Goal: Task Accomplishment & Management: Manage account settings

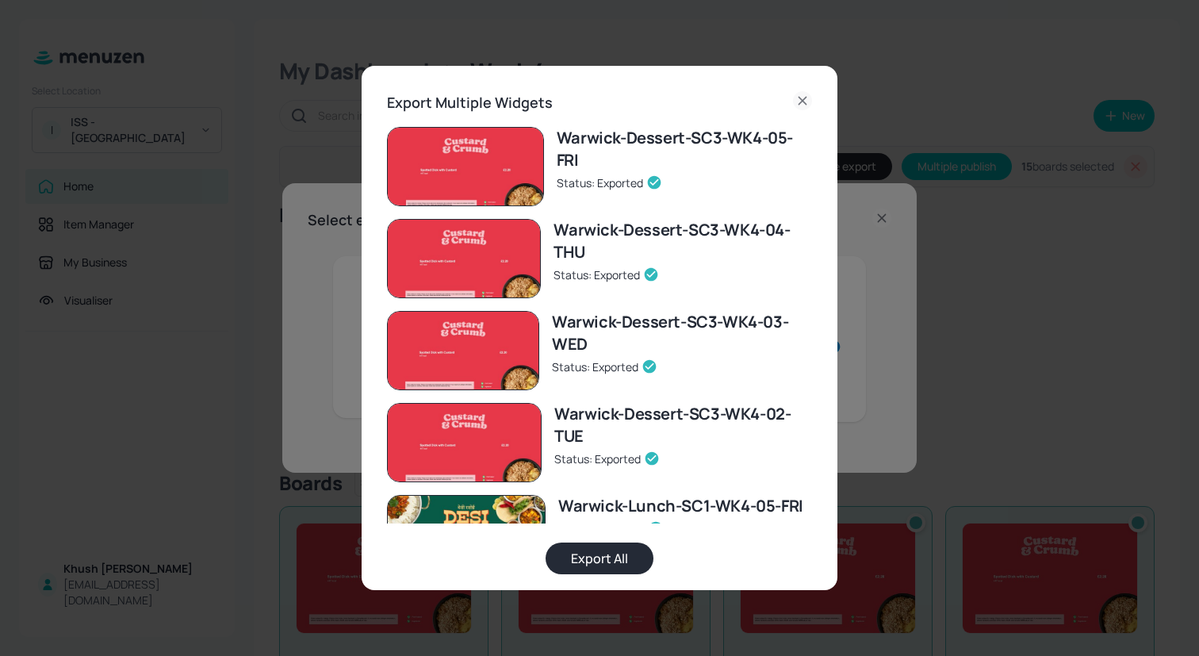
scroll to position [852, 0]
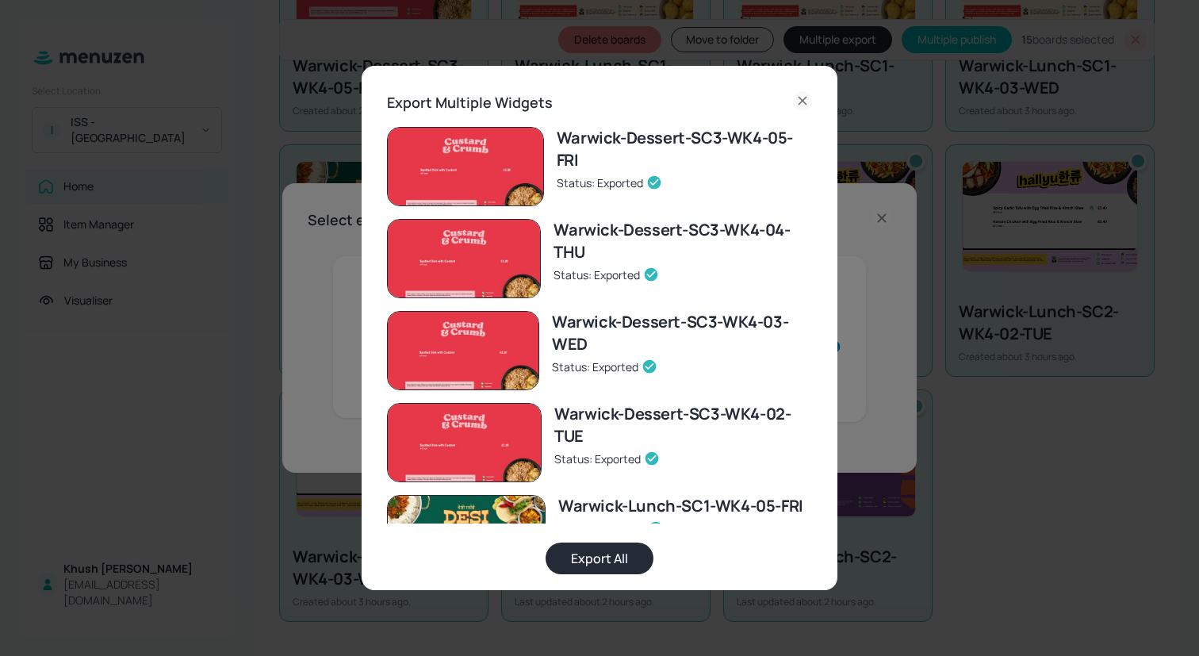
click at [805, 105] on icon at bounding box center [802, 100] width 19 height 19
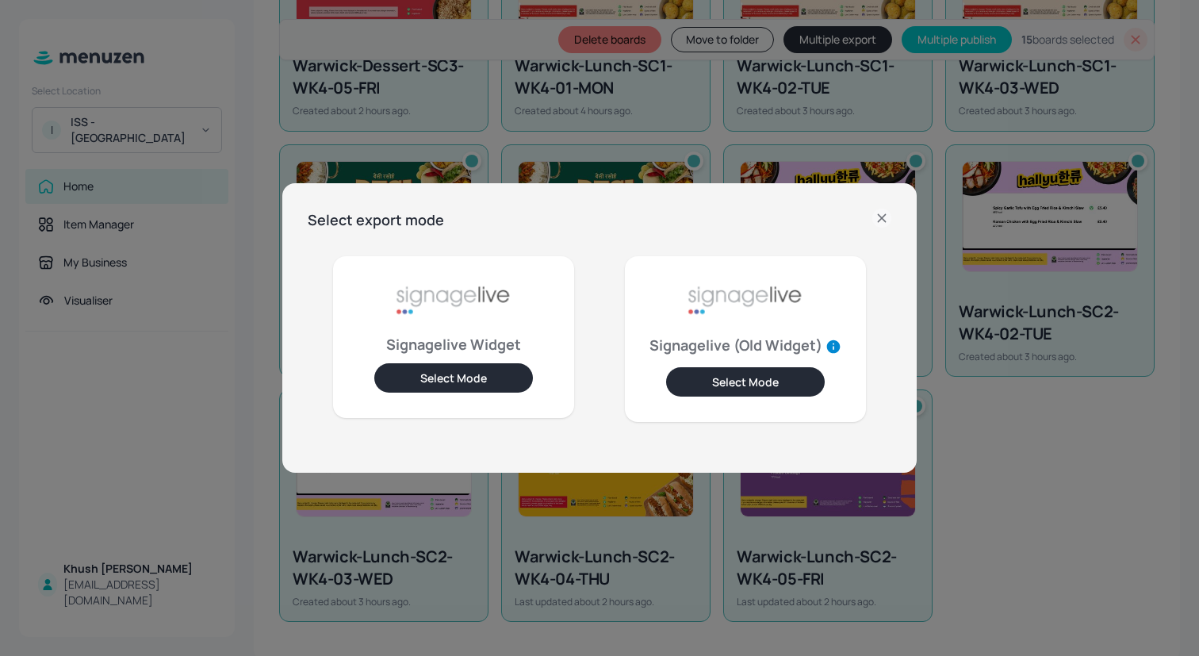
click at [887, 215] on icon at bounding box center [881, 217] width 19 height 19
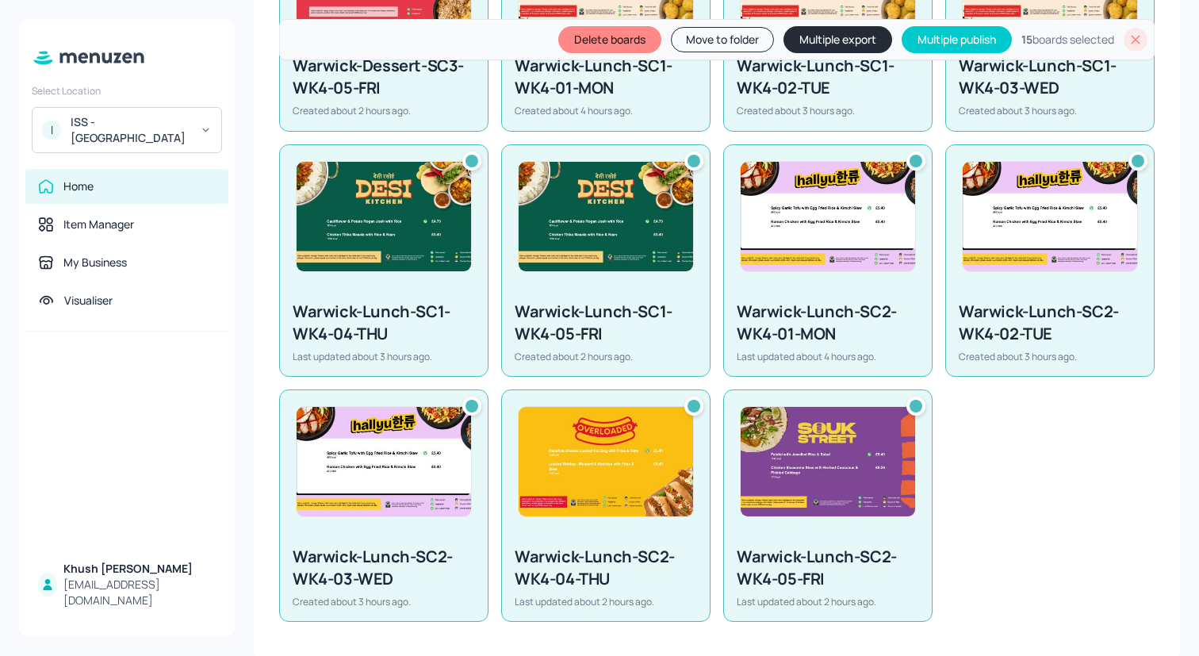
click at [1137, 39] on icon at bounding box center [1135, 40] width 16 height 16
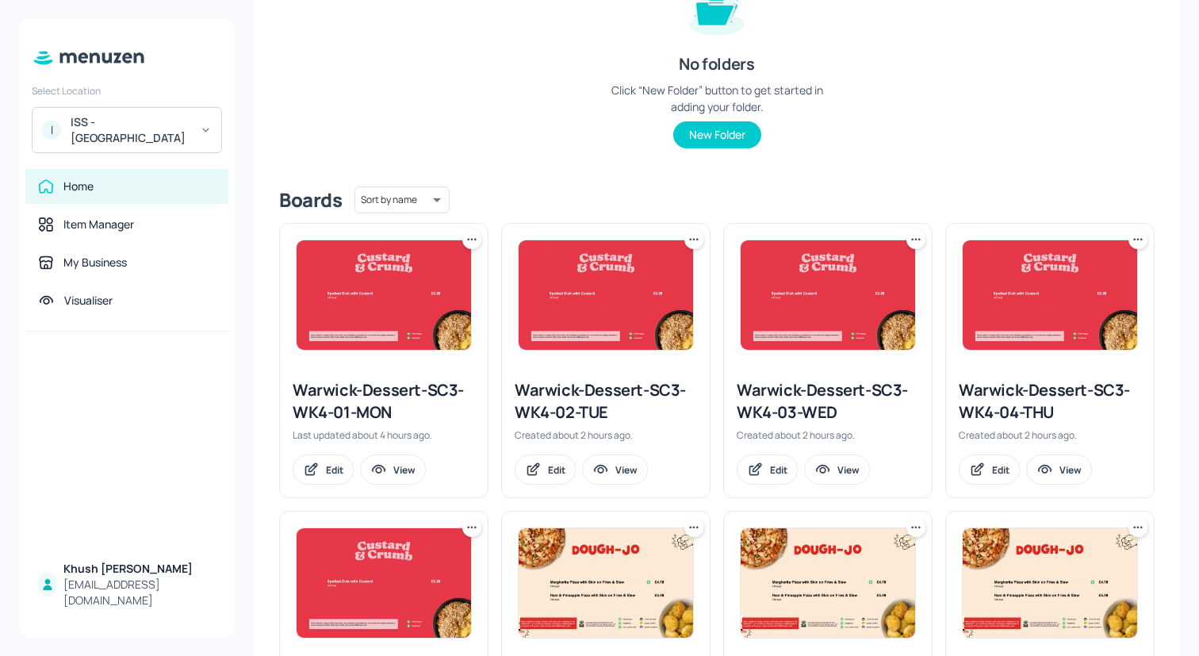
scroll to position [219, 0]
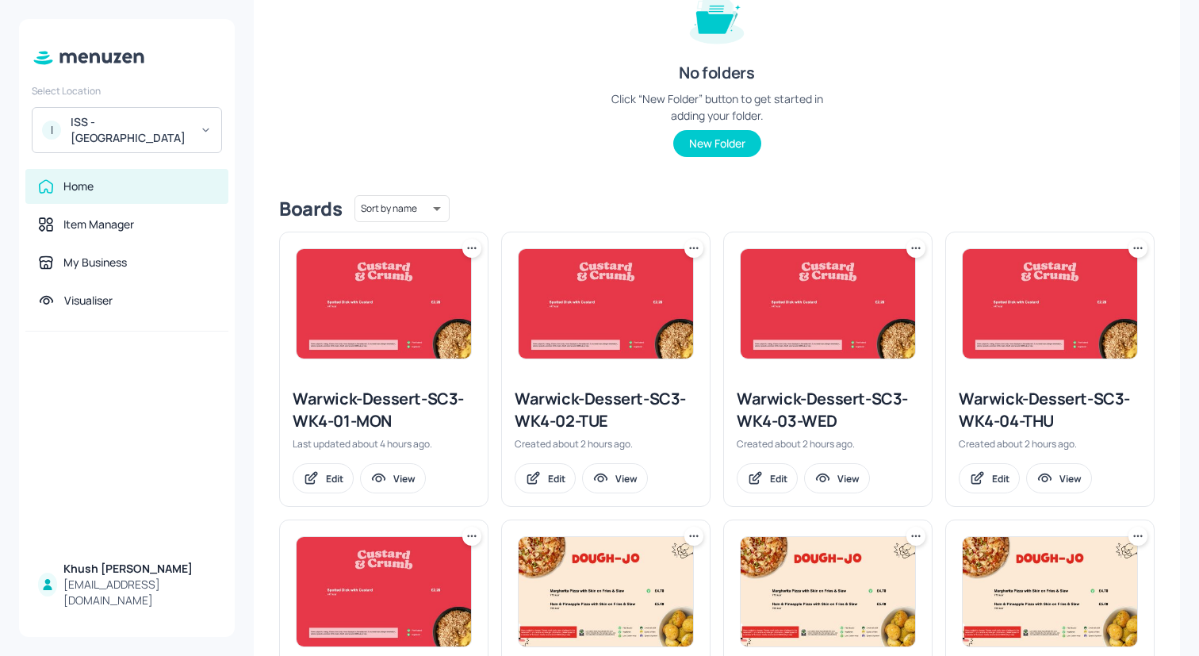
click at [466, 249] on icon at bounding box center [472, 248] width 16 height 16
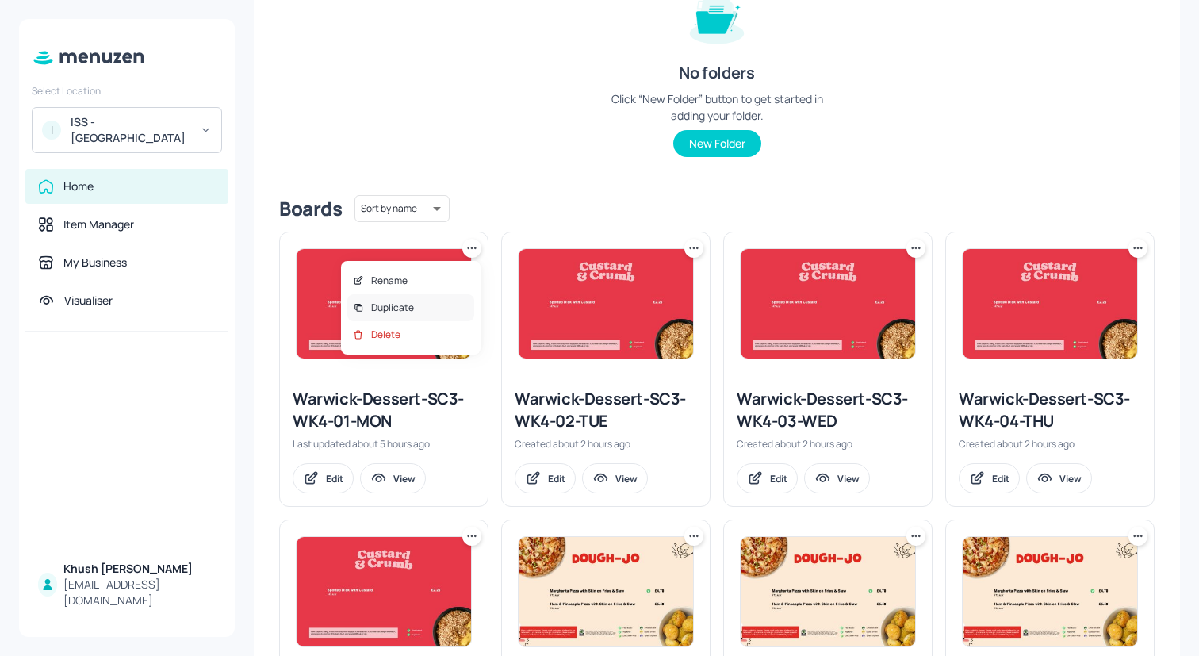
click at [454, 306] on div "Duplicate" at bounding box center [410, 307] width 127 height 27
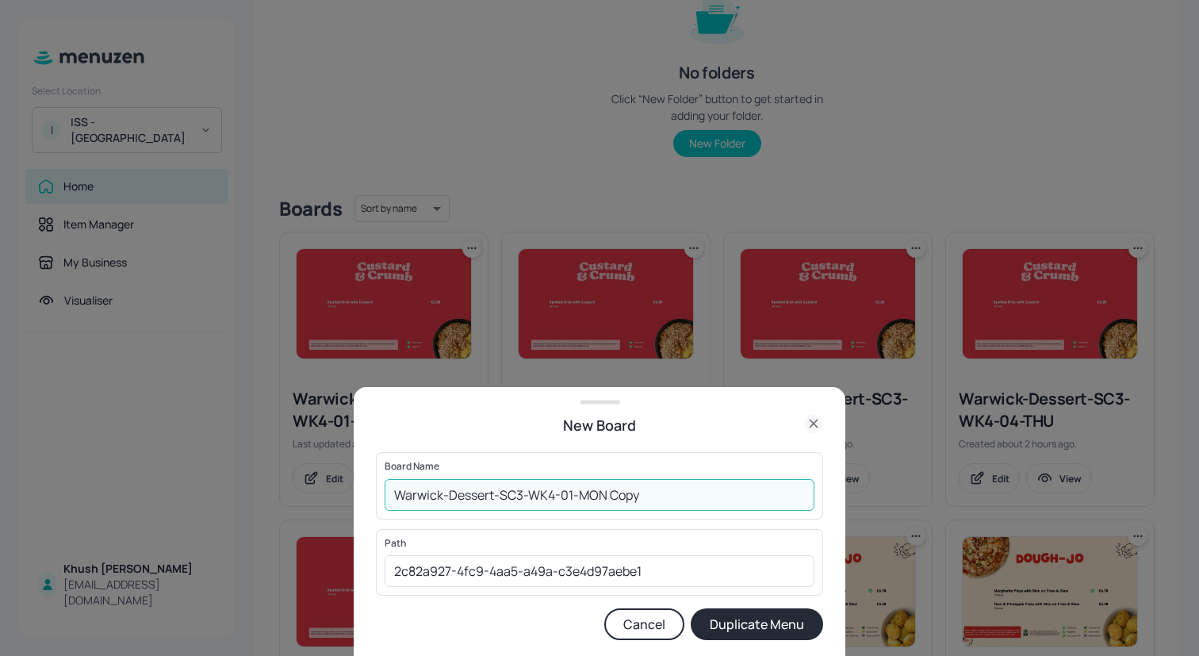
click at [554, 496] on input "Warwick-Dessert-SC3-WK4-01-MON Copy" at bounding box center [599, 495] width 430 height 32
type input "Warwick-Dessert-SC3-WK4-01-MON Copy"
click at [653, 623] on button "Cancel" at bounding box center [644, 624] width 80 height 32
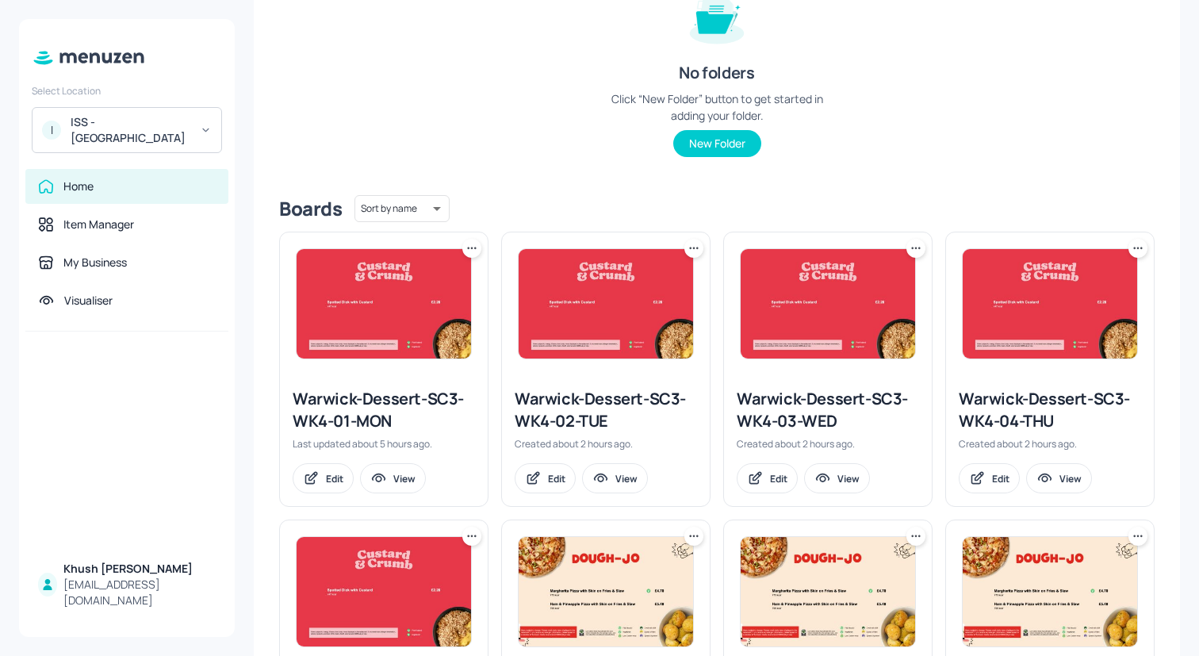
scroll to position [0, 0]
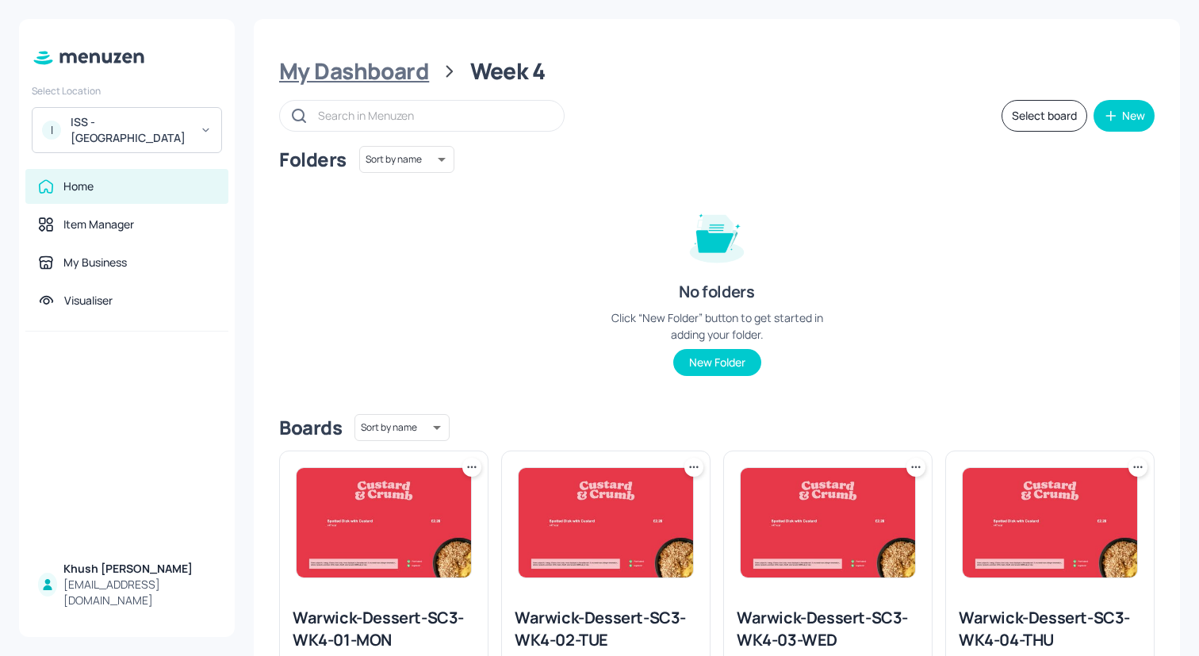
click at [365, 71] on div "My Dashboard" at bounding box center [354, 71] width 150 height 29
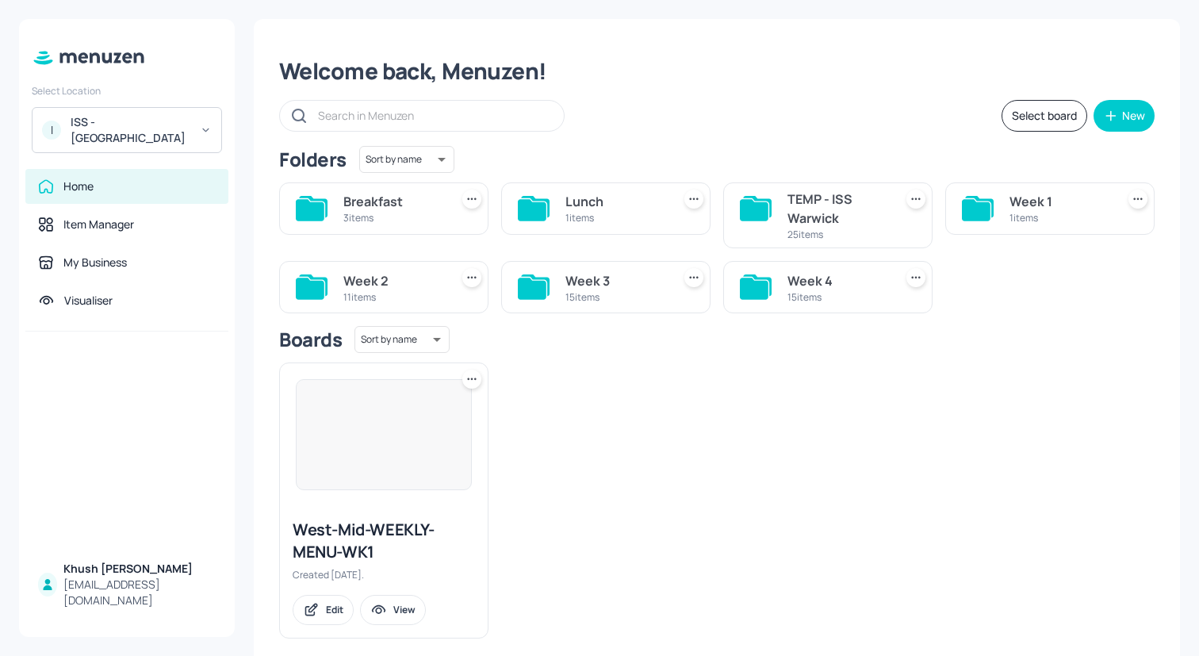
click at [997, 193] on div "Week 1 1 items" at bounding box center [1049, 208] width 209 height 52
click at [1004, 206] on div "Week 1 1 items" at bounding box center [1049, 208] width 209 height 52
click at [1026, 204] on div "Week 1" at bounding box center [1059, 201] width 100 height 19
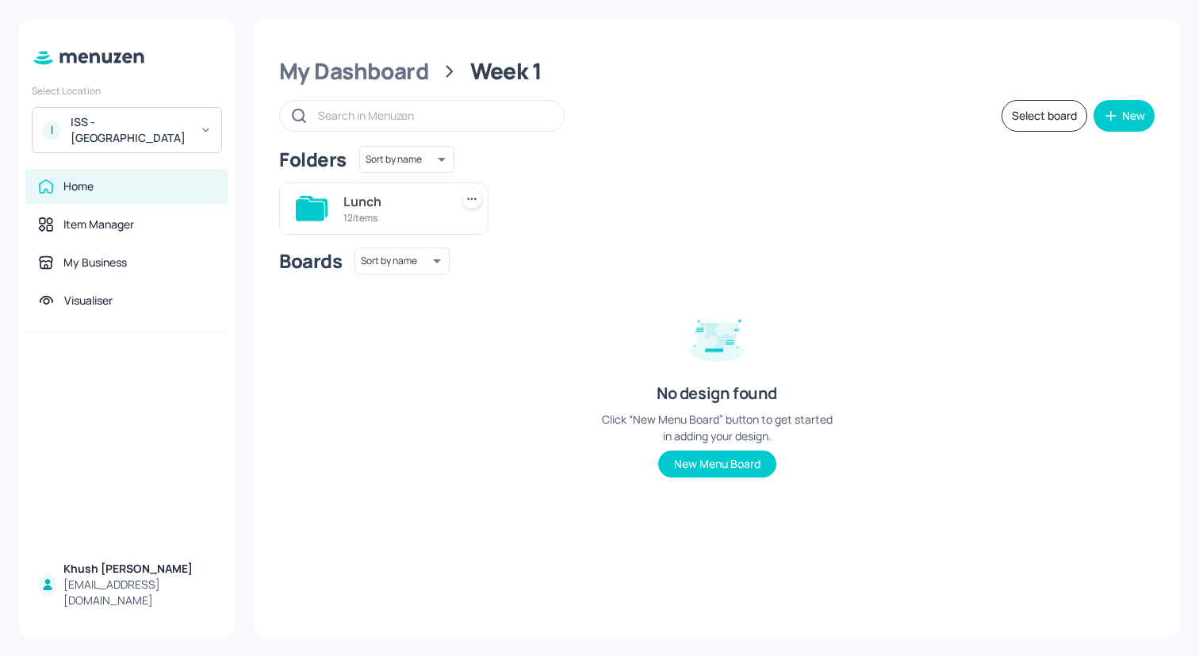
click at [411, 211] on div "12 items" at bounding box center [393, 217] width 100 height 13
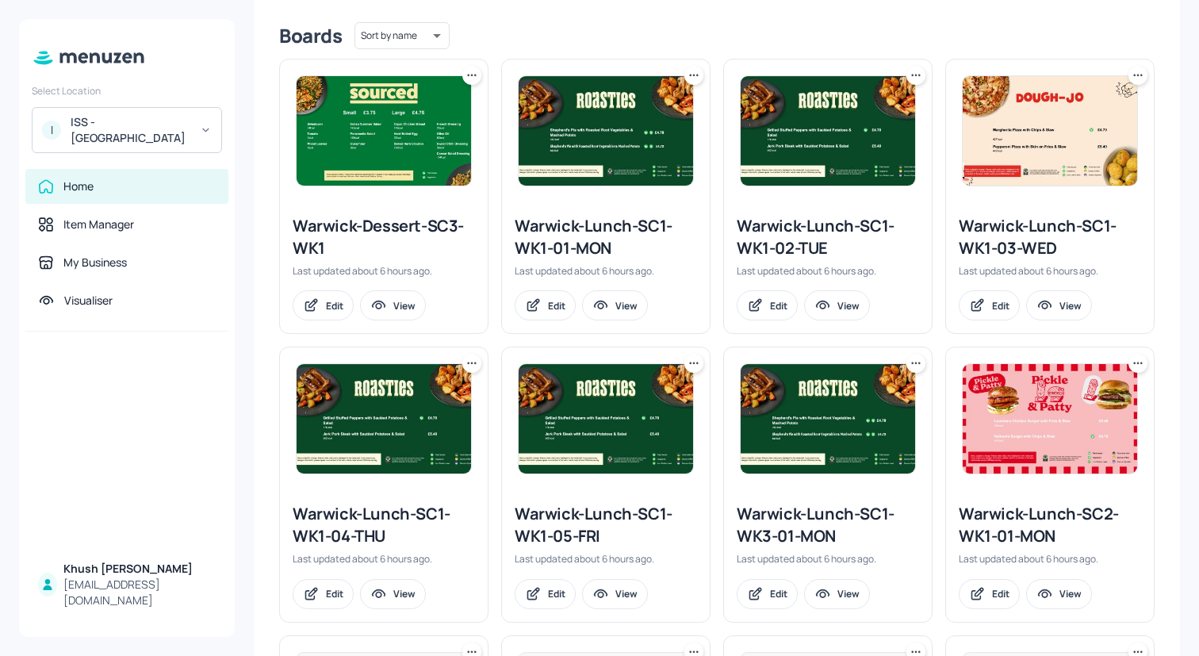
scroll to position [407, 0]
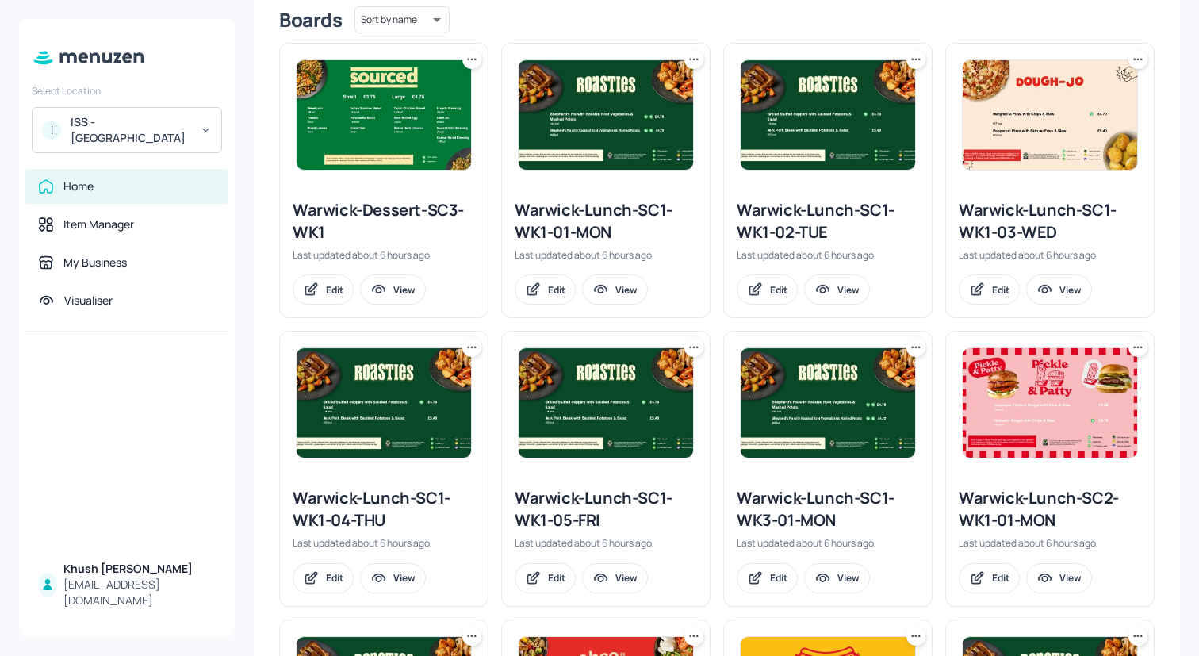
click at [413, 136] on img at bounding box center [383, 114] width 174 height 109
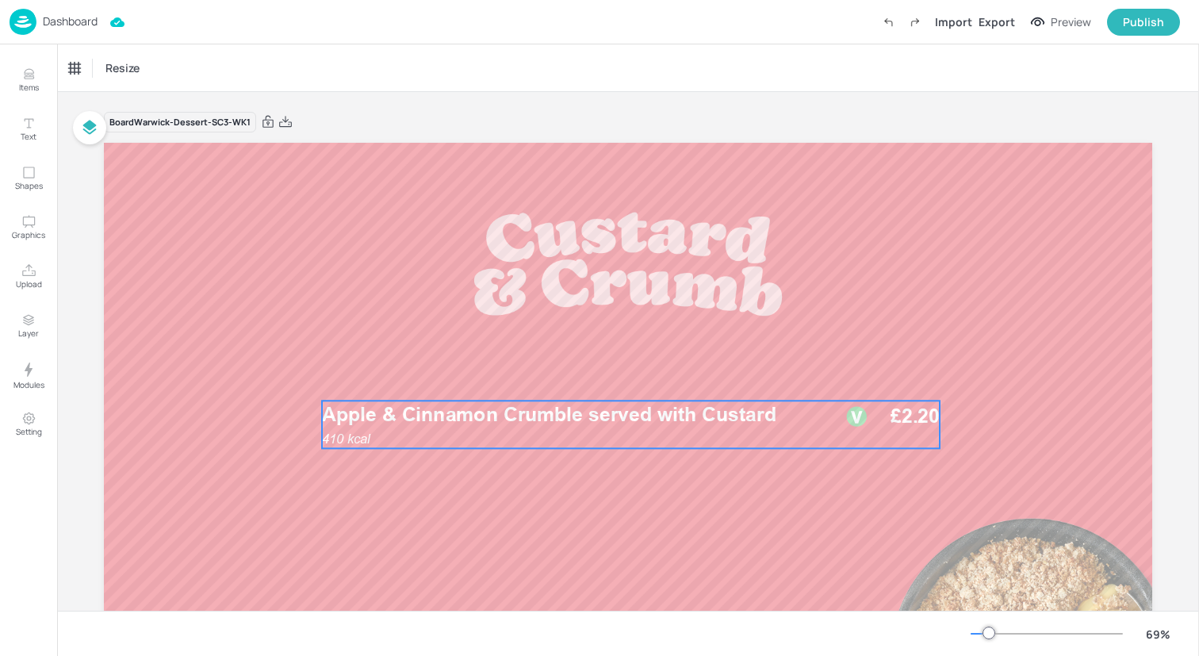
click at [476, 409] on span "Apple & Cinnamon Crumble served with Custard" at bounding box center [549, 414] width 454 height 24
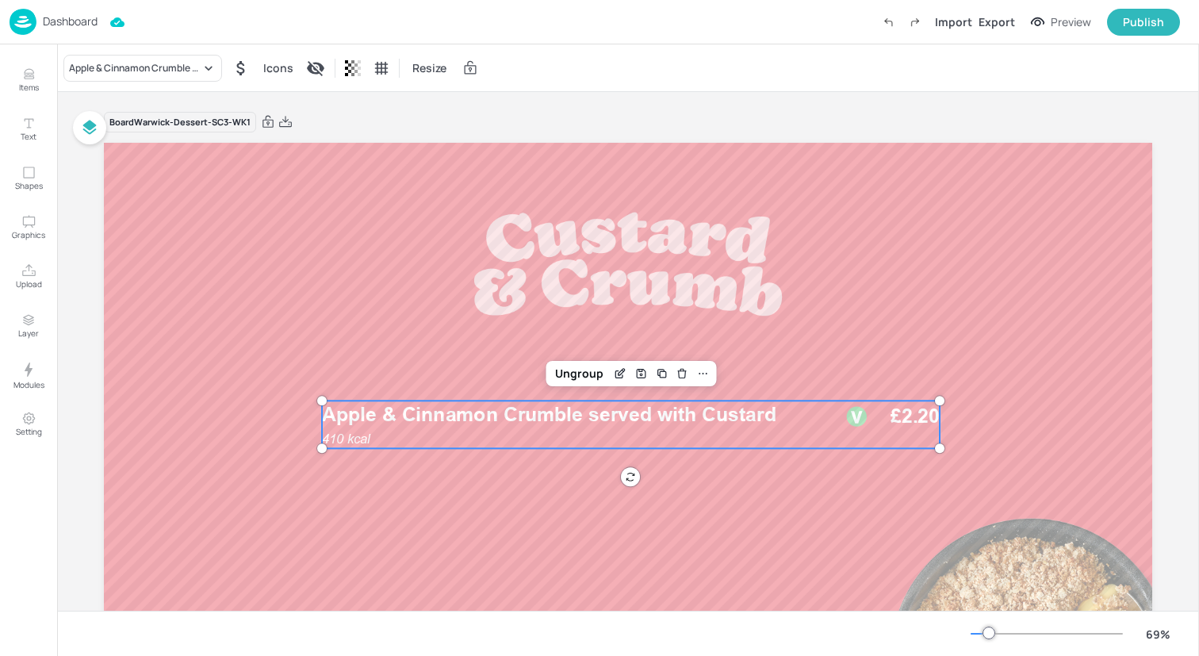
click at [194, 82] on div "Apple & Cinnamon Crumble served with Custard Icons Resize" at bounding box center [628, 67] width 1142 height 47
click at [194, 72] on div "Apple & Cinnamon Crumble served with Custard" at bounding box center [135, 68] width 132 height 14
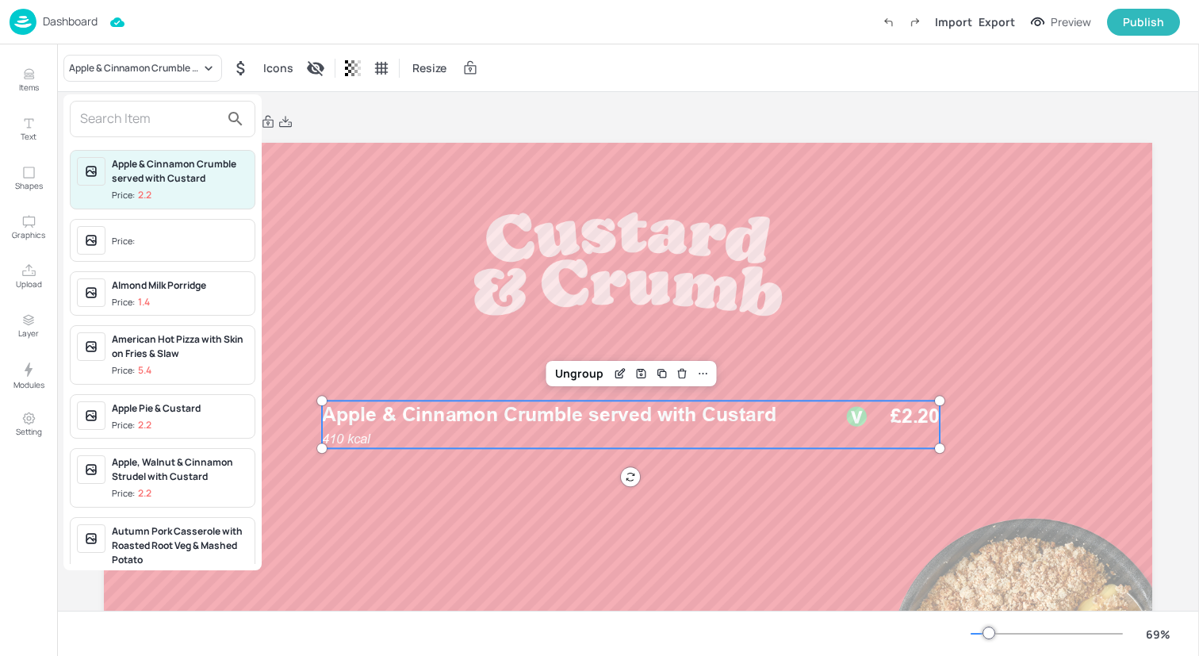
click at [193, 113] on input "text" at bounding box center [150, 118] width 140 height 25
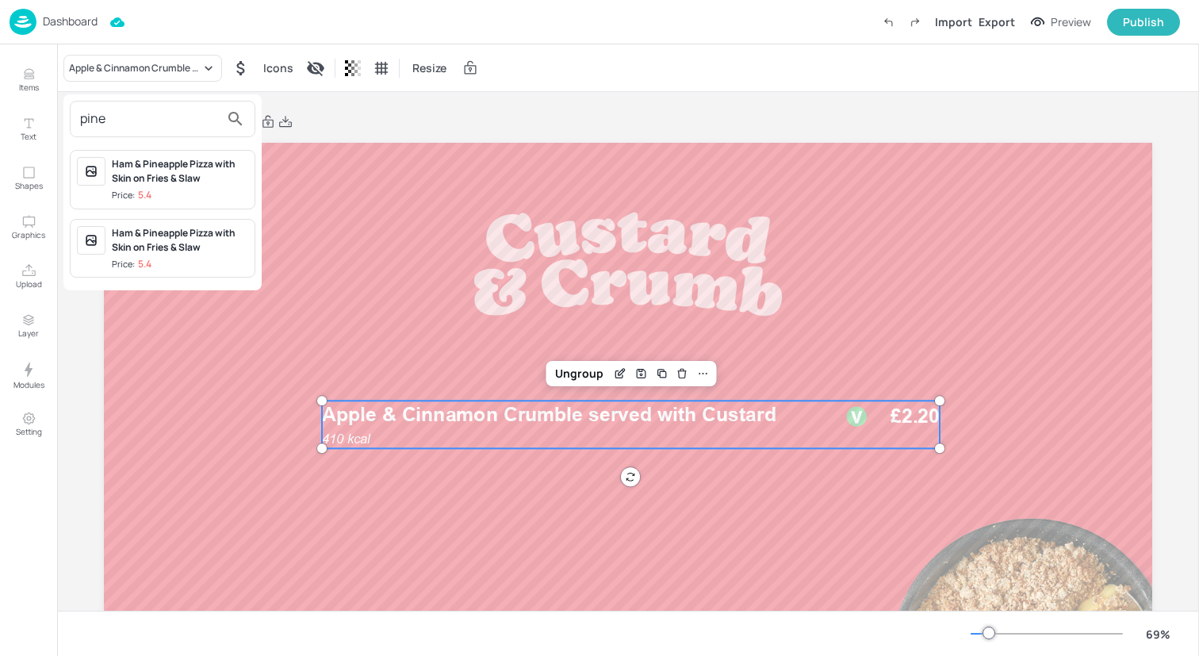
type input "pine"
click at [338, 243] on div at bounding box center [599, 328] width 1199 height 656
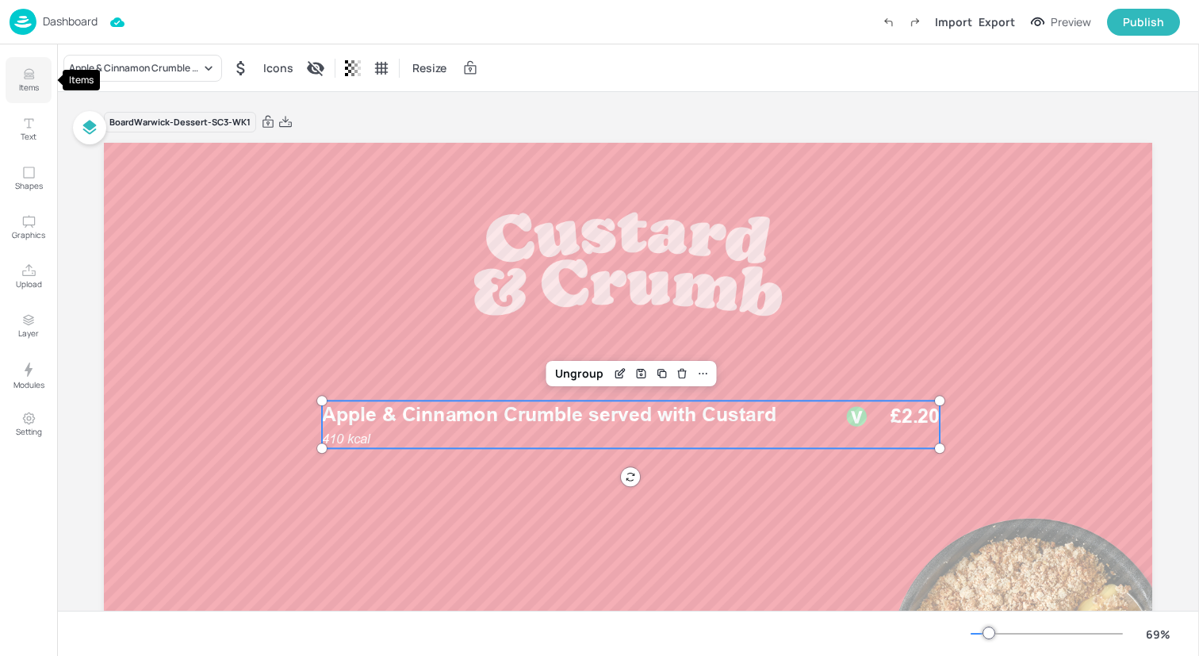
click at [25, 72] on icon "Items" at bounding box center [28, 74] width 15 height 15
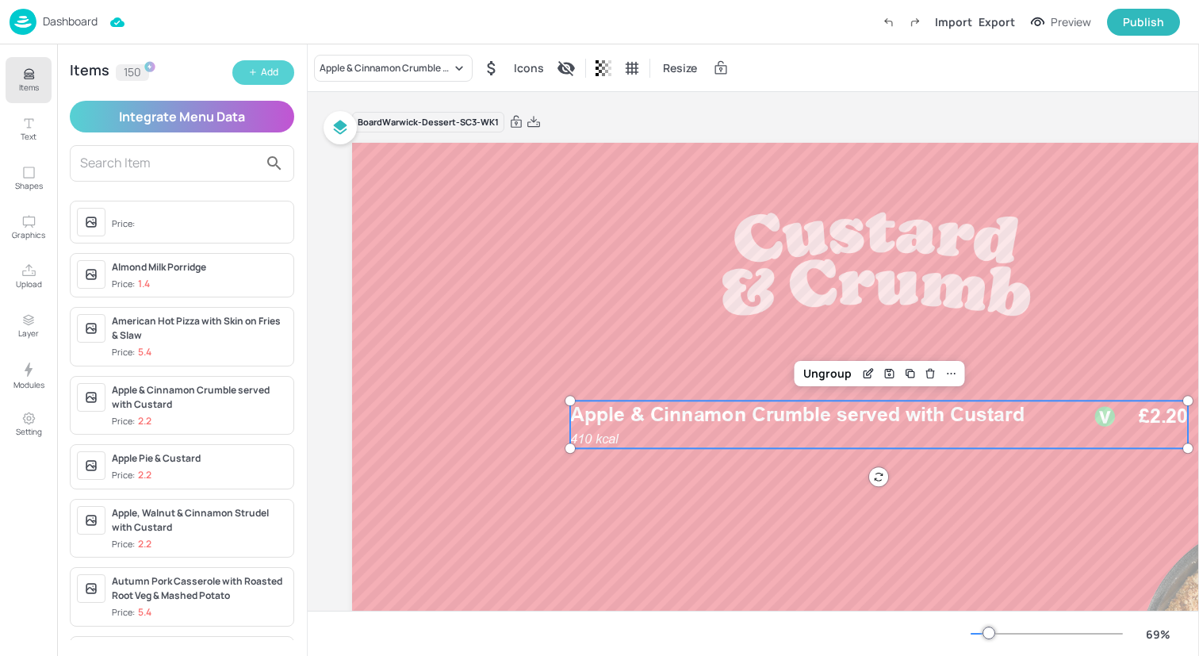
click at [251, 73] on icon "button" at bounding box center [253, 72] width 10 height 10
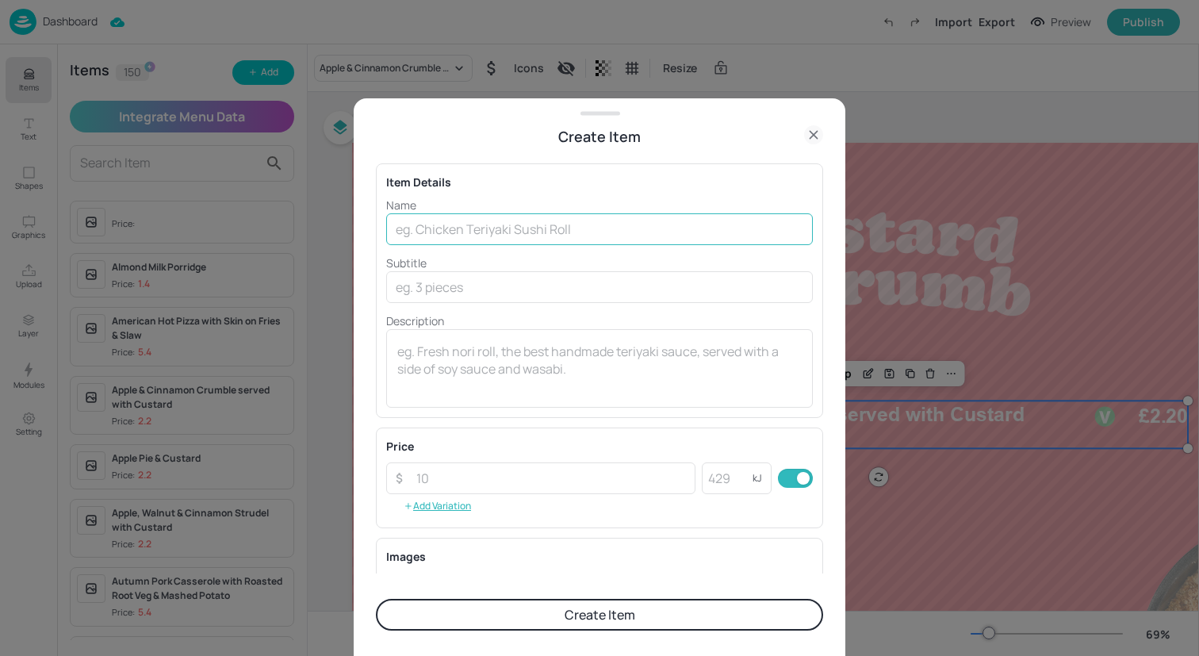
click at [563, 226] on input "text" at bounding box center [599, 229] width 427 height 32
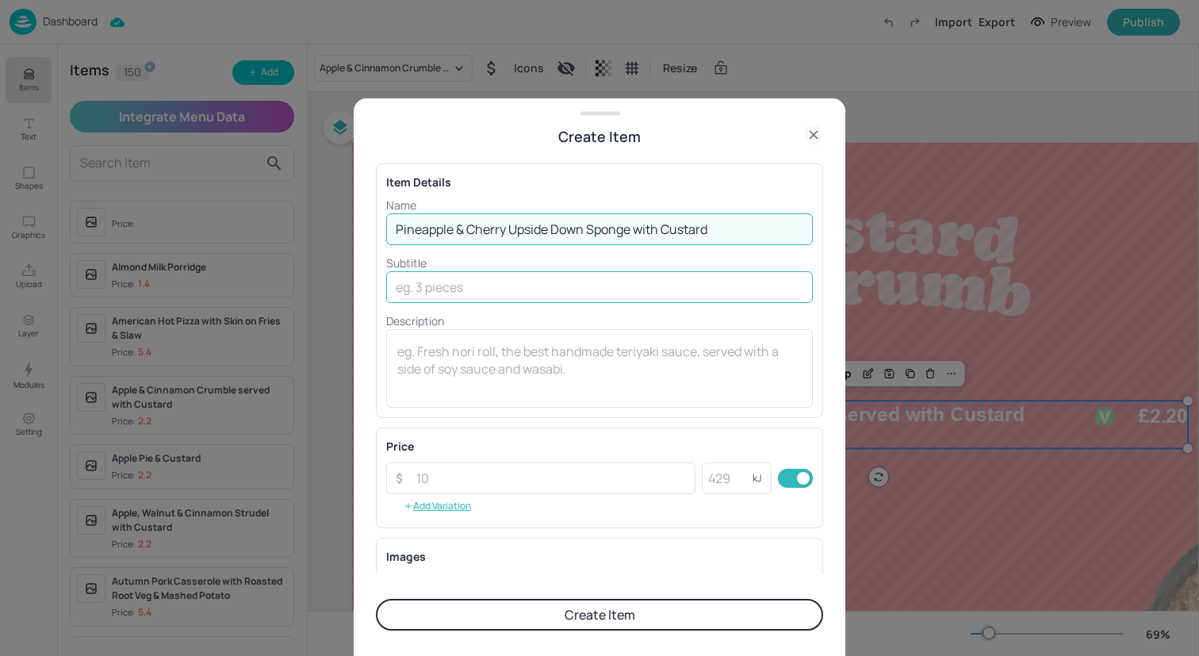
type input "Pineapple & Cherry Upside Down Sponge with Custard"
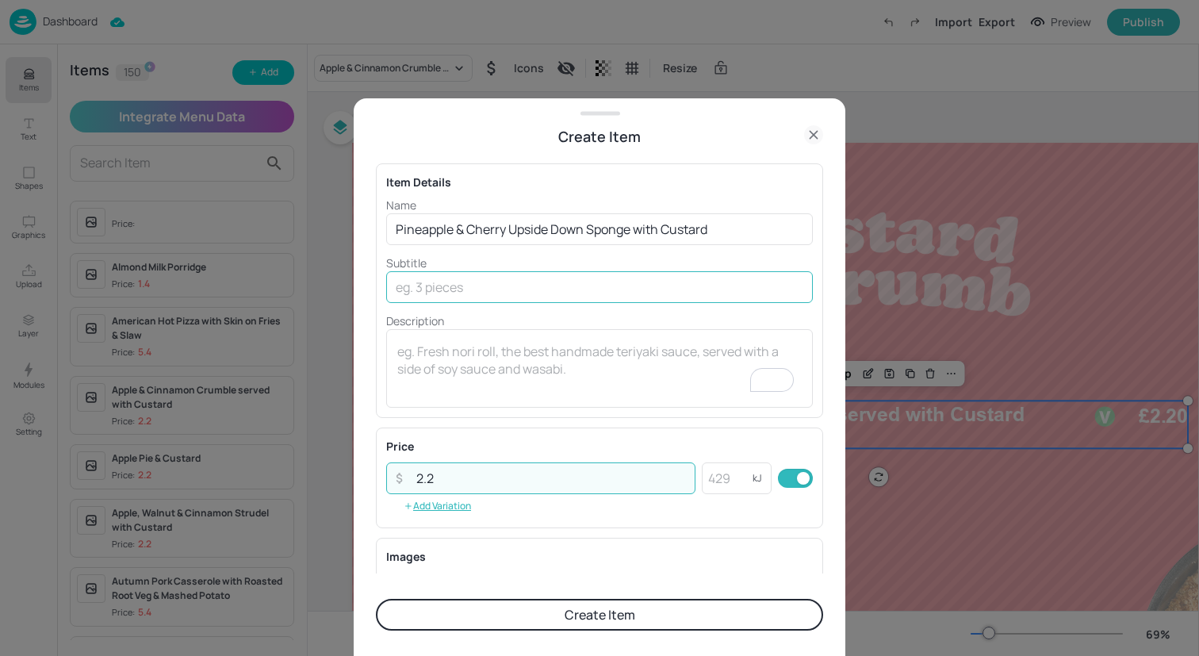
type input "2.2"
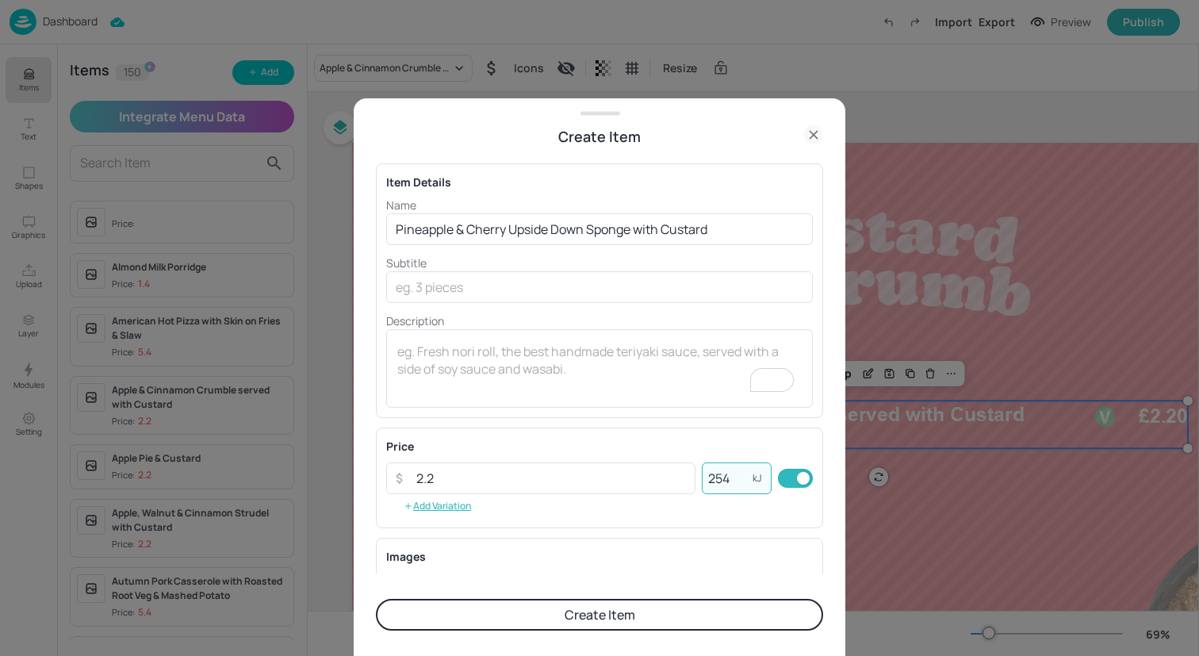
type input "254"
click at [585, 607] on button "Create Item" at bounding box center [599, 615] width 447 height 32
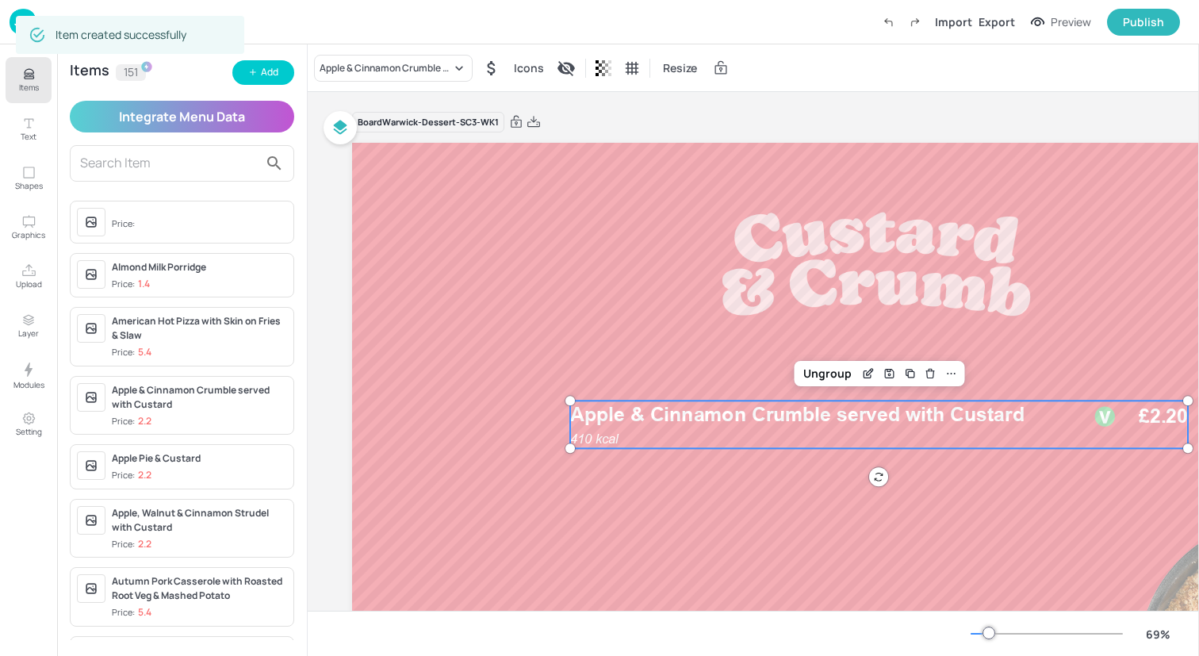
click at [425, 70] on div "Apple & Cinnamon Crumble served with Custard" at bounding box center [385, 68] width 132 height 14
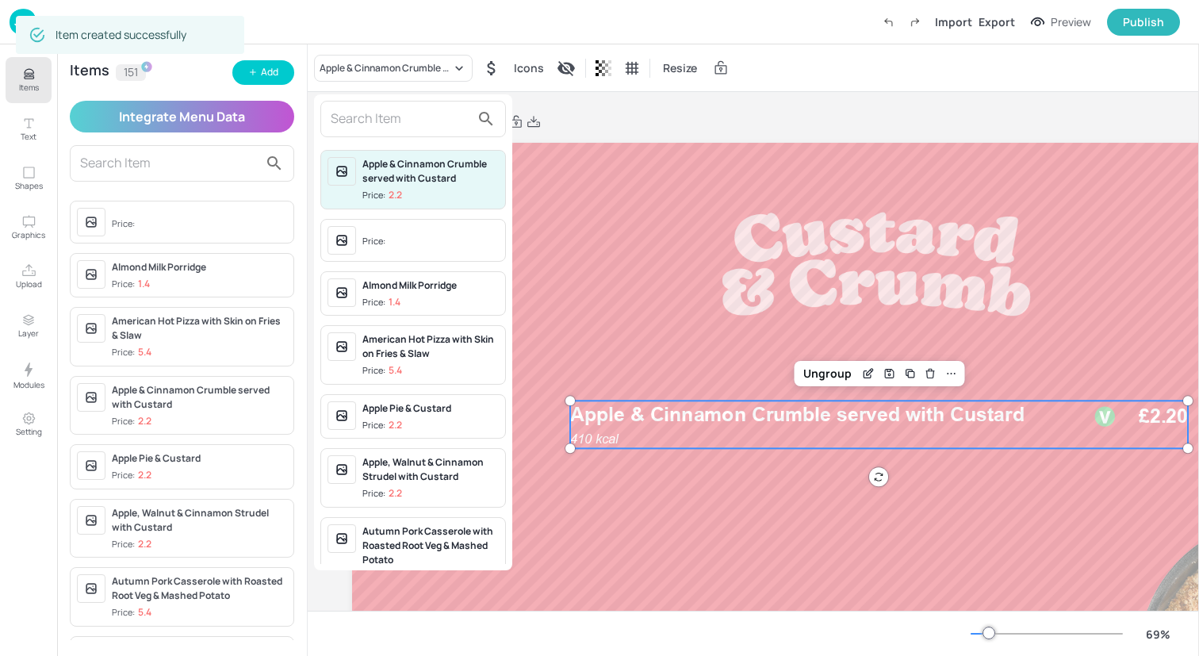
click at [414, 121] on input "text" at bounding box center [401, 118] width 140 height 25
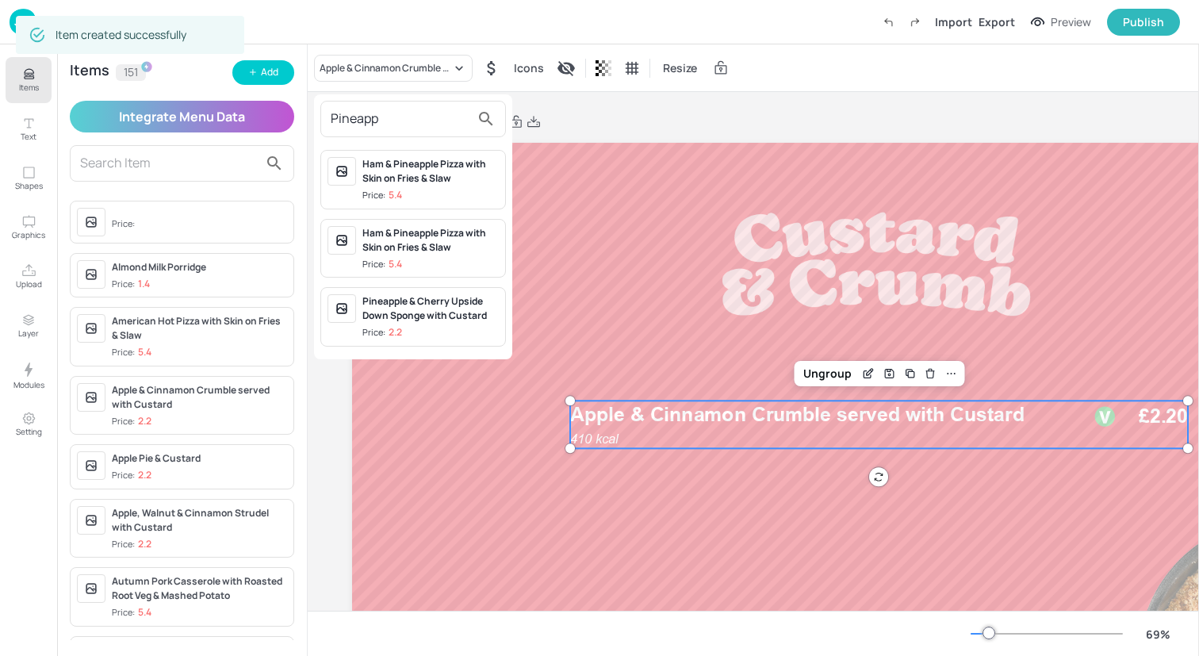
type input "Pineapp"
click at [415, 306] on div "Pineapple & Cherry Upside Down Sponge with Custard" at bounding box center [430, 308] width 136 height 29
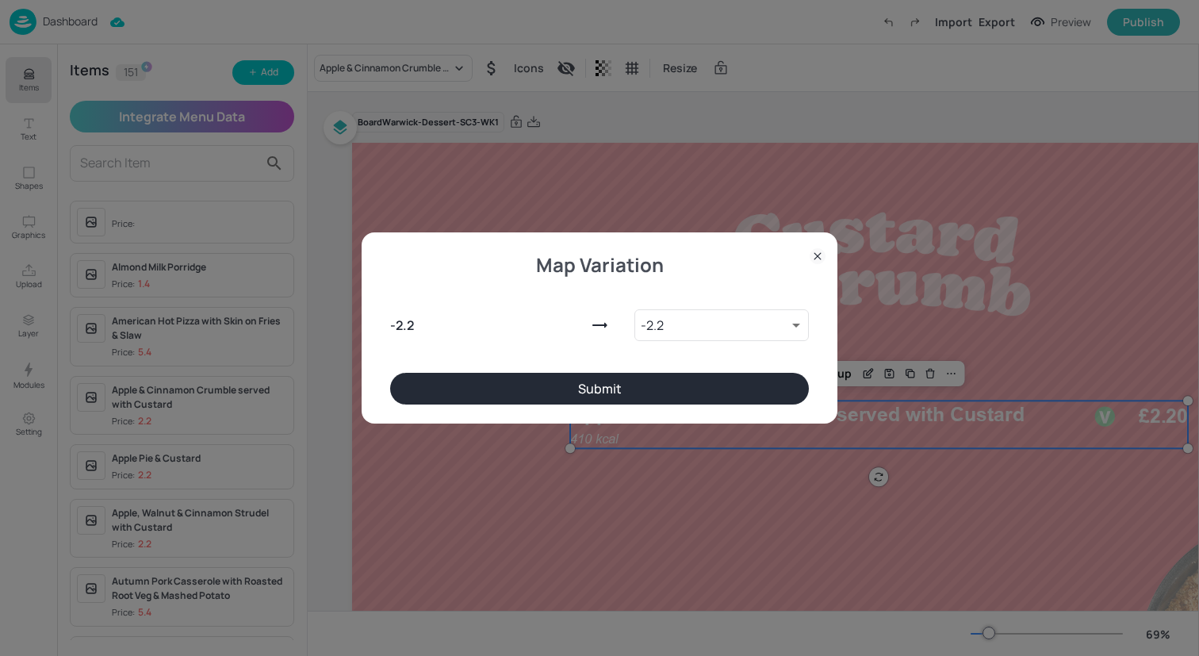
click at [624, 389] on button "Submit" at bounding box center [599, 389] width 419 height 32
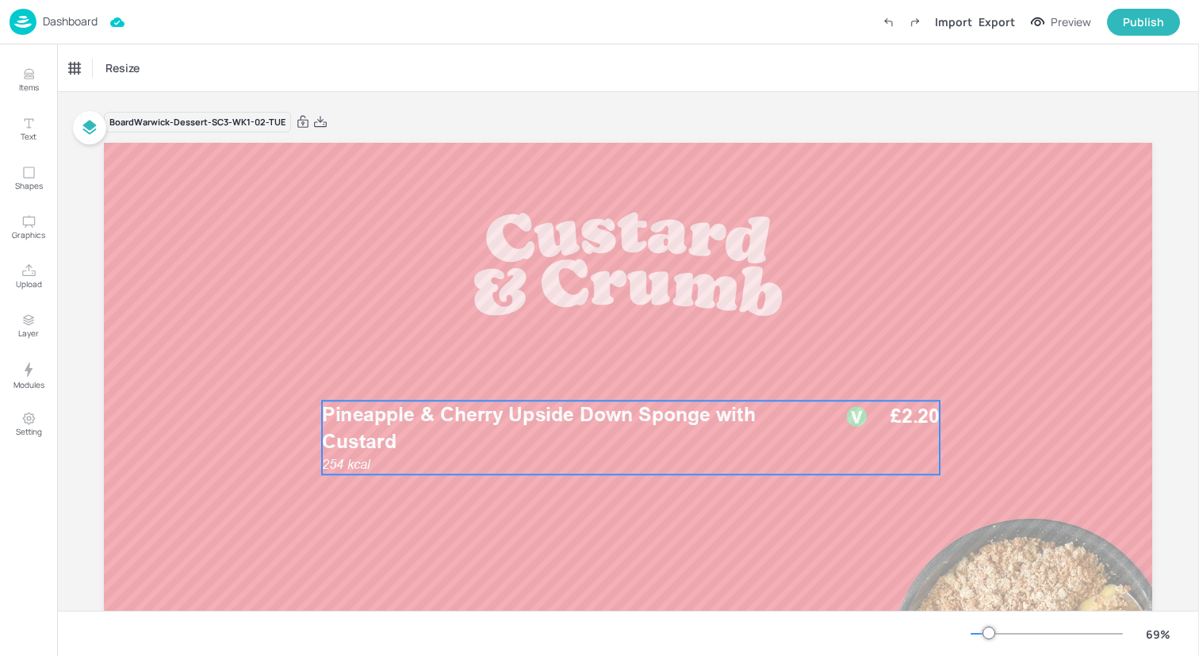
click at [454, 435] on p "Pineapple & Cherry Upside Down Sponge with Custard" at bounding box center [570, 427] width 496 height 55
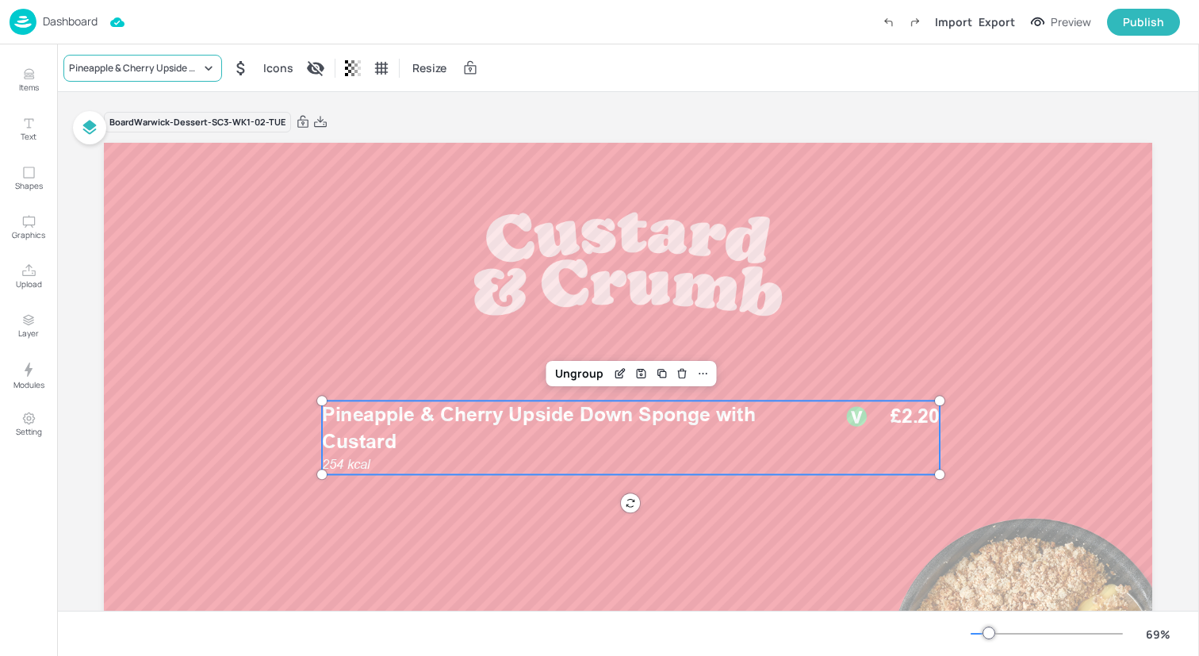
click at [206, 67] on icon at bounding box center [208, 68] width 7 height 4
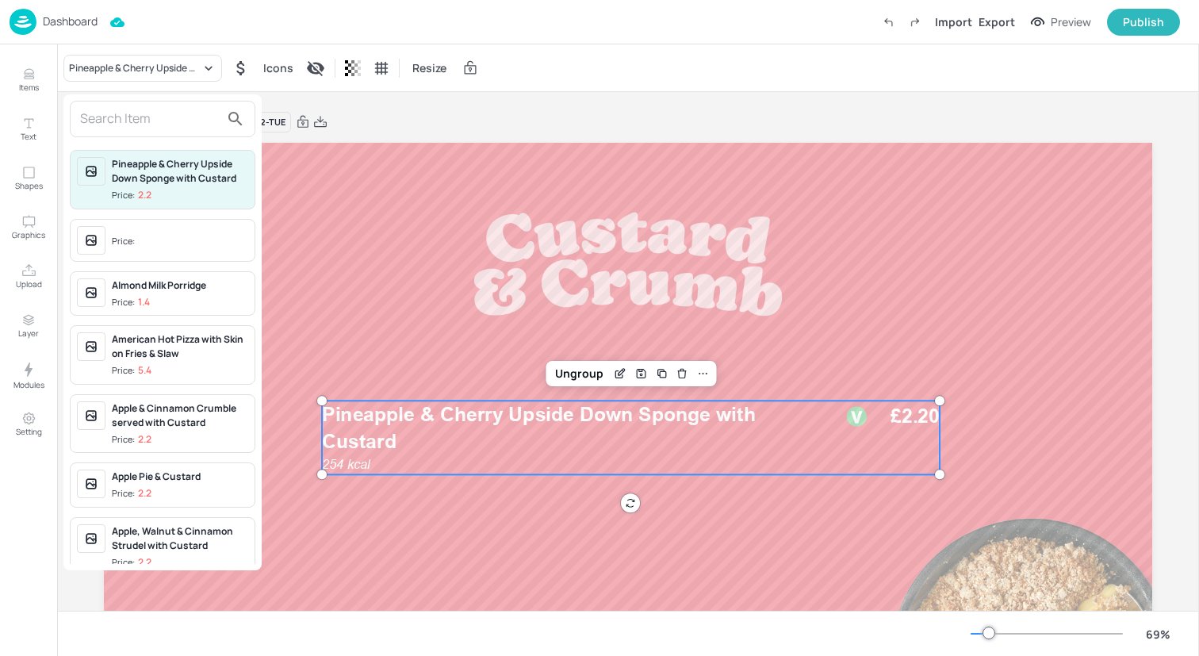
click at [183, 118] on input "text" at bounding box center [150, 118] width 140 height 25
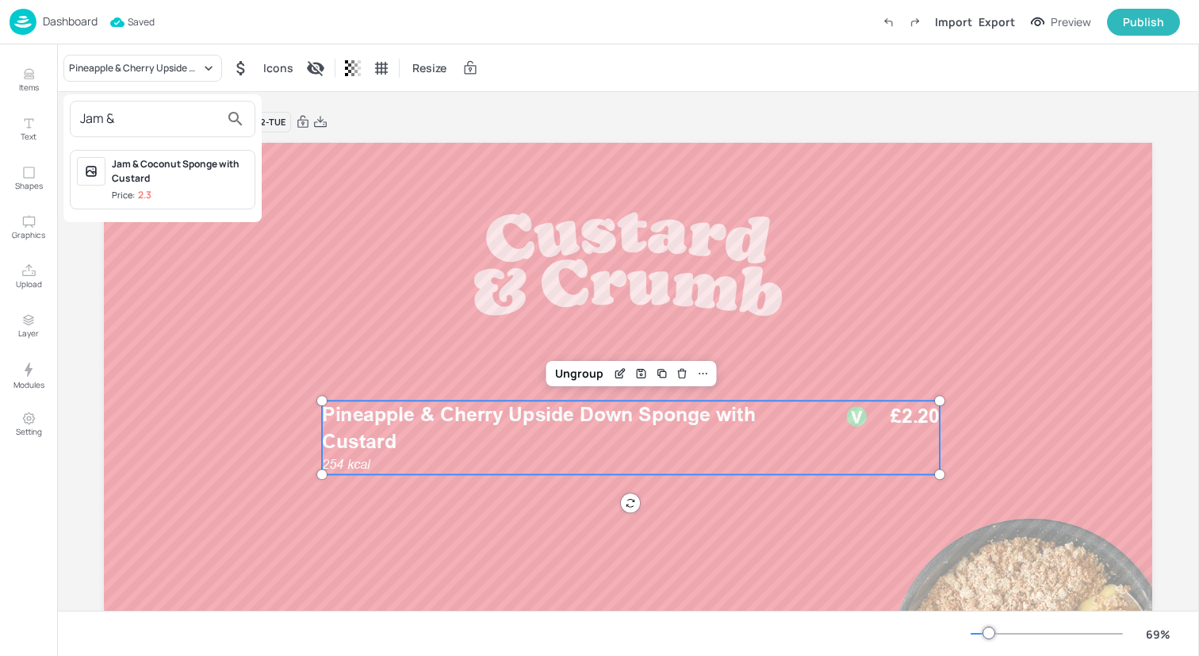
type input "Jam &"
click at [150, 189] on p "2.3" at bounding box center [144, 194] width 13 height 11
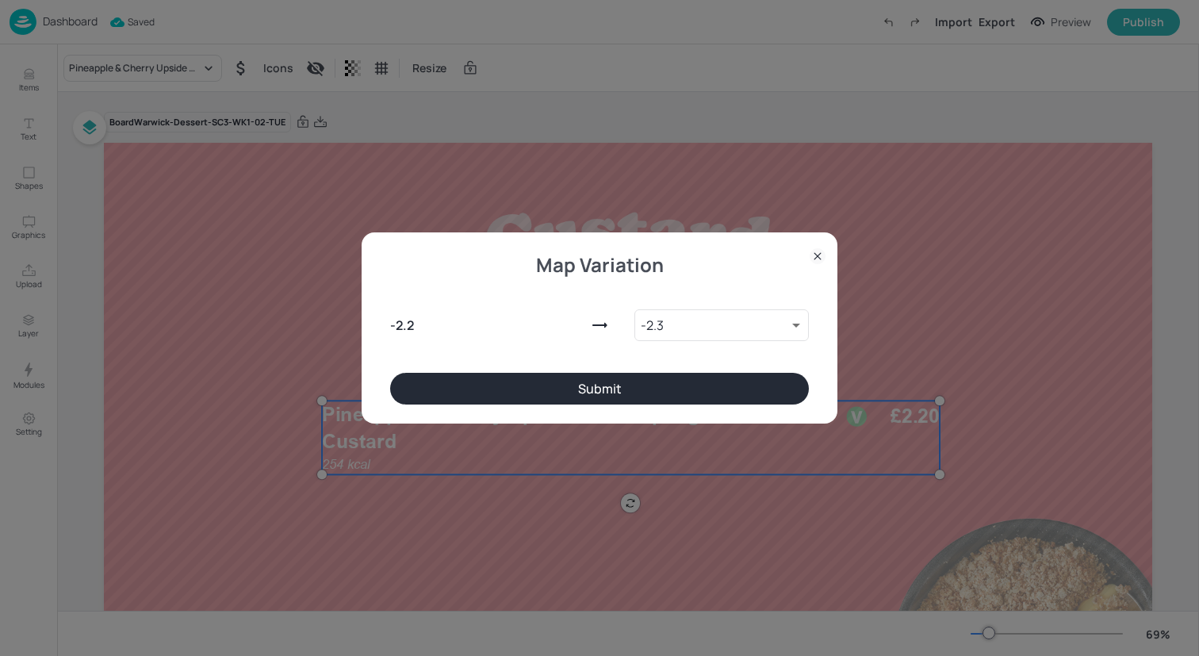
click at [569, 378] on button "Submit" at bounding box center [599, 389] width 419 height 32
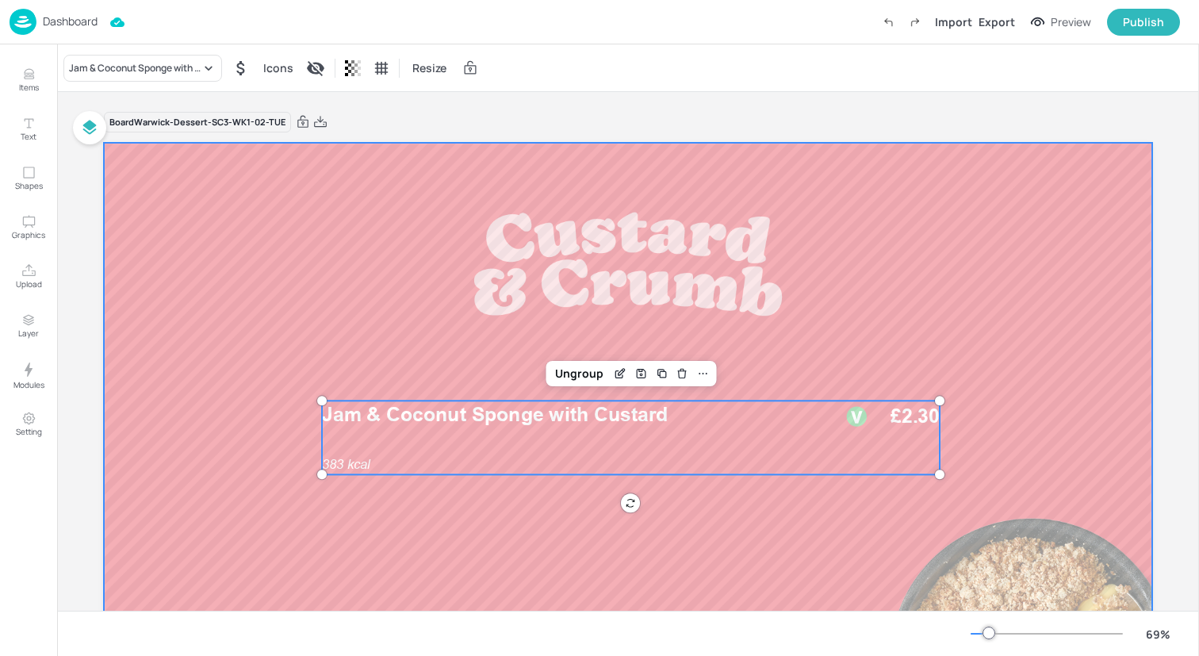
click at [480, 532] on div at bounding box center [628, 438] width 1048 height 590
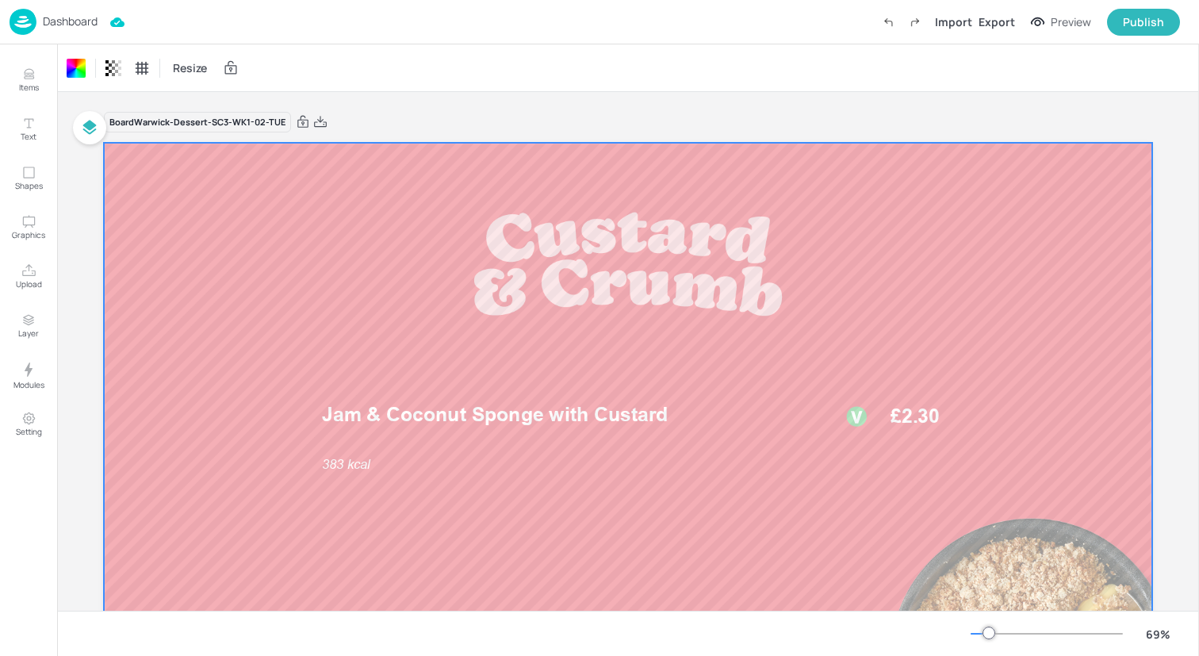
click at [21, 21] on img at bounding box center [23, 22] width 27 height 26
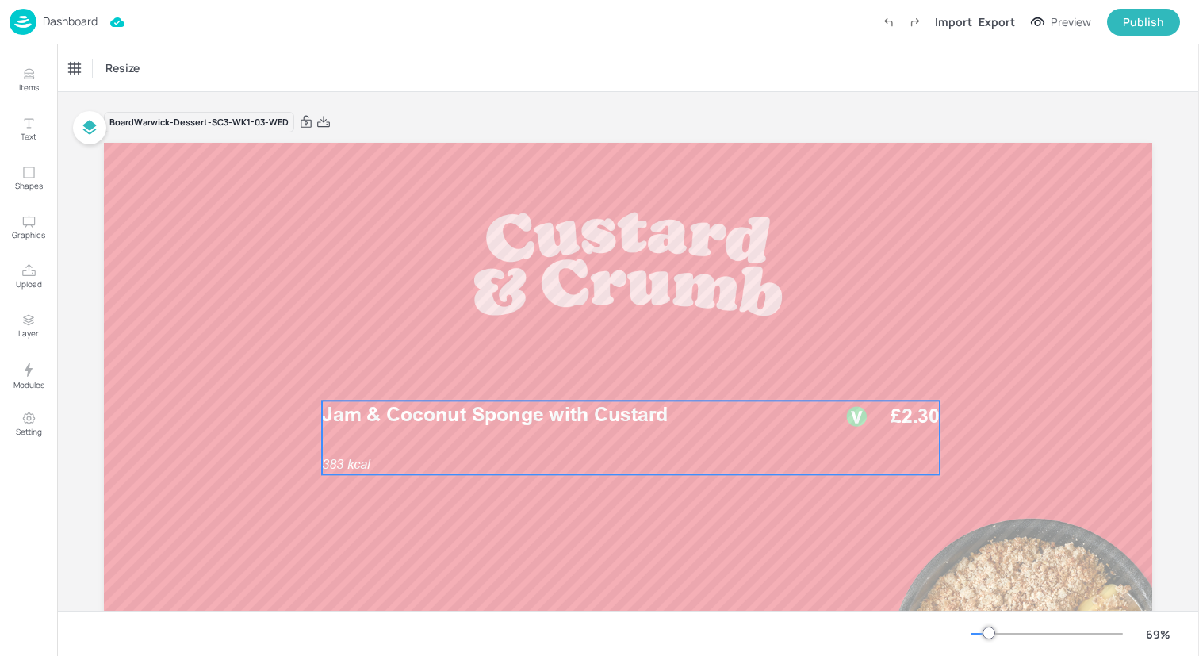
click at [483, 439] on div "Jam & Coconut Sponge with Custard 383 kcal £2.30" at bounding box center [631, 437] width 618 height 74
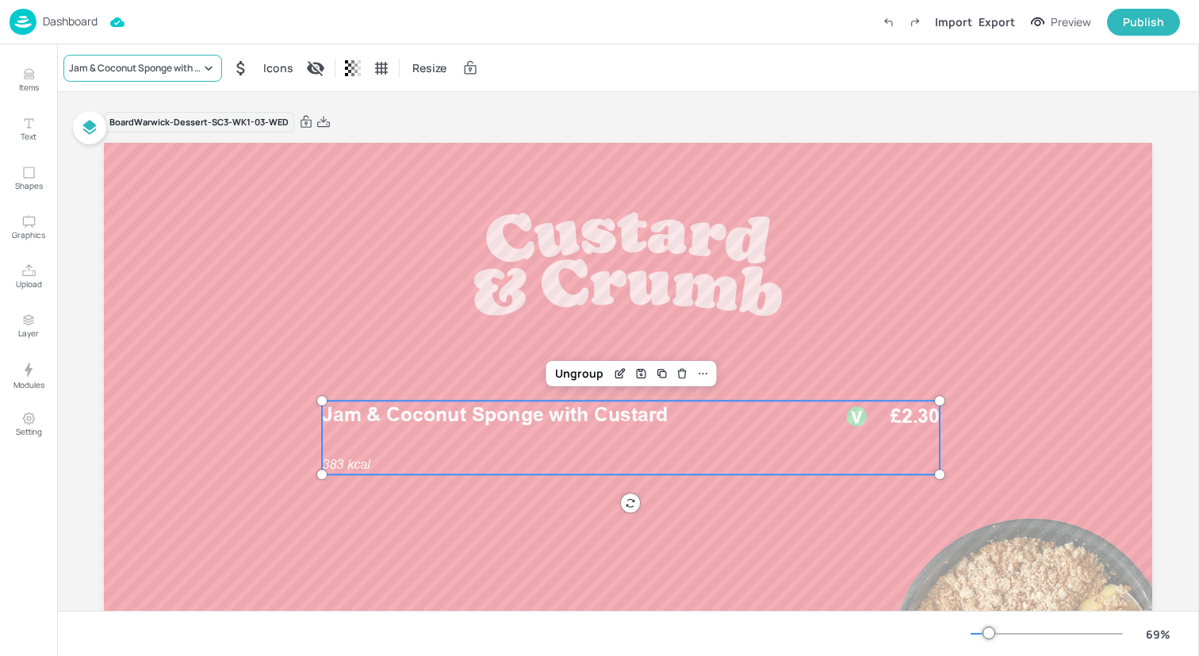
click at [178, 70] on div "Jam & Coconut Sponge with Custard" at bounding box center [135, 68] width 132 height 14
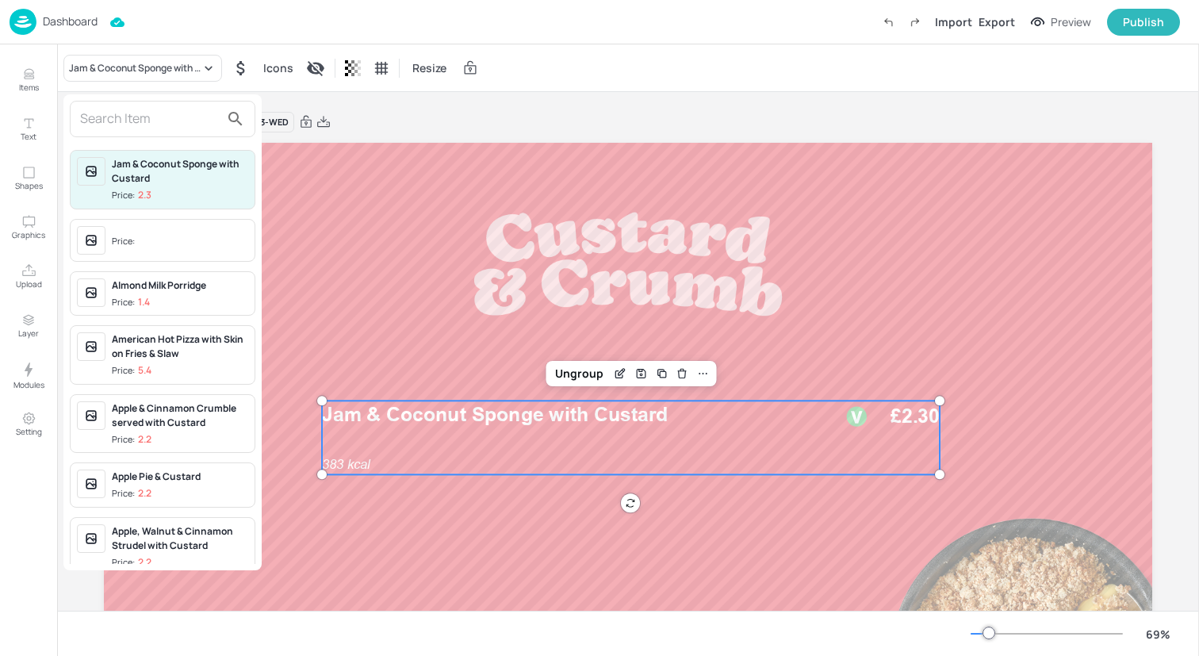
click at [166, 129] on input "text" at bounding box center [150, 118] width 140 height 25
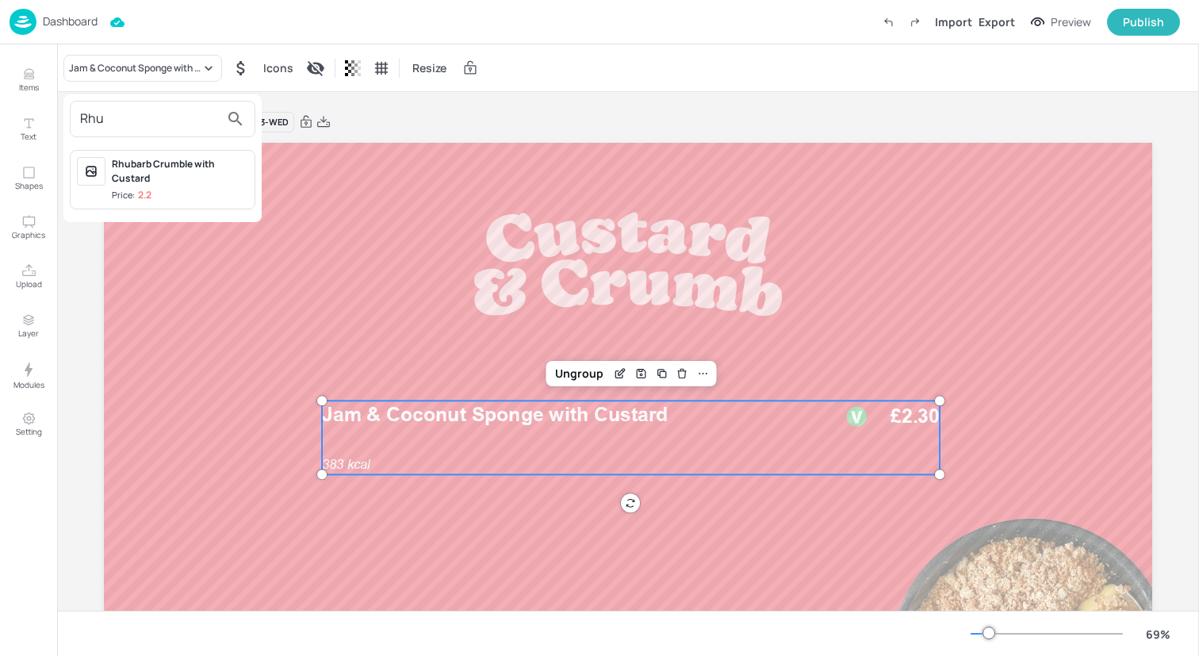
type input "Rhu"
click at [169, 177] on div "Rhubarb Crumble with Custard" at bounding box center [180, 171] width 136 height 29
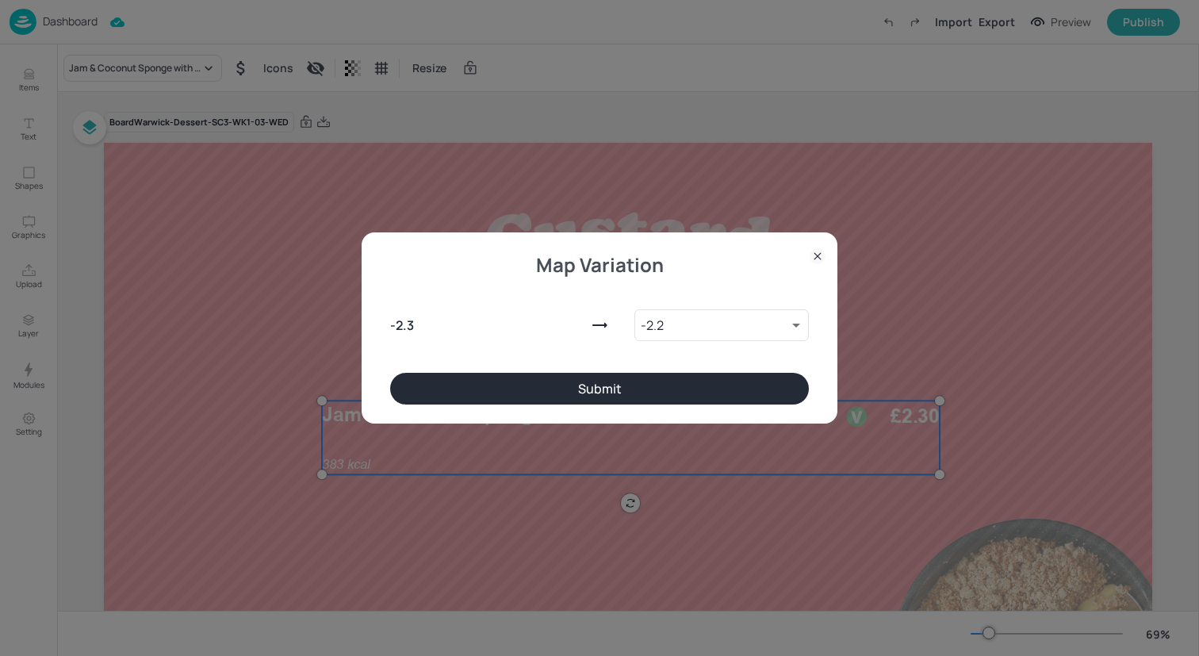
click at [475, 391] on button "Submit" at bounding box center [599, 389] width 419 height 32
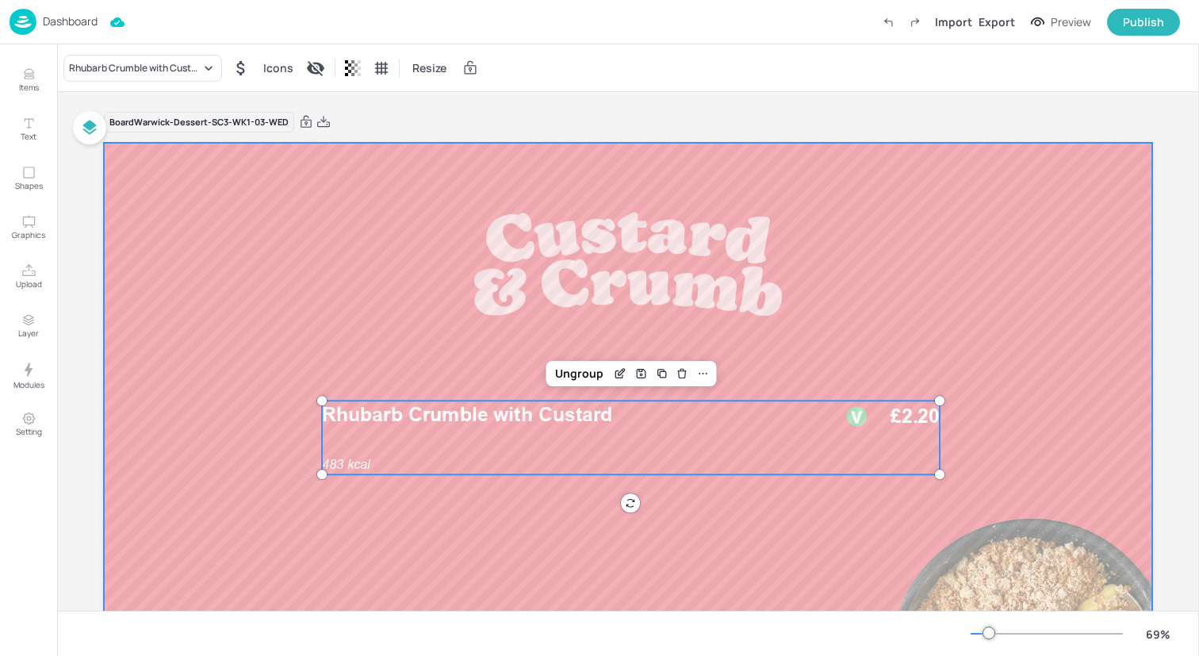
click at [311, 310] on div at bounding box center [628, 438] width 1048 height 590
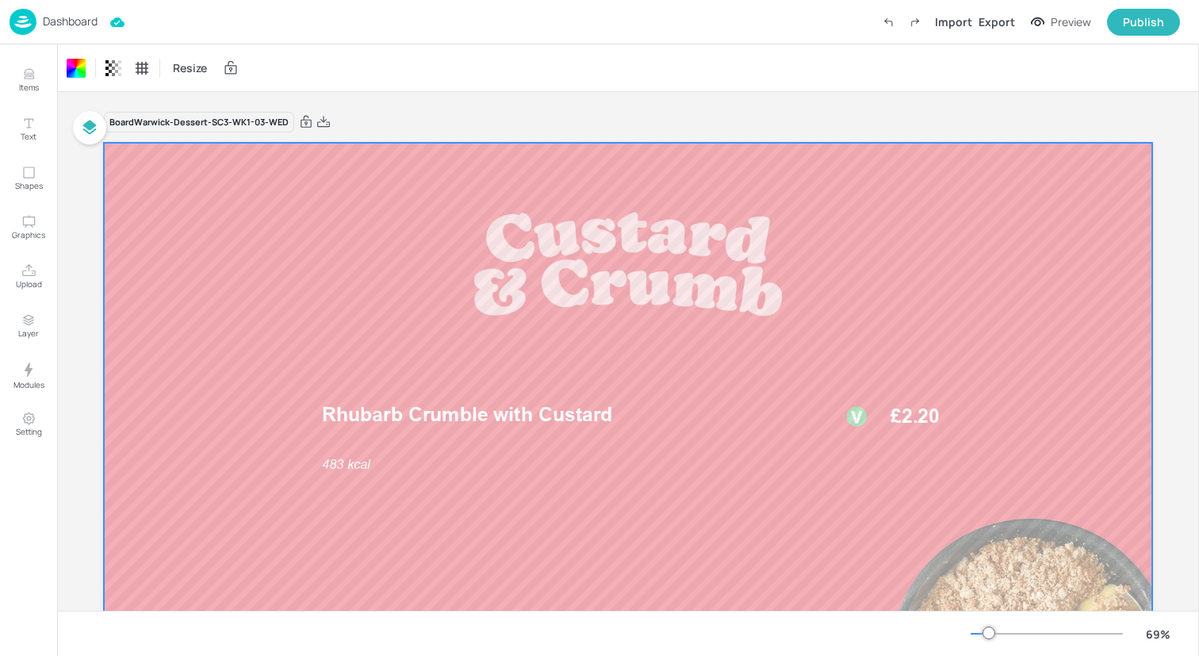
click at [167, 15] on div "Dashboard Import Export Preview Publish" at bounding box center [595, 22] width 1170 height 44
click at [25, 18] on img at bounding box center [23, 22] width 27 height 26
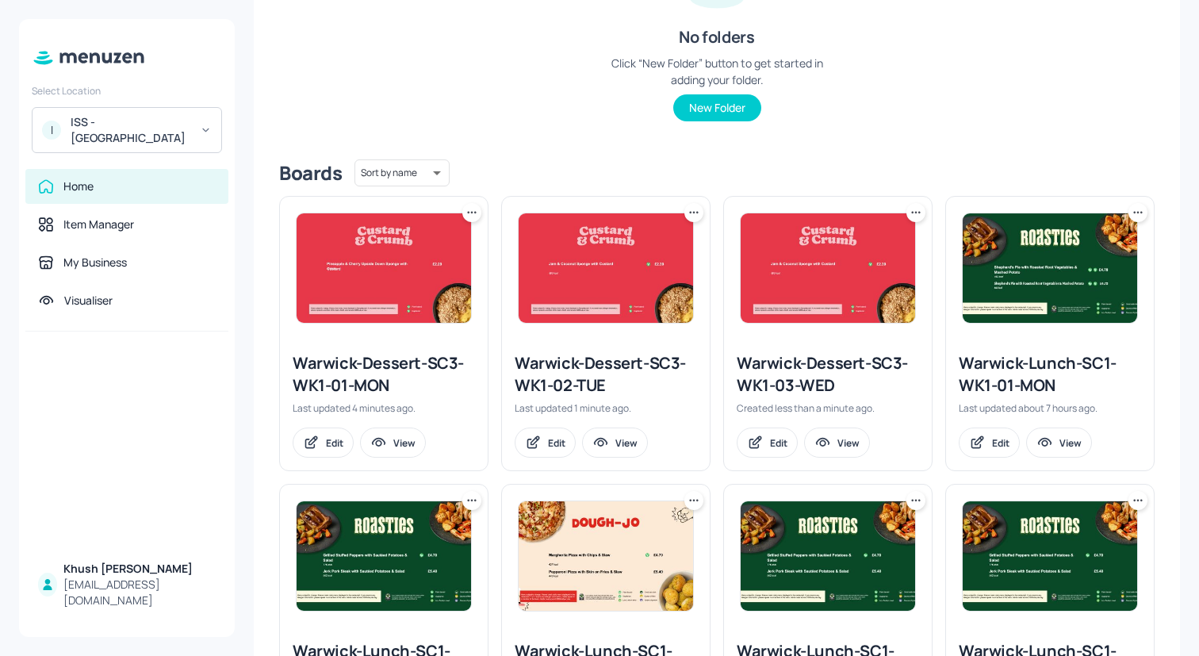
scroll to position [349, 0]
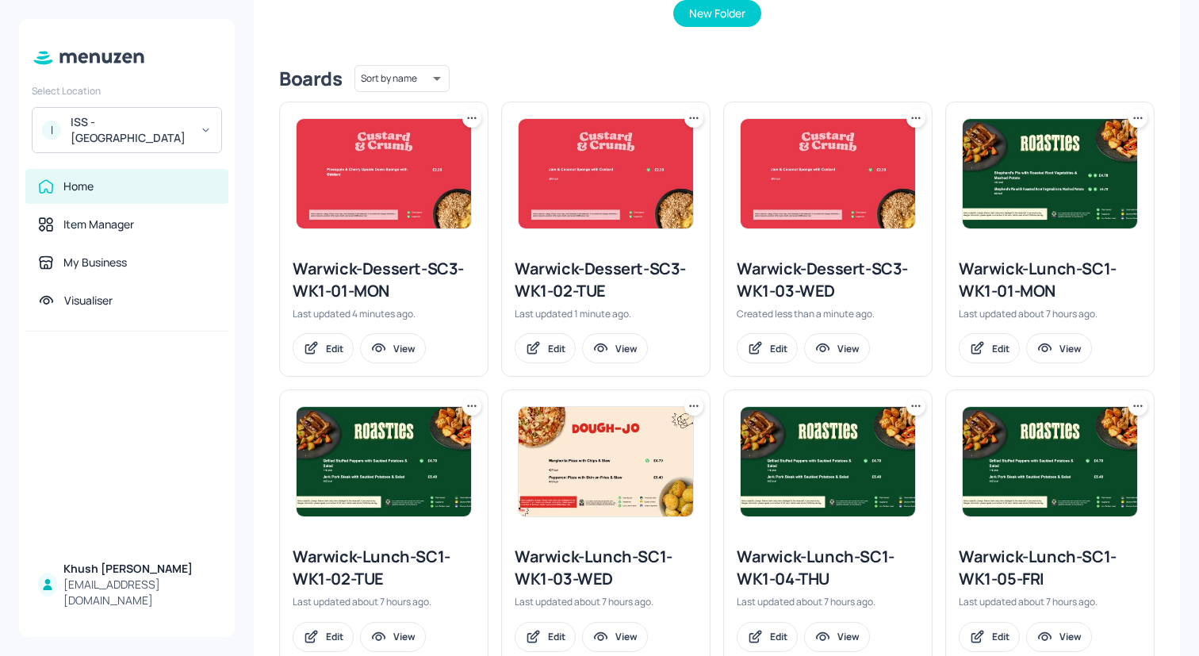
click at [921, 107] on div at bounding box center [828, 173] width 208 height 143
click at [920, 109] on div at bounding box center [915, 118] width 19 height 19
click at [918, 117] on icon at bounding box center [916, 118] width 16 height 16
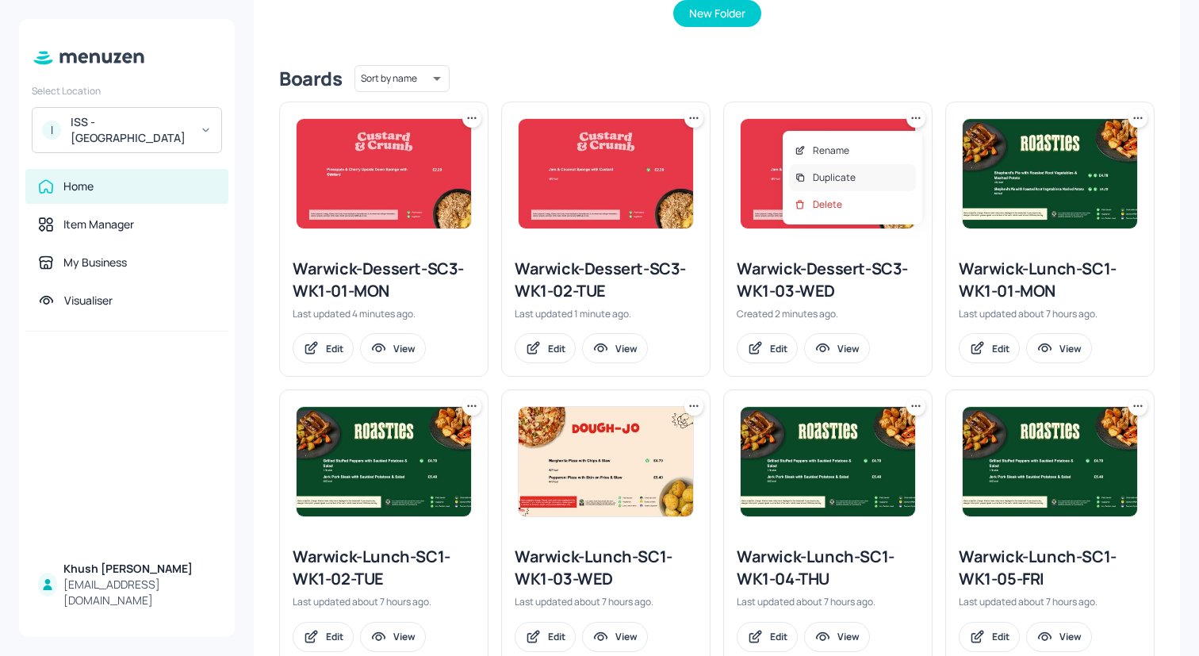
click at [860, 182] on div "Duplicate" at bounding box center [852, 177] width 127 height 27
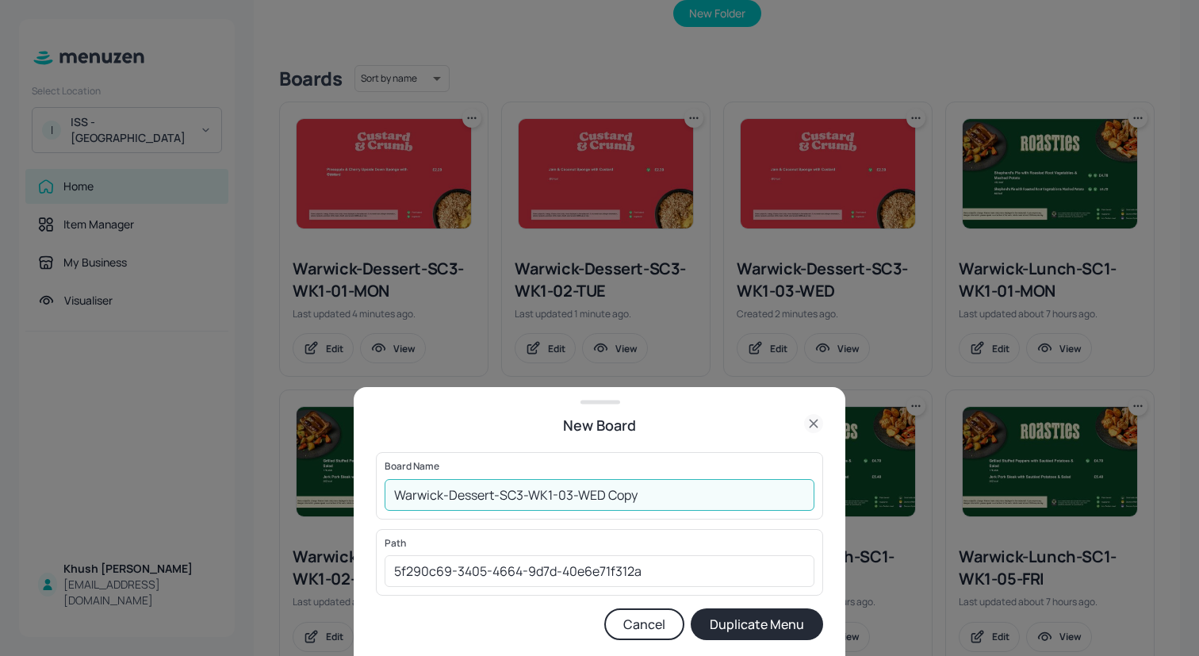
drag, startPoint x: 701, startPoint y: 492, endPoint x: 565, endPoint y: 489, distance: 135.6
click at [565, 490] on input "Warwick-Dessert-SC3-WK1-03-WED Copy" at bounding box center [599, 495] width 430 height 32
type input "Warwick-Dessert-SC3-WK1-04-THU"
click at [691, 608] on button "Duplicate Menu" at bounding box center [757, 624] width 132 height 32
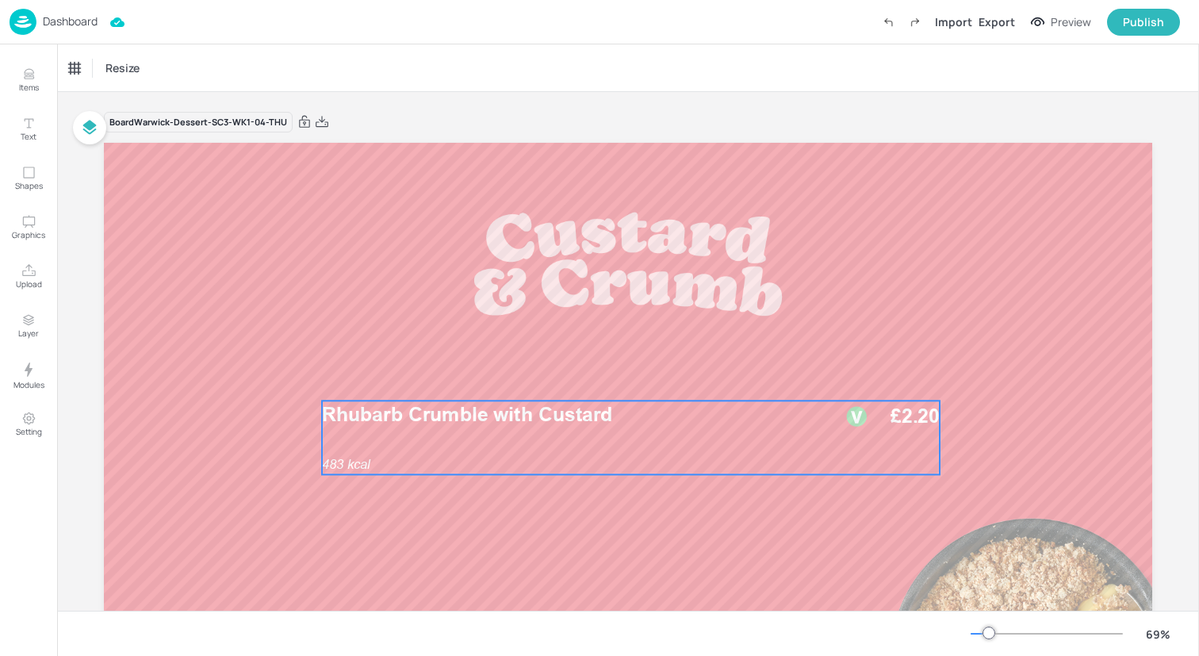
click at [486, 402] on p "Rhubarb Crumble with Custard" at bounding box center [570, 414] width 496 height 28
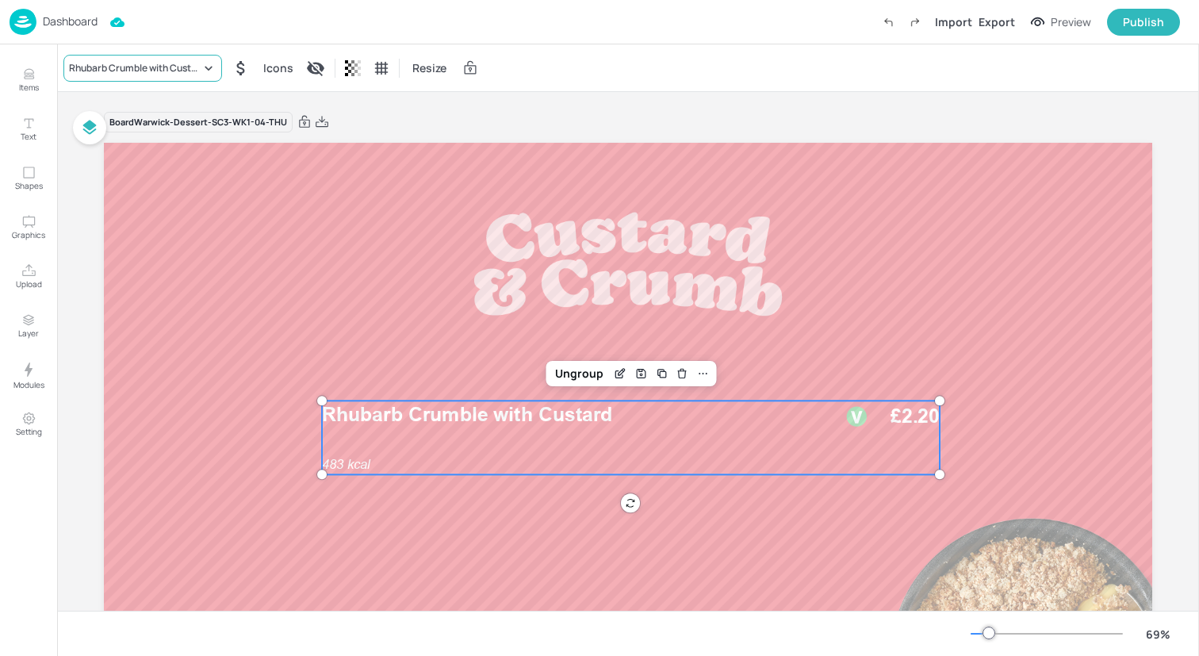
click at [193, 62] on div "Rhubarb Crumble with Custard" at bounding box center [135, 68] width 132 height 14
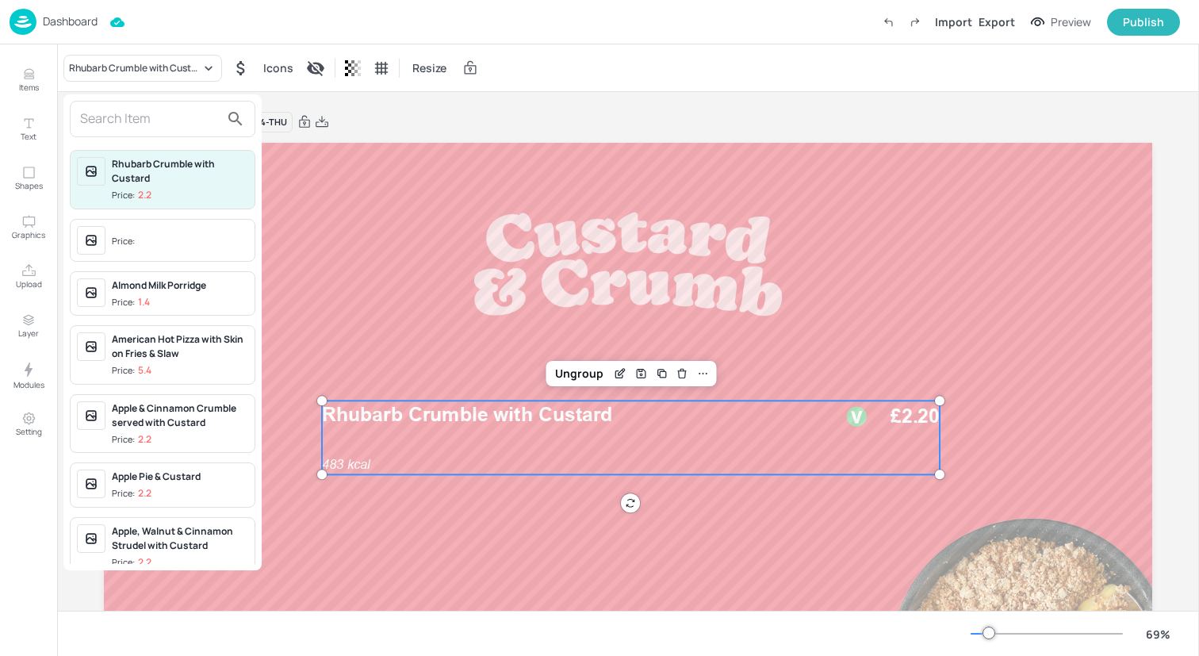
click at [193, 110] on input "text" at bounding box center [150, 118] width 140 height 25
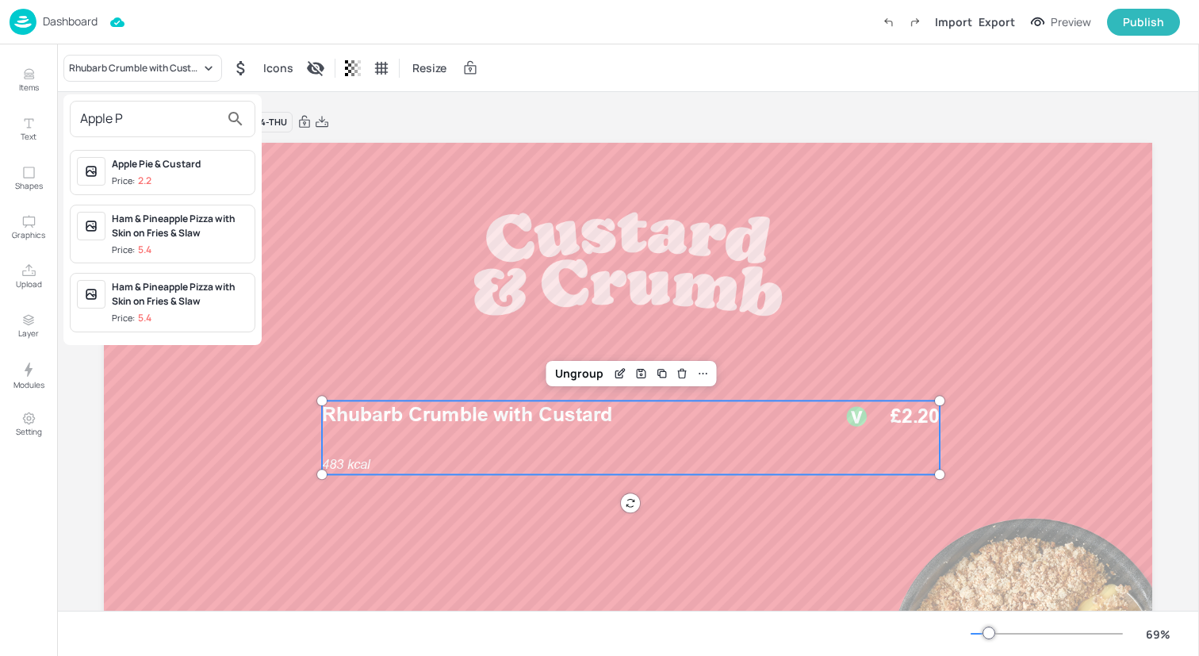
type input "Apple P"
click at [204, 159] on div "Apple Pie & Custard" at bounding box center [180, 164] width 136 height 14
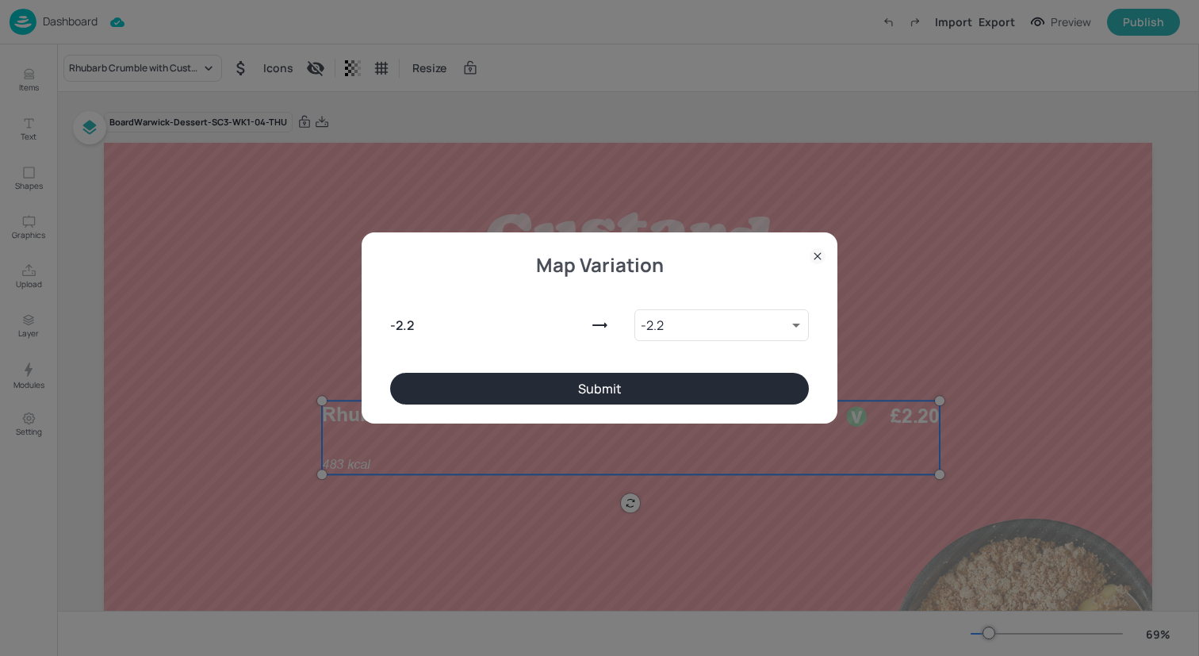
click at [510, 382] on button "Submit" at bounding box center [599, 389] width 419 height 32
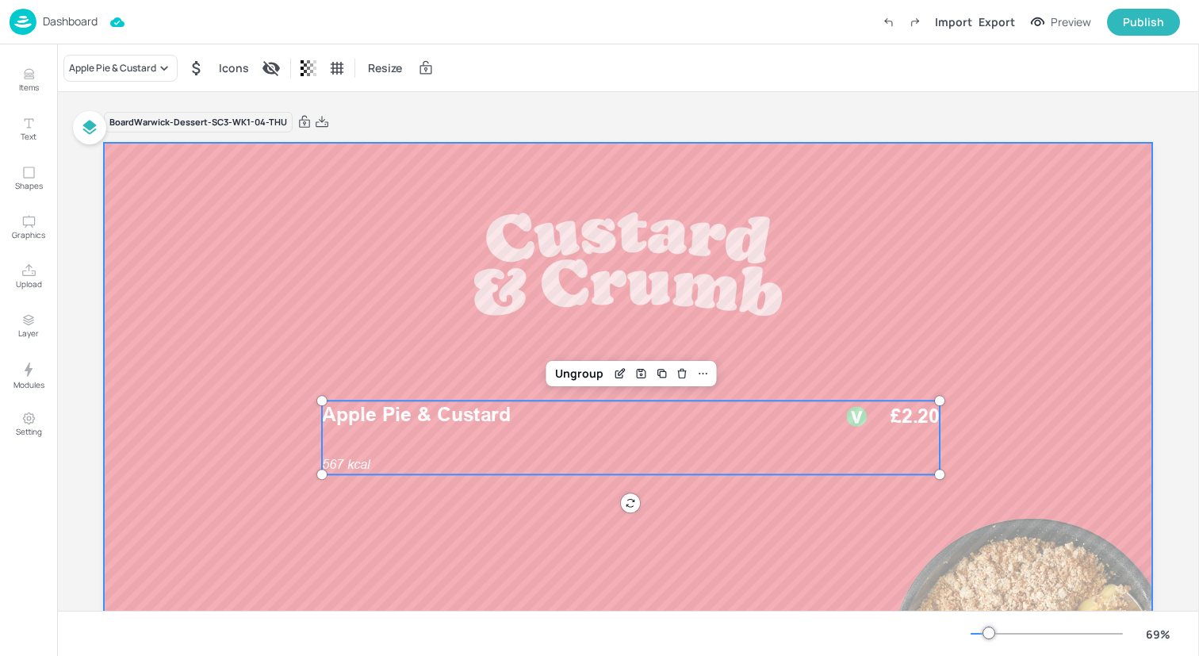
click at [115, 266] on div at bounding box center [628, 438] width 1048 height 590
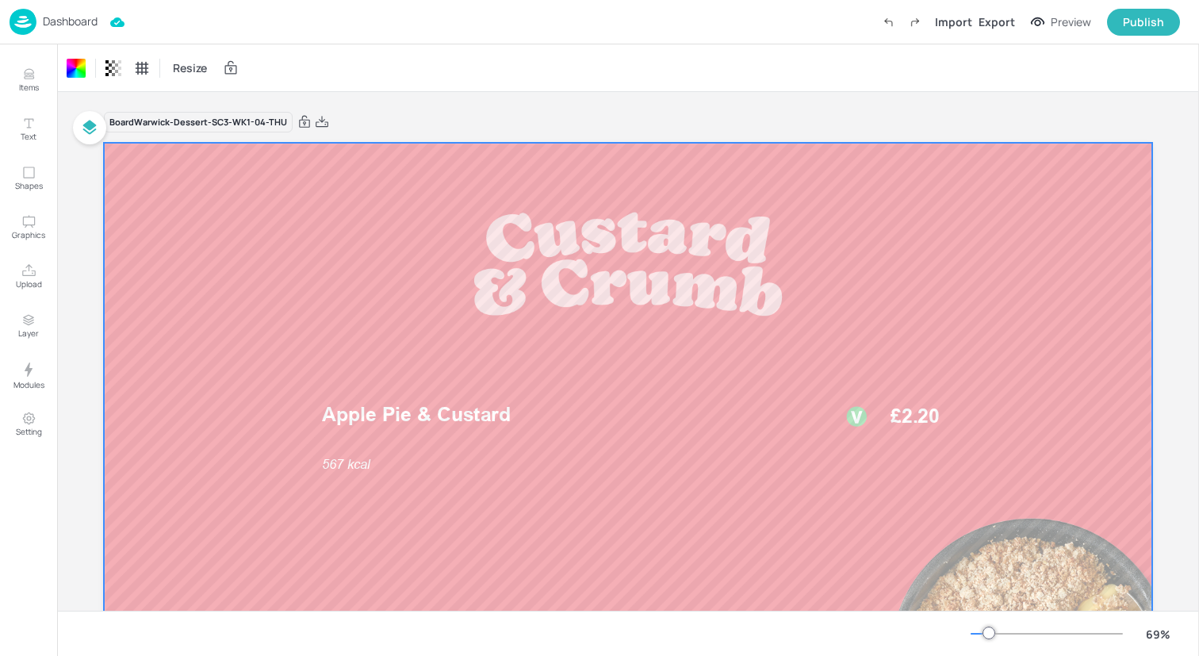
click at [135, 20] on div "Dashboard Import Export Preview Publish" at bounding box center [595, 22] width 1170 height 44
click at [22, 18] on img at bounding box center [23, 22] width 27 height 26
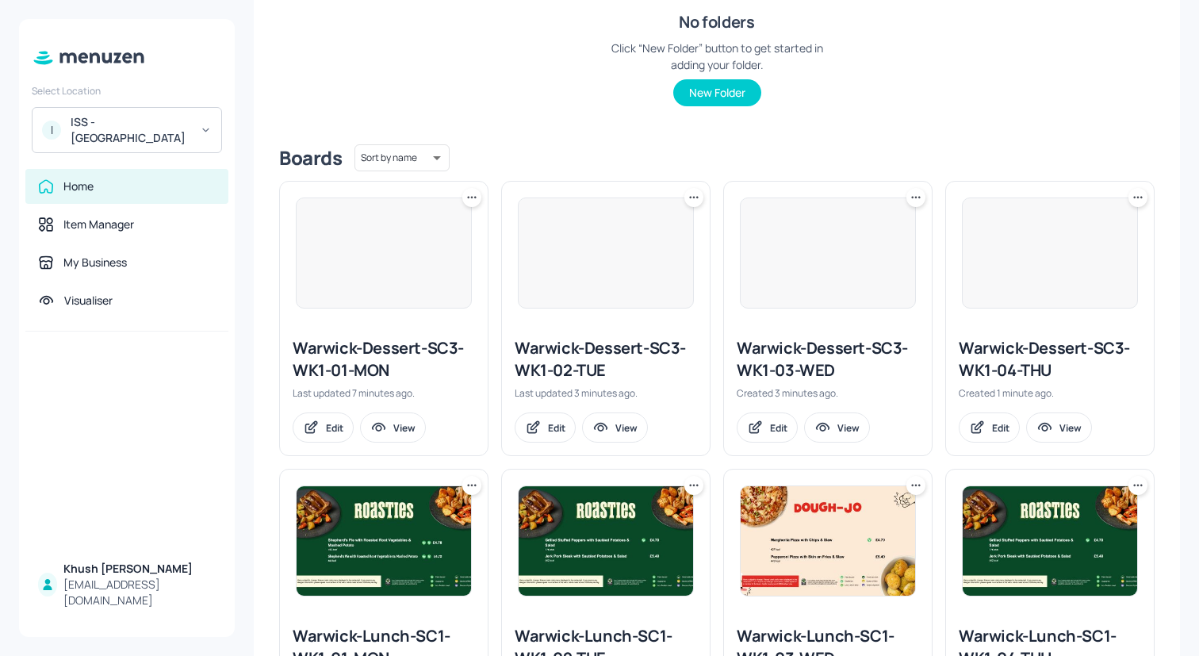
scroll to position [296, 0]
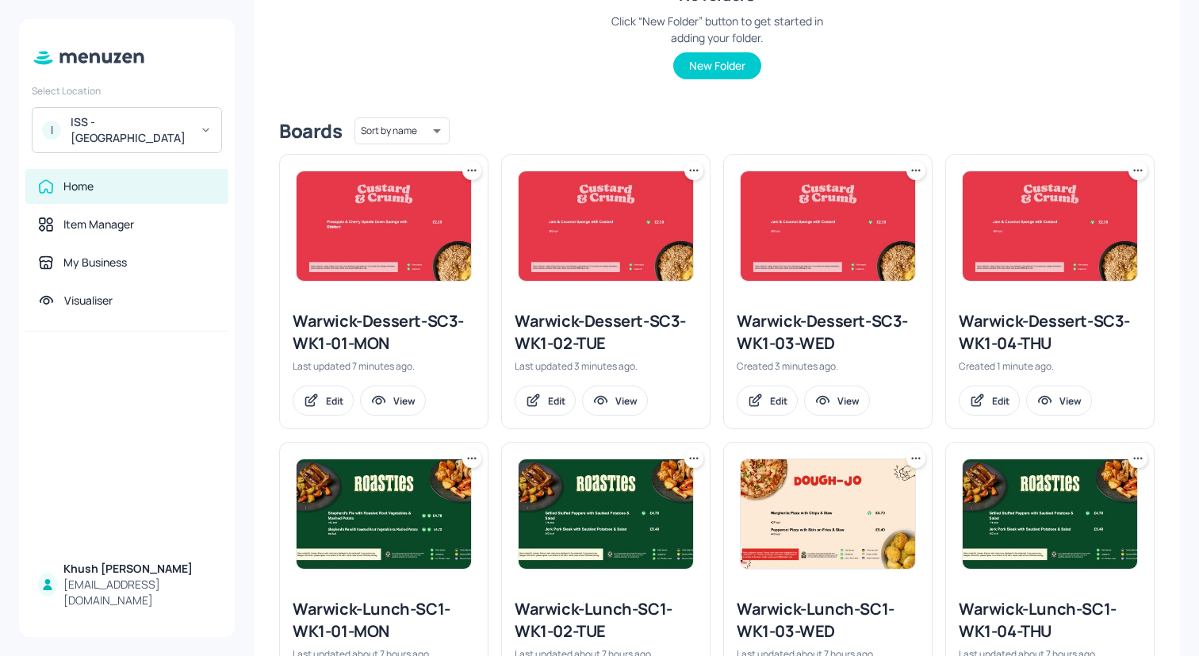
click at [1139, 165] on icon at bounding box center [1138, 171] width 16 height 16
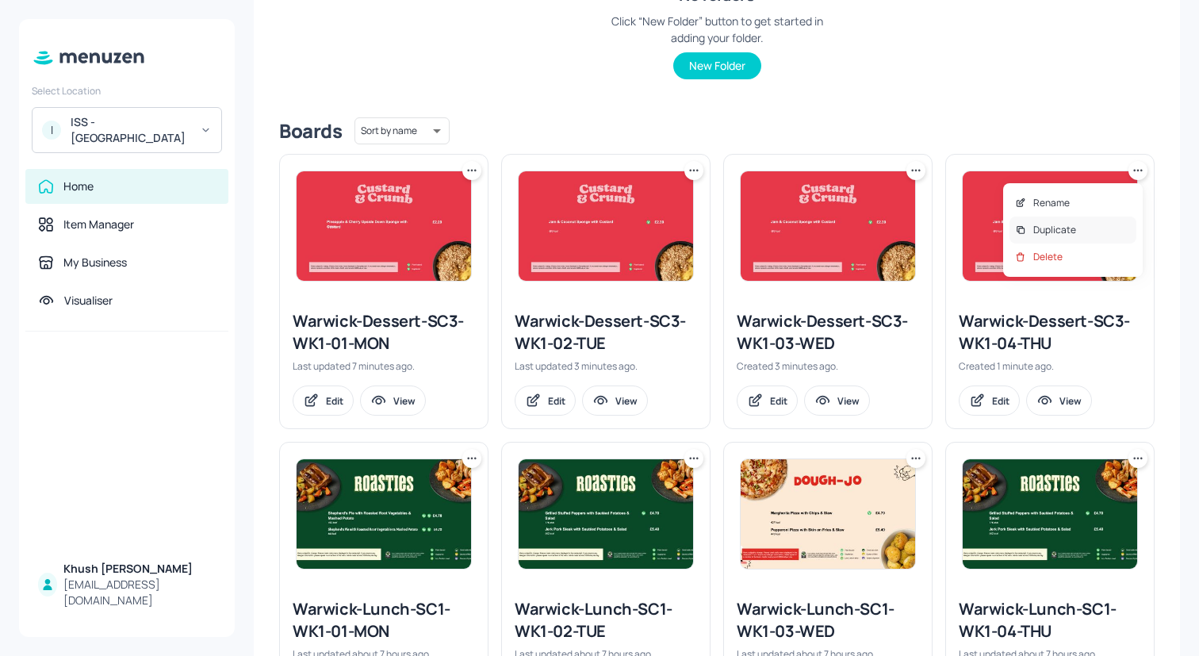
click at [1081, 231] on div "Duplicate" at bounding box center [1072, 229] width 127 height 27
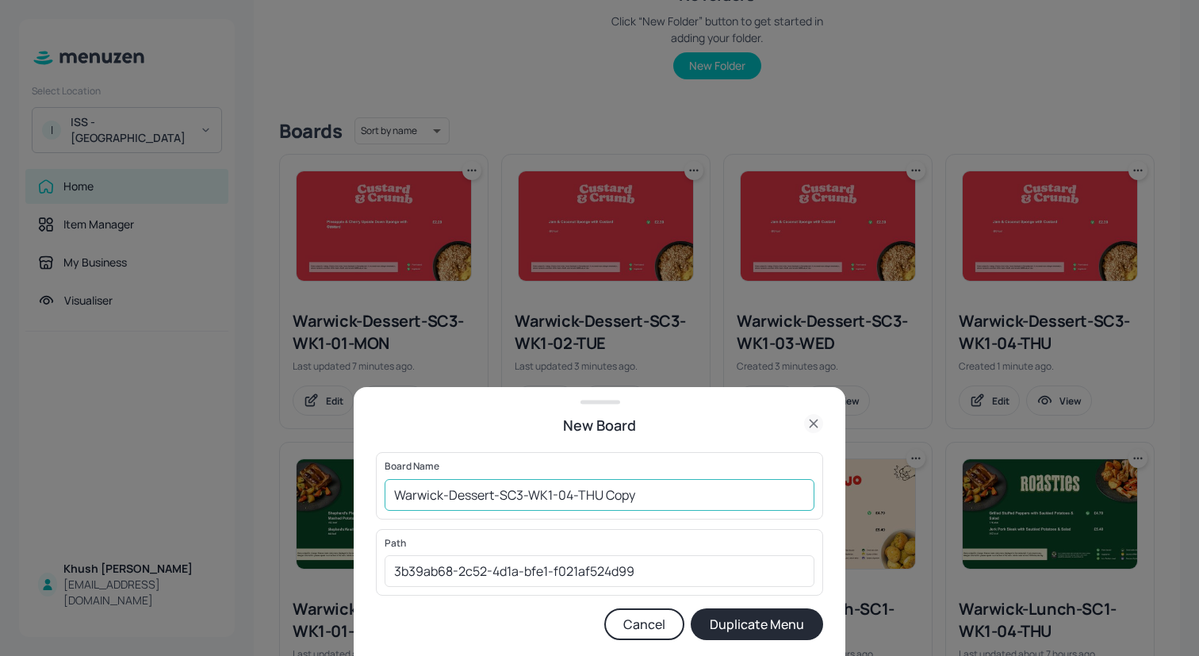
drag, startPoint x: 722, startPoint y: 511, endPoint x: 615, endPoint y: 501, distance: 107.5
click at [615, 501] on div "Board Name Warwick-Dessert-SC3-WK1-04-THU Copy ​" at bounding box center [599, 485] width 447 height 67
drag, startPoint x: 690, startPoint y: 492, endPoint x: 567, endPoint y: 492, distance: 122.9
click at [567, 492] on input "Warwick-Dessert-SC3-WK1-04-THU Copy" at bounding box center [599, 495] width 430 height 32
type input "Warwick-Dessert-SC3-WK1-05-FRI"
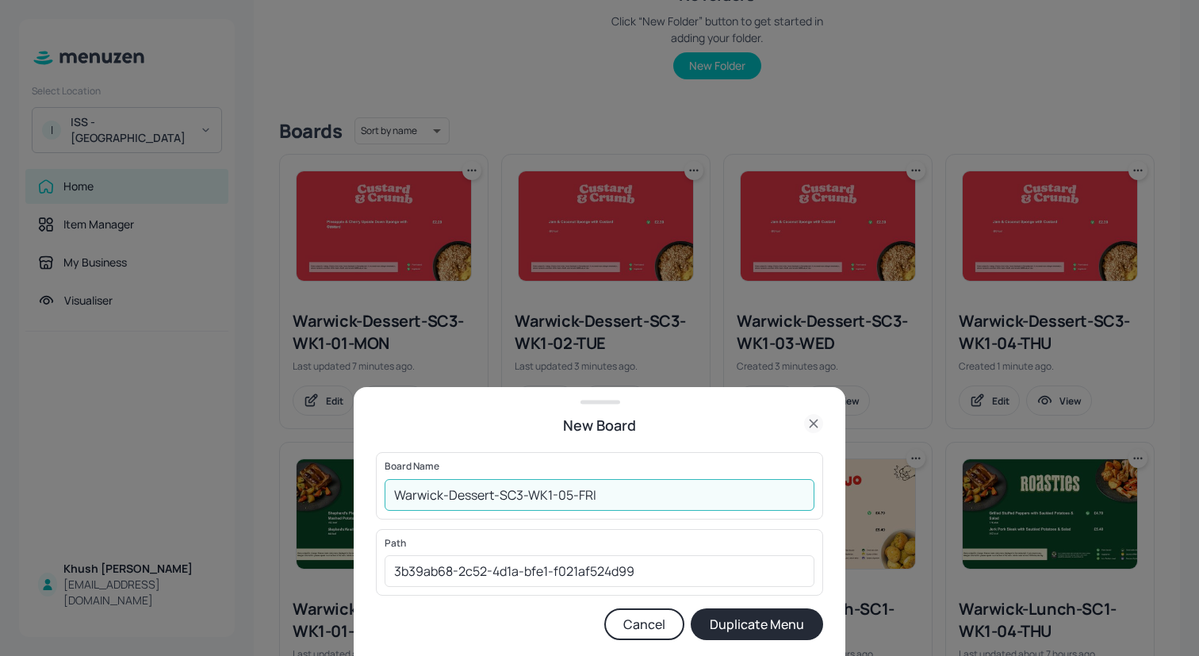
click at [691, 608] on button "Duplicate Menu" at bounding box center [757, 624] width 132 height 32
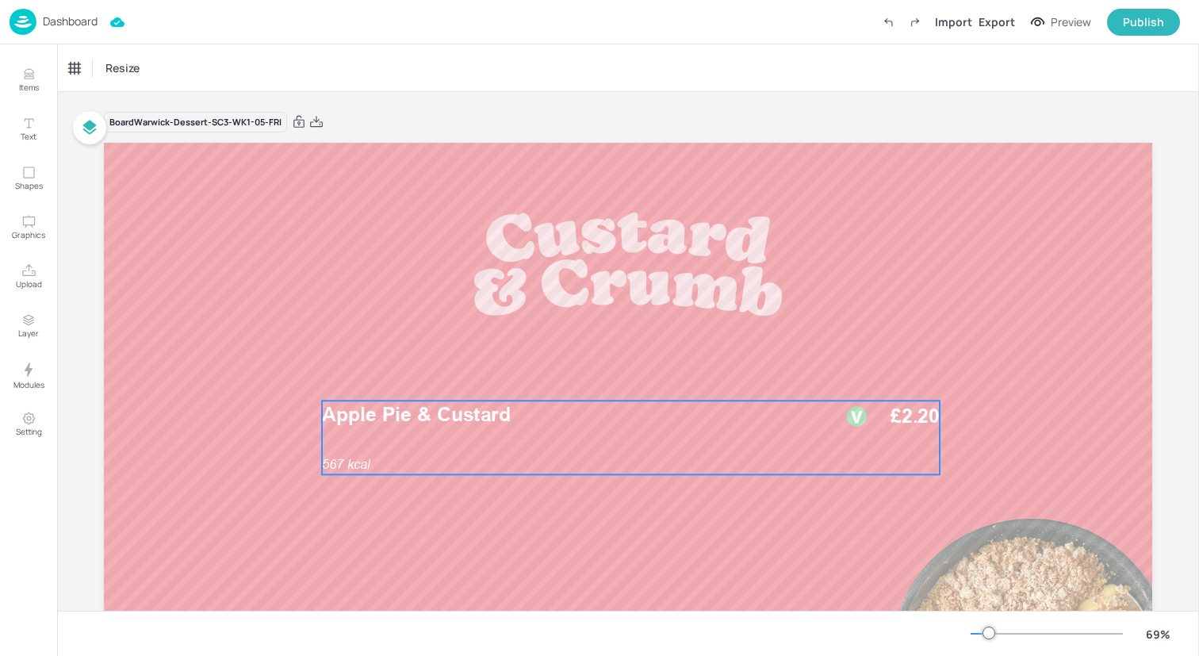
click at [444, 411] on span "Apple Pie & Custard" at bounding box center [416, 414] width 189 height 24
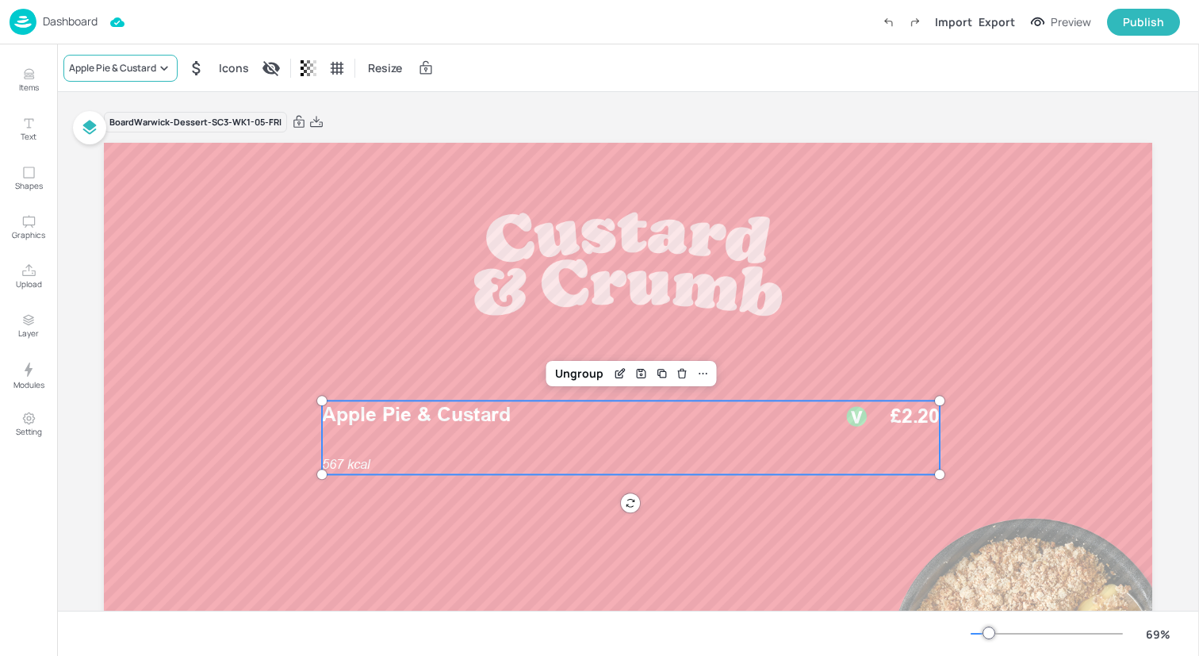
click at [101, 61] on div "Apple Pie & Custard" at bounding box center [112, 68] width 87 height 14
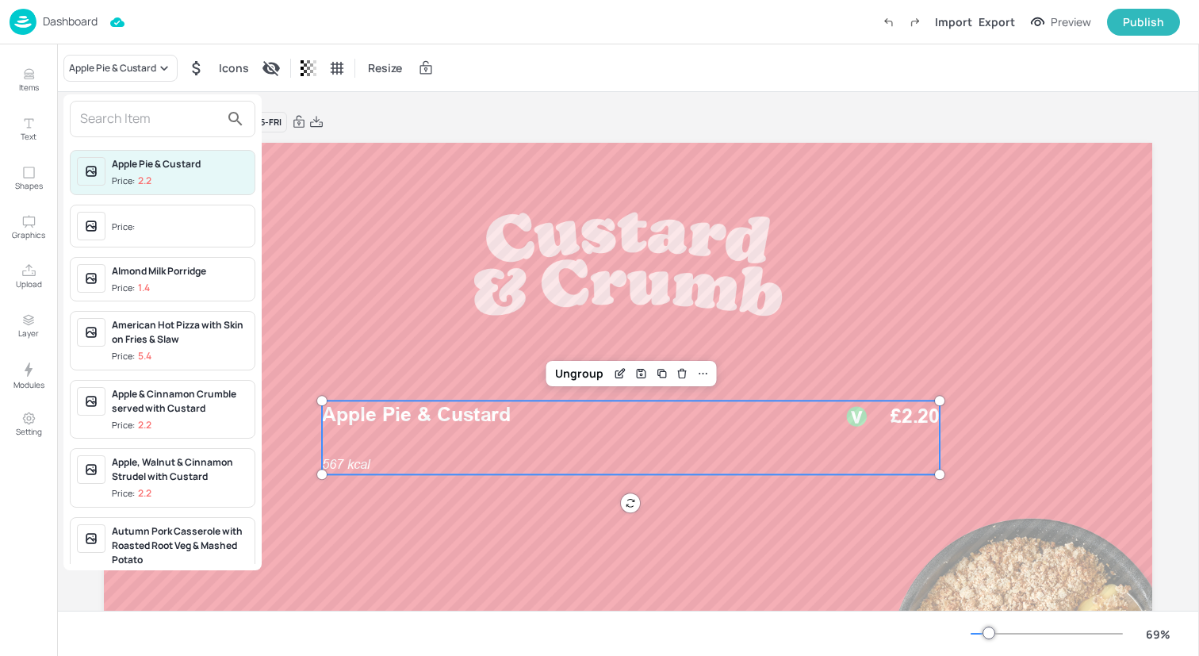
click at [117, 113] on input "text" at bounding box center [150, 118] width 140 height 25
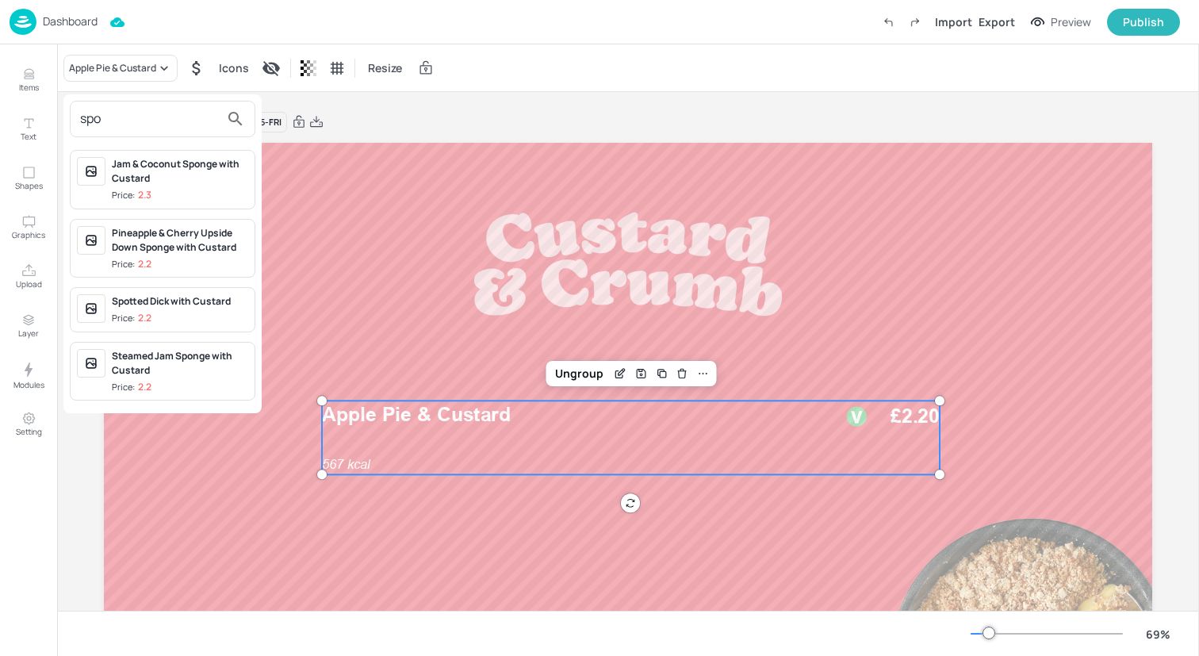
type input "spo"
click at [150, 301] on div "Spotted Dick with Custard" at bounding box center [180, 301] width 136 height 14
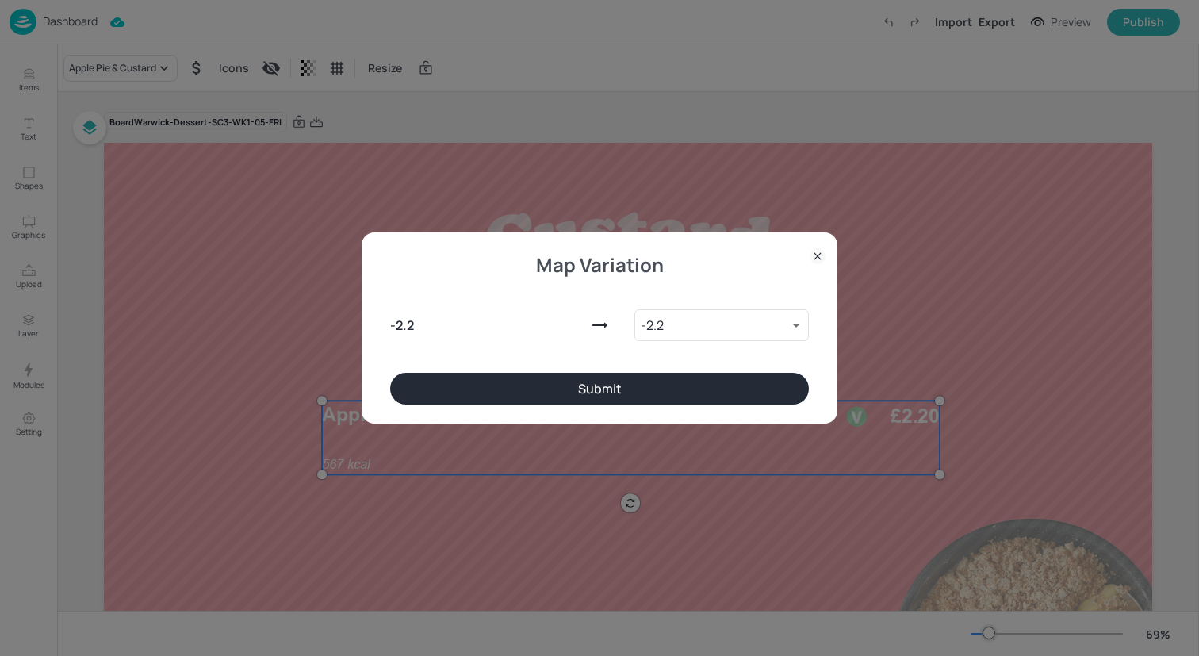
click at [435, 375] on button "Submit" at bounding box center [599, 389] width 419 height 32
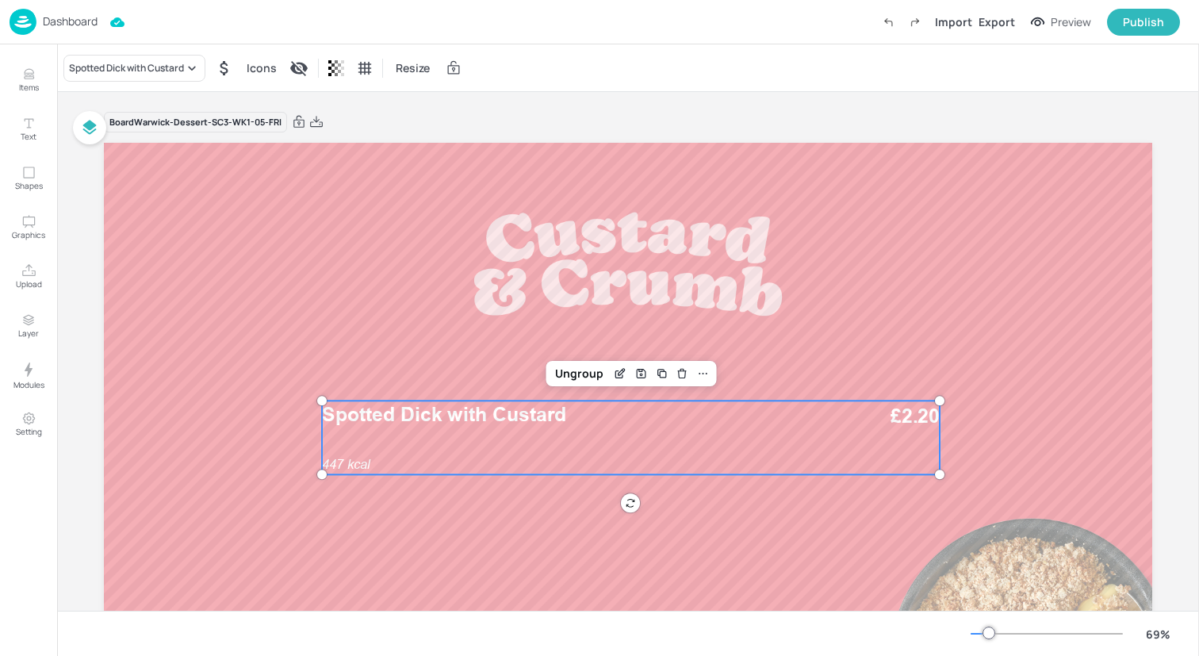
click at [21, 22] on img at bounding box center [23, 22] width 27 height 26
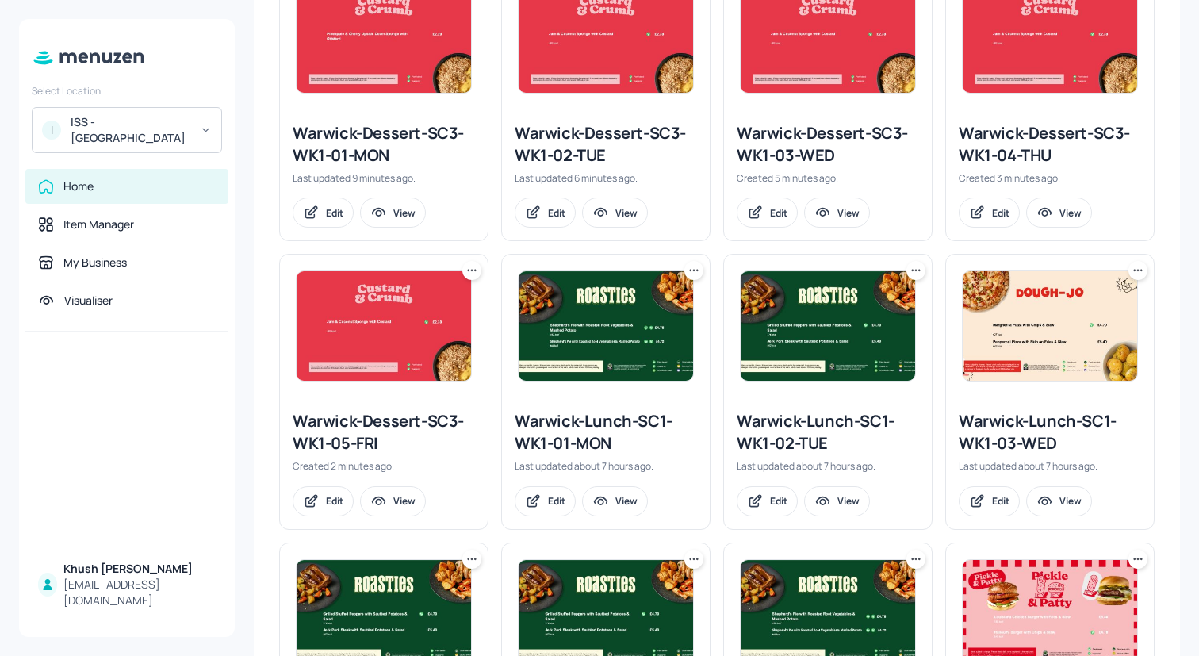
scroll to position [486, 0]
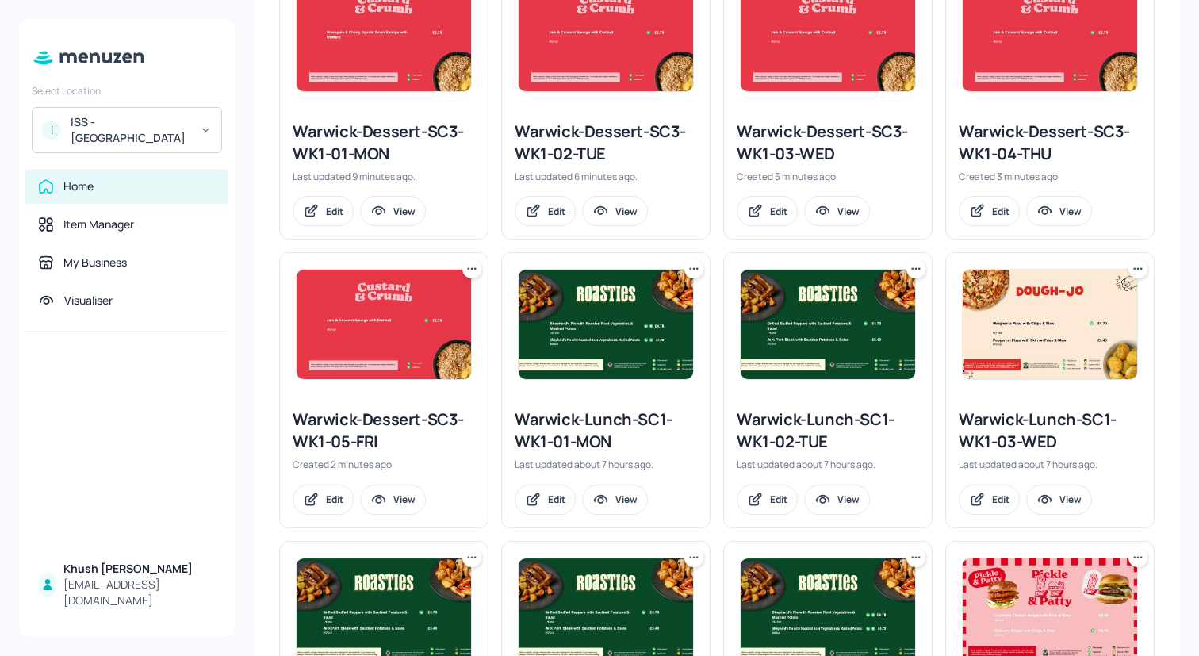
click at [580, 438] on div "Warwick-Lunch-SC1-WK1-01-MON" at bounding box center [606, 430] width 182 height 44
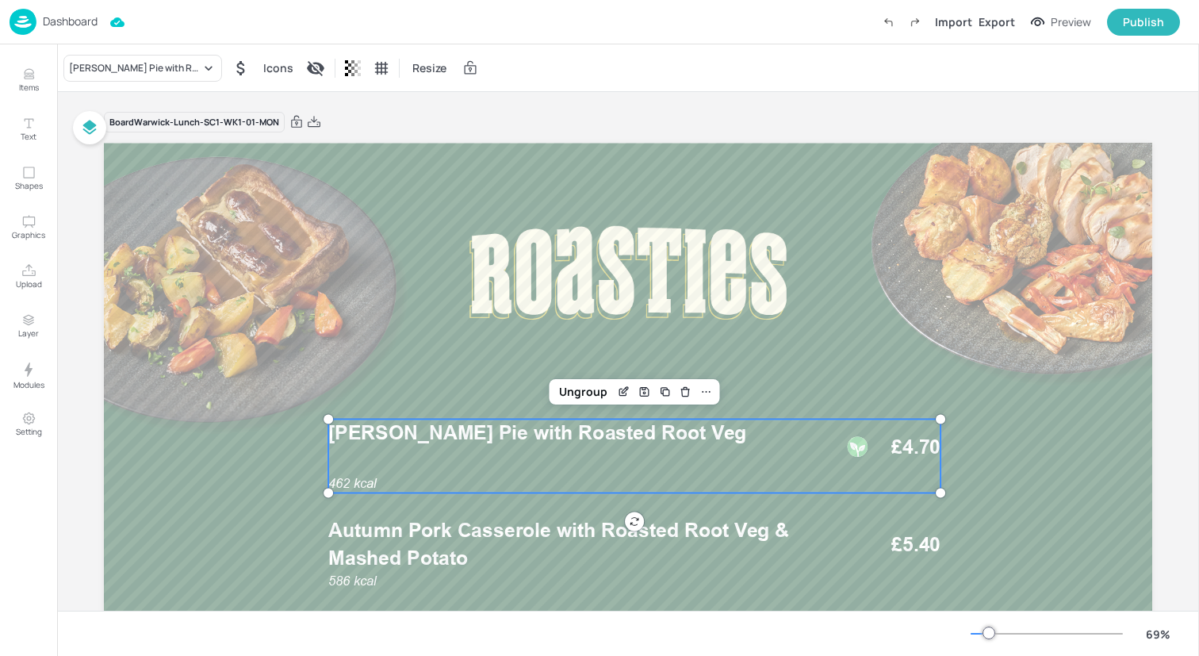
click at [485, 465] on div "462 kcal [PERSON_NAME] Pie with Roasted Root Veg £4.70" at bounding box center [634, 456] width 612 height 74
click at [183, 75] on div "[PERSON_NAME] Pie with Roasted Root Veg" at bounding box center [142, 68] width 159 height 27
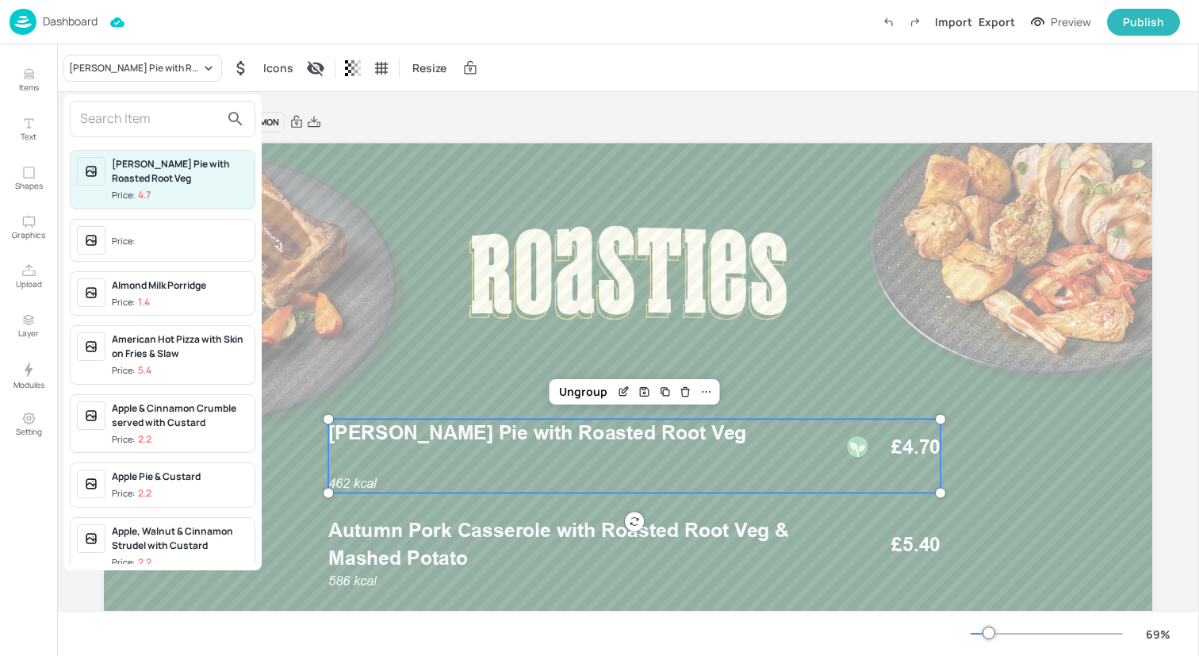
click at [173, 123] on input "text" at bounding box center [150, 118] width 140 height 25
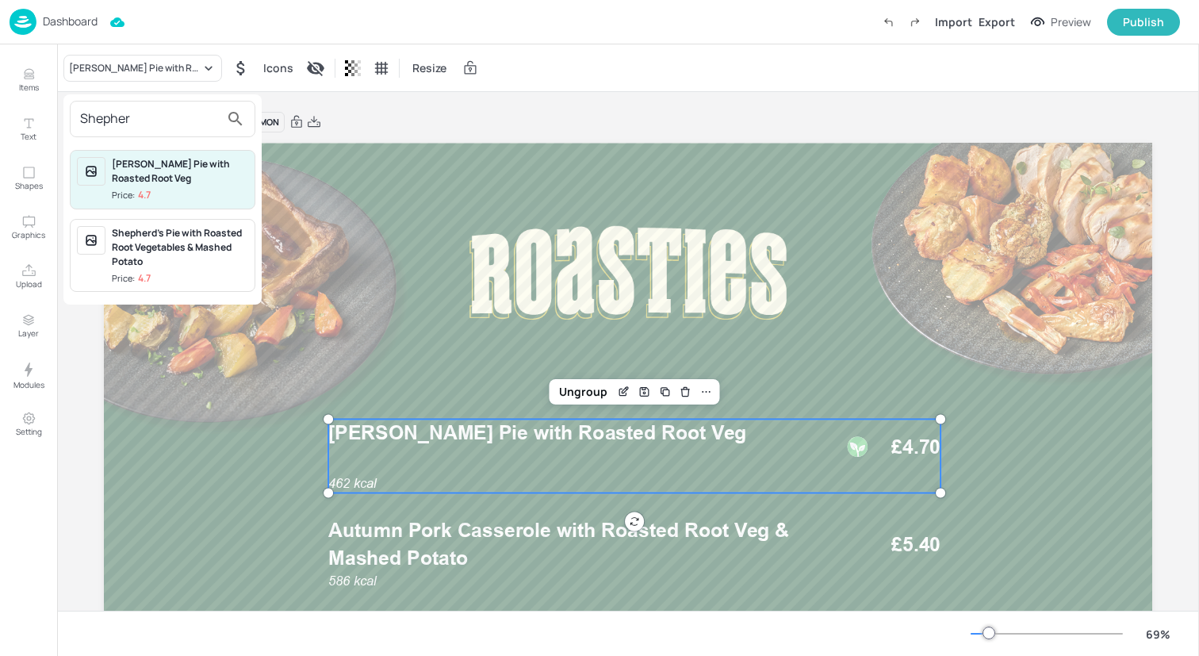
type input "Shepher"
click at [217, 251] on div "Shepherd’s Pie with Roasted Root Vegetables & Mashed Potato" at bounding box center [180, 247] width 136 height 43
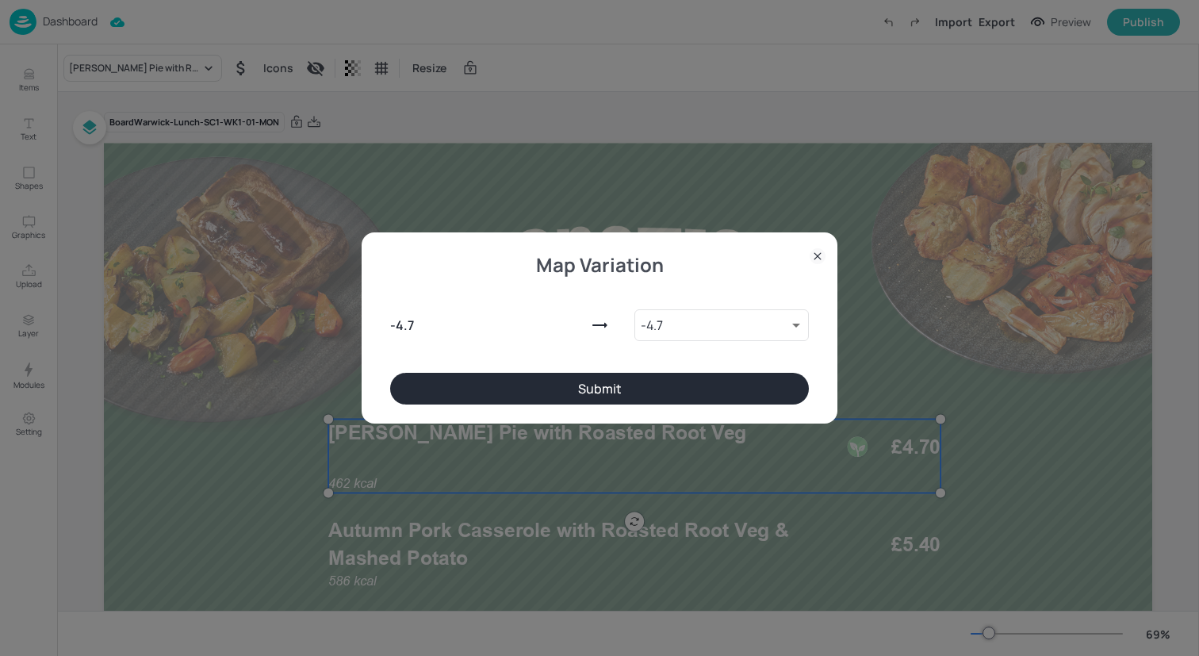
click at [468, 379] on button "Submit" at bounding box center [599, 389] width 419 height 32
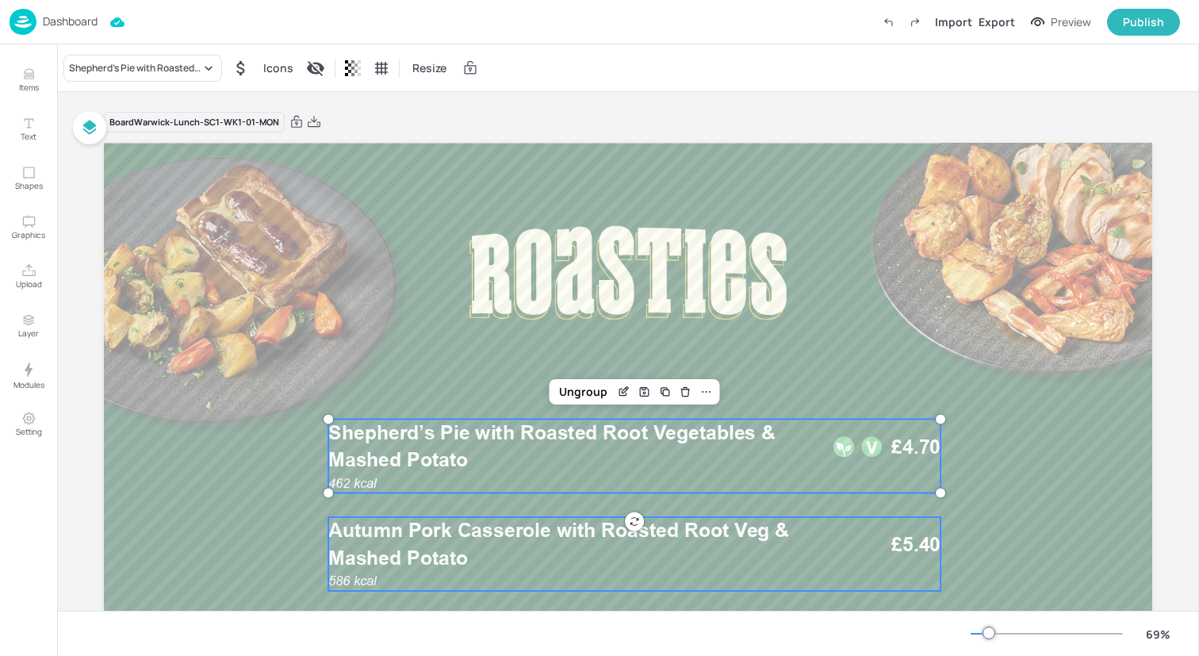
click at [495, 560] on p "Autumn Pork Casserole with Roasted Root Veg & Mashed Potato" at bounding box center [576, 544] width 496 height 55
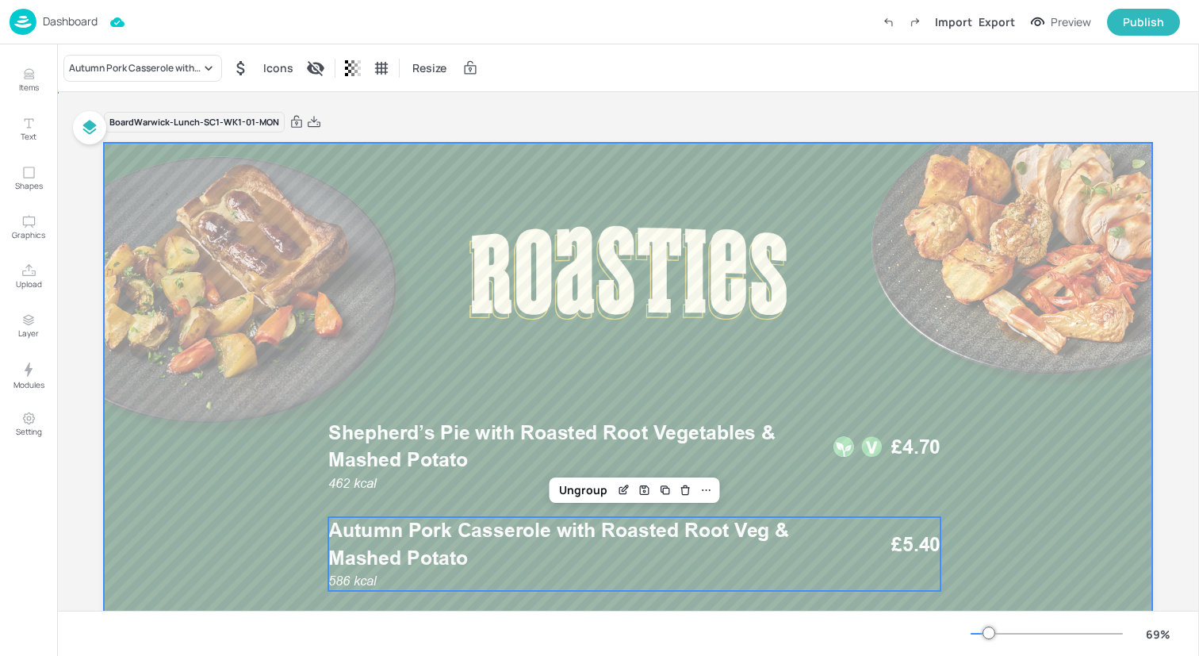
click at [153, 342] on div at bounding box center [628, 438] width 1048 height 590
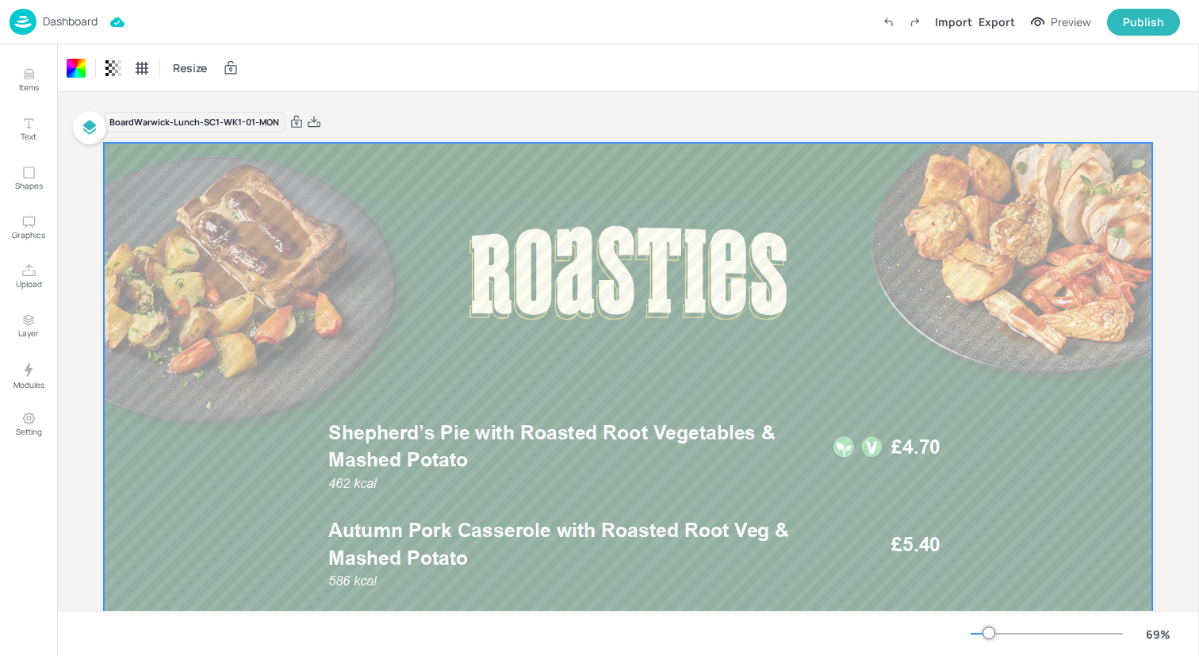
click at [201, 23] on div "Dashboard Import Export Preview Publish" at bounding box center [595, 22] width 1170 height 44
click at [14, 18] on img at bounding box center [23, 22] width 27 height 26
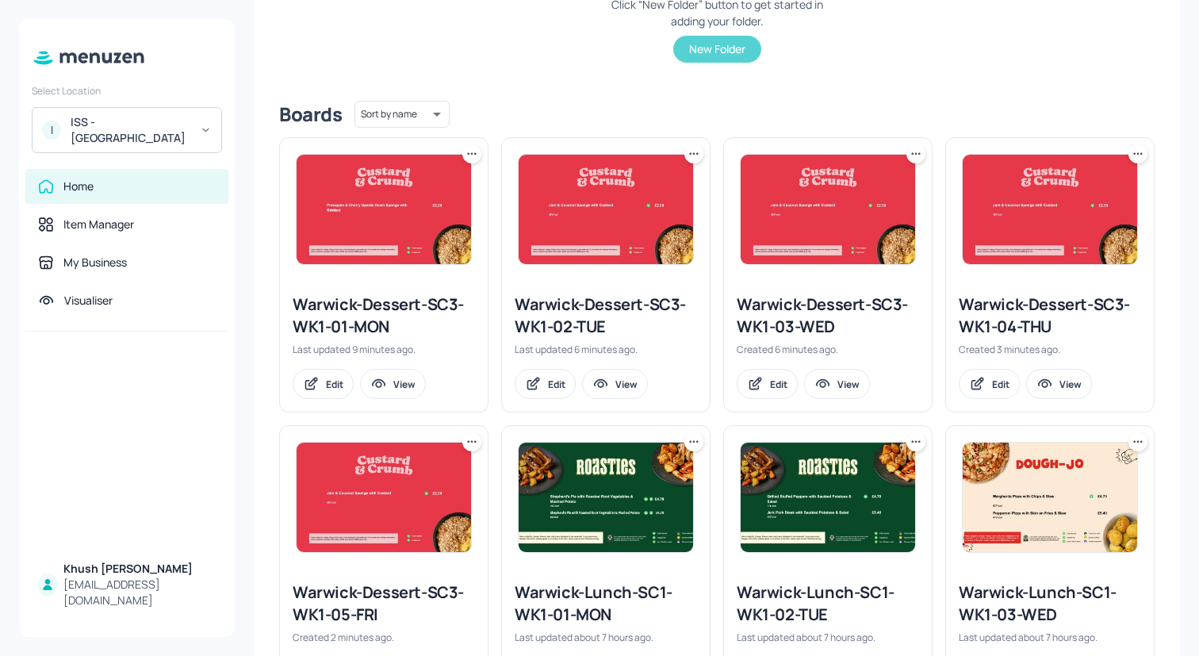
scroll to position [327, 0]
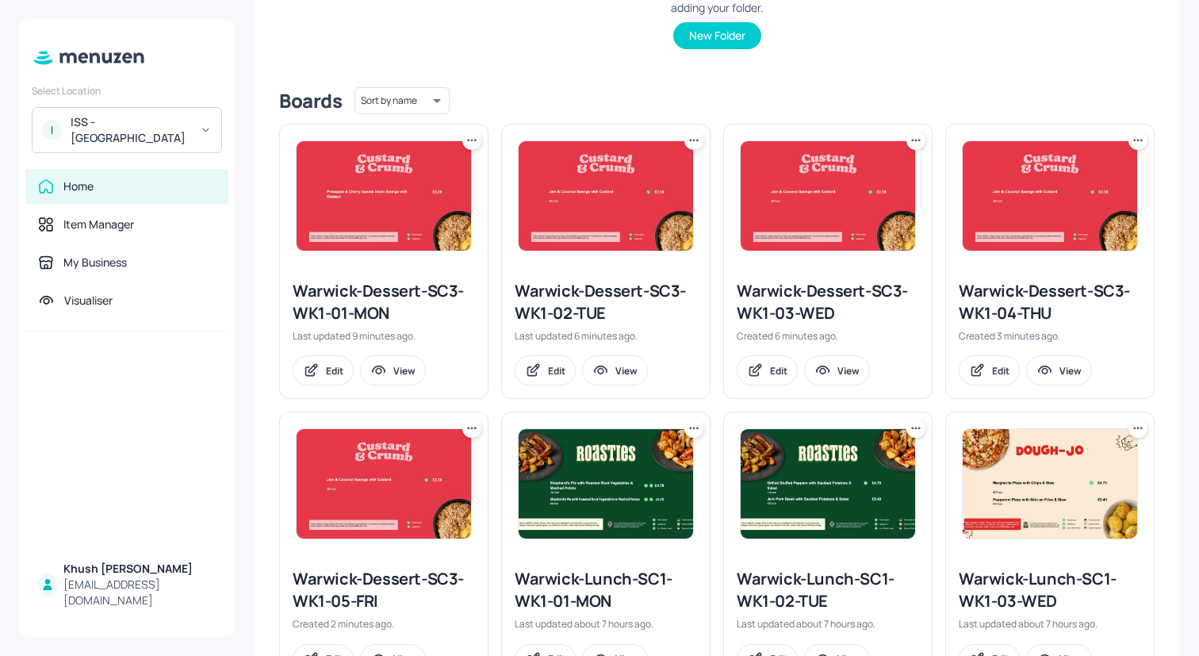
click at [820, 568] on div "Warwick-Lunch-SC1-WK1-02-TUE" at bounding box center [827, 590] width 182 height 44
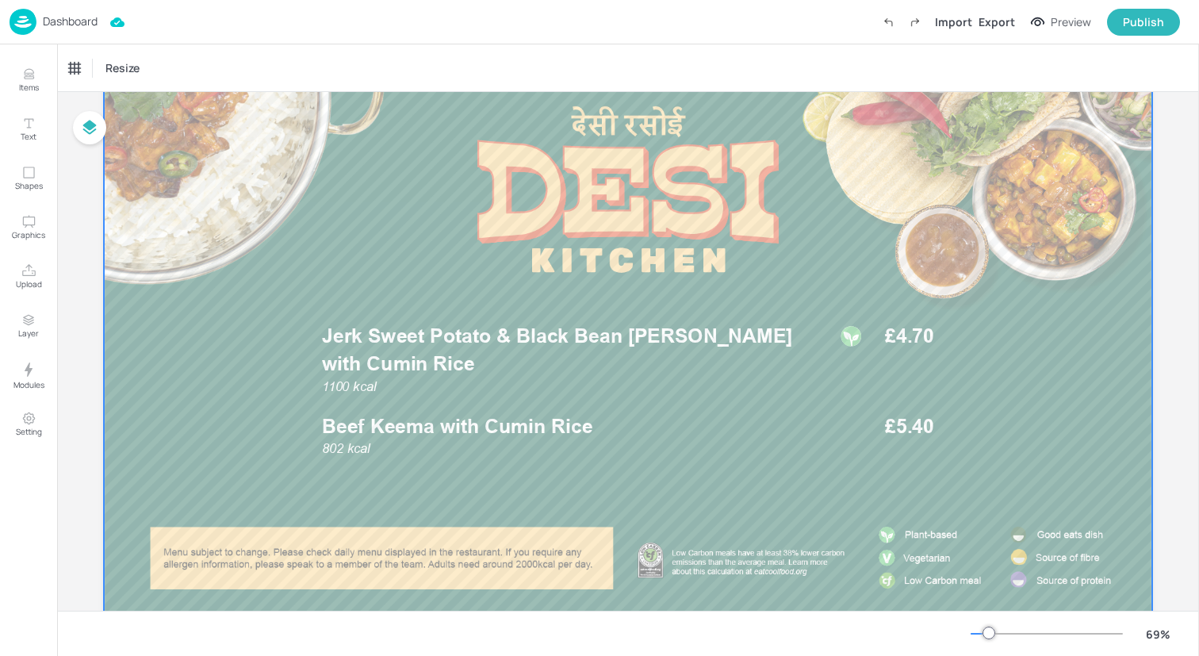
scroll to position [98, 0]
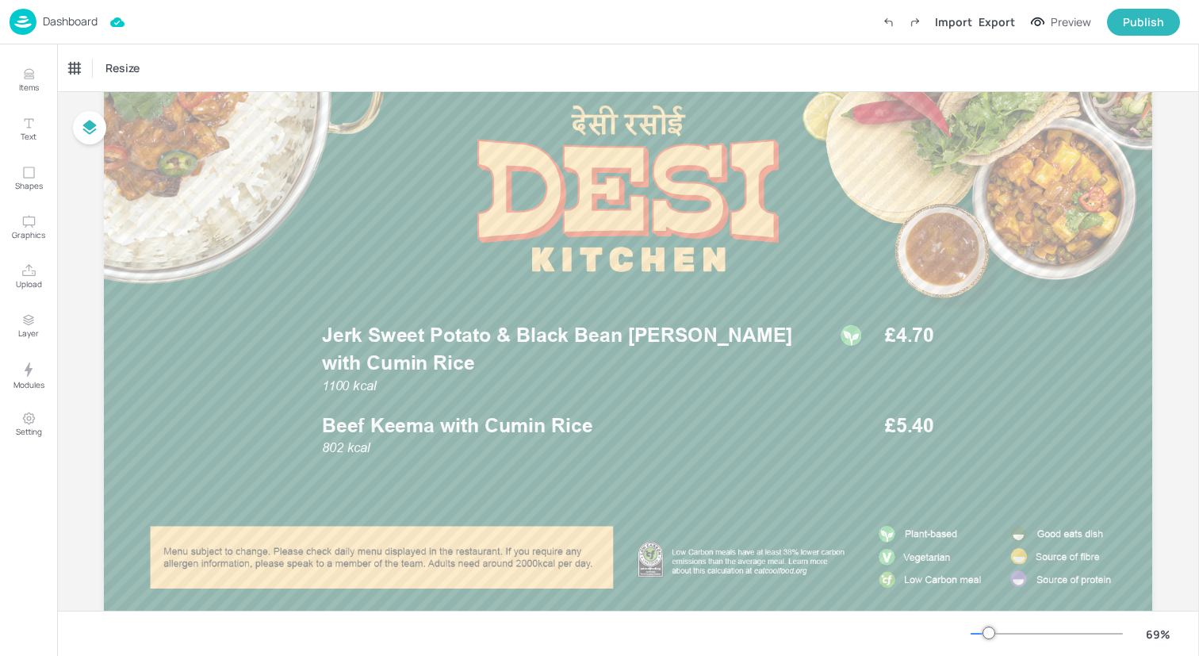
click at [14, 19] on img at bounding box center [23, 22] width 27 height 26
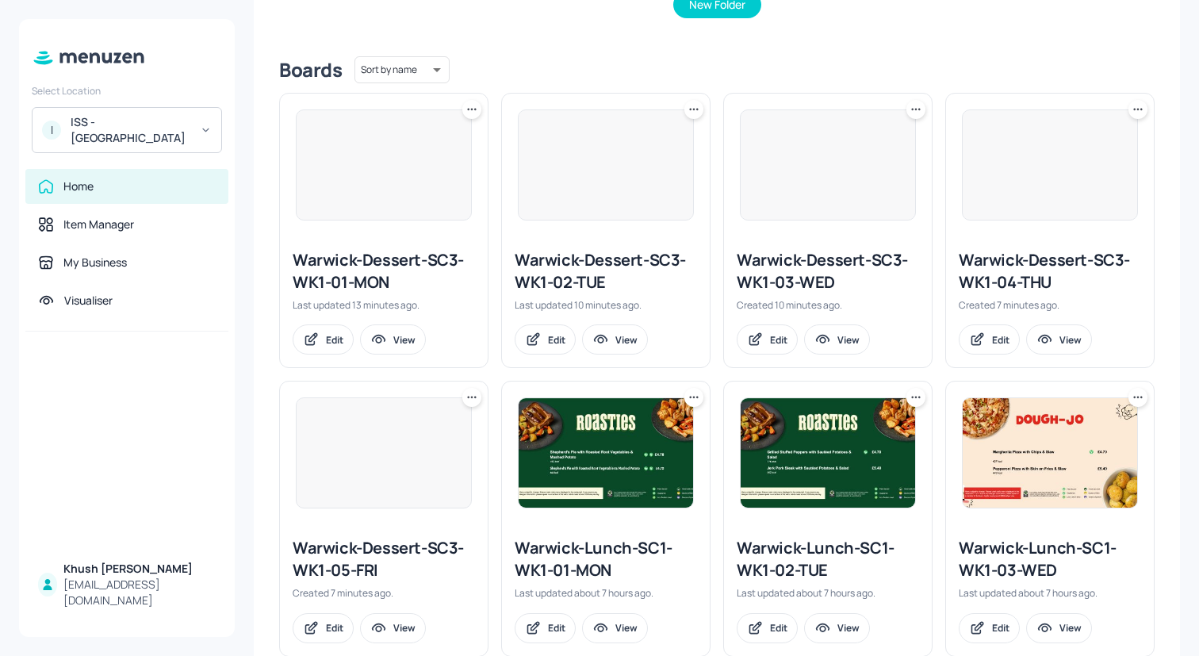
scroll to position [397, 0]
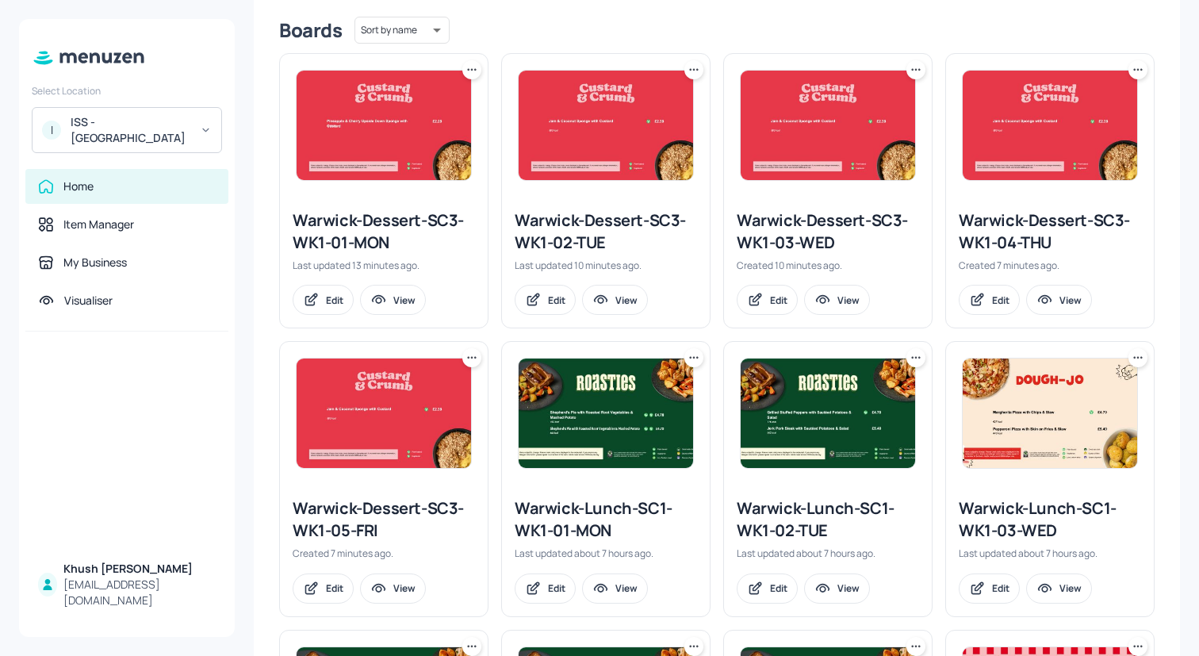
click at [1013, 511] on div "Warwick-Lunch-SC1-WK1-03-WED" at bounding box center [1049, 519] width 182 height 44
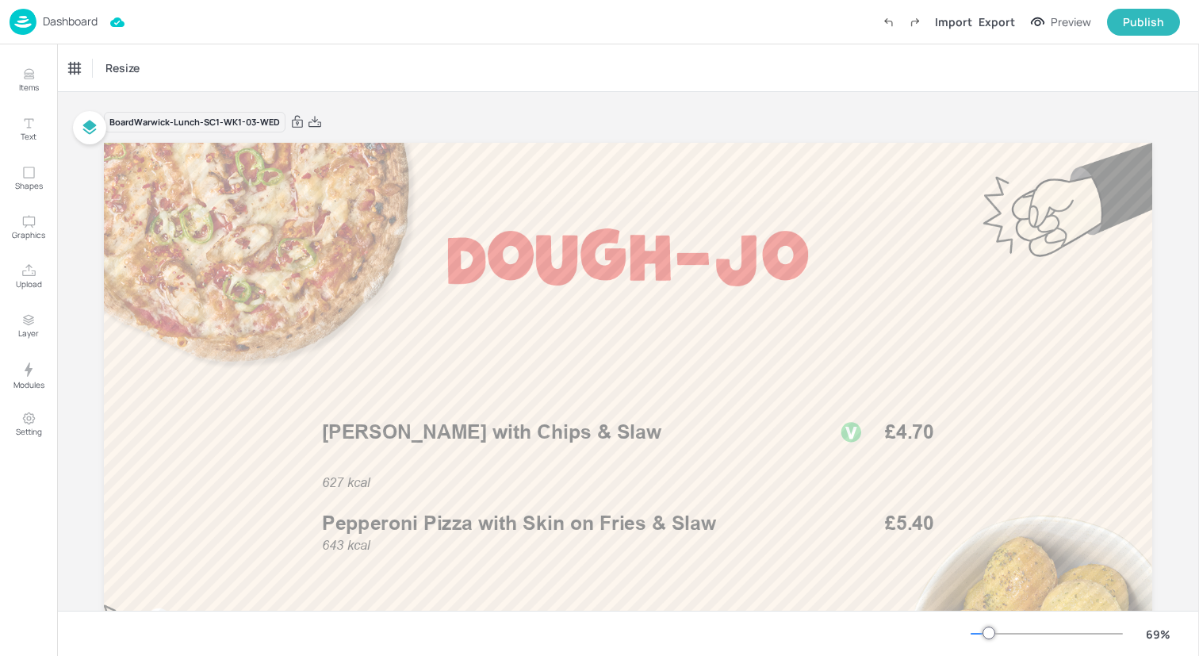
click at [23, 20] on img at bounding box center [23, 22] width 27 height 26
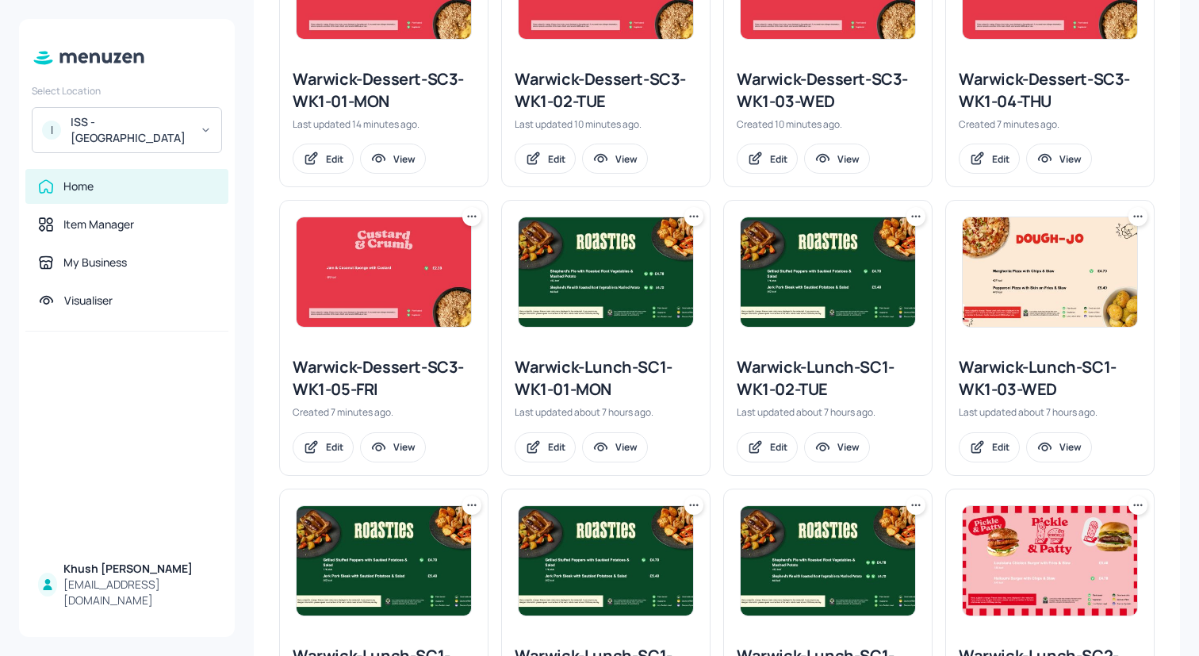
scroll to position [544, 0]
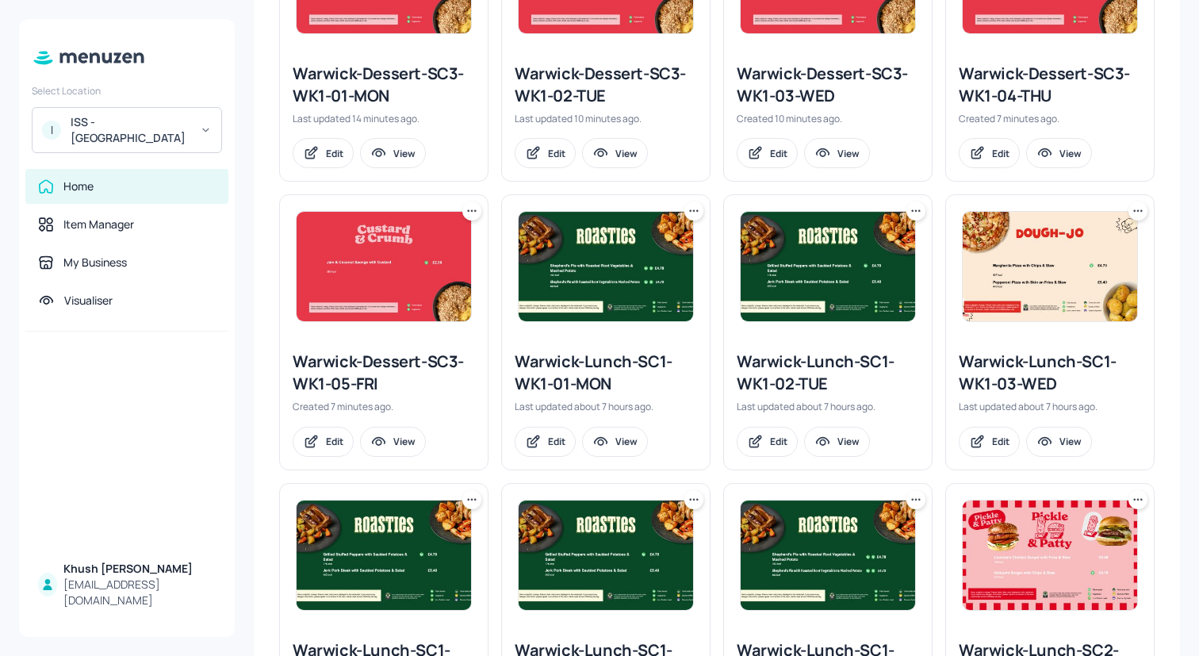
click at [421, 564] on img at bounding box center [383, 554] width 174 height 109
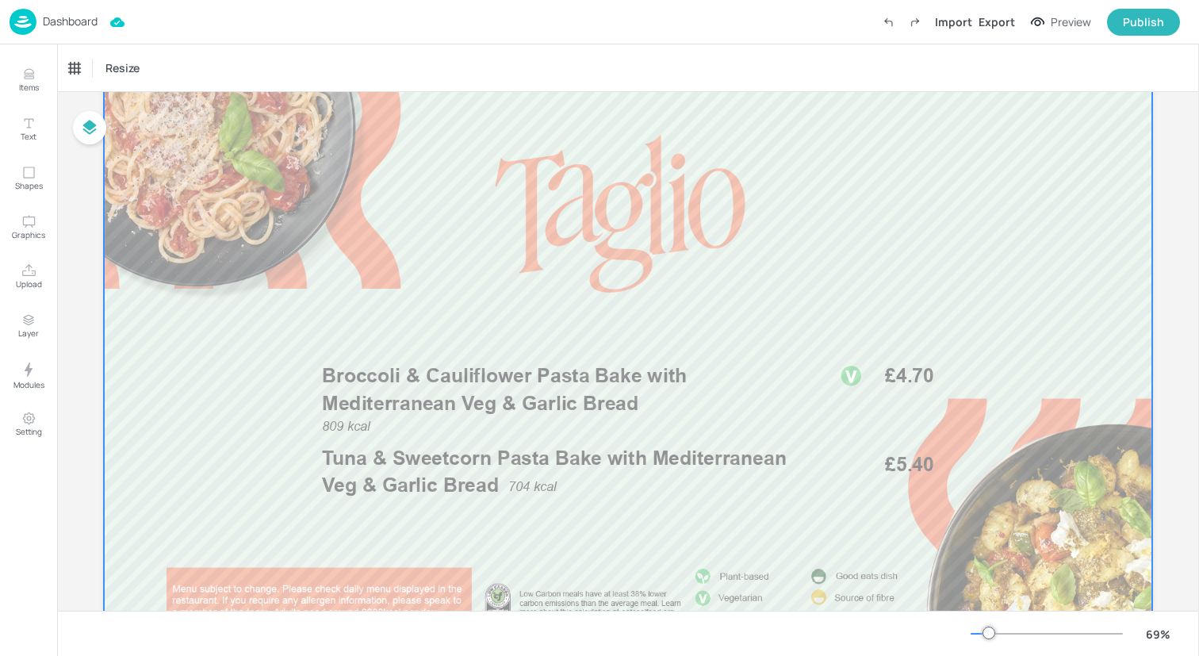
scroll to position [59, 0]
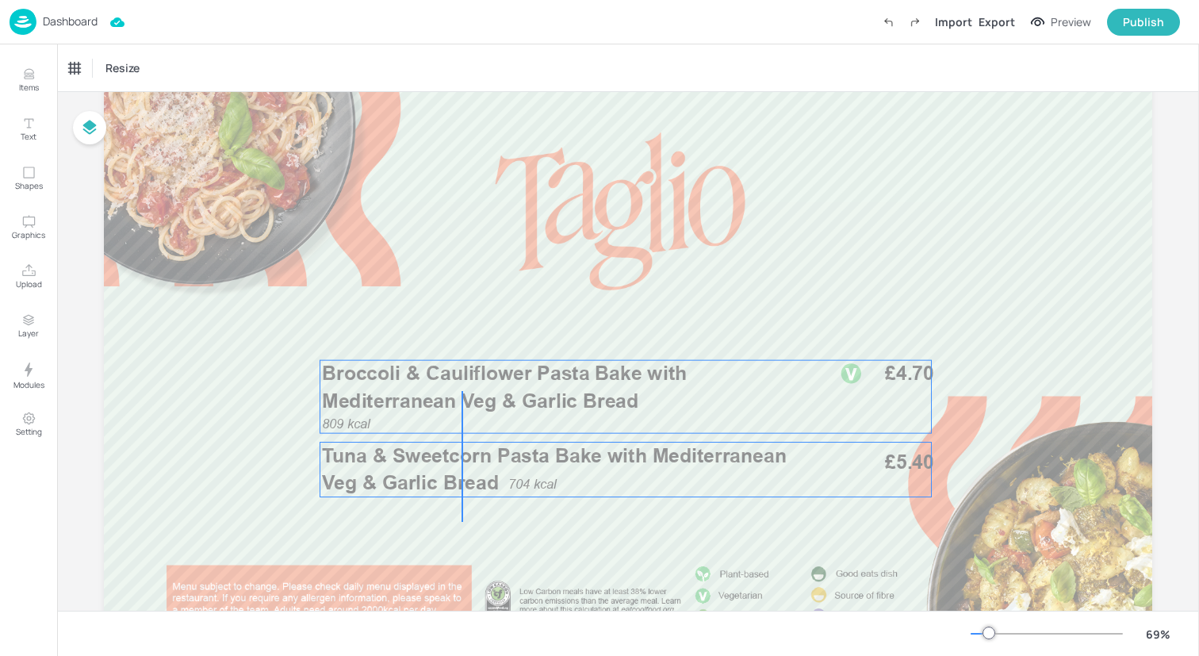
drag, startPoint x: 461, startPoint y: 503, endPoint x: 461, endPoint y: 383, distance: 119.7
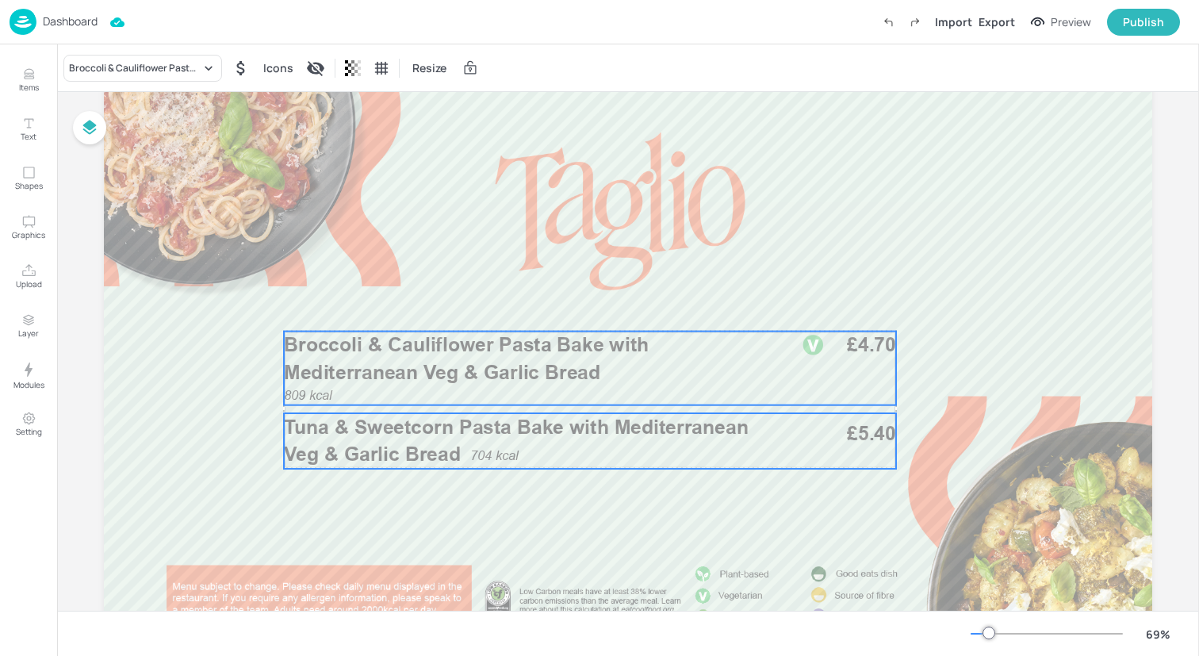
drag, startPoint x: 479, startPoint y: 413, endPoint x: 442, endPoint y: 387, distance: 44.9
click at [442, 386] on p "Broccoli & Cauliflower Pasta Bake with Mediterranean Veg & Garlic Bread" at bounding box center [532, 358] width 496 height 55
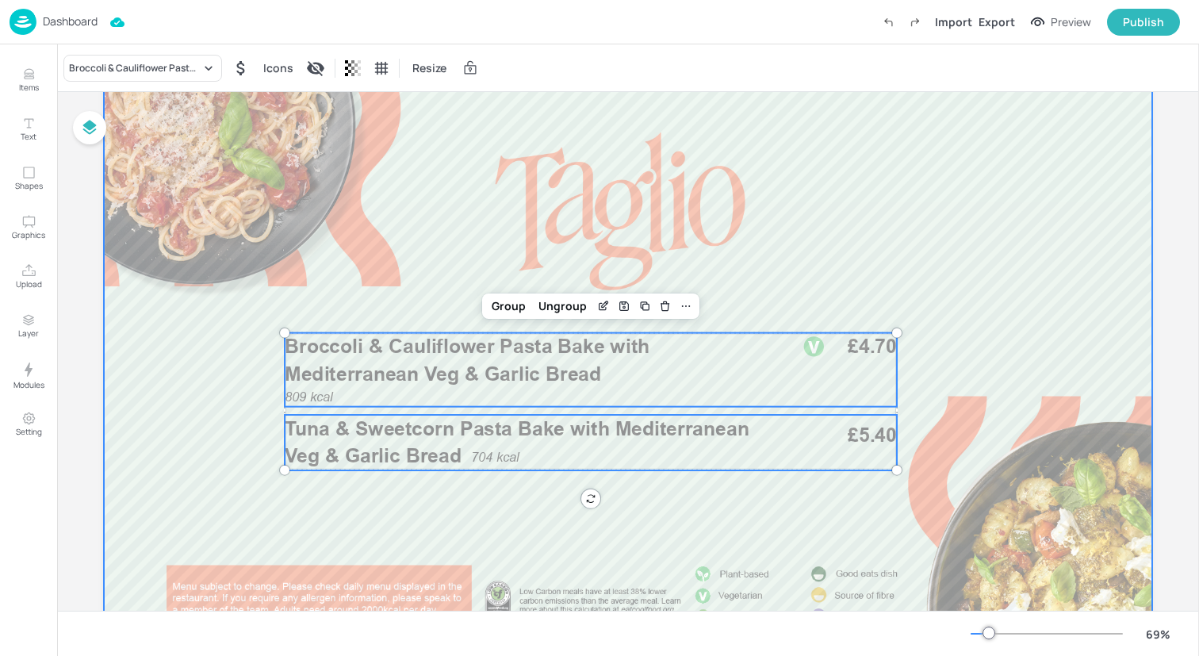
click at [466, 526] on div at bounding box center [628, 379] width 1048 height 590
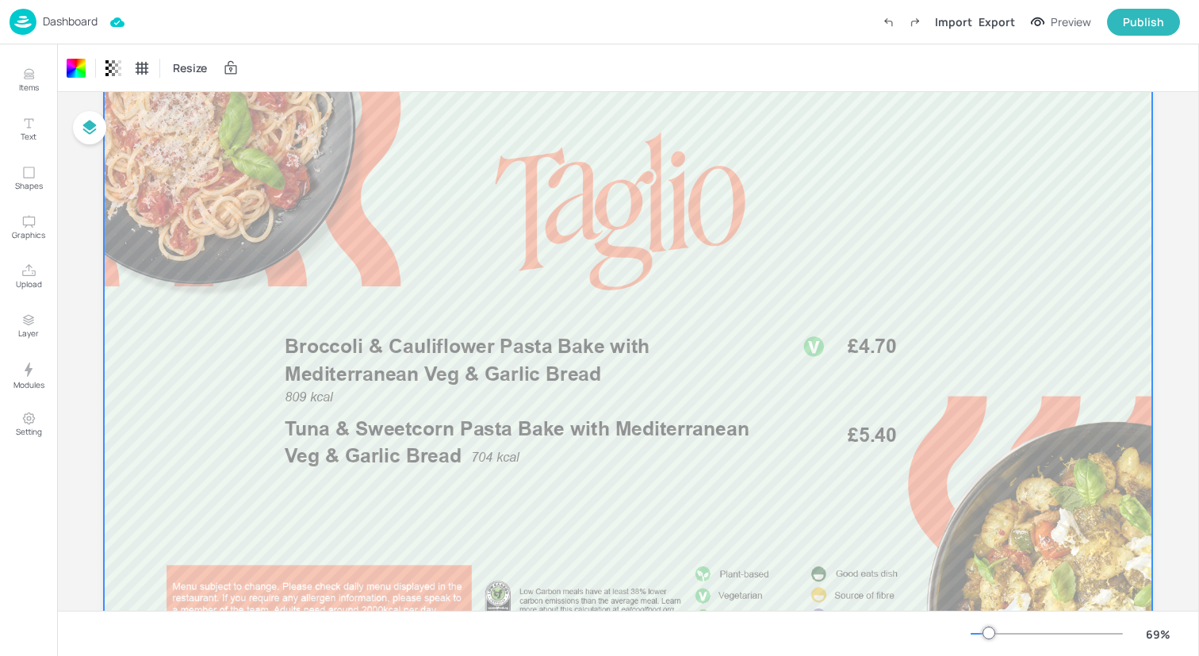
scroll to position [0, 0]
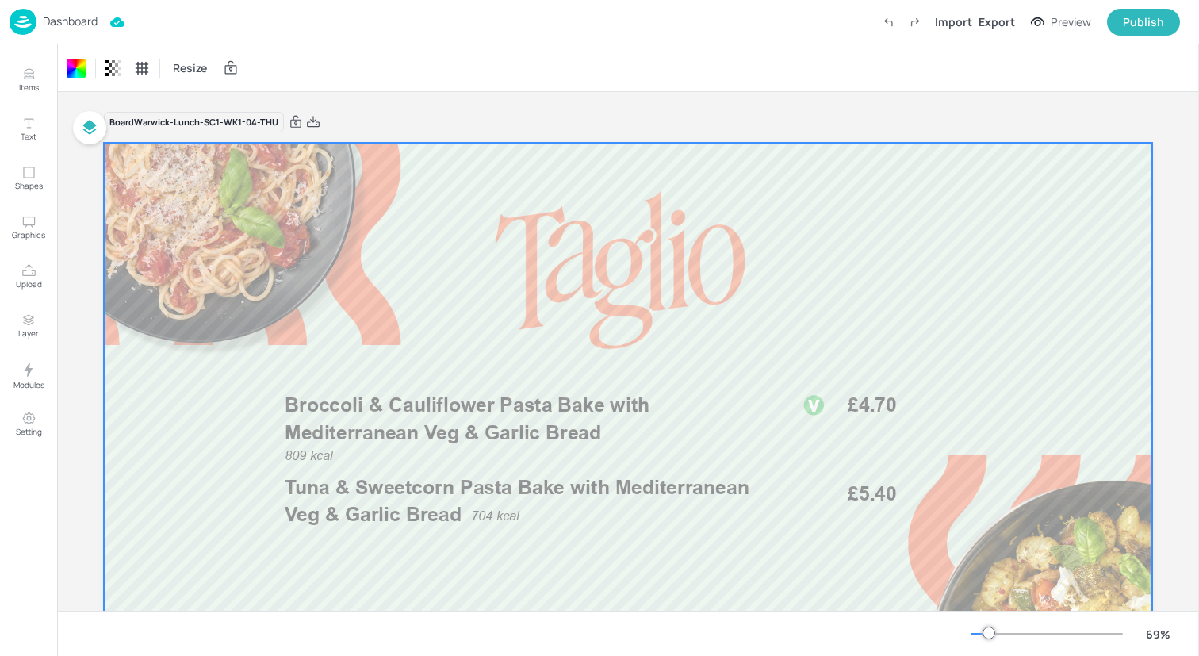
click at [30, 22] on img at bounding box center [23, 22] width 27 height 26
click at [29, 17] on img at bounding box center [23, 22] width 27 height 26
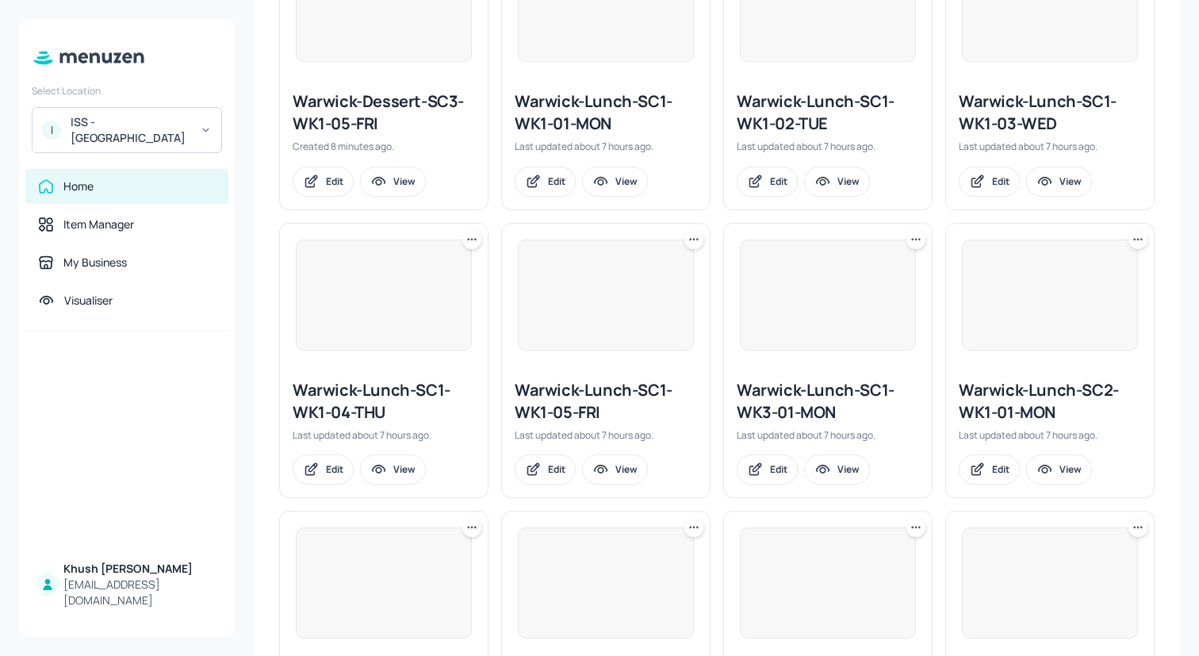
scroll to position [972, 0]
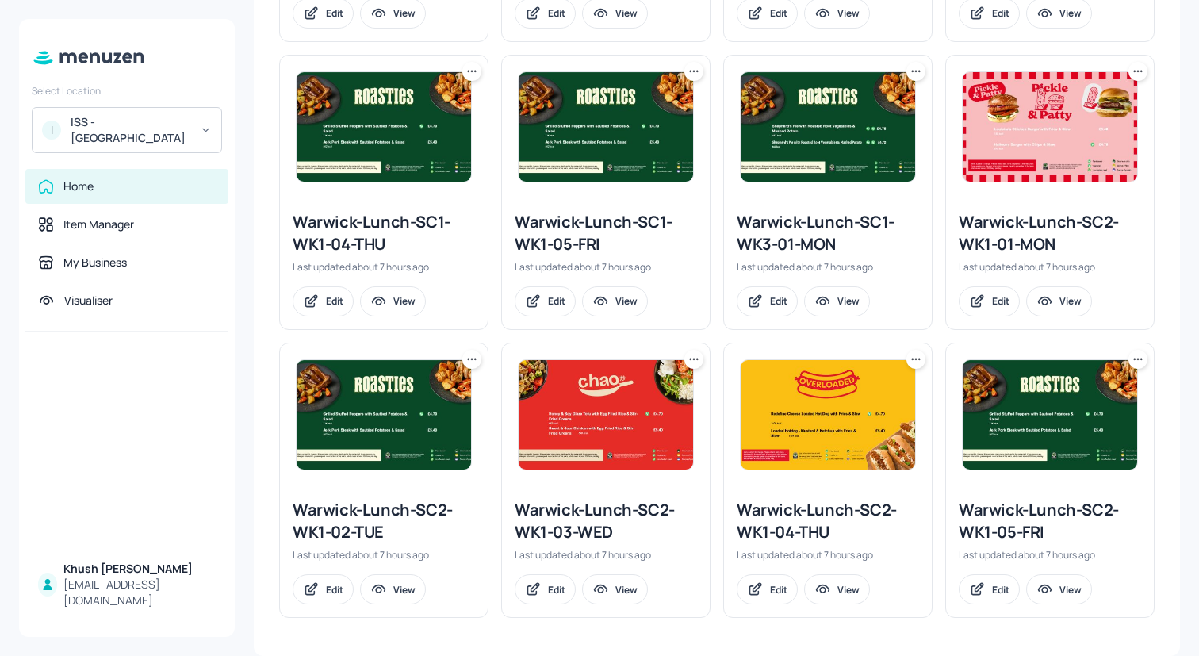
click at [581, 226] on div "Warwick-Lunch-SC1-WK1-05-FRI" at bounding box center [606, 233] width 182 height 44
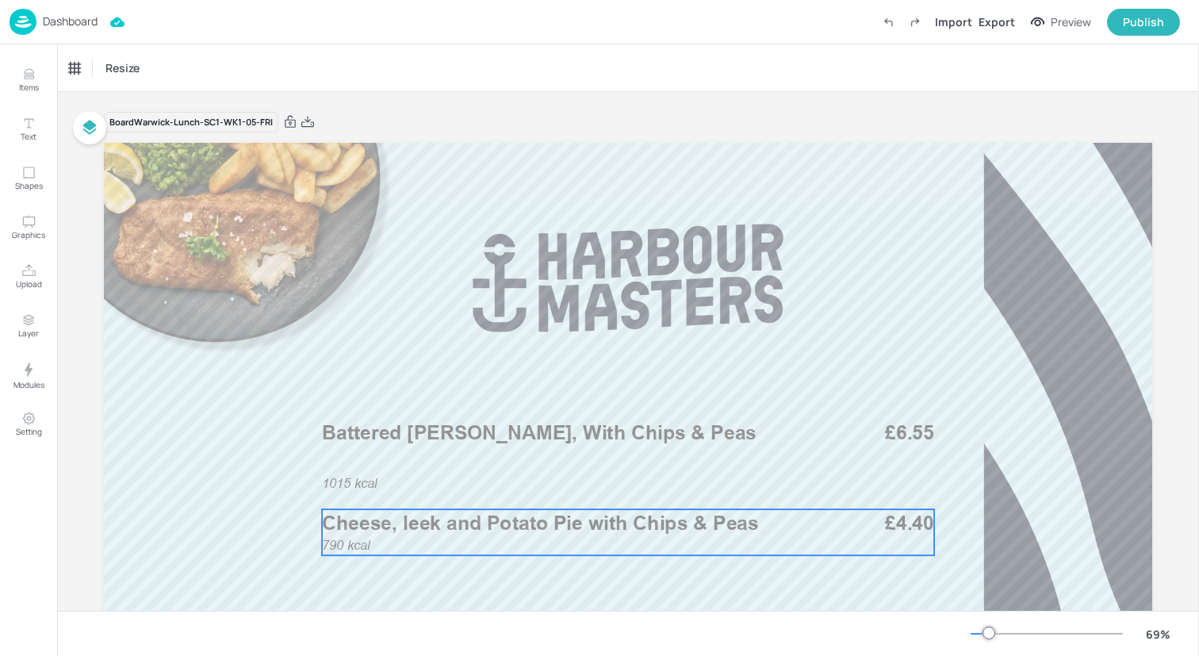
click at [483, 530] on span "Cheese, leek and Potato Pie with Chips & Peas" at bounding box center [540, 523] width 437 height 24
click at [198, 72] on div "Cheese, leek and Potato Pie with Chips & Peas" at bounding box center [135, 68] width 132 height 14
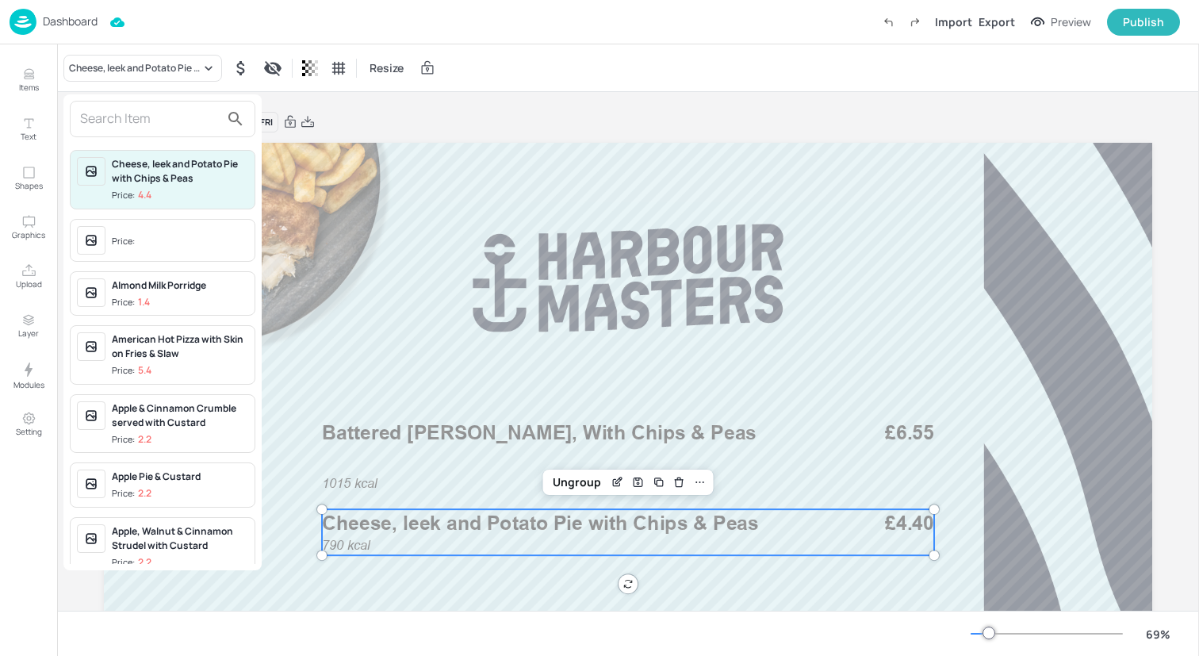
click at [182, 120] on input "text" at bounding box center [150, 118] width 140 height 25
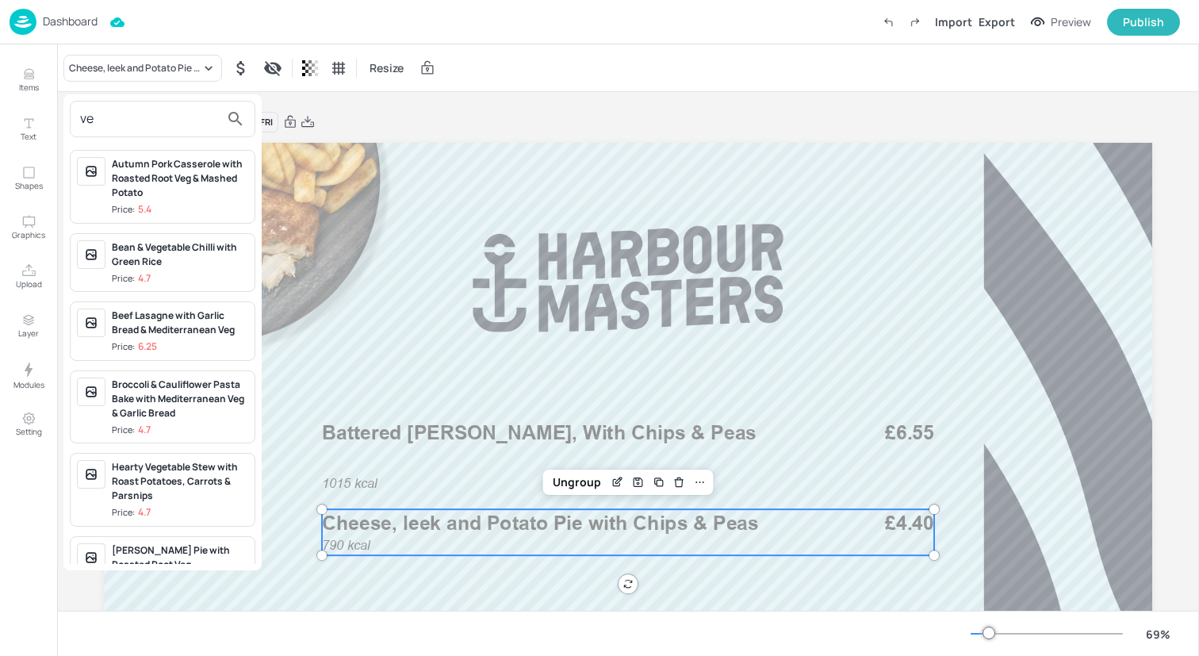
type input "v"
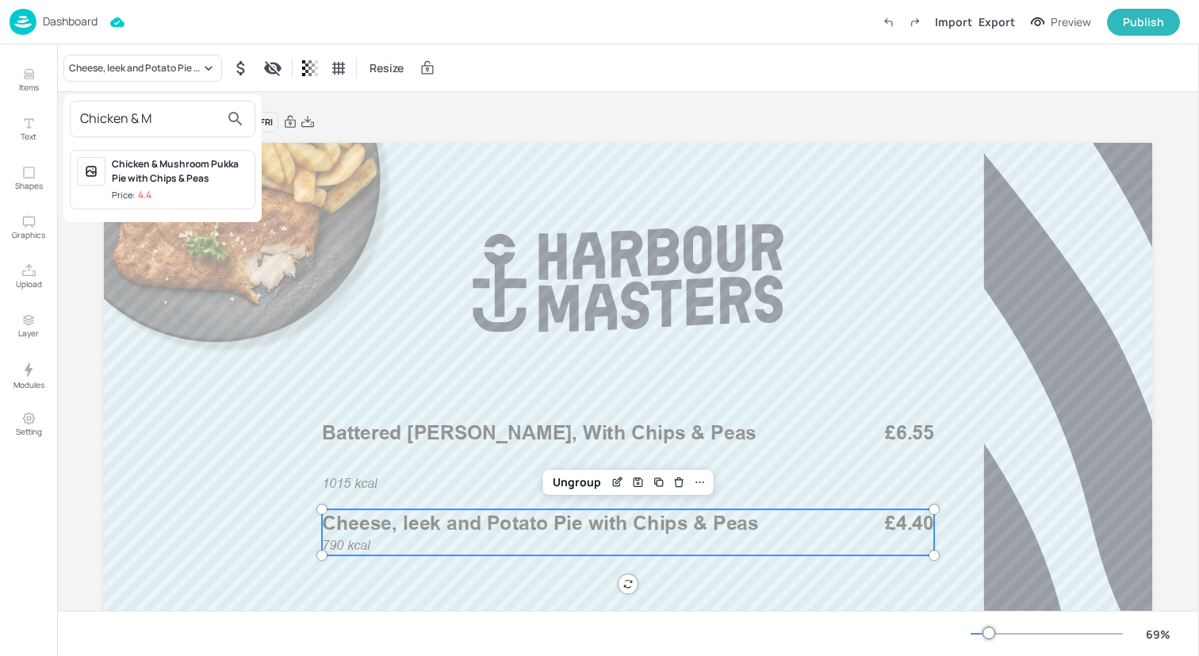
type input "Chicken & M"
click at [178, 185] on div "Chicken & Mushroom Pukka Pie with Chips & Peas" at bounding box center [180, 171] width 136 height 29
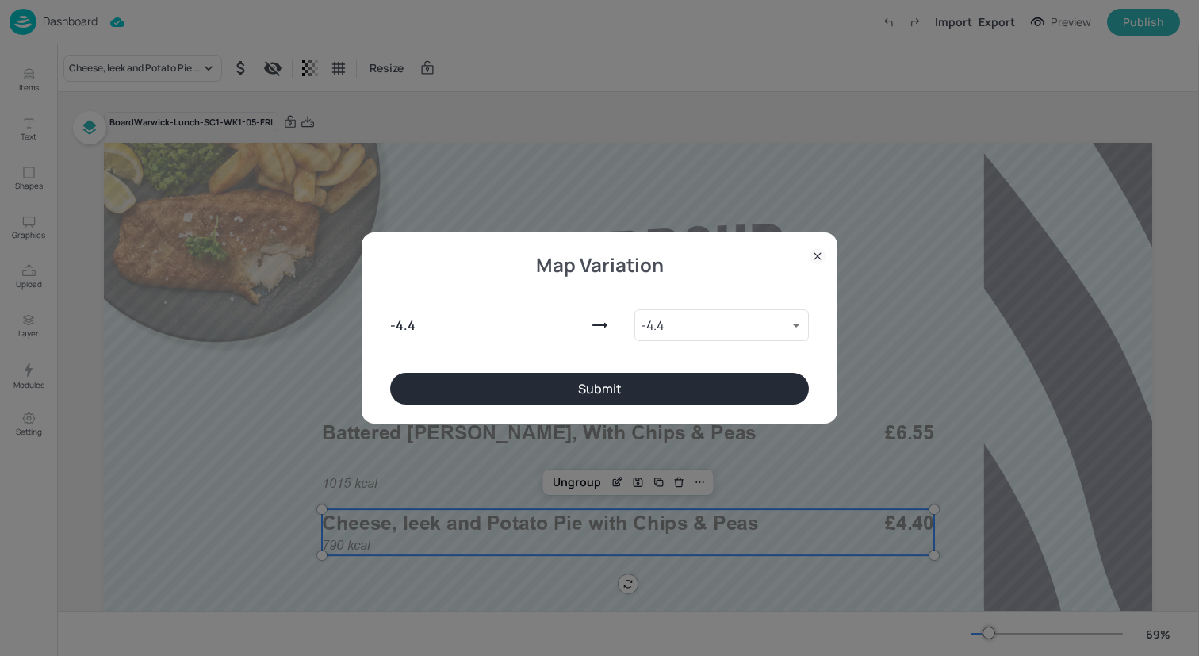
click at [560, 381] on button "Submit" at bounding box center [599, 389] width 419 height 32
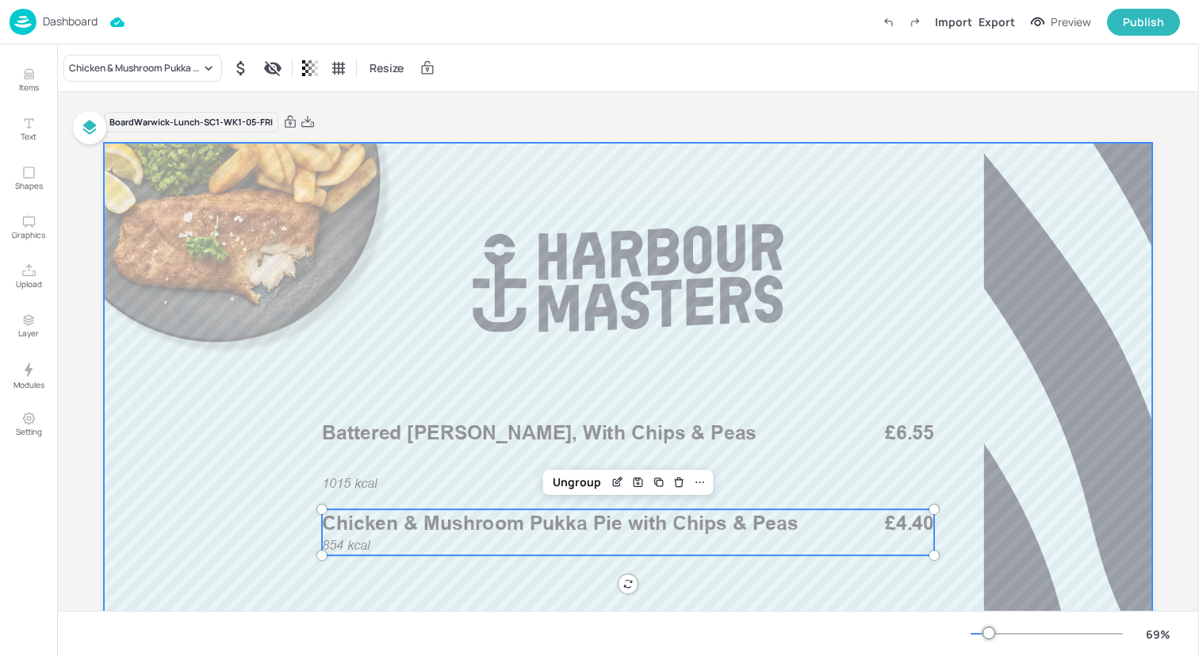
click at [247, 496] on div at bounding box center [628, 438] width 1048 height 590
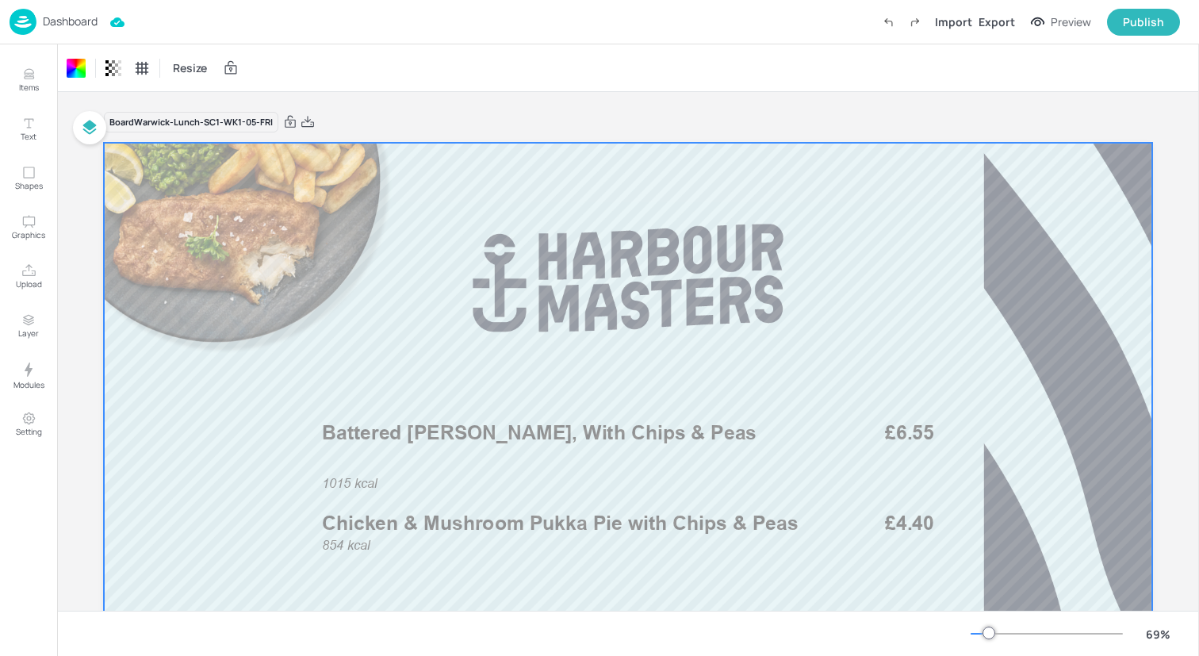
click at [24, 20] on img at bounding box center [23, 22] width 27 height 26
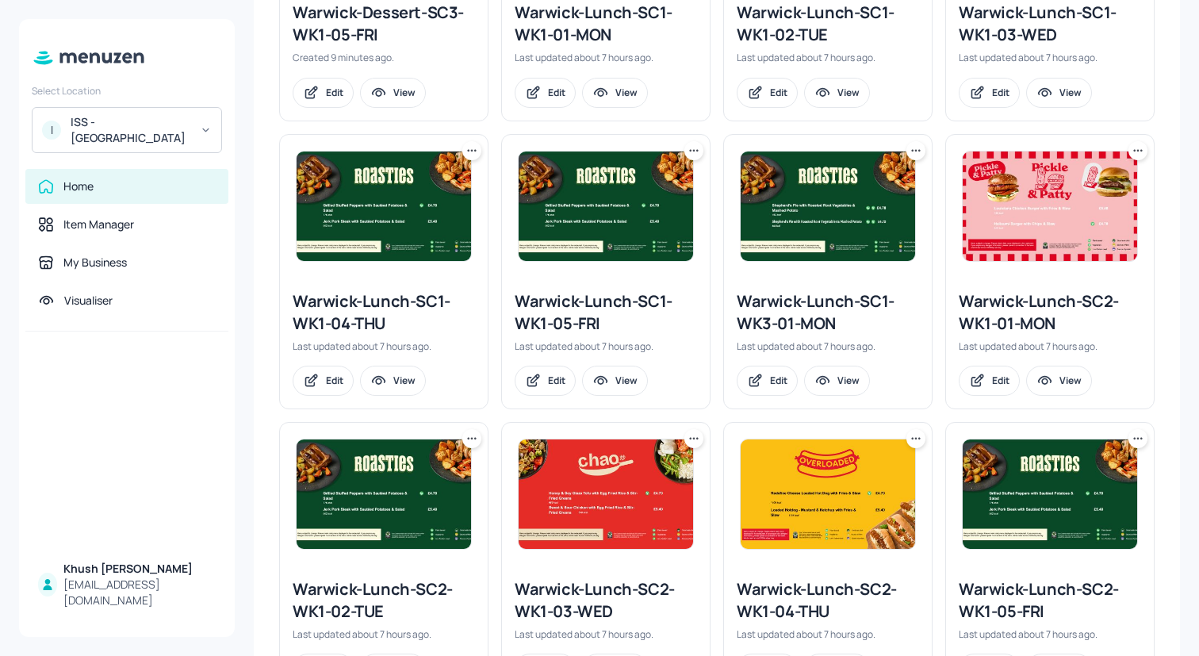
scroll to position [972, 0]
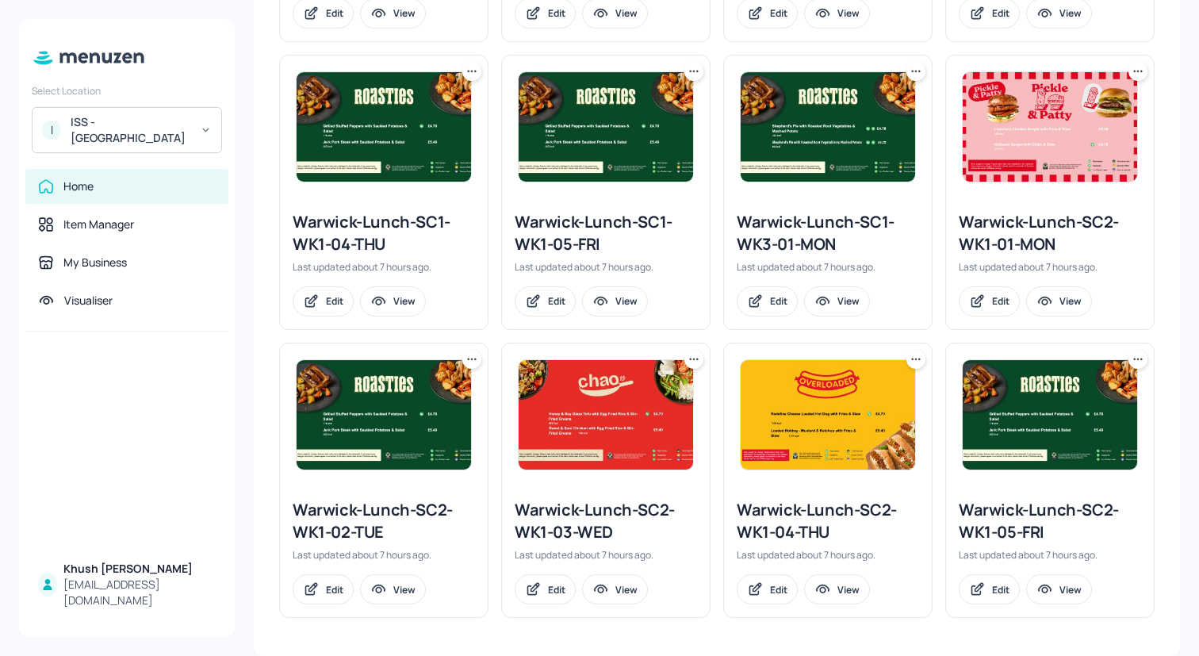
click at [1021, 224] on div "Warwick-Lunch-SC2-WK1-01-MON" at bounding box center [1049, 233] width 182 height 44
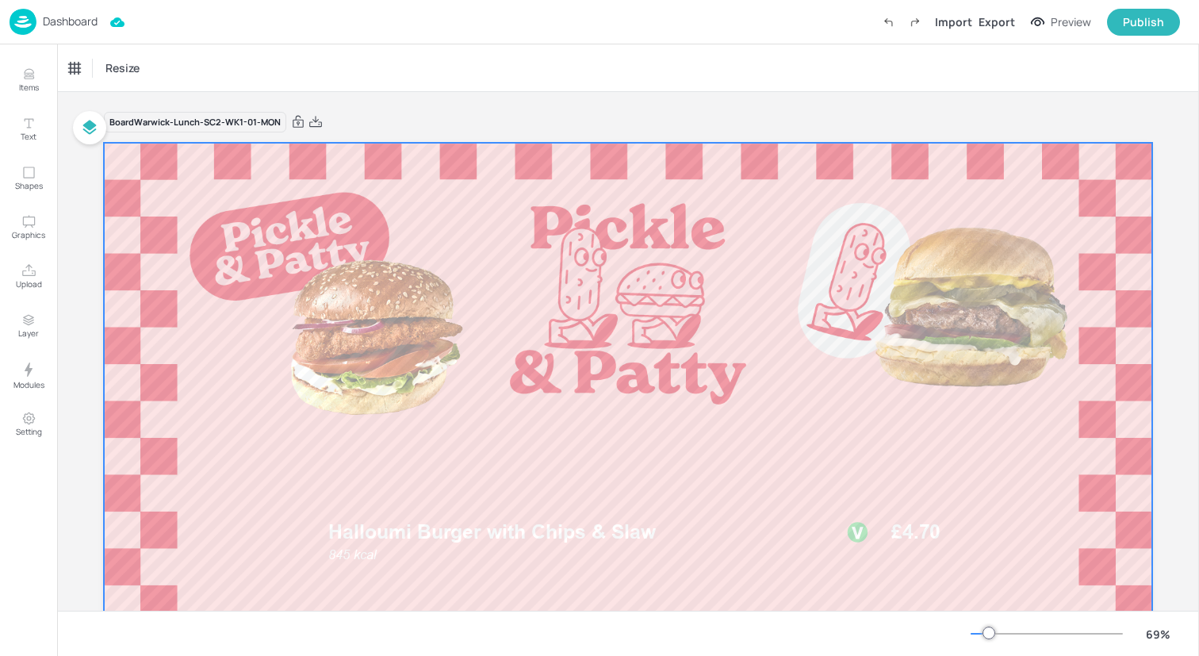
scroll to position [161, 0]
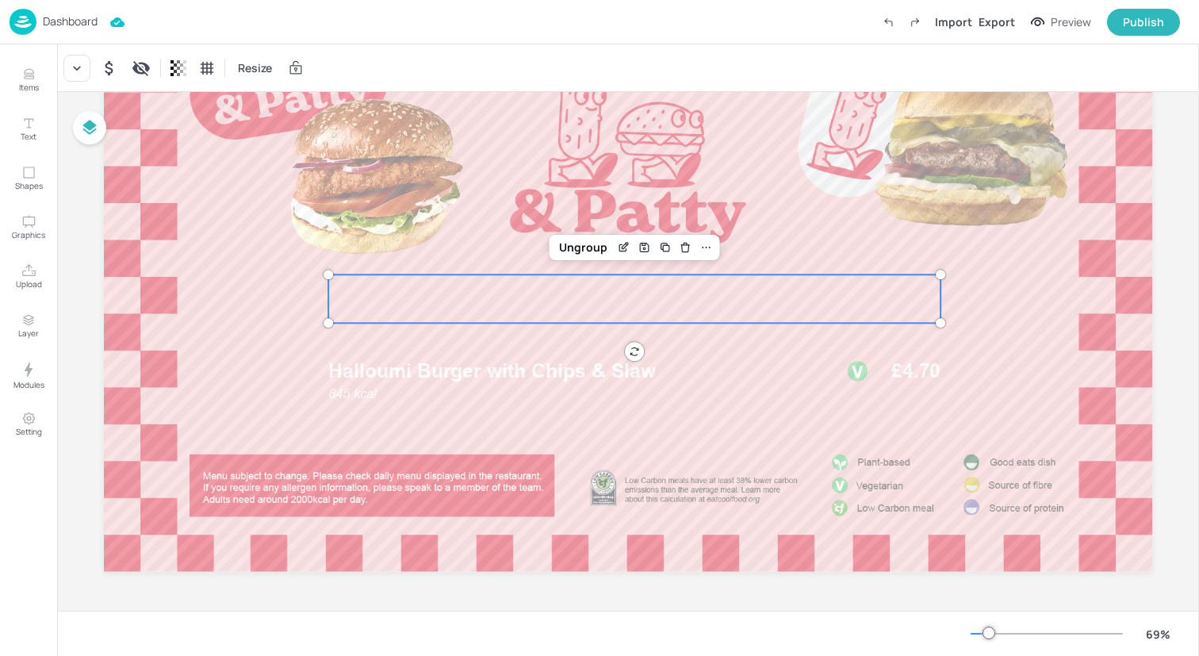
click at [598, 307] on div at bounding box center [634, 298] width 612 height 48
click at [70, 67] on icon at bounding box center [77, 68] width 16 height 16
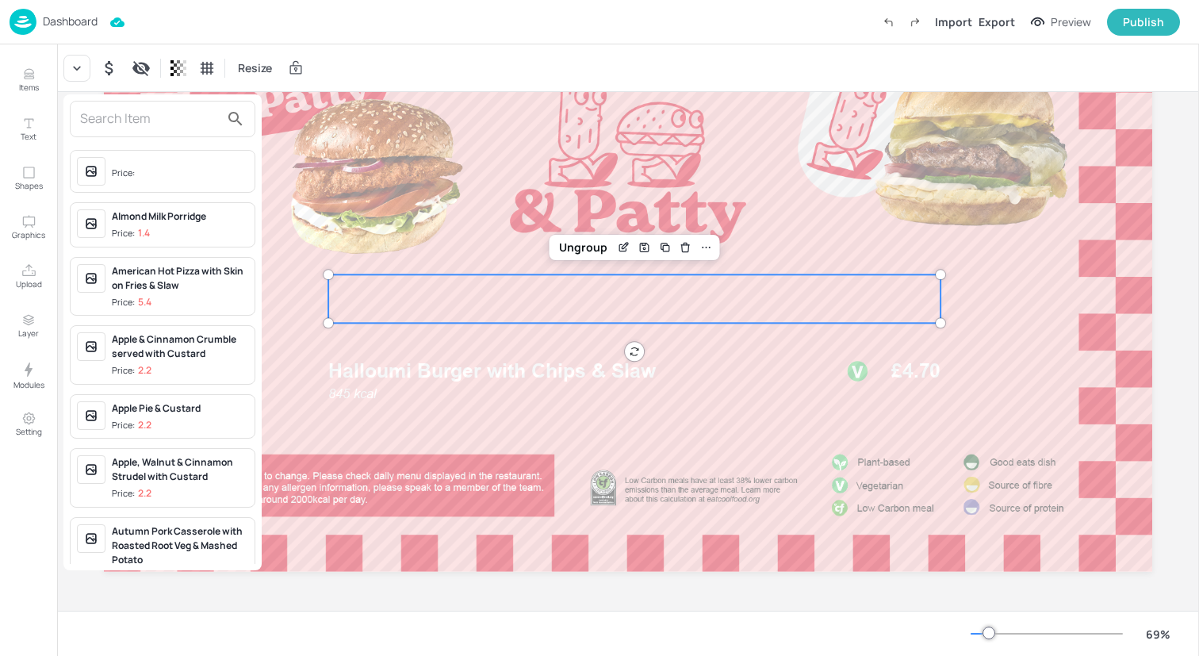
click at [143, 124] on input "text" at bounding box center [150, 118] width 140 height 25
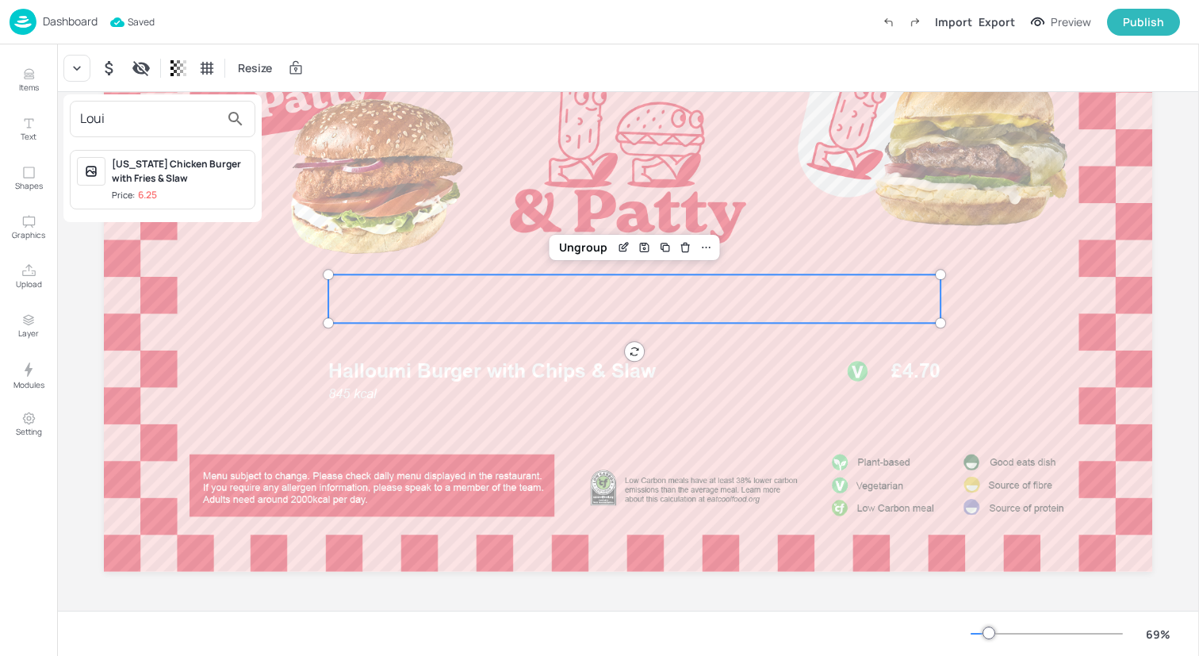
type input "Loui"
click at [169, 167] on div "[US_STATE] Chicken Burger with Fries & Slaw" at bounding box center [180, 171] width 136 height 29
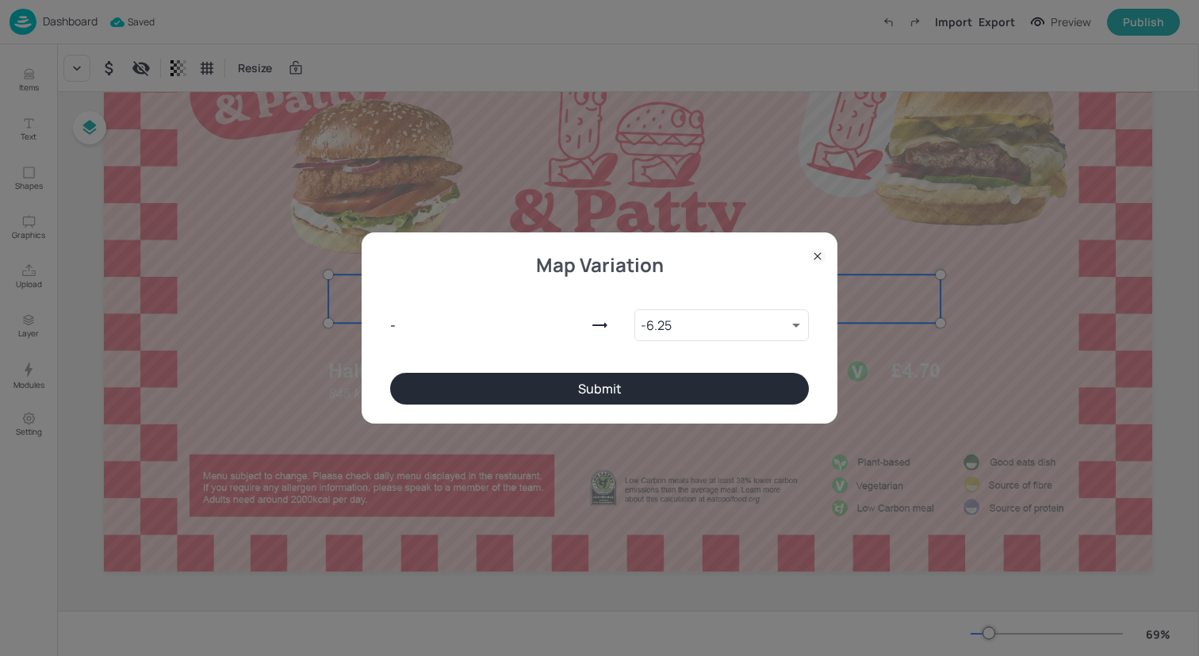
click at [535, 374] on button "Submit" at bounding box center [599, 389] width 419 height 32
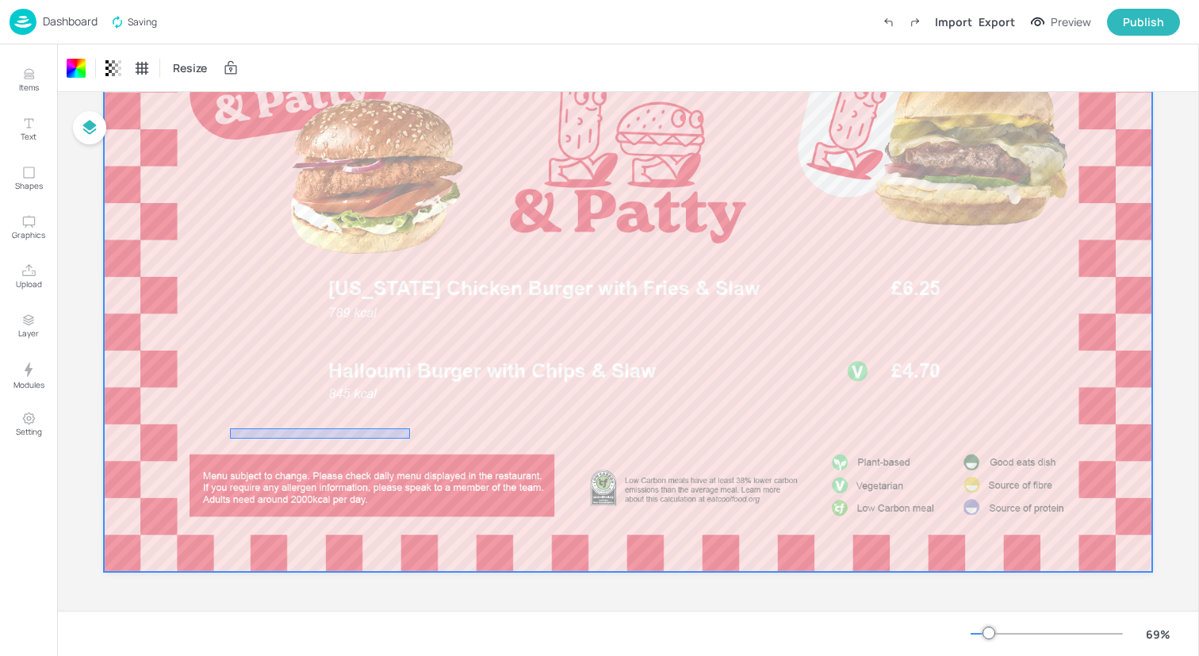
drag, startPoint x: 410, startPoint y: 438, endPoint x: 230, endPoint y: 427, distance: 180.3
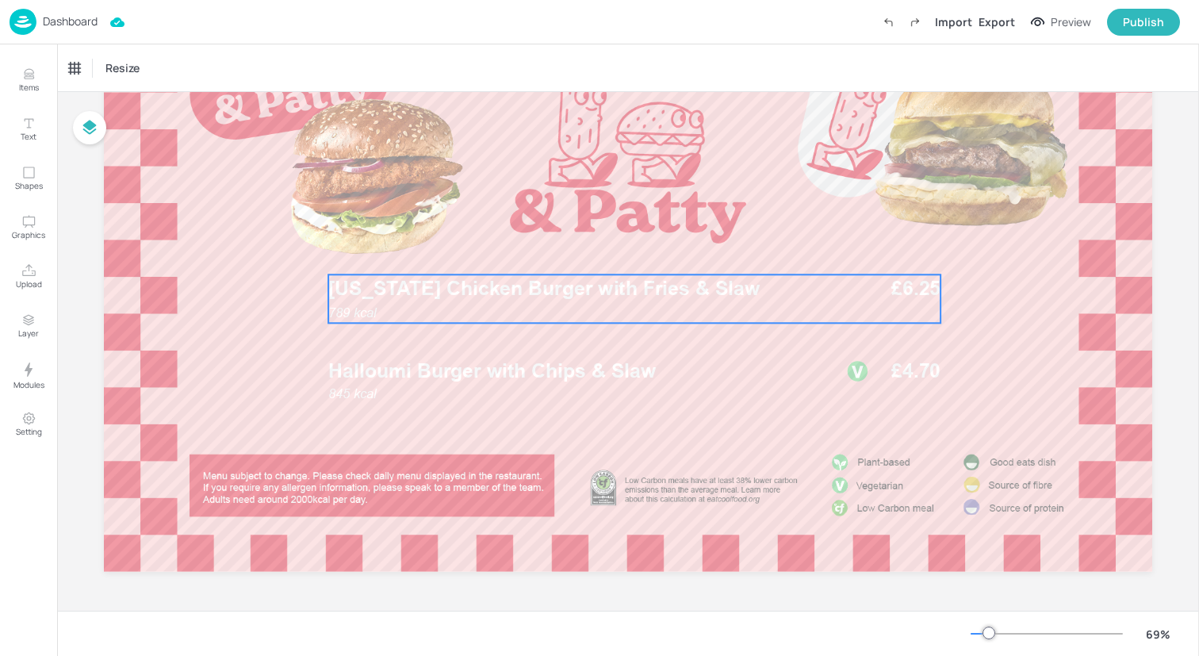
click at [419, 297] on span "[US_STATE] Chicken Burger with Fries & Slaw" at bounding box center [543, 288] width 431 height 24
click at [583, 253] on div "Ungroup" at bounding box center [583, 247] width 61 height 21
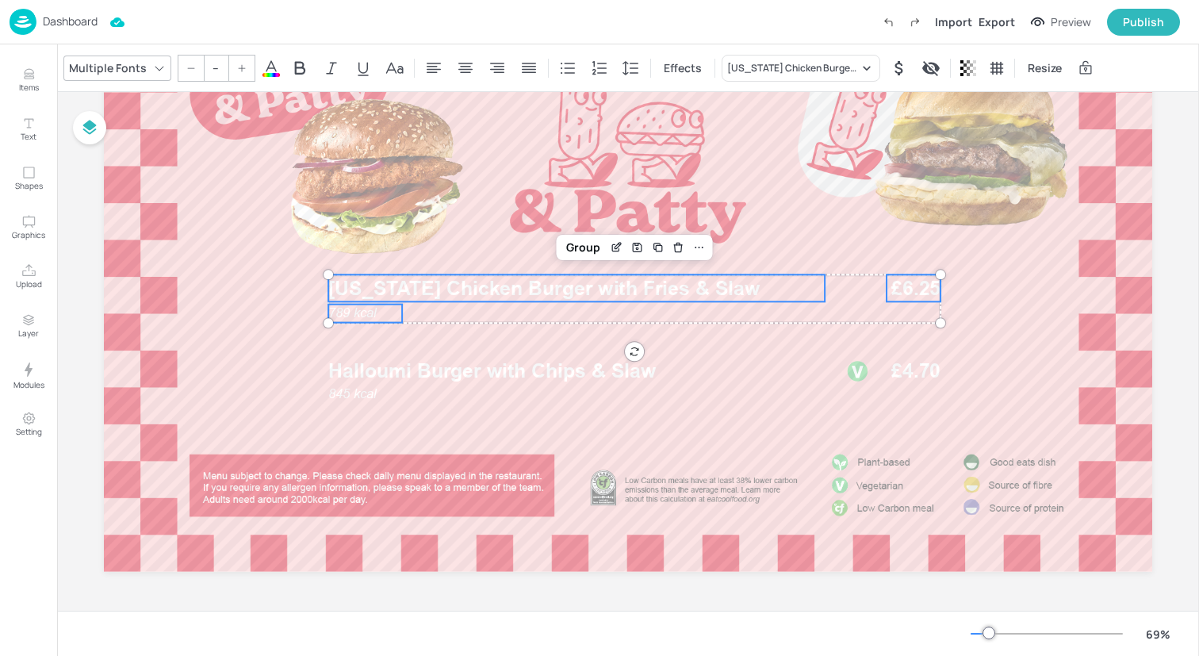
click at [265, 65] on icon at bounding box center [271, 68] width 19 height 19
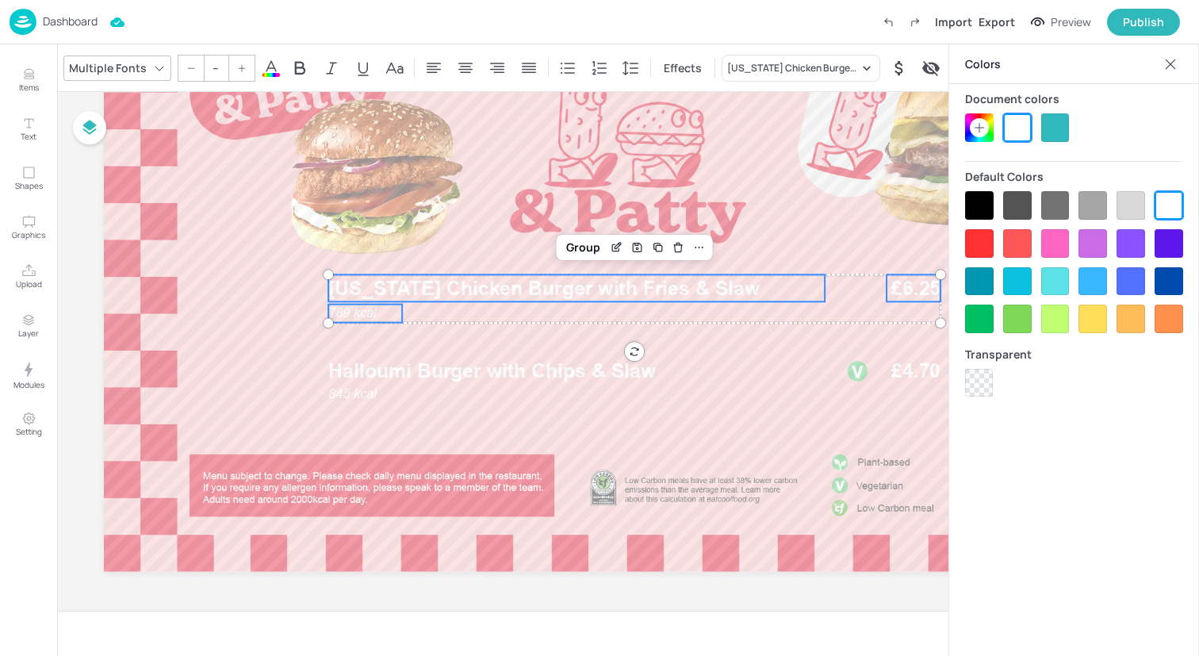
click at [970, 205] on div at bounding box center [979, 205] width 29 height 29
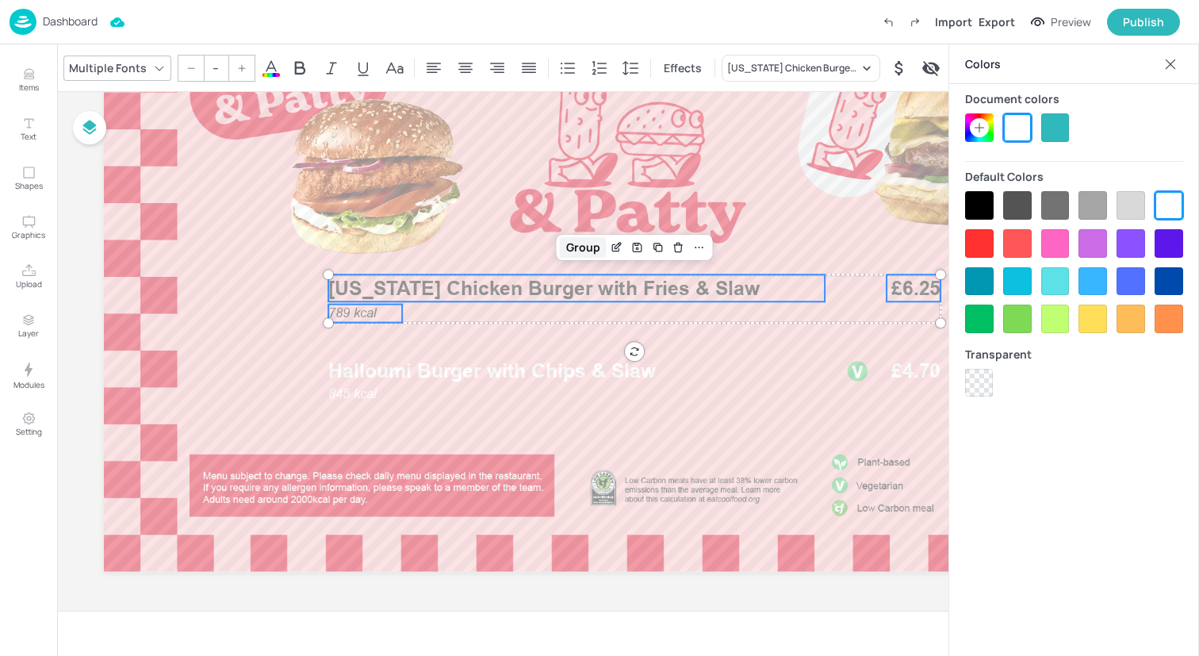
click at [577, 242] on div "Group" at bounding box center [583, 247] width 47 height 21
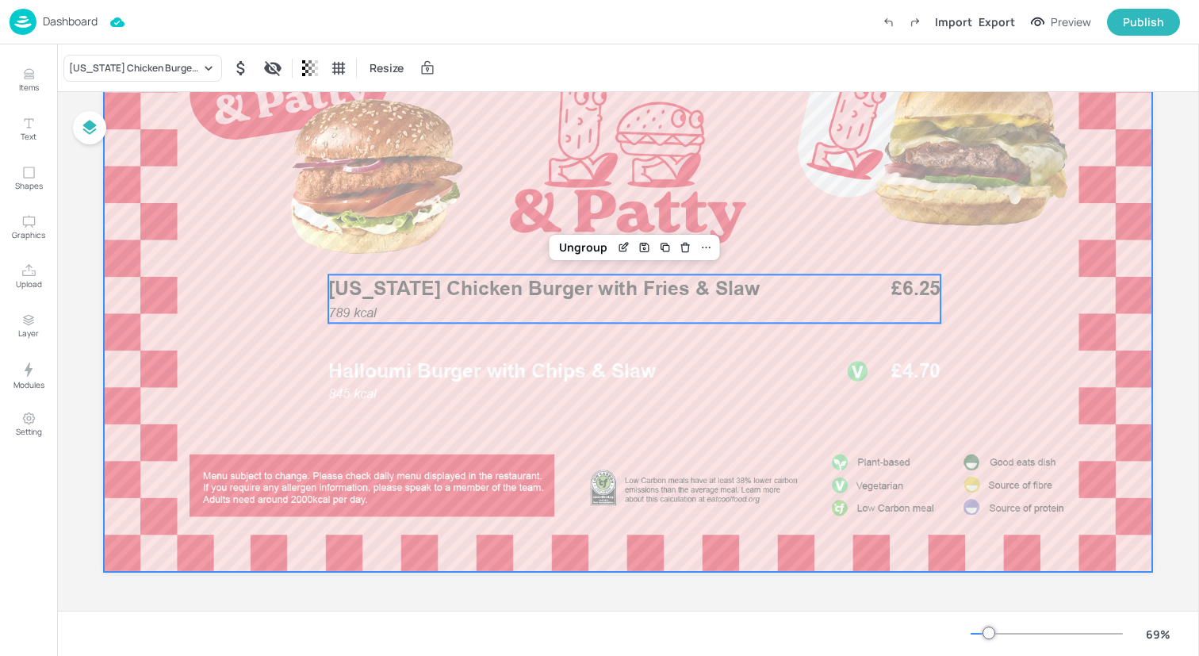
click at [543, 351] on div at bounding box center [628, 277] width 1048 height 590
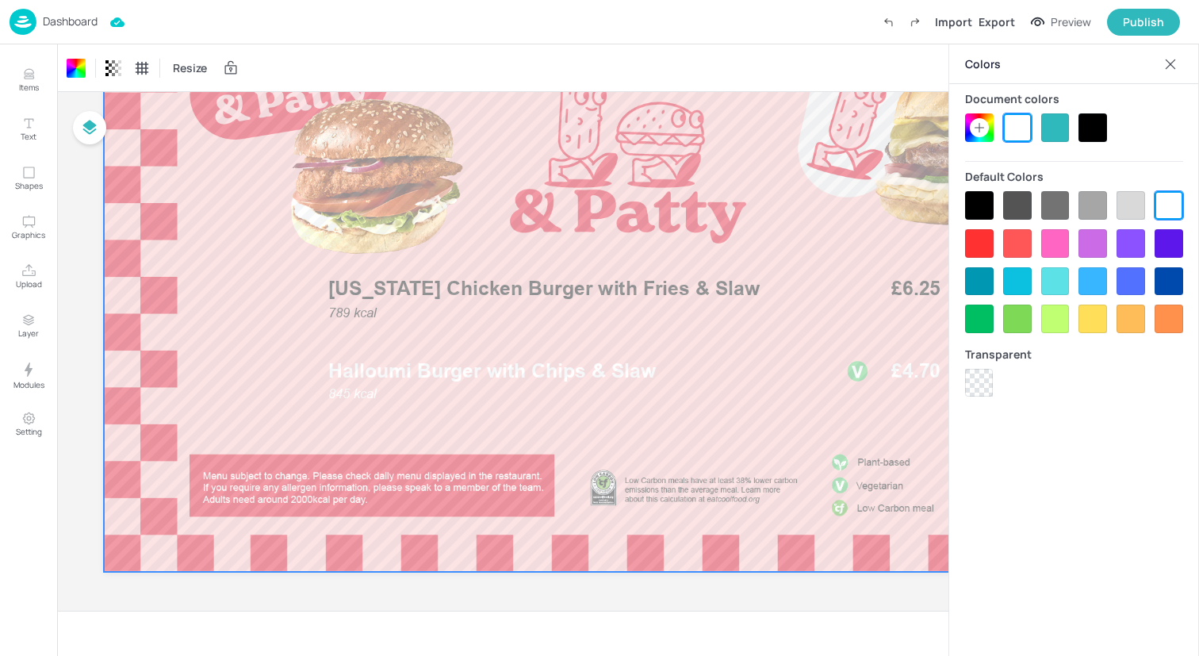
click at [543, 380] on span "Halloumi Burger with Chips & Slaw" at bounding box center [491, 371] width 327 height 24
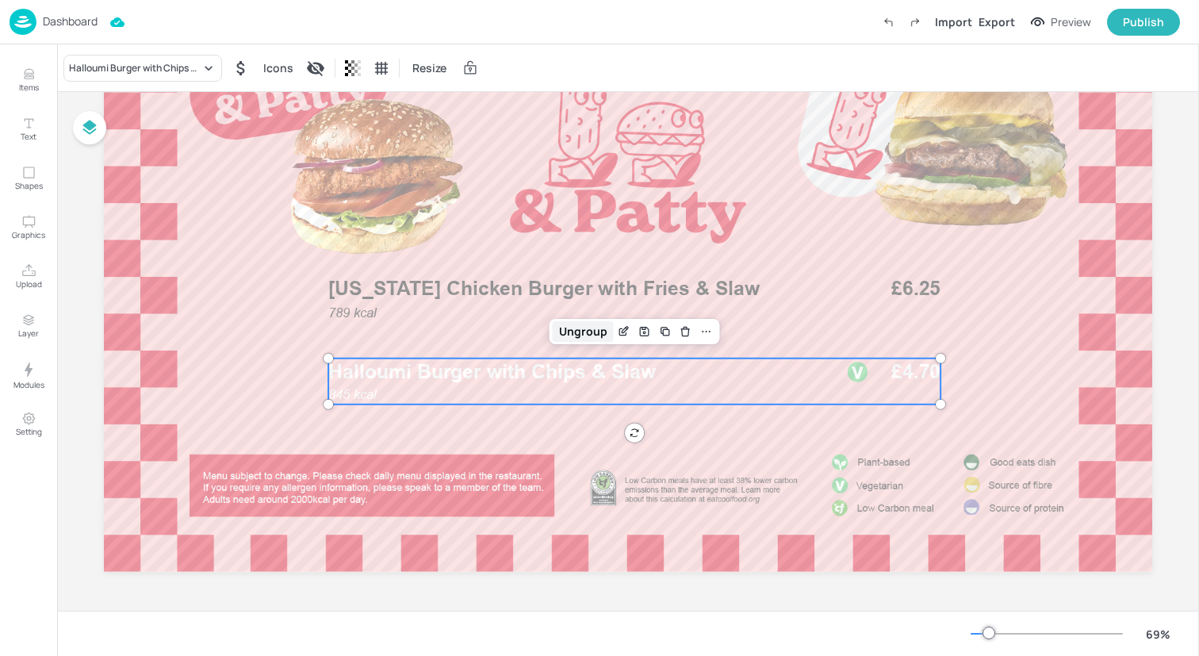
click at [561, 335] on div "Ungroup" at bounding box center [583, 331] width 61 height 21
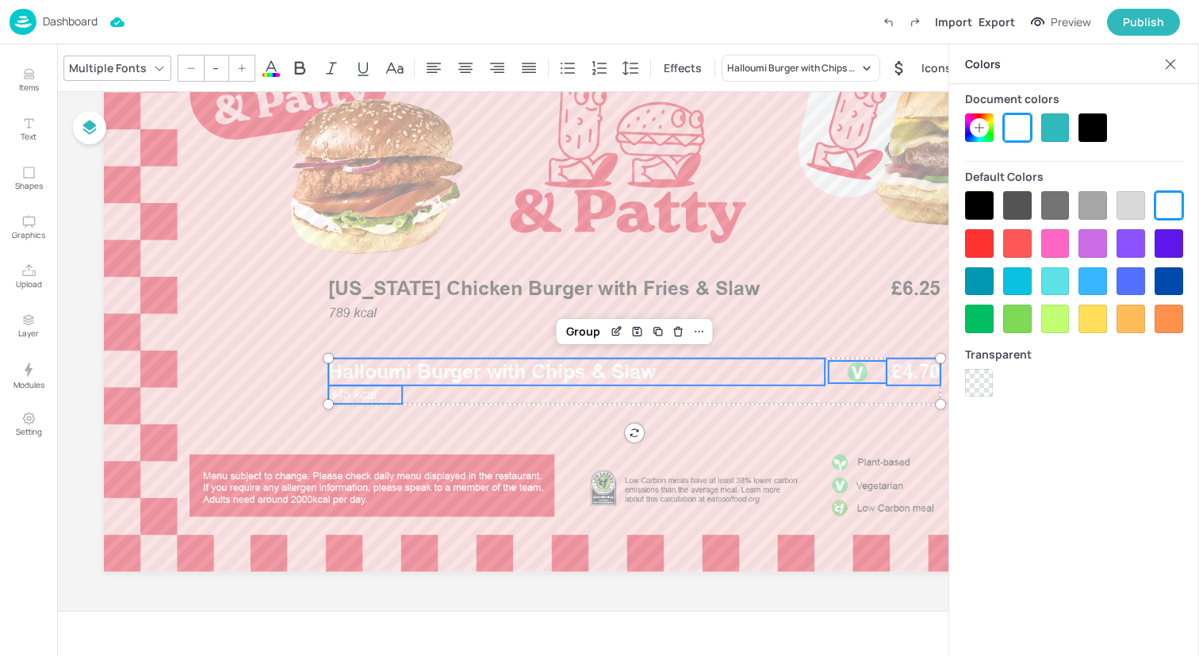
click at [981, 200] on div at bounding box center [979, 205] width 29 height 29
click at [578, 327] on div "Group" at bounding box center [583, 331] width 47 height 21
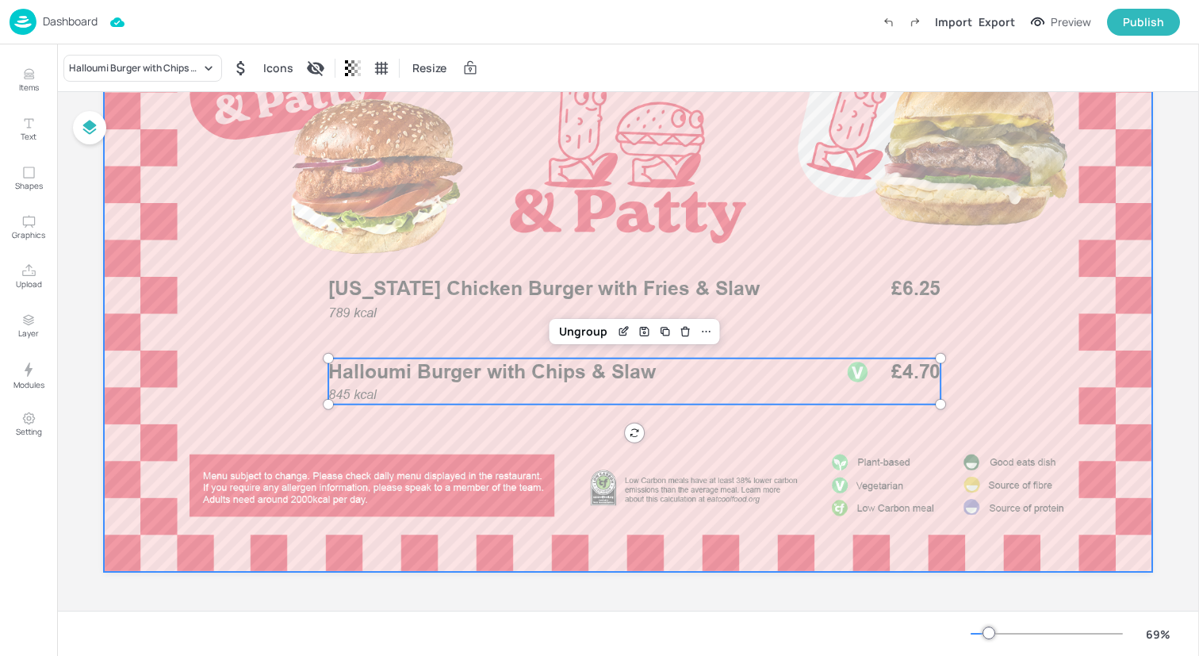
click at [263, 333] on div at bounding box center [628, 277] width 1048 height 590
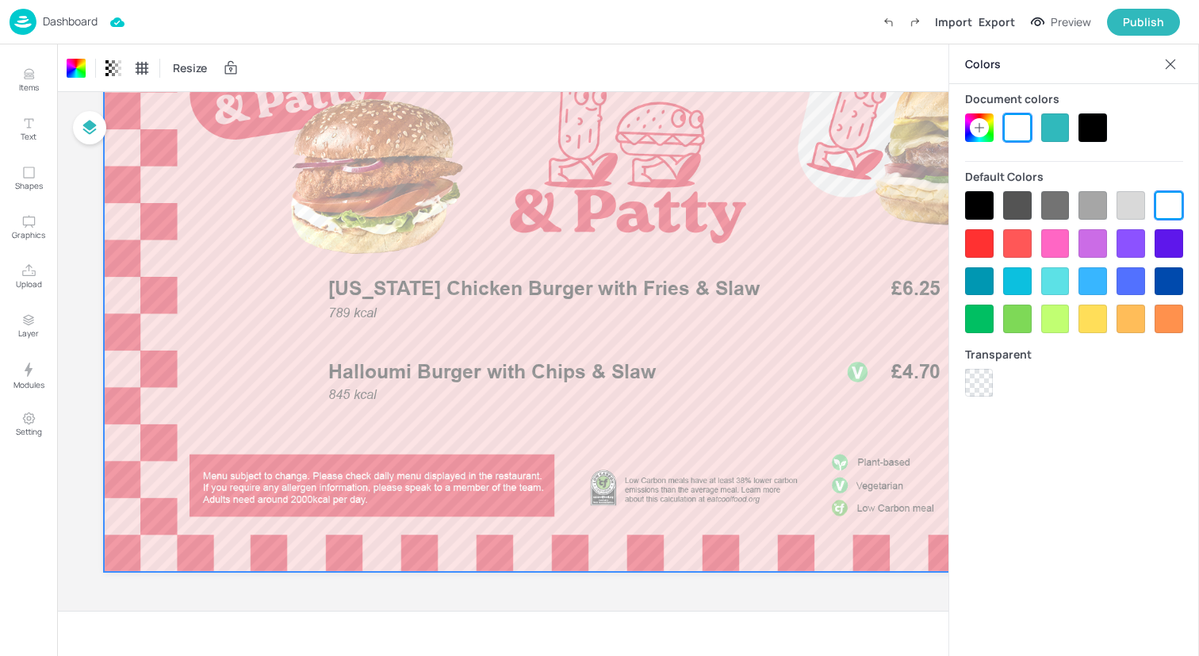
click at [1176, 63] on icon at bounding box center [1170, 64] width 16 height 16
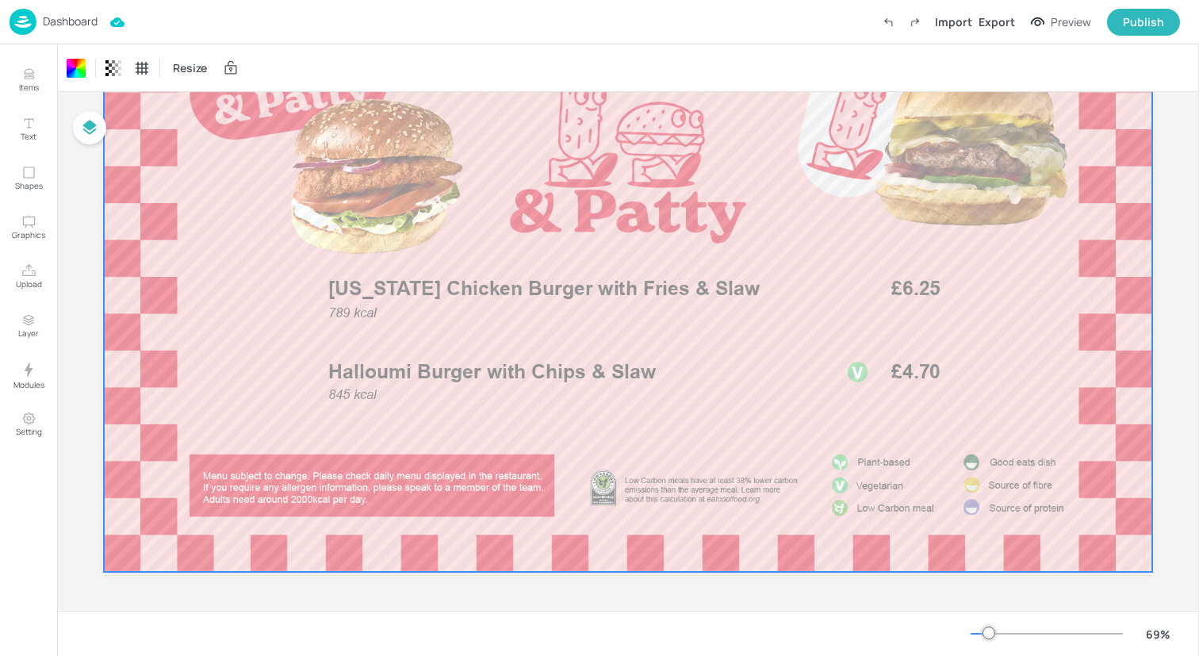
click at [269, 301] on div at bounding box center [628, 277] width 1048 height 590
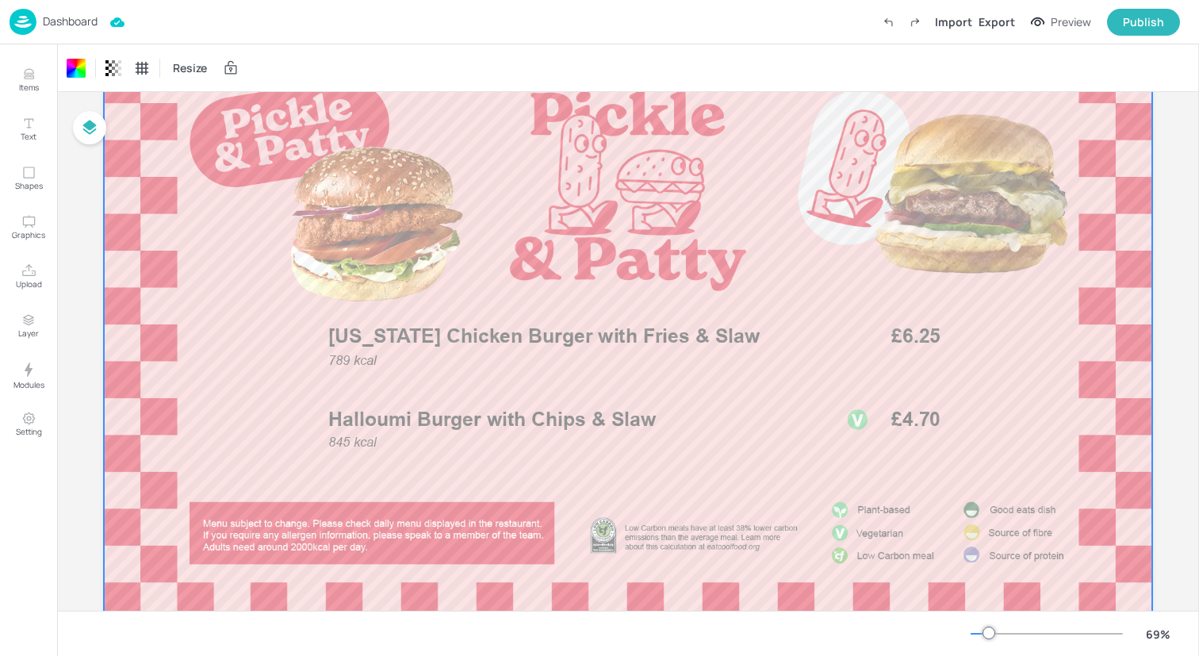
scroll to position [0, 0]
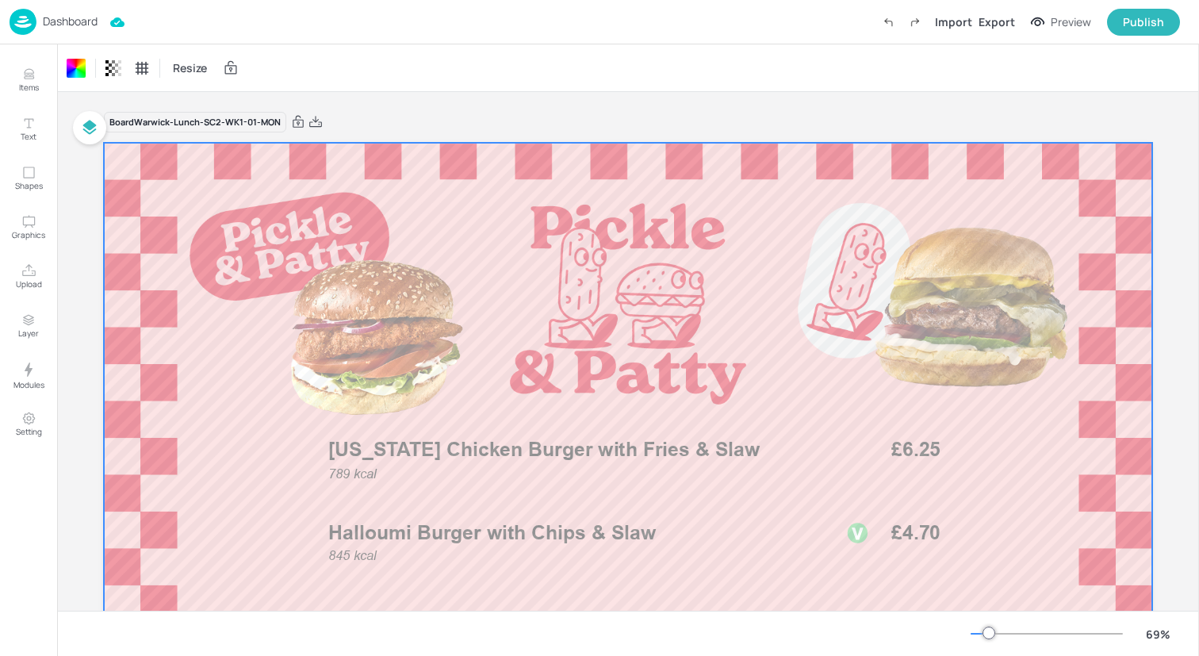
click at [17, 17] on img at bounding box center [23, 22] width 27 height 26
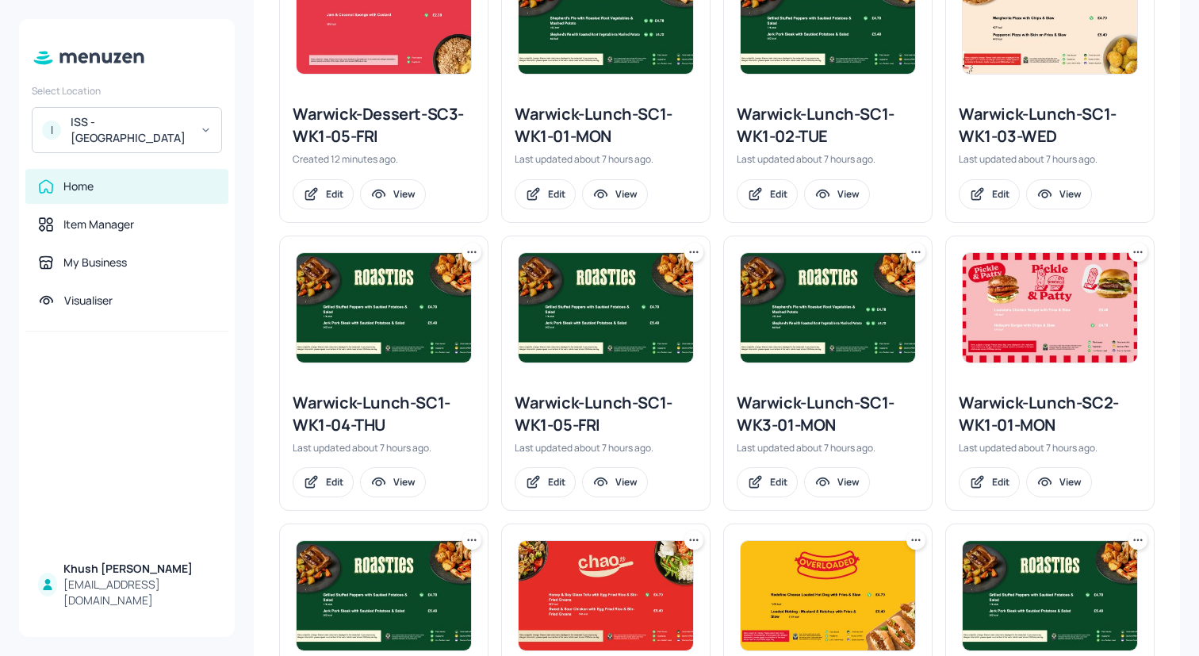
scroll to position [794, 0]
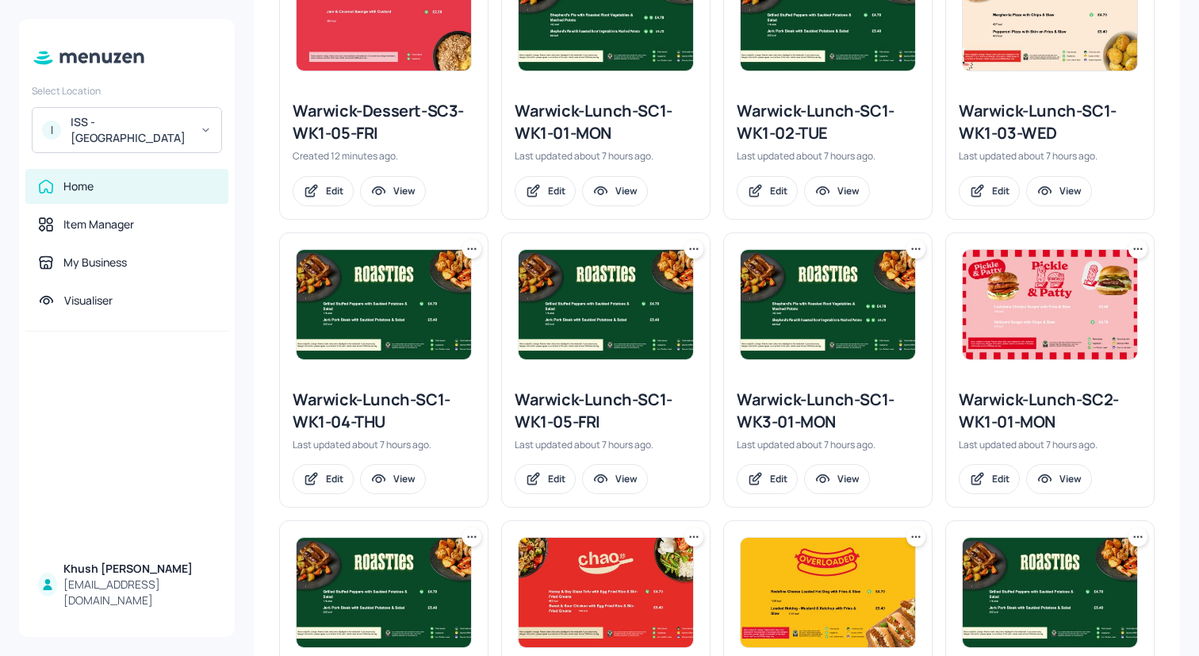
click at [397, 614] on img at bounding box center [383, 592] width 174 height 109
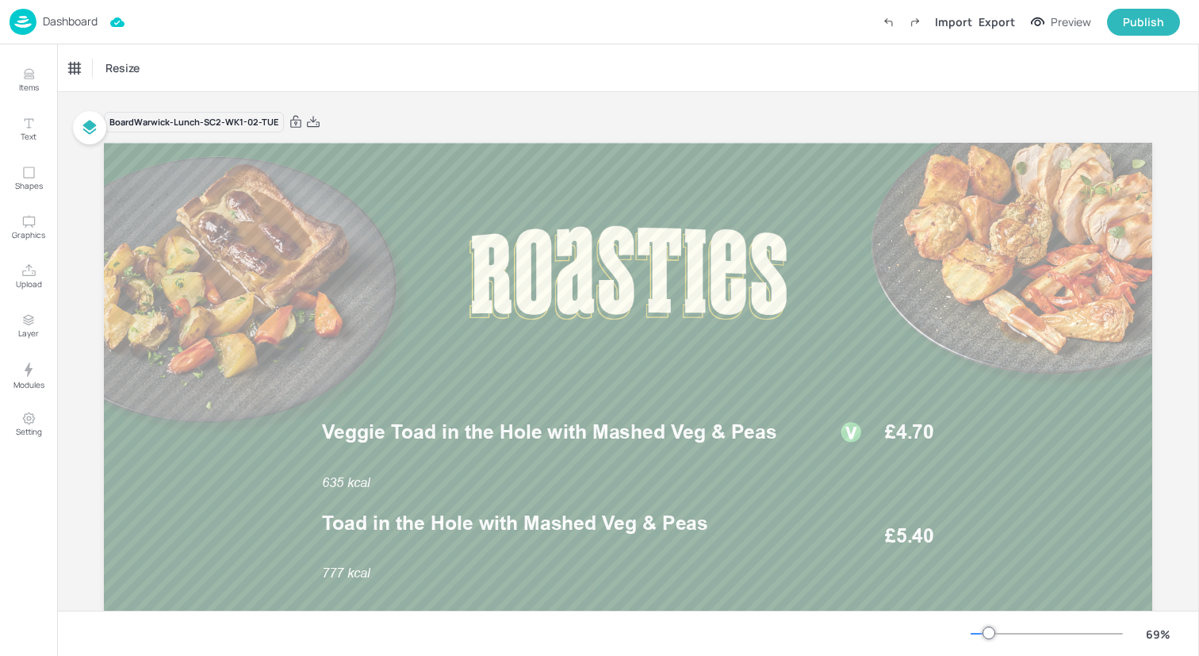
click at [21, 21] on img at bounding box center [23, 22] width 27 height 26
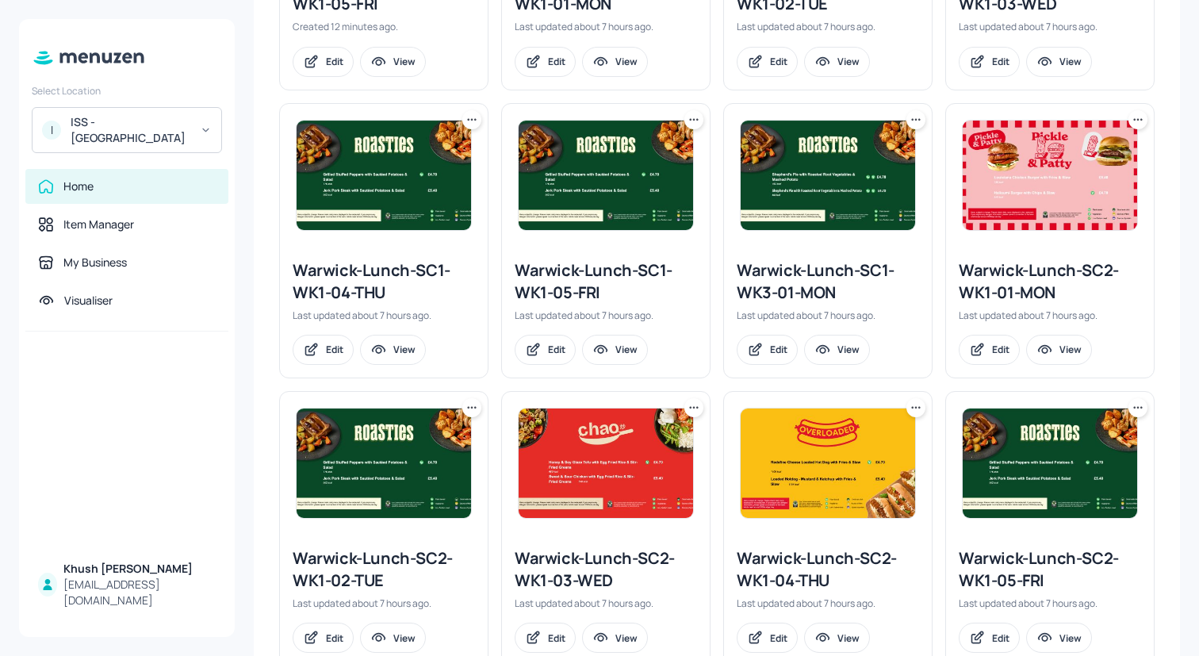
scroll to position [972, 0]
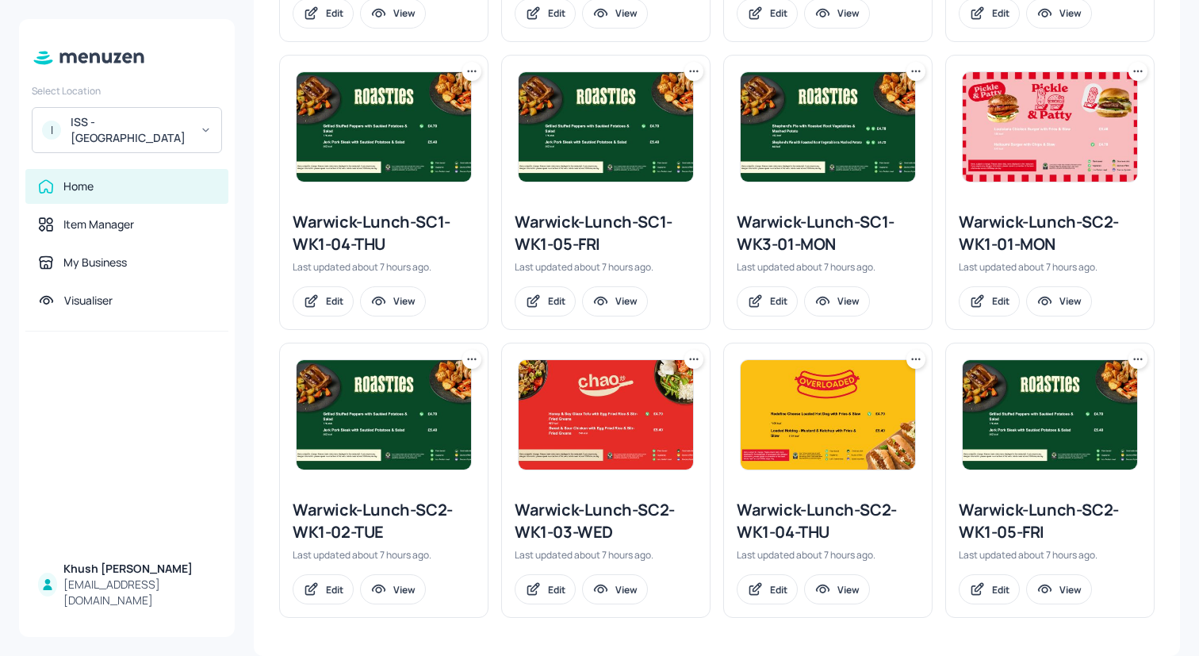
click at [356, 522] on div "Warwick-Lunch-SC2-WK1-02-TUE" at bounding box center [384, 521] width 182 height 44
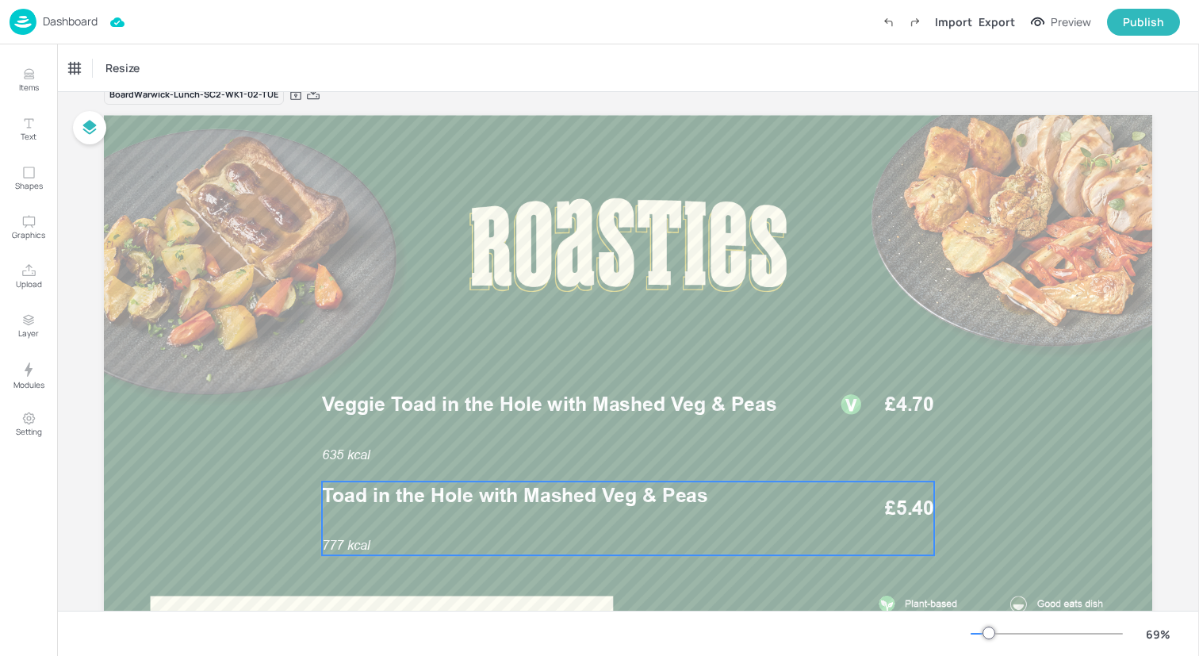
scroll to position [35, 0]
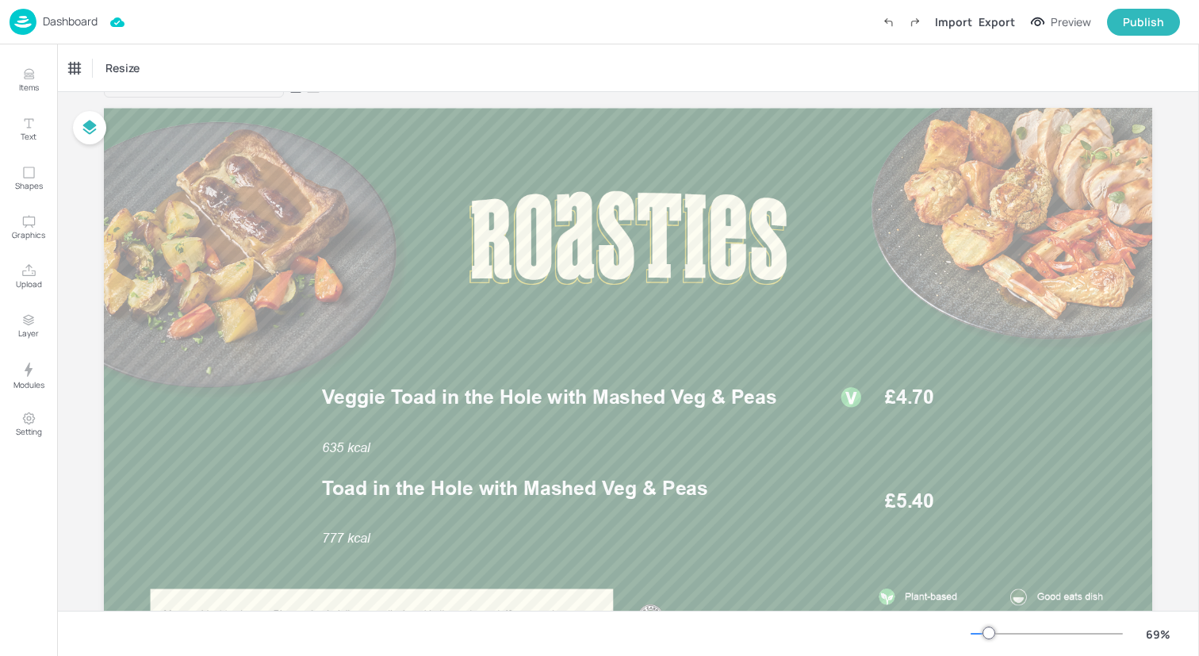
click at [17, 18] on img at bounding box center [23, 22] width 27 height 26
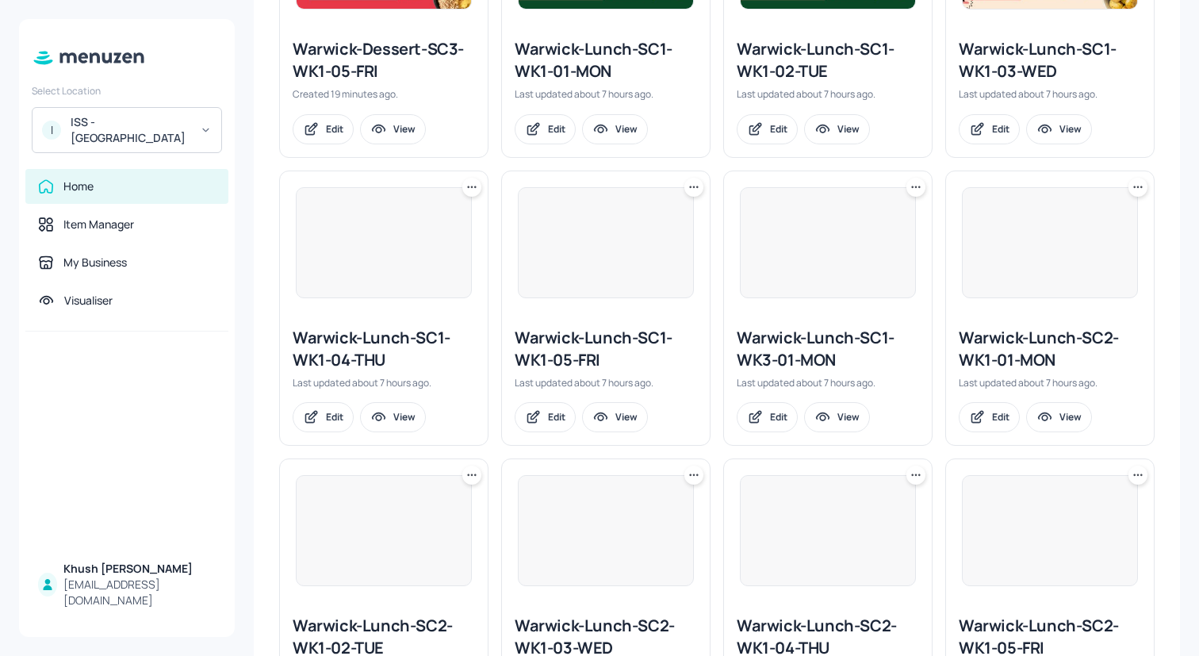
scroll to position [972, 0]
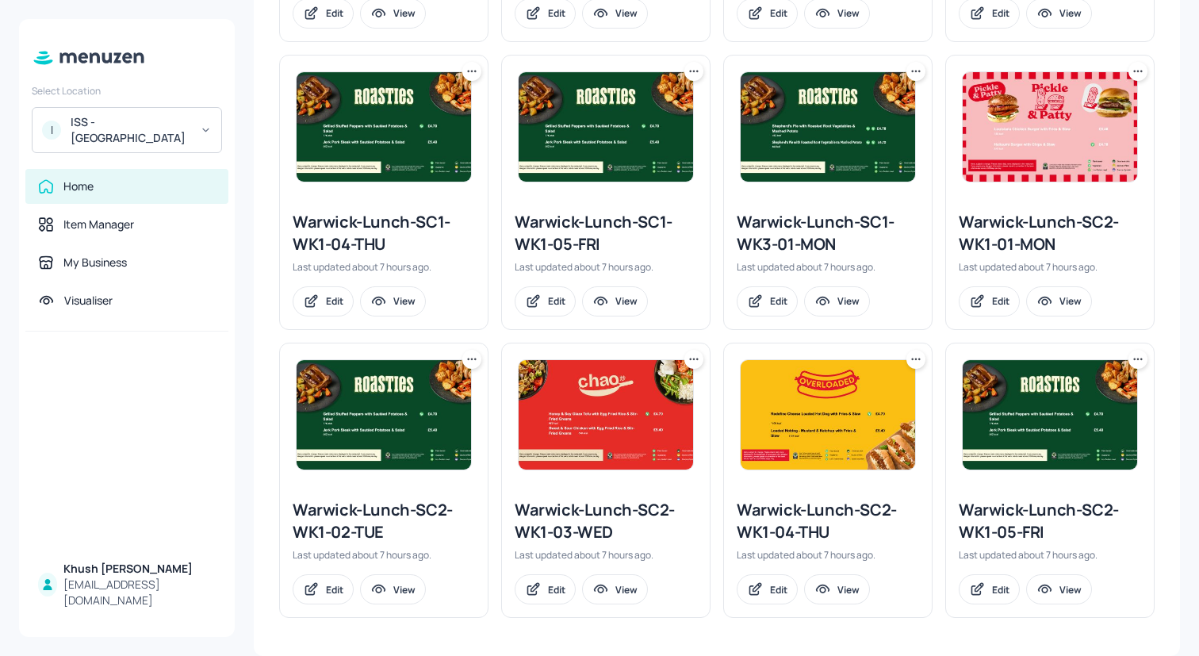
click at [605, 521] on div "Warwick-Lunch-SC2-WK1-03-WED" at bounding box center [606, 521] width 182 height 44
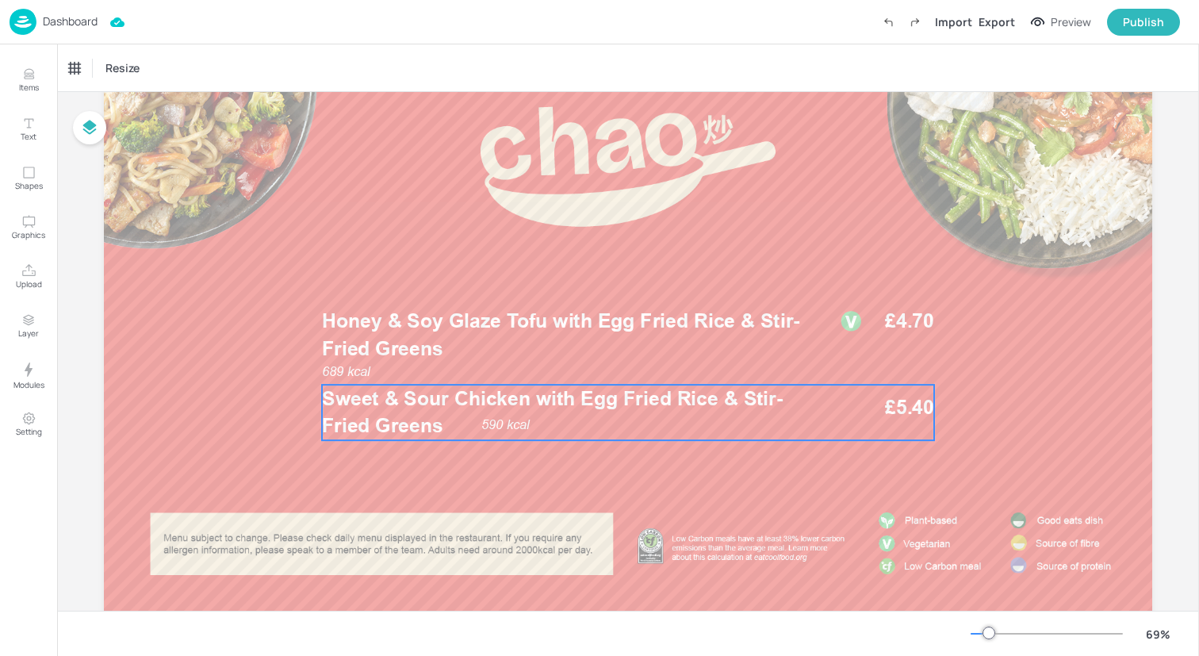
scroll to position [147, 0]
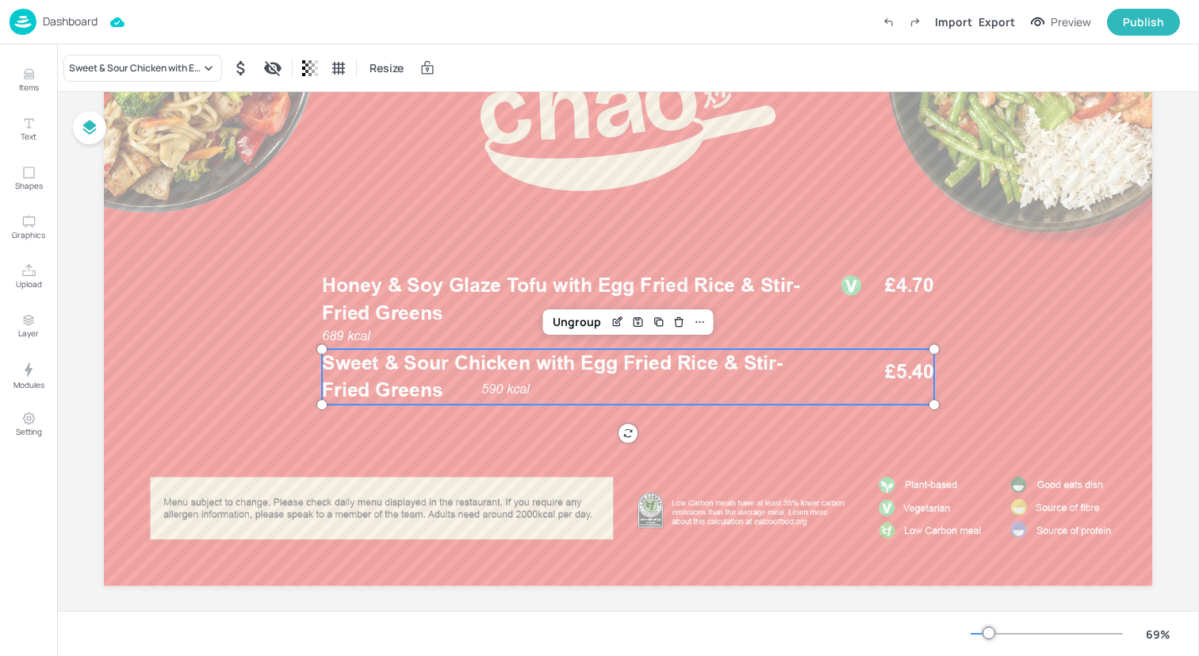
click at [524, 391] on p "Sweet & Sour Chicken with Egg Fried Rice & Stir-Fried Greens" at bounding box center [570, 376] width 496 height 55
click at [576, 320] on div "Ungroup" at bounding box center [576, 322] width 61 height 21
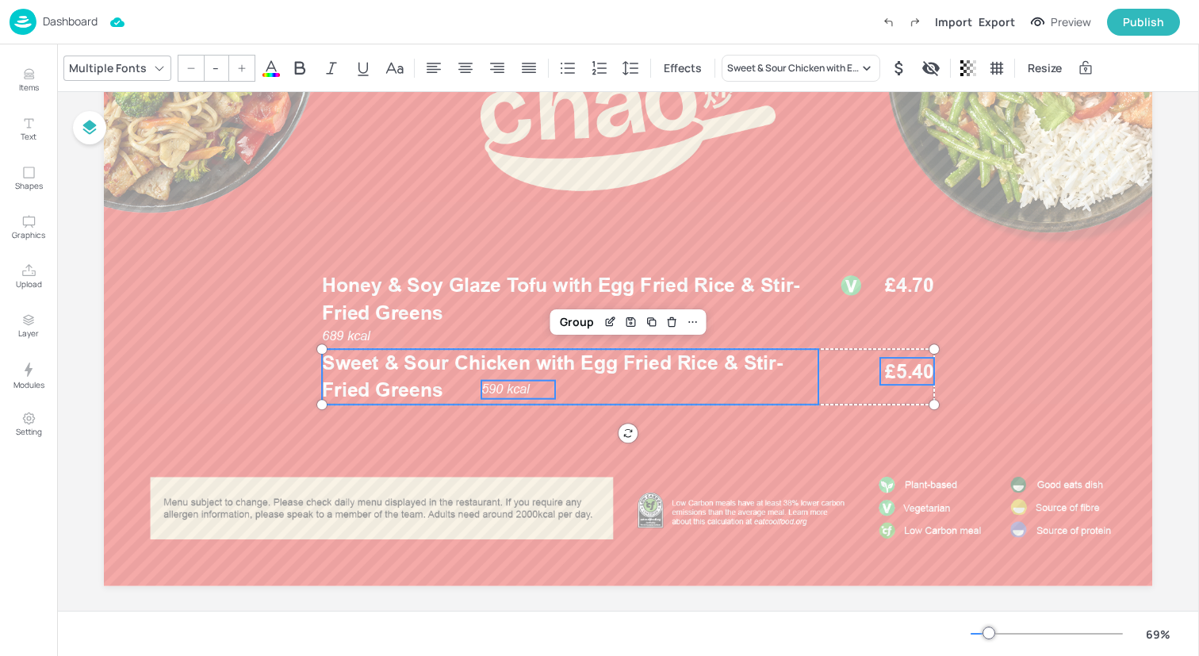
click at [492, 392] on p "Sweet & Sour Chicken with Egg Fried Rice & Stir-Fried Greens" at bounding box center [570, 376] width 496 height 55
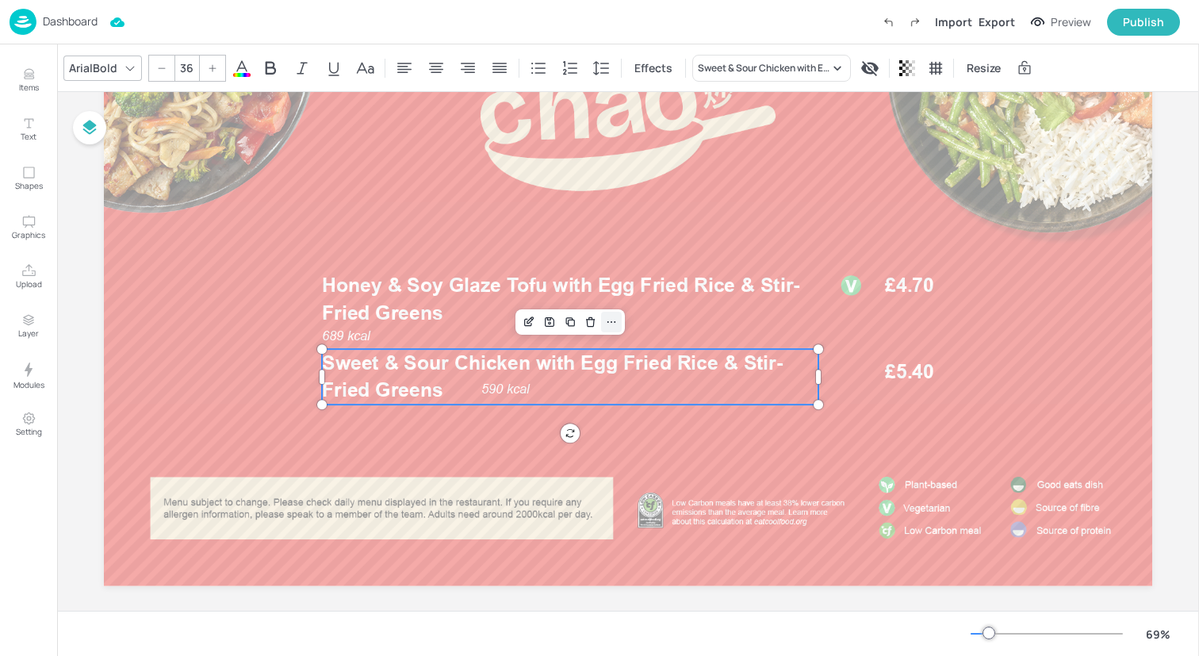
click at [609, 321] on icon at bounding box center [611, 322] width 13 height 13
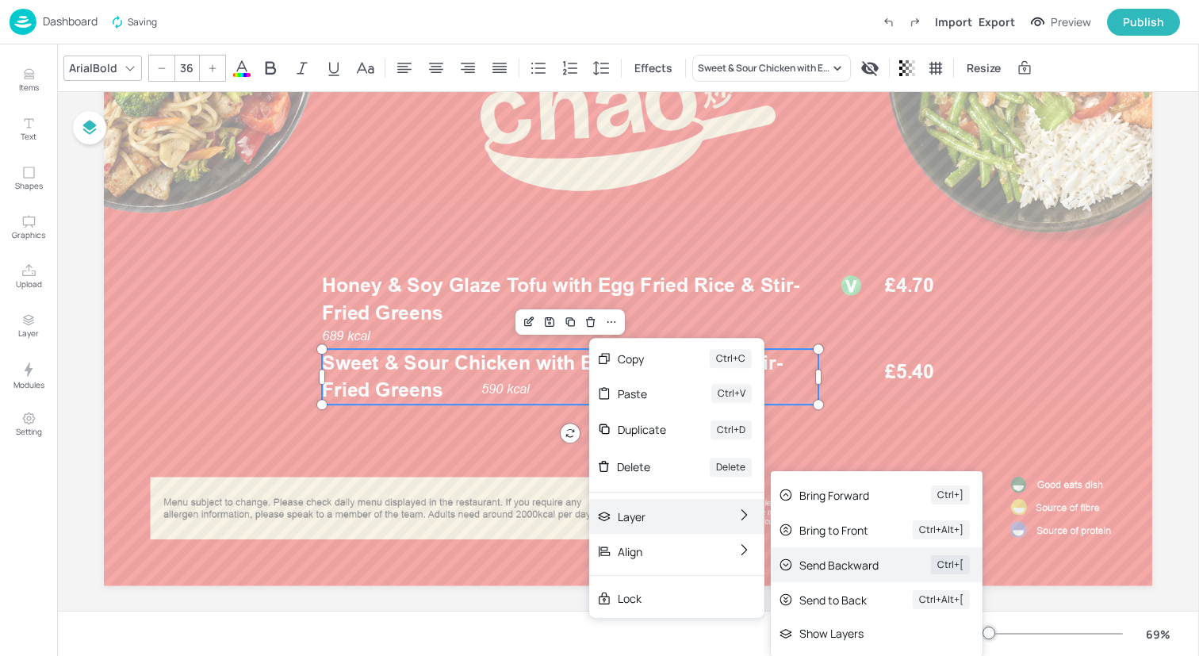
click at [806, 570] on div "Send Backward" at bounding box center [842, 565] width 87 height 17
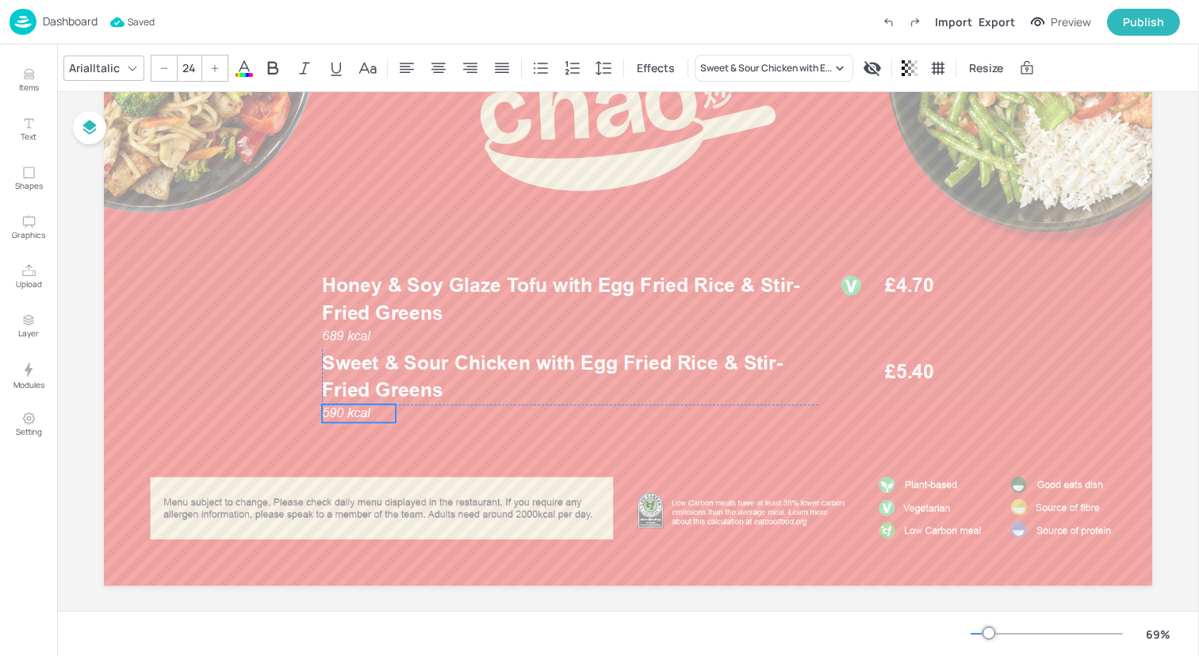
drag, startPoint x: 506, startPoint y: 388, endPoint x: 344, endPoint y: 411, distance: 163.2
click at [344, 411] on span "590 kcal" at bounding box center [346, 412] width 48 height 15
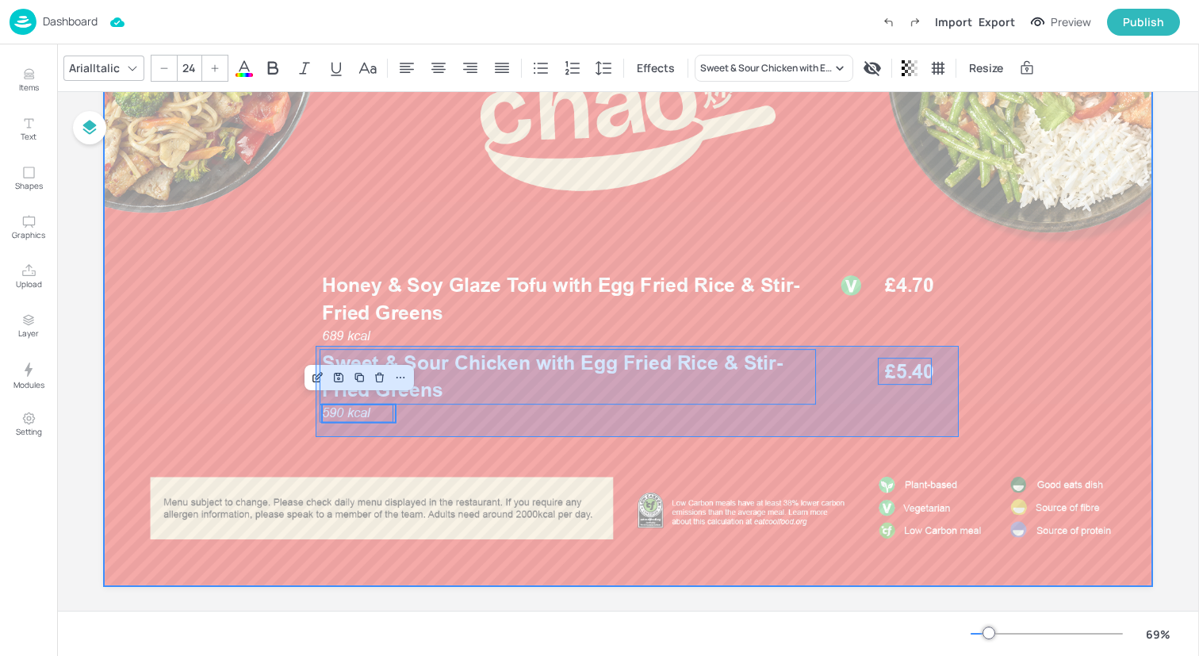
drag, startPoint x: 316, startPoint y: 437, endPoint x: 958, endPoint y: 346, distance: 649.4
click at [958, 346] on div at bounding box center [628, 291] width 1048 height 590
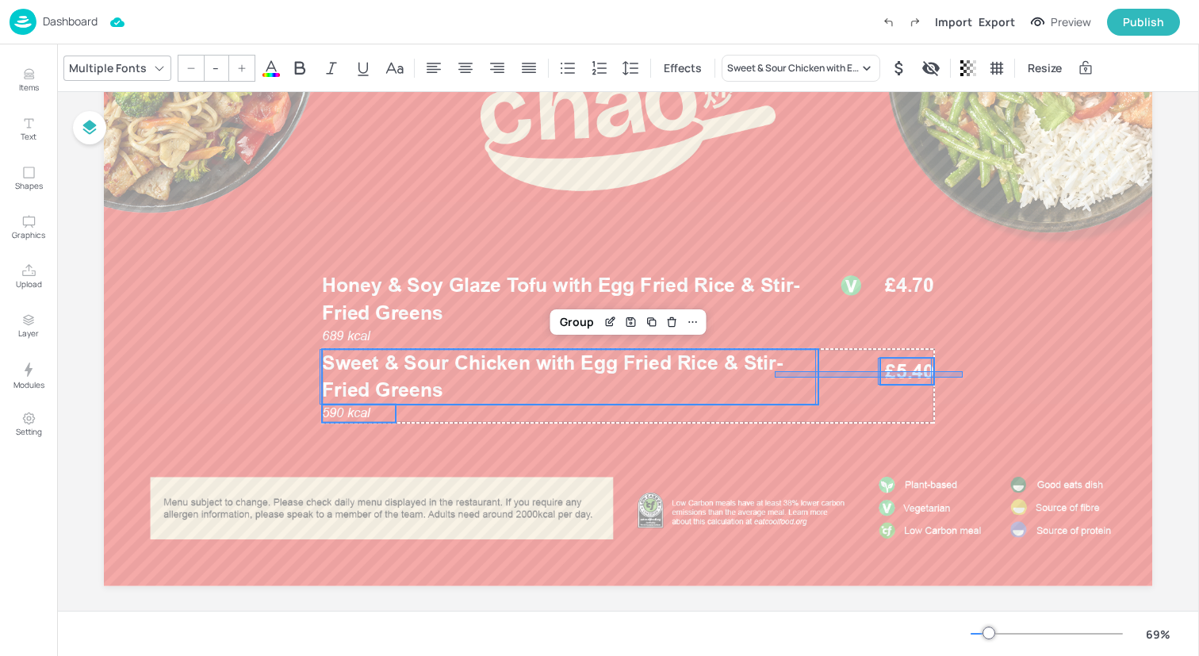
drag, startPoint x: 962, startPoint y: 378, endPoint x: 775, endPoint y: 370, distance: 188.1
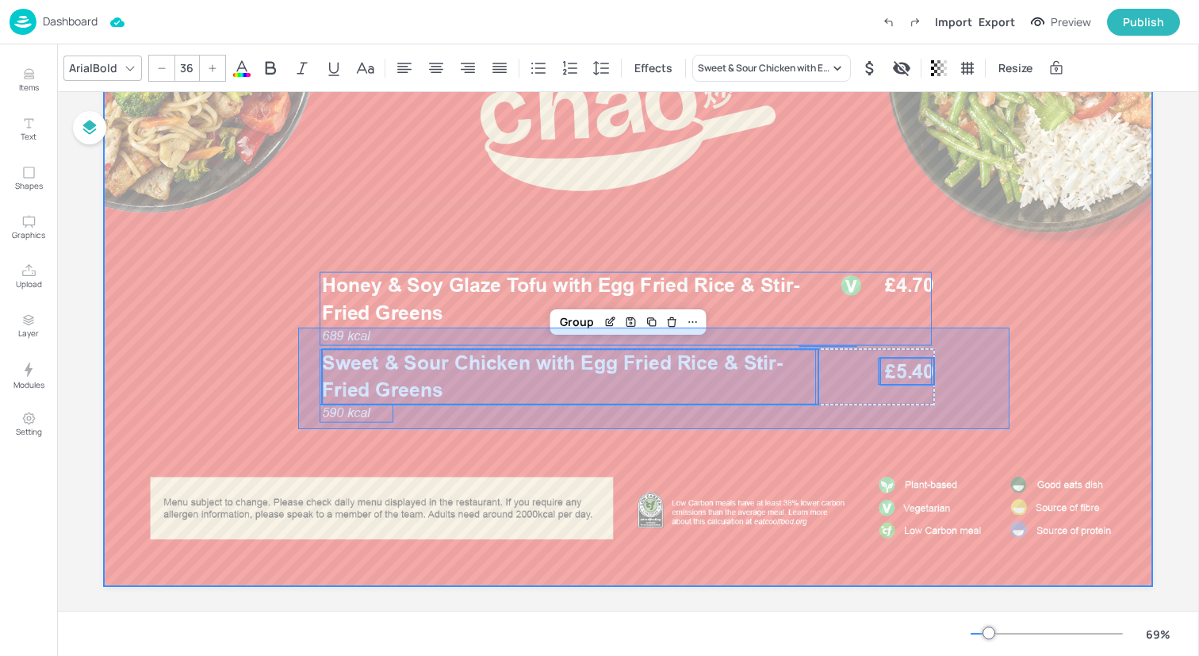
drag, startPoint x: 298, startPoint y: 429, endPoint x: 1009, endPoint y: 327, distance: 718.4
click at [1009, 327] on div at bounding box center [628, 291] width 1048 height 590
type input "--"
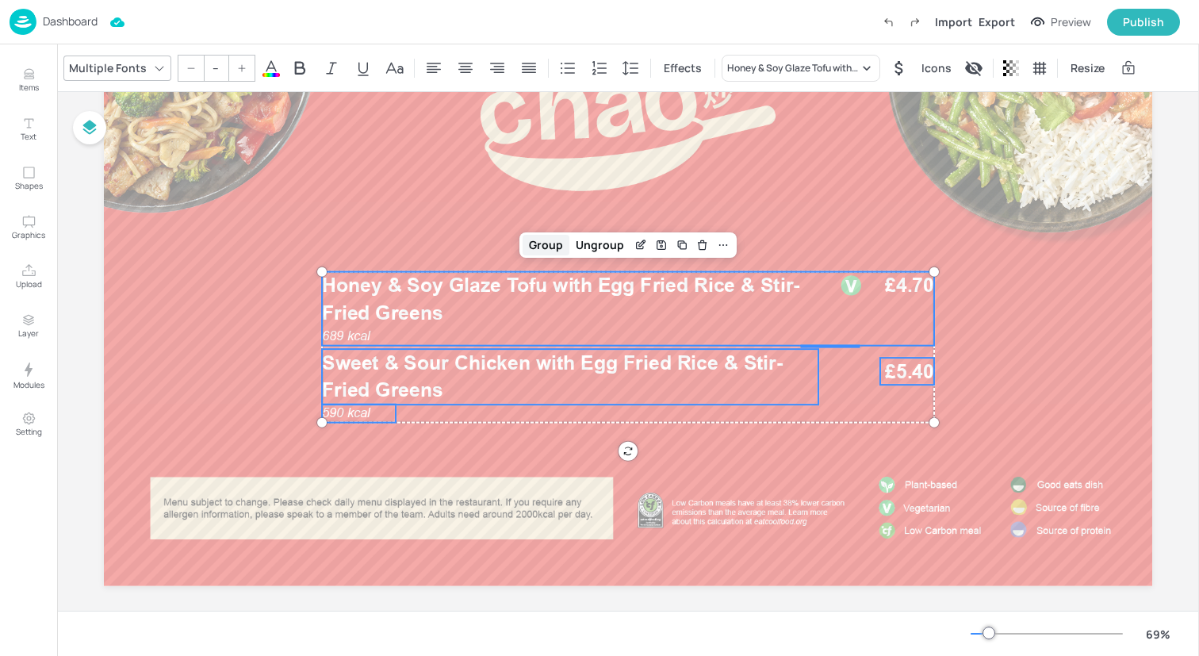
click at [557, 243] on div "Group" at bounding box center [545, 245] width 47 height 21
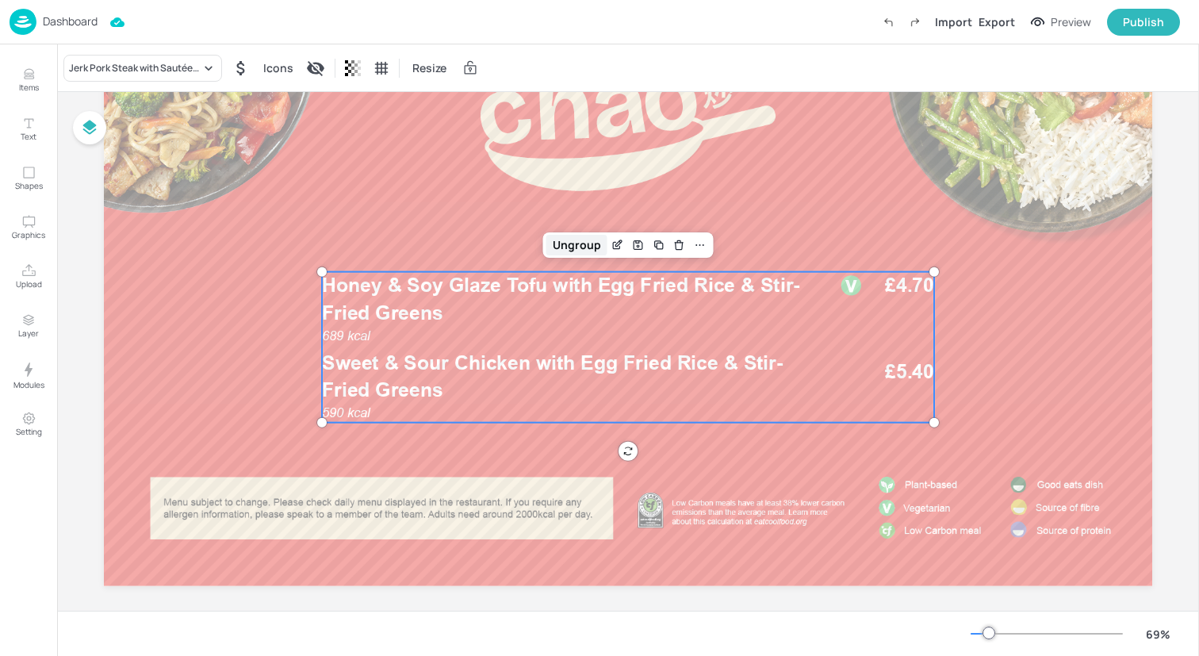
click at [591, 243] on div "Ungroup" at bounding box center [576, 245] width 61 height 21
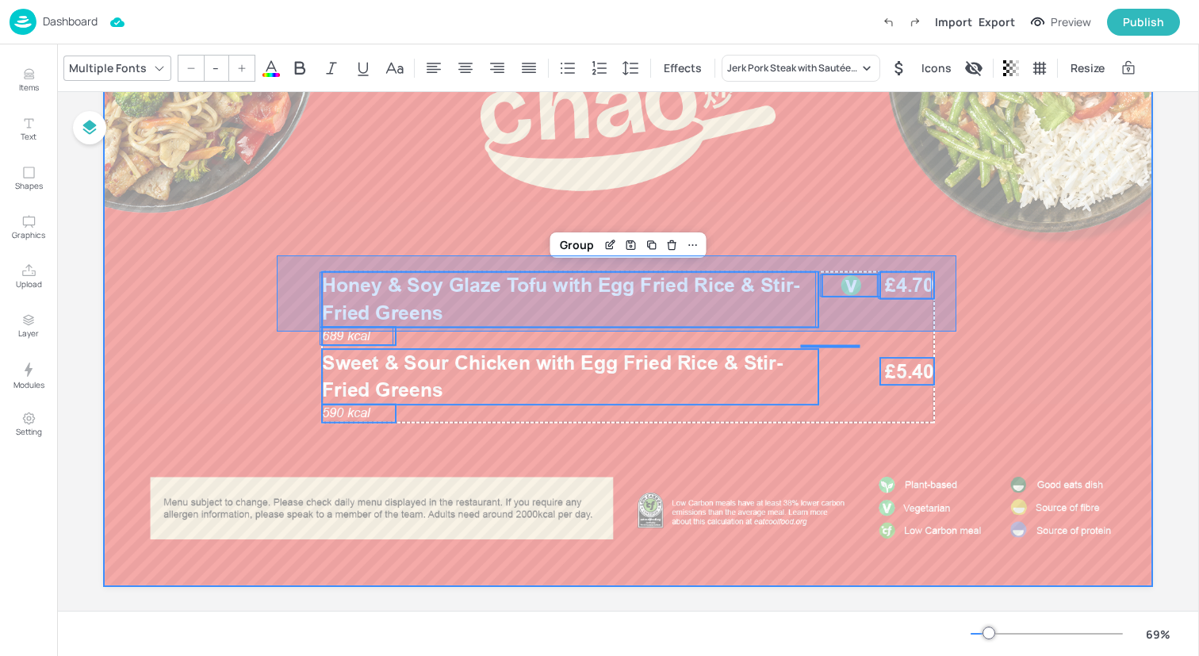
drag, startPoint x: 277, startPoint y: 331, endPoint x: 956, endPoint y: 255, distance: 683.7
click at [956, 255] on div at bounding box center [628, 291] width 1048 height 590
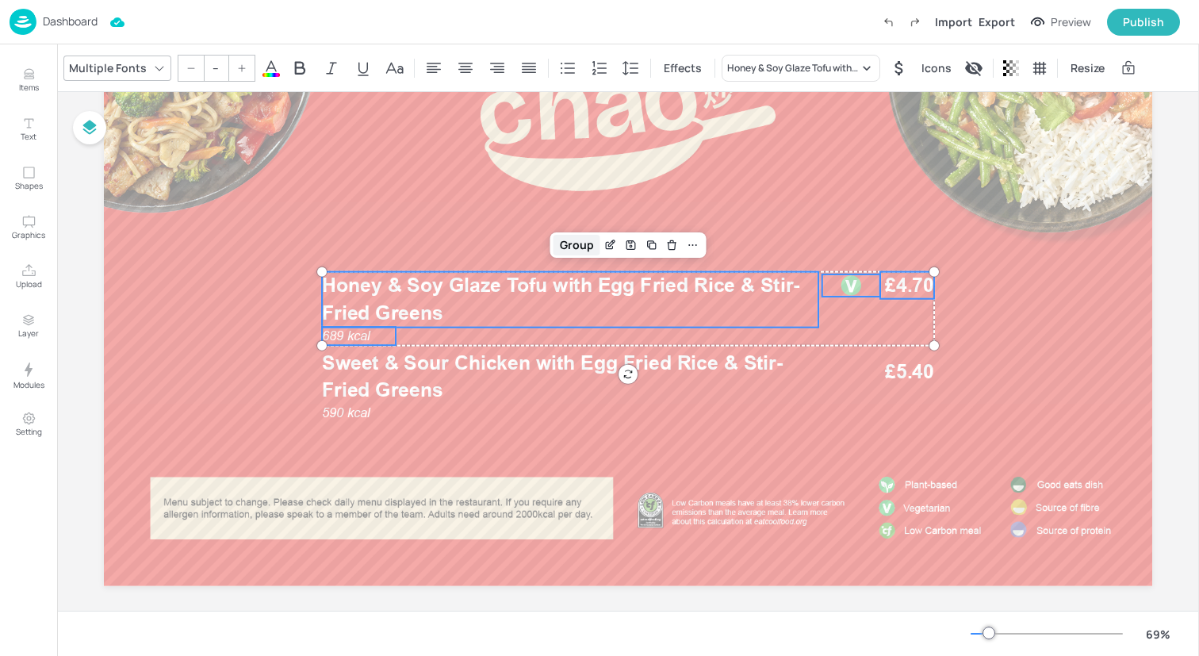
click at [582, 239] on div "Group" at bounding box center [576, 245] width 47 height 21
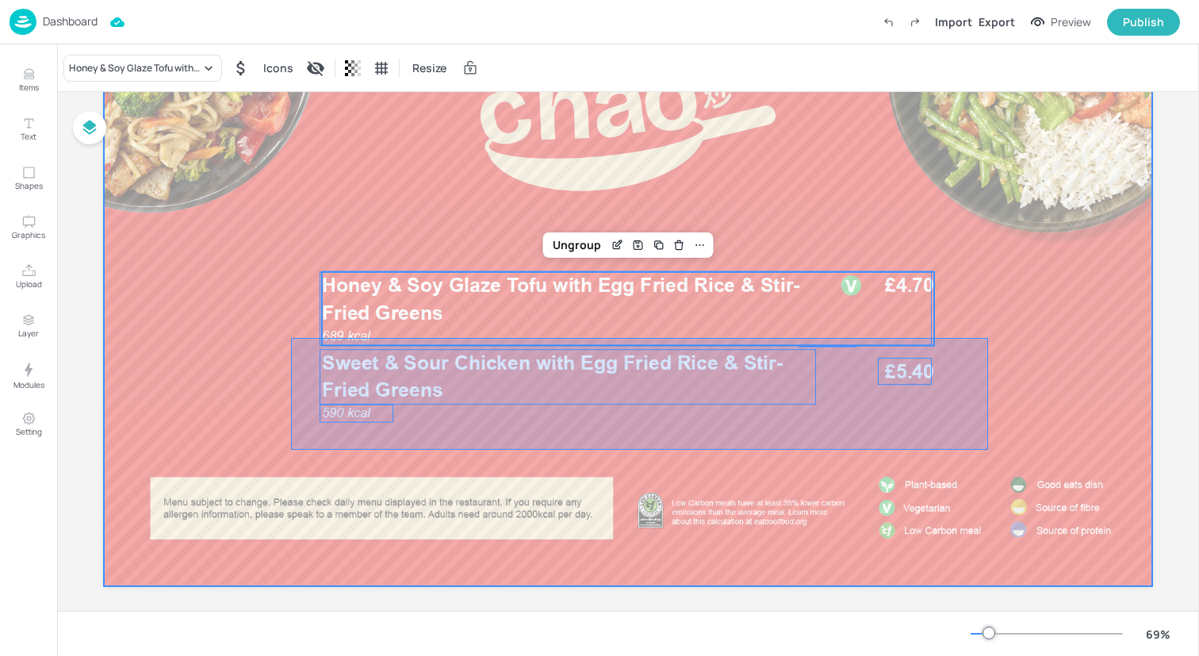
drag, startPoint x: 292, startPoint y: 450, endPoint x: 986, endPoint y: 334, distance: 704.0
click at [987, 334] on div at bounding box center [628, 291] width 1048 height 590
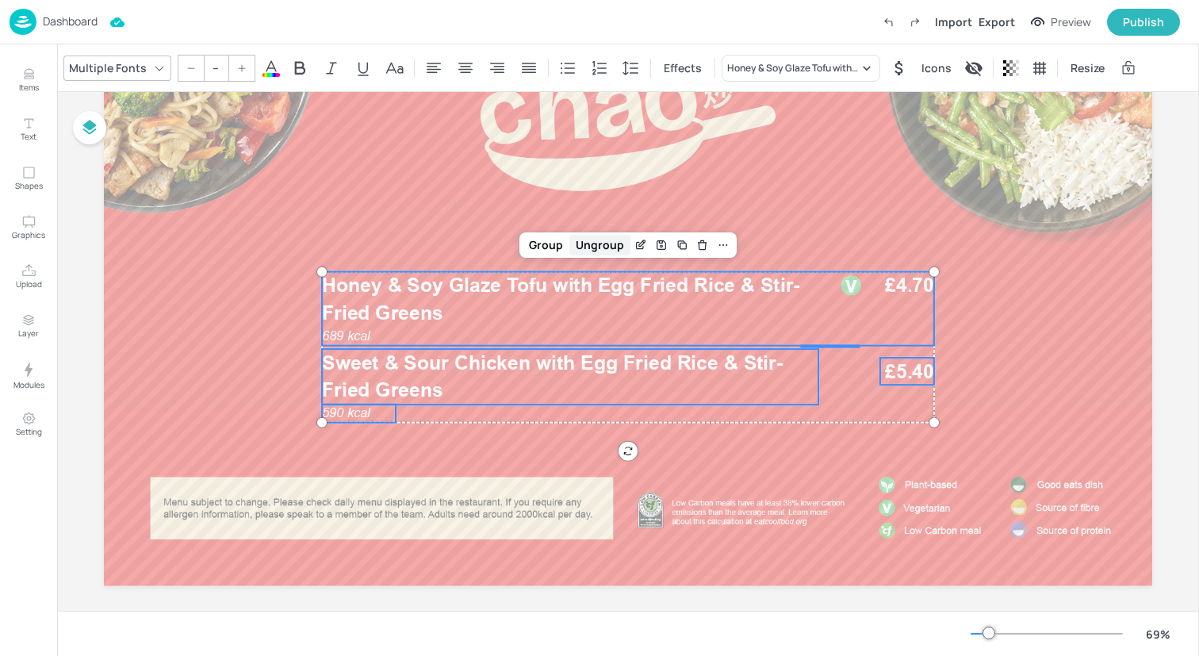
click at [600, 247] on div "Ungroup" at bounding box center [599, 245] width 61 height 21
click at [545, 241] on div "Group" at bounding box center [545, 245] width 47 height 21
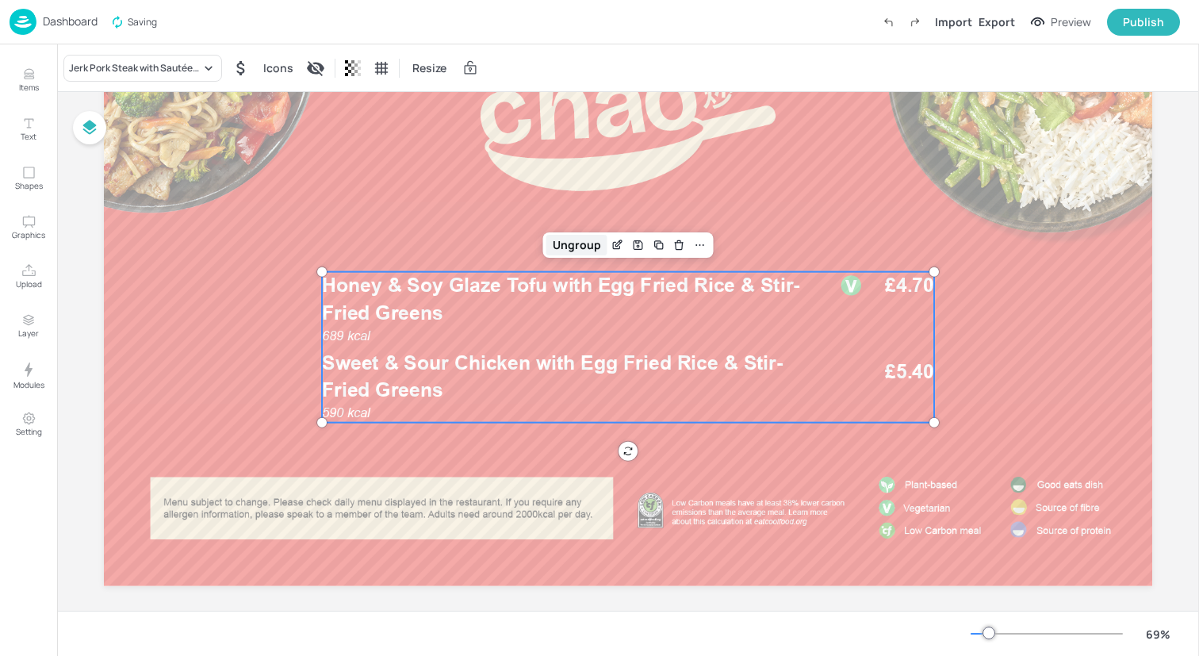
click at [576, 241] on div "Ungroup" at bounding box center [576, 245] width 61 height 21
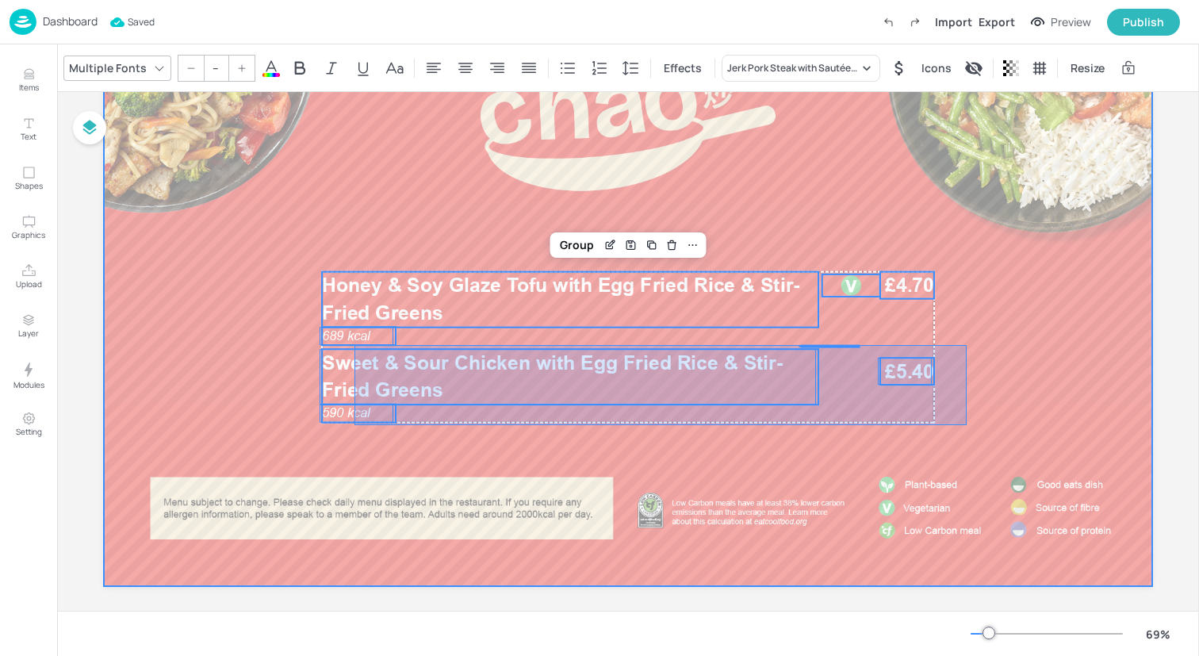
drag, startPoint x: 354, startPoint y: 425, endPoint x: 966, endPoint y: 345, distance: 617.2
click at [966, 345] on div at bounding box center [628, 291] width 1048 height 590
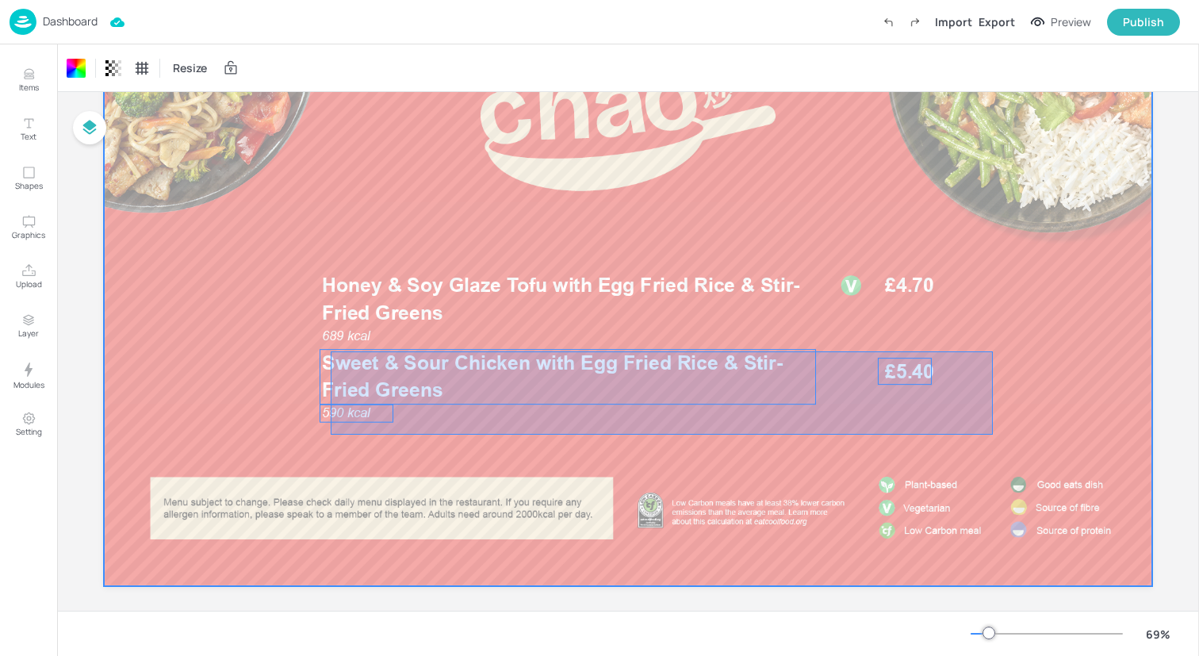
drag, startPoint x: 331, startPoint y: 434, endPoint x: 993, endPoint y: 351, distance: 667.1
click at [993, 351] on div at bounding box center [628, 291] width 1048 height 590
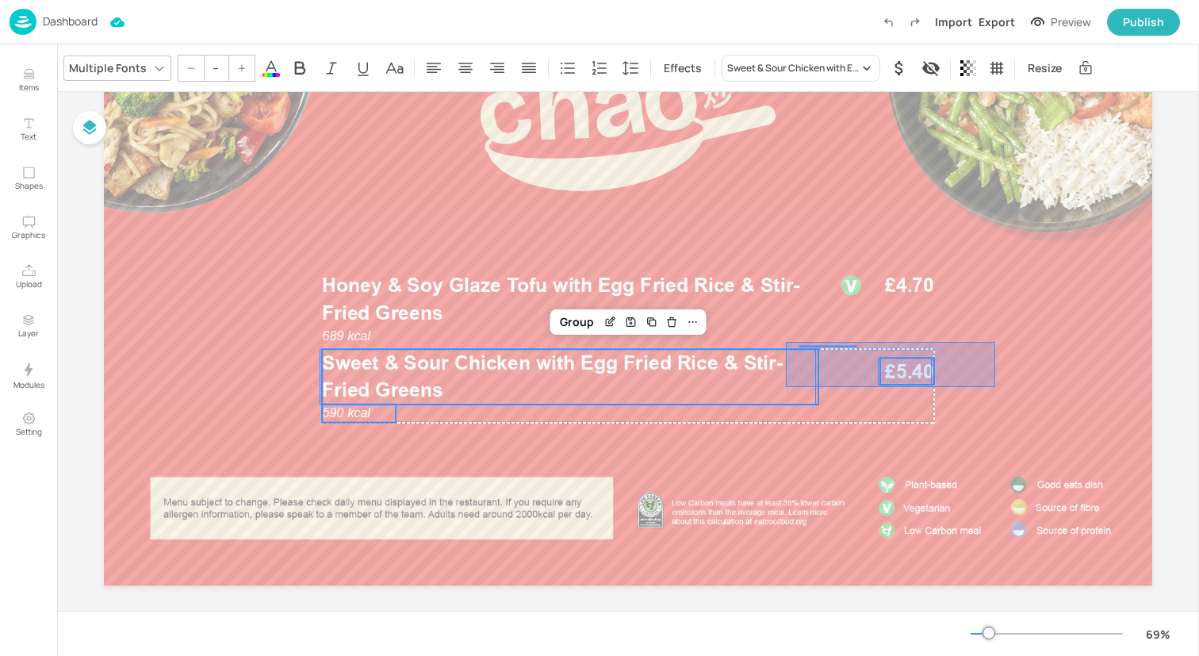
drag, startPoint x: 995, startPoint y: 387, endPoint x: 785, endPoint y: 342, distance: 214.9
type input "36"
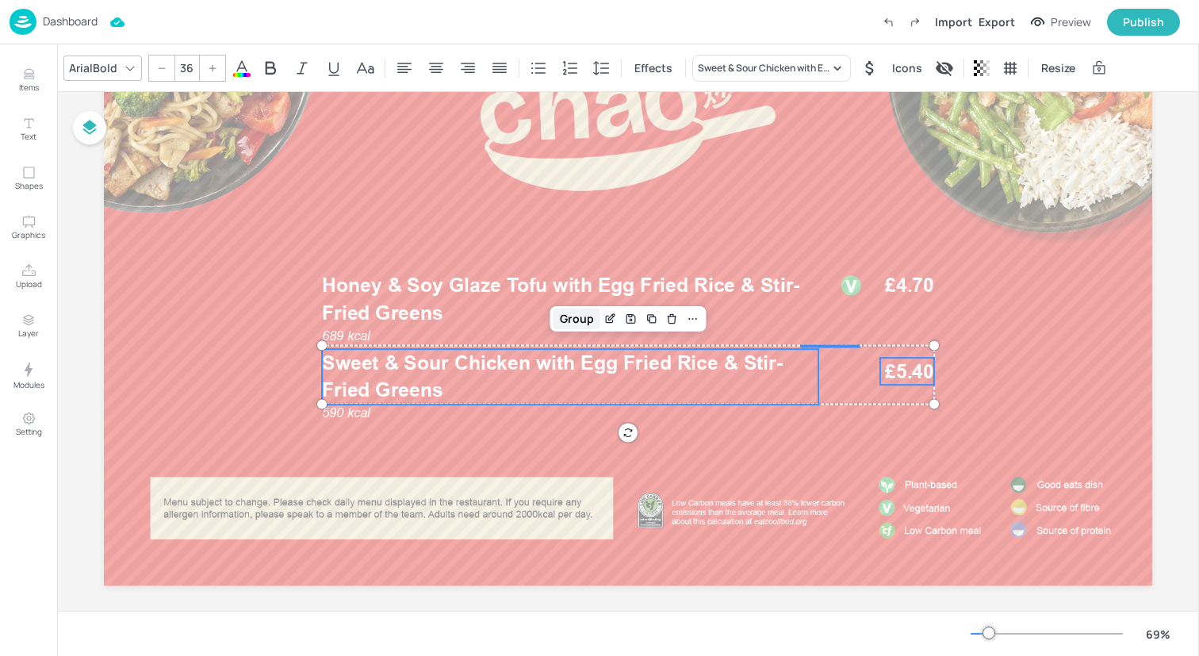
click at [577, 319] on div "Group" at bounding box center [576, 318] width 47 height 21
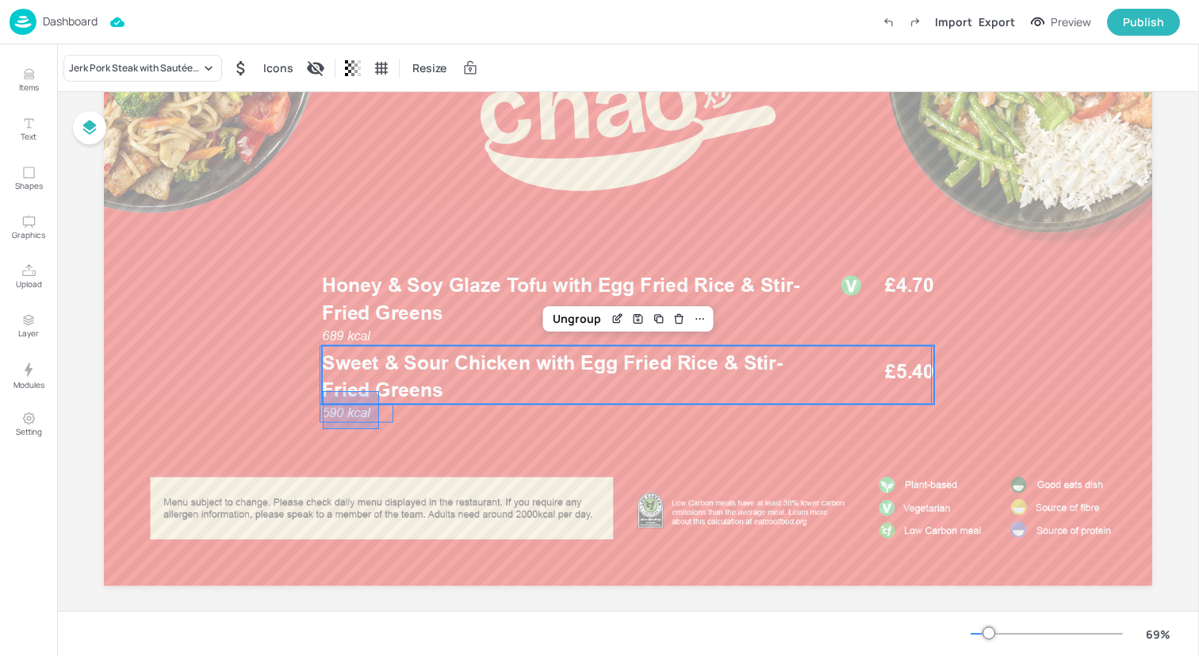
drag, startPoint x: 323, startPoint y: 429, endPoint x: 388, endPoint y: 384, distance: 79.4
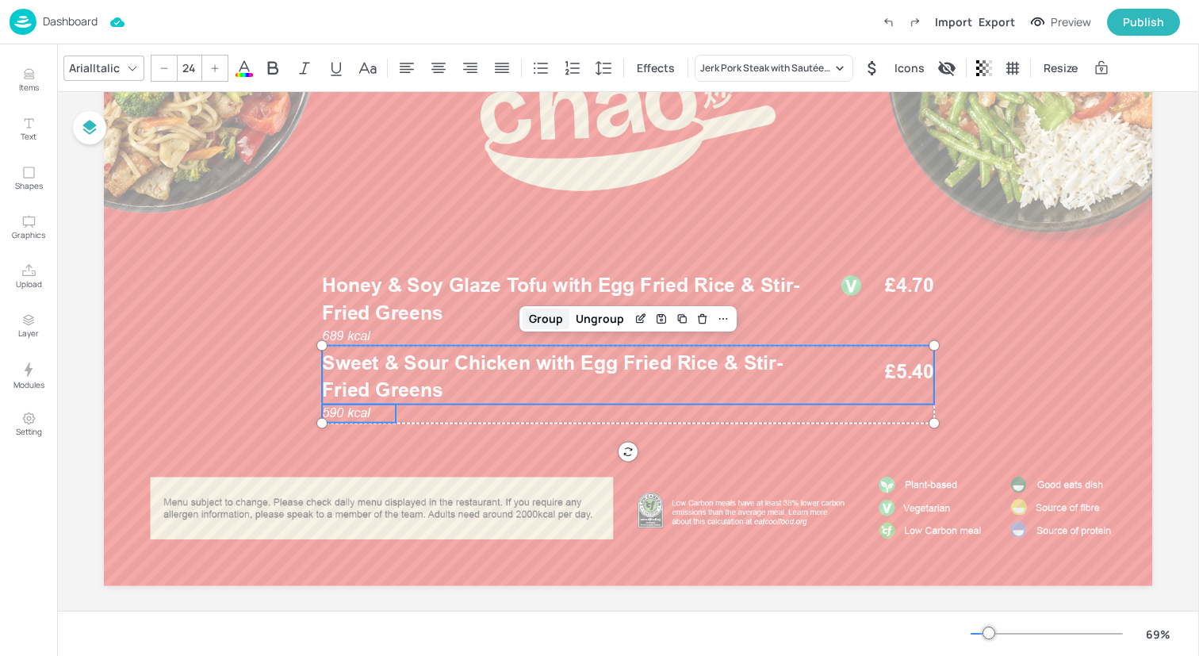
click at [538, 317] on div "Group" at bounding box center [545, 318] width 47 height 21
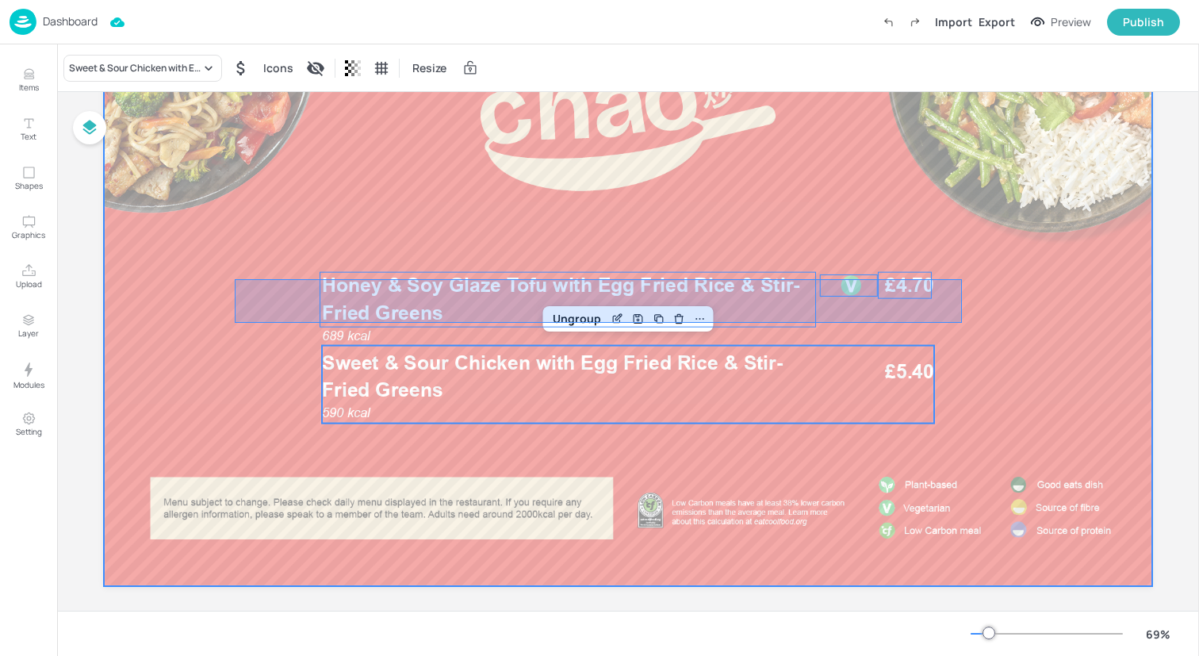
drag, startPoint x: 235, startPoint y: 323, endPoint x: 962, endPoint y: 279, distance: 728.3
click at [962, 279] on div at bounding box center [628, 291] width 1048 height 590
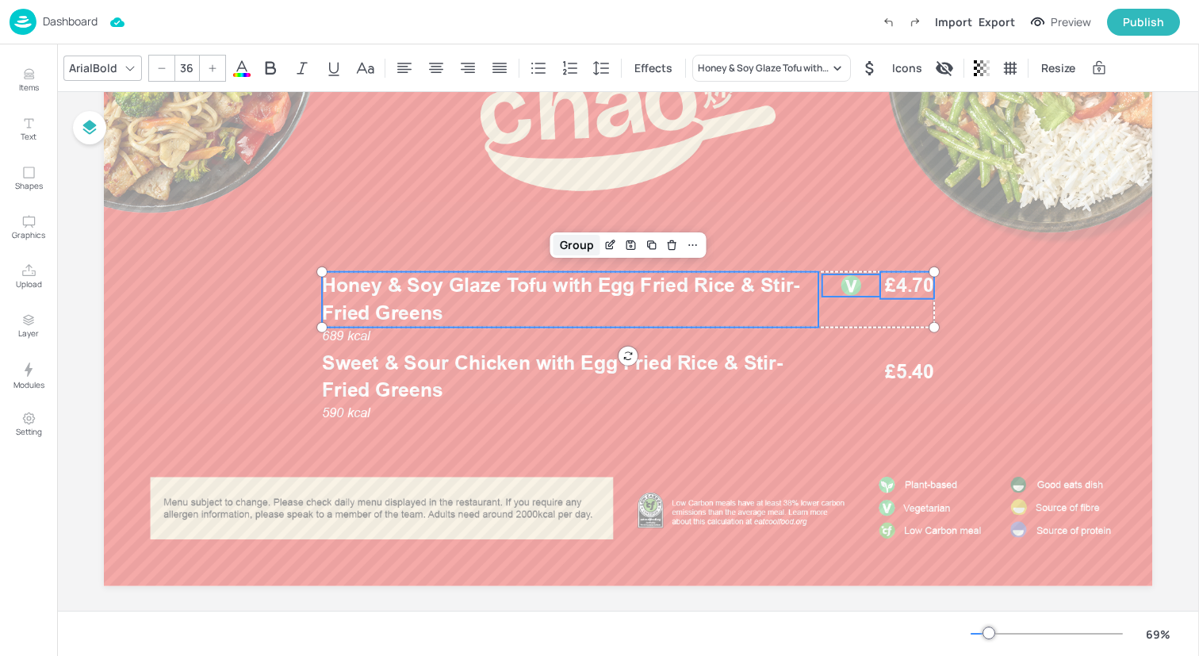
click at [578, 246] on div "Group" at bounding box center [576, 245] width 47 height 21
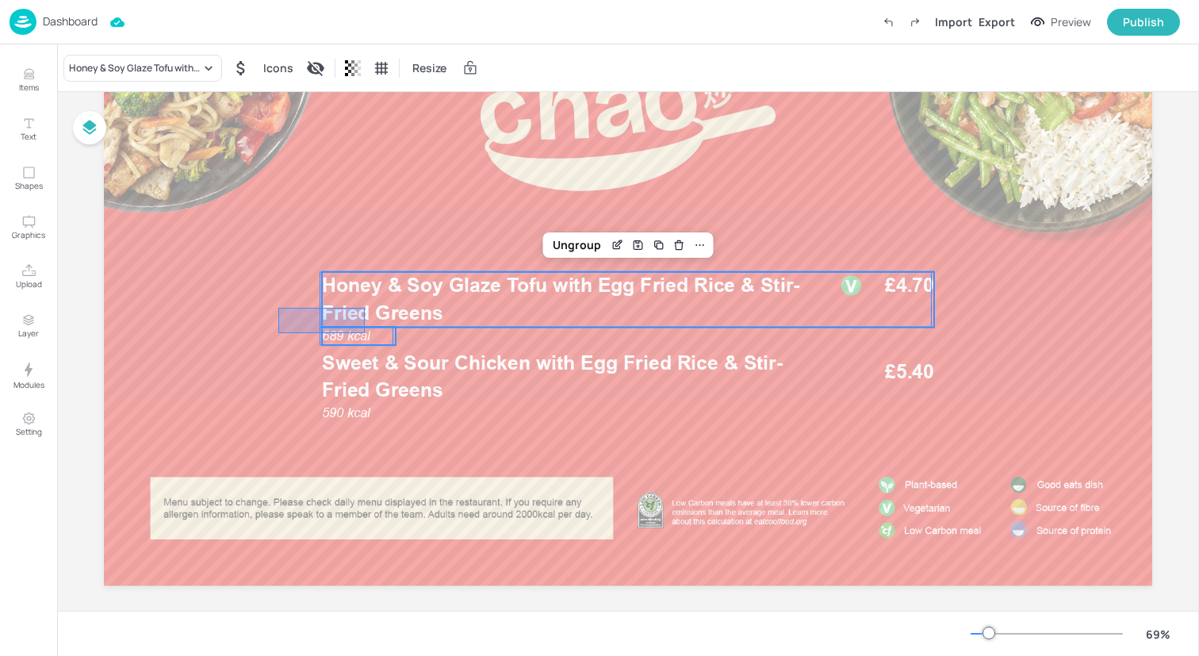
drag, startPoint x: 278, startPoint y: 308, endPoint x: 358, endPoint y: 330, distance: 83.1
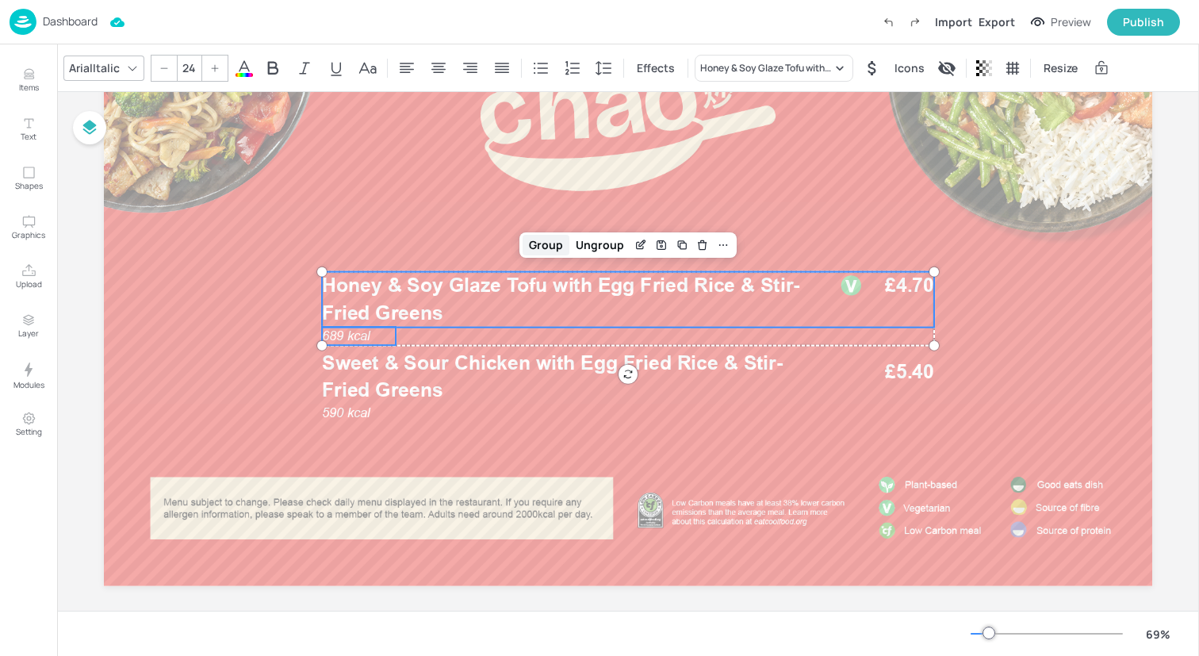
click at [550, 239] on div "Group" at bounding box center [545, 245] width 47 height 21
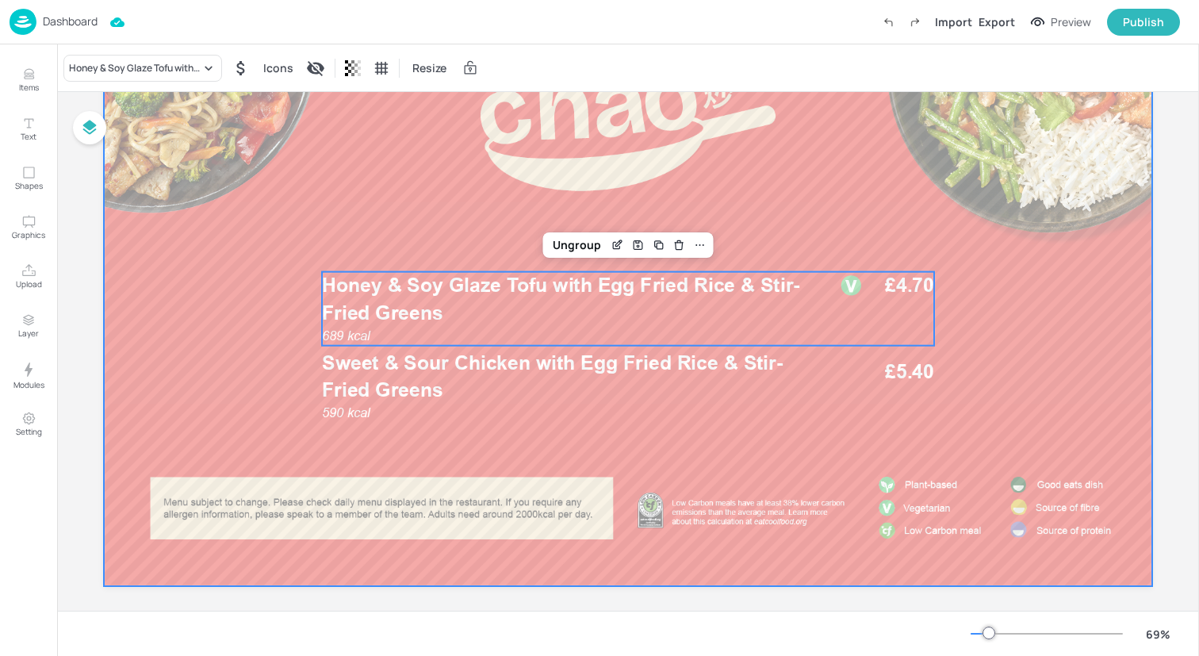
click at [268, 286] on div at bounding box center [628, 291] width 1048 height 590
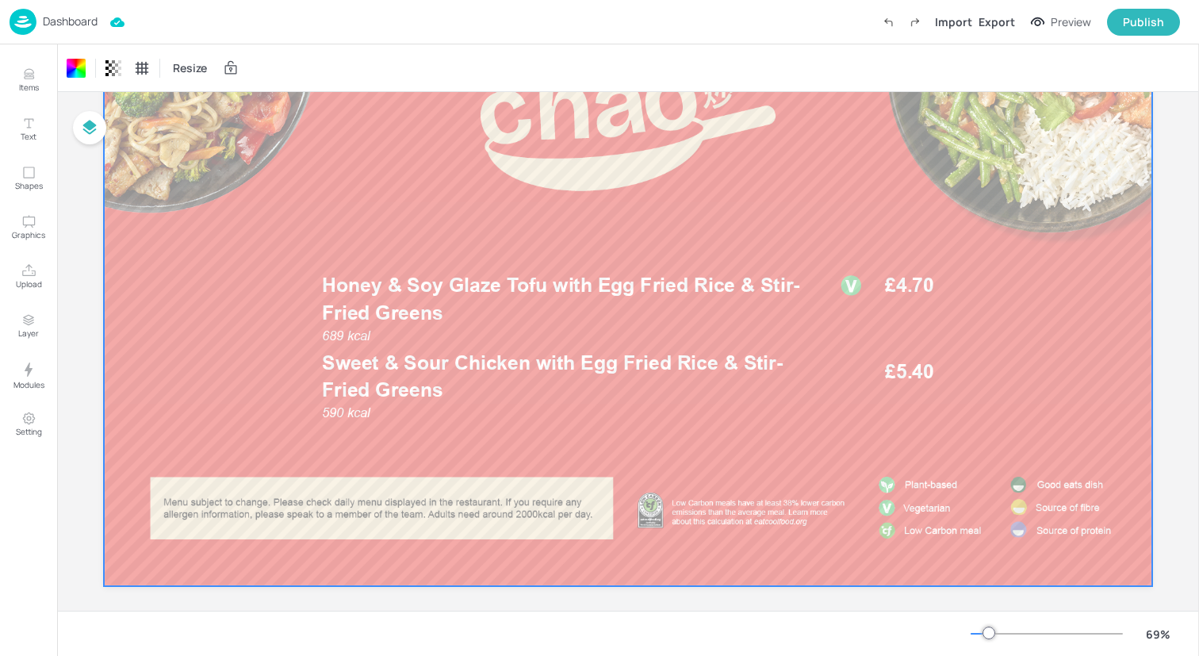
scroll to position [0, 0]
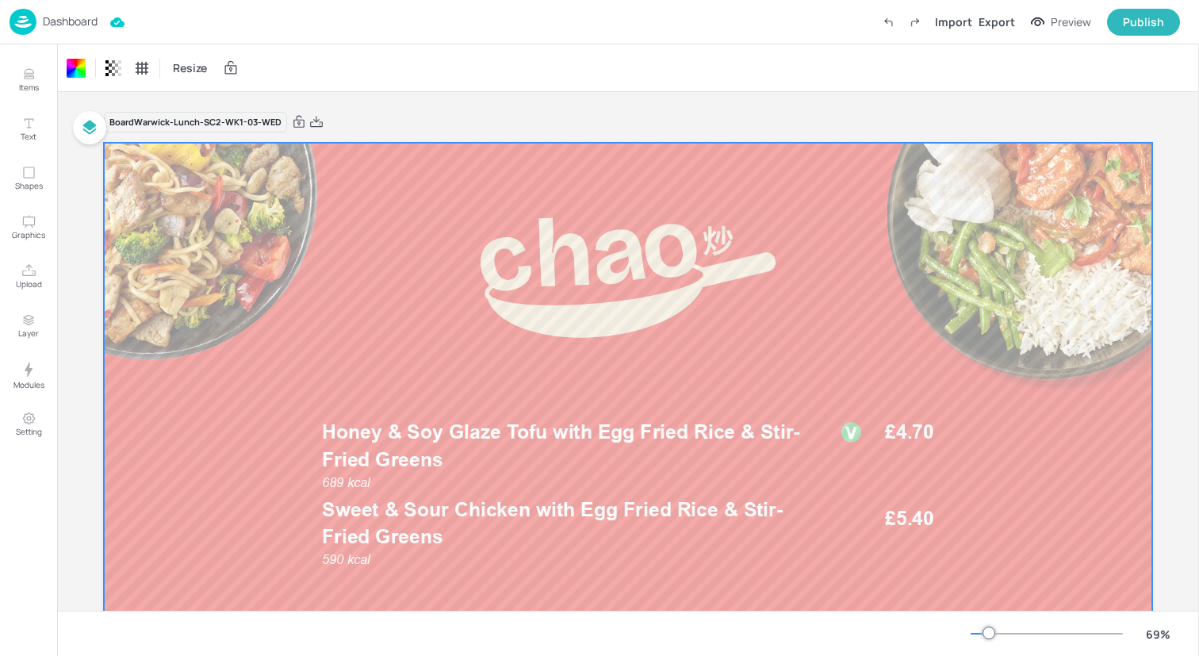
click at [30, 13] on img at bounding box center [23, 22] width 27 height 26
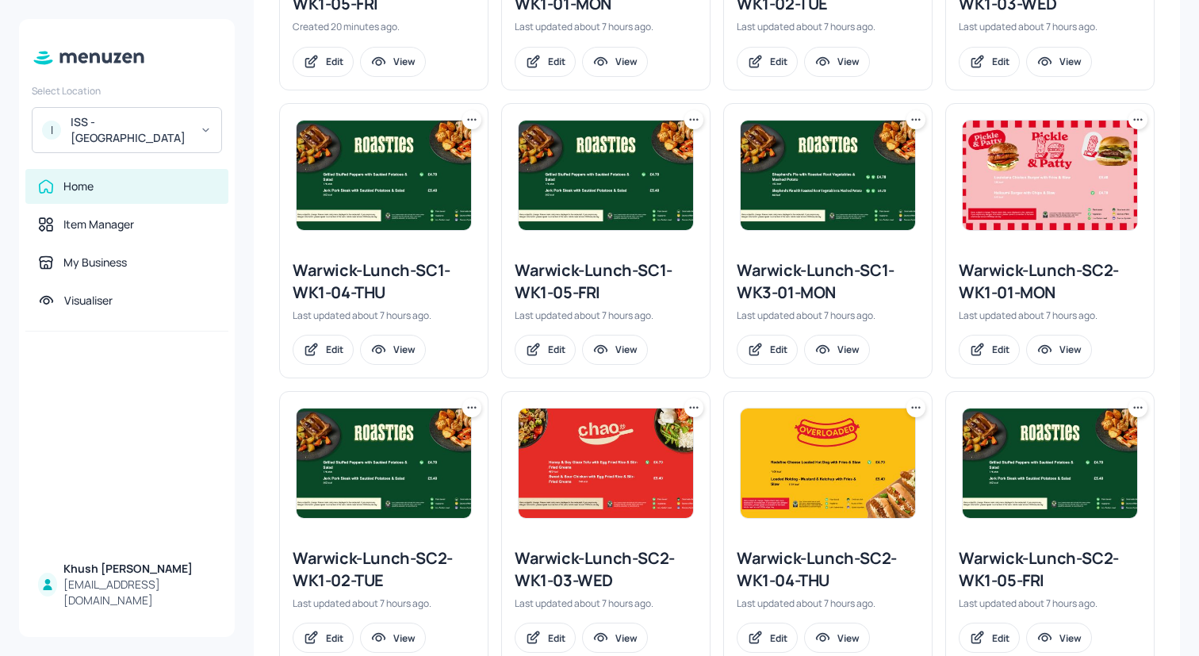
scroll to position [972, 0]
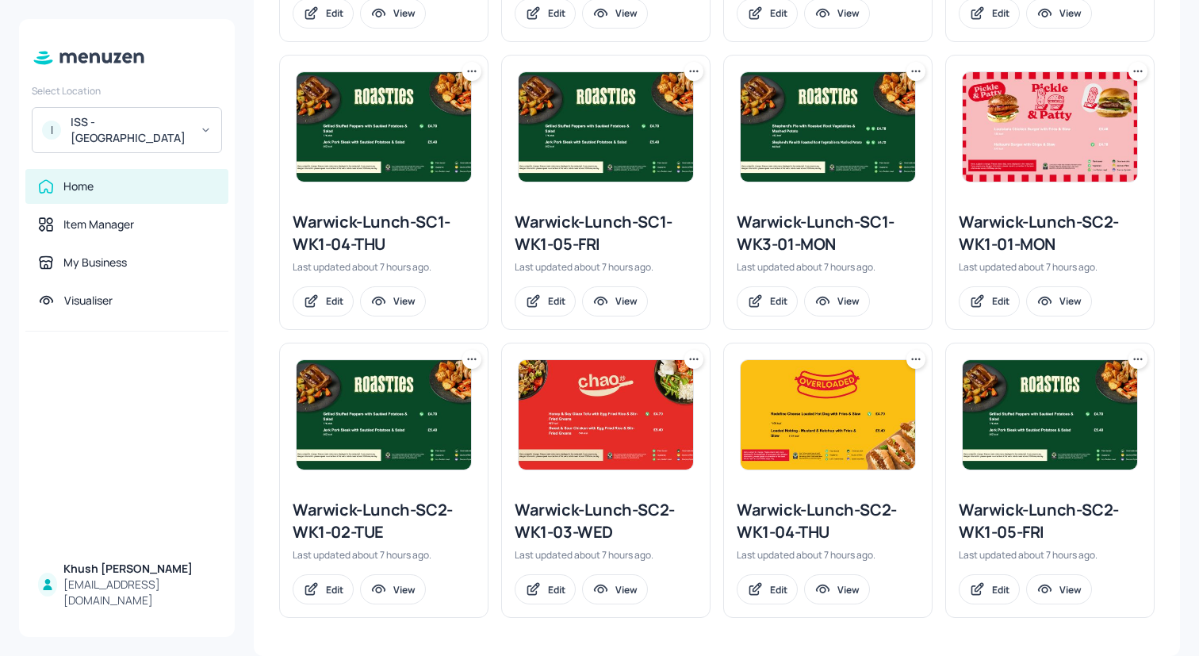
click at [795, 503] on div "Warwick-Lunch-SC2-WK1-04-THU" at bounding box center [827, 521] width 182 height 44
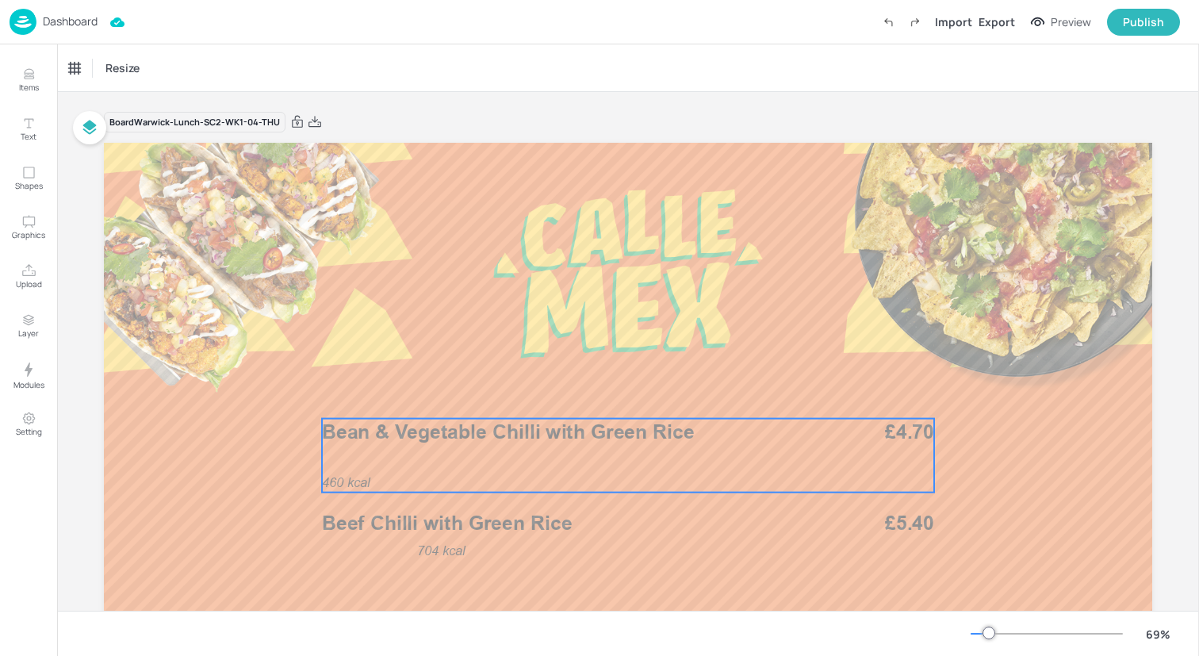
click at [483, 481] on div "460 kcal Bean & Vegetable Chilli with Green Rice £4.70" at bounding box center [628, 456] width 612 height 74
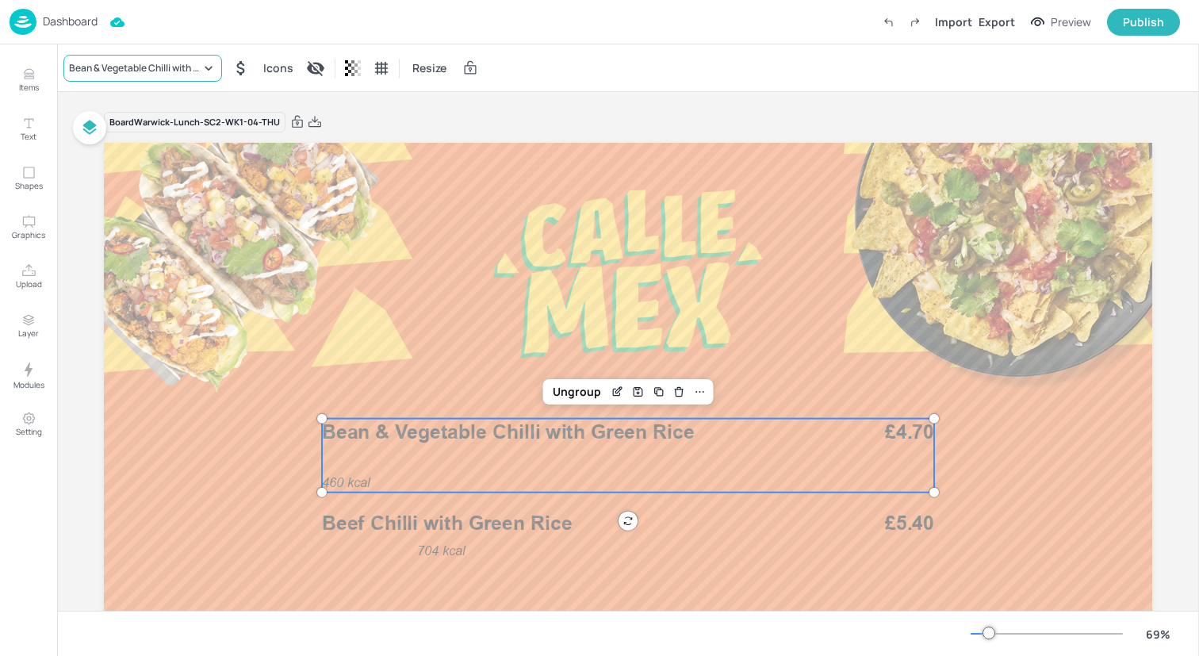
click at [137, 72] on div "Bean & Vegetable Chilli with Green Rice" at bounding box center [135, 68] width 132 height 14
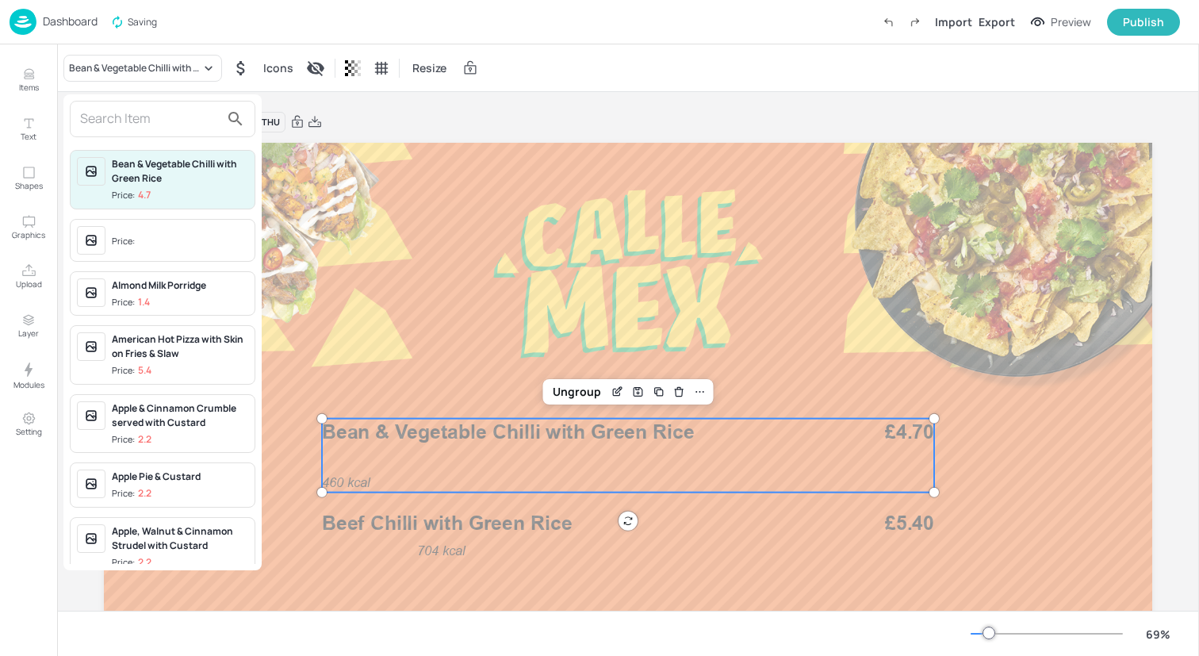
click at [155, 119] on input "text" at bounding box center [150, 118] width 140 height 25
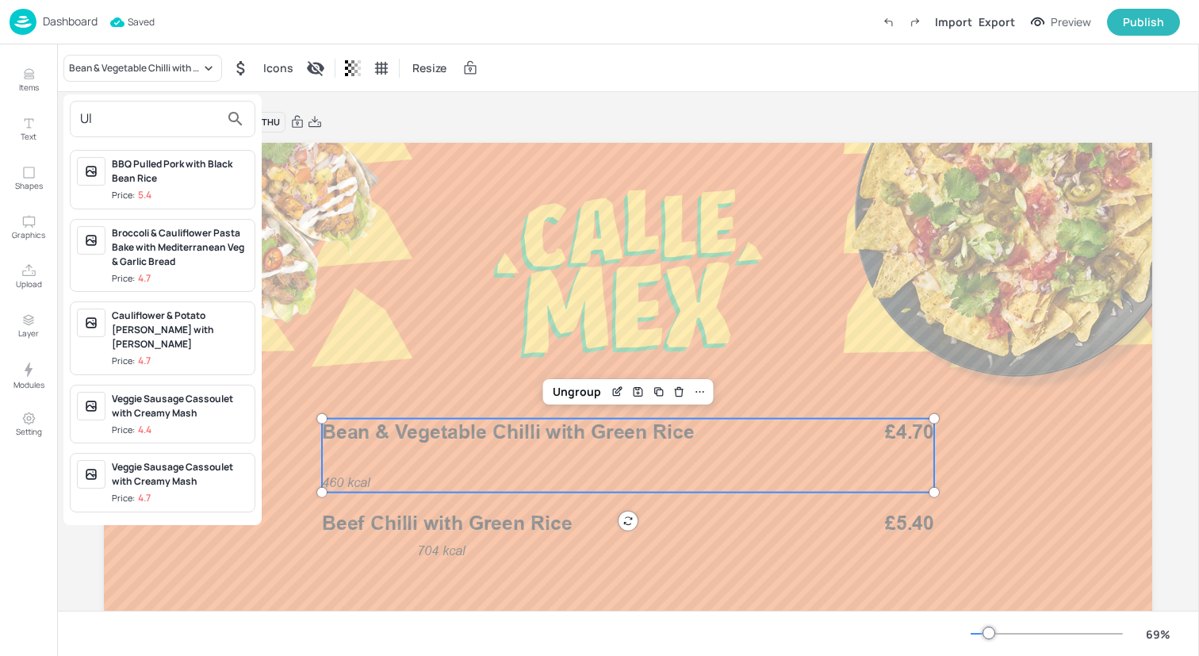
type input "U"
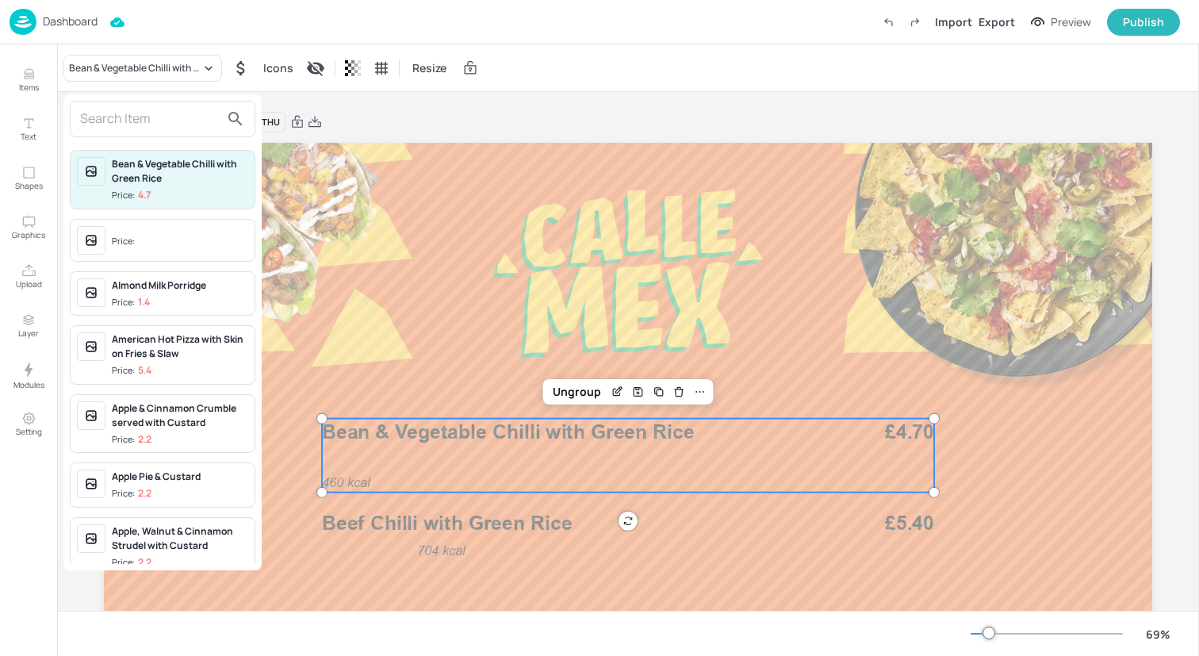
click at [420, 321] on div at bounding box center [599, 328] width 1199 height 656
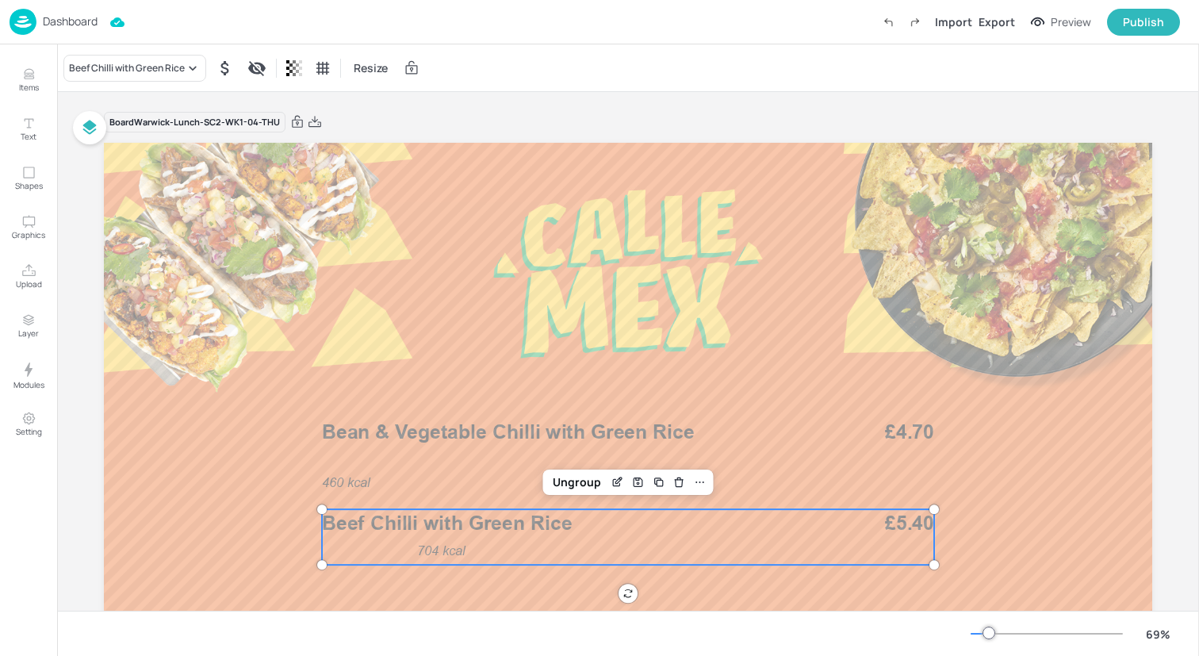
click at [479, 543] on p "704 kcal" at bounding box center [454, 551] width 74 height 18
click at [563, 489] on div "Ungroup" at bounding box center [576, 482] width 61 height 21
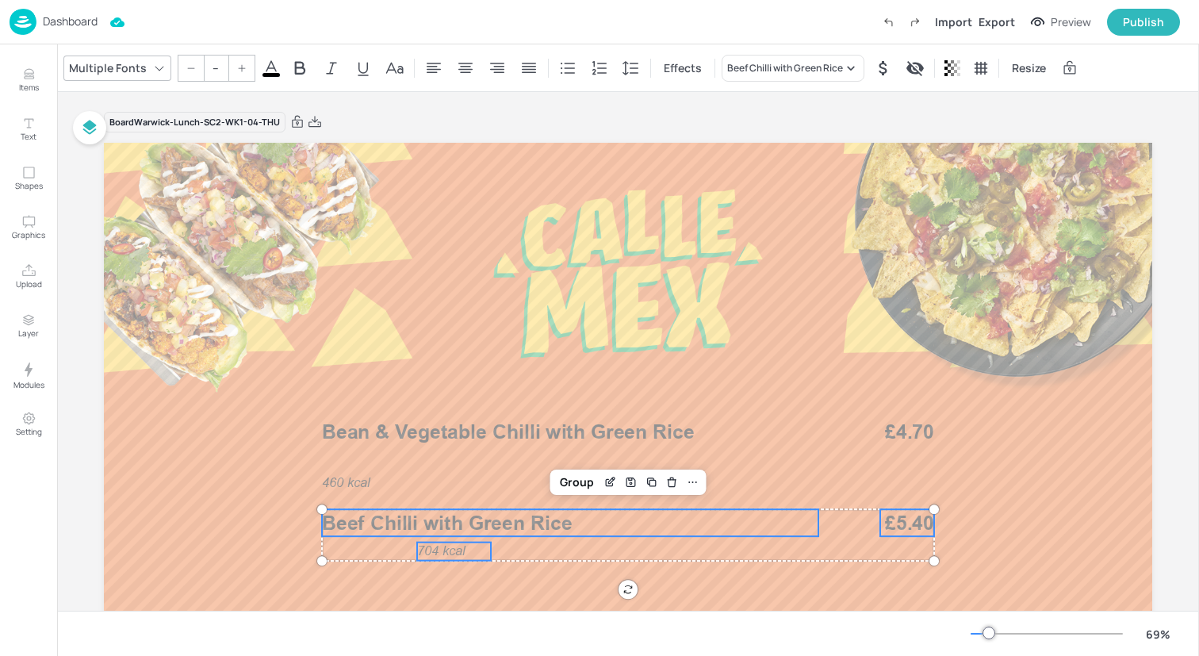
click at [456, 545] on span "704 kcal" at bounding box center [441, 550] width 48 height 15
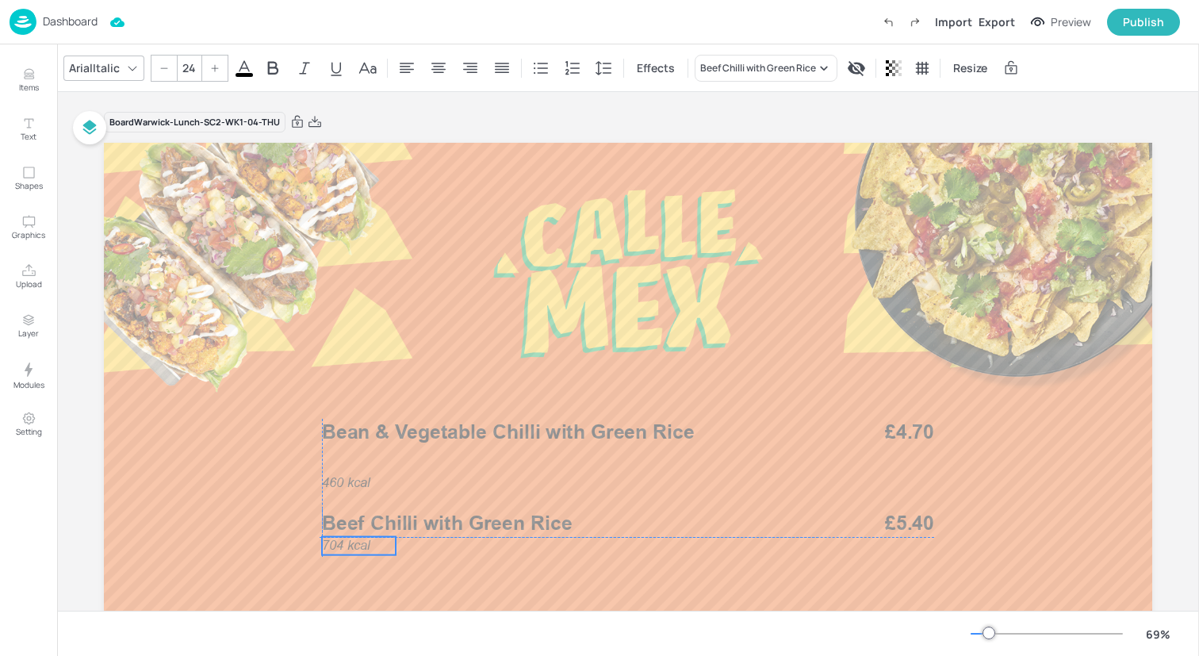
drag, startPoint x: 456, startPoint y: 548, endPoint x: 358, endPoint y: 544, distance: 97.6
click at [358, 544] on span "704 kcal" at bounding box center [346, 545] width 48 height 15
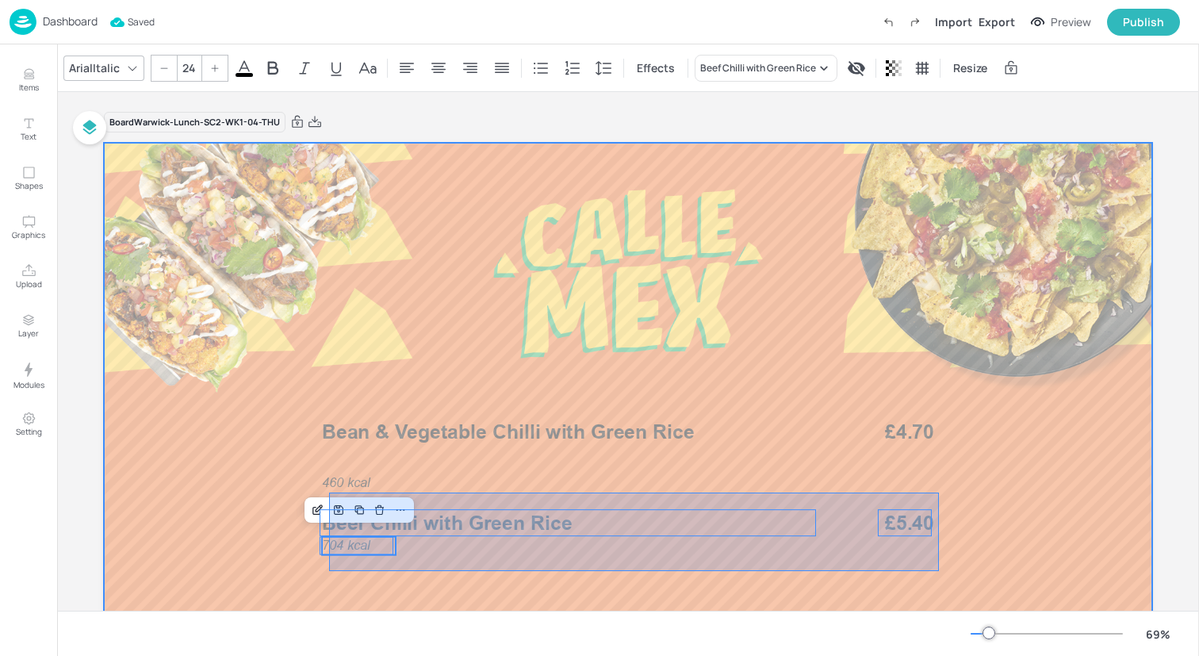
drag, startPoint x: 329, startPoint y: 571, endPoint x: 939, endPoint y: 492, distance: 614.7
click at [939, 492] on div at bounding box center [628, 438] width 1048 height 590
type input "--"
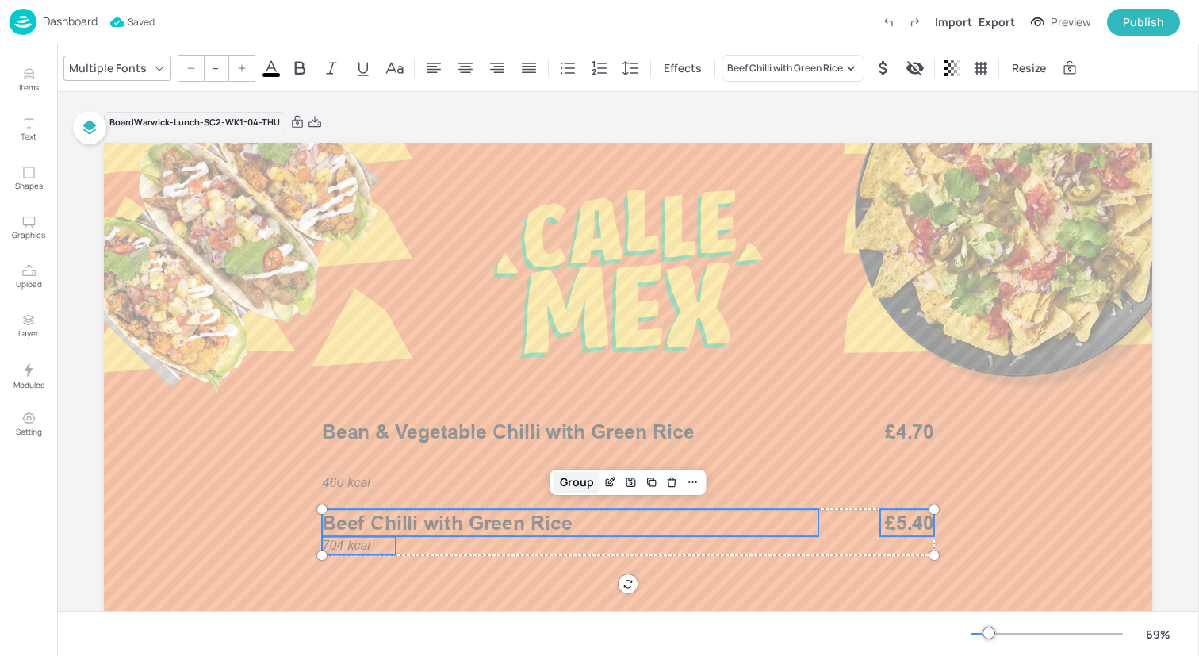
click at [564, 481] on div "Group" at bounding box center [576, 482] width 47 height 21
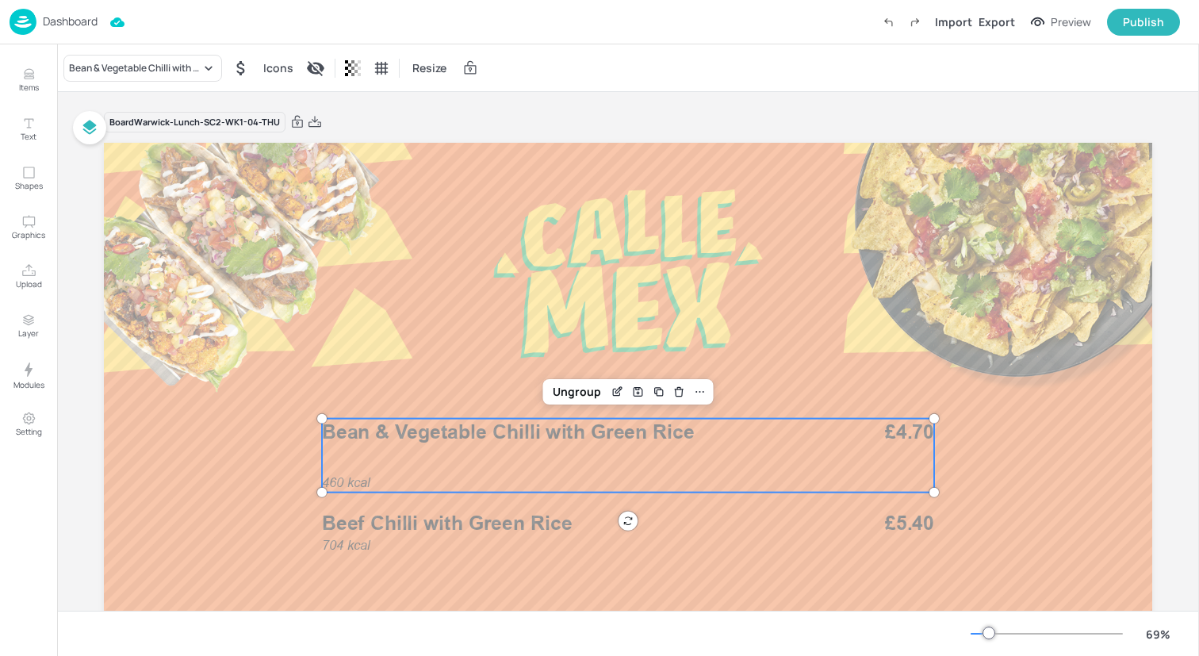
click at [560, 448] on div "460 kcal Bean & Vegetable Chilli with Green Rice £4.70" at bounding box center [628, 456] width 612 height 74
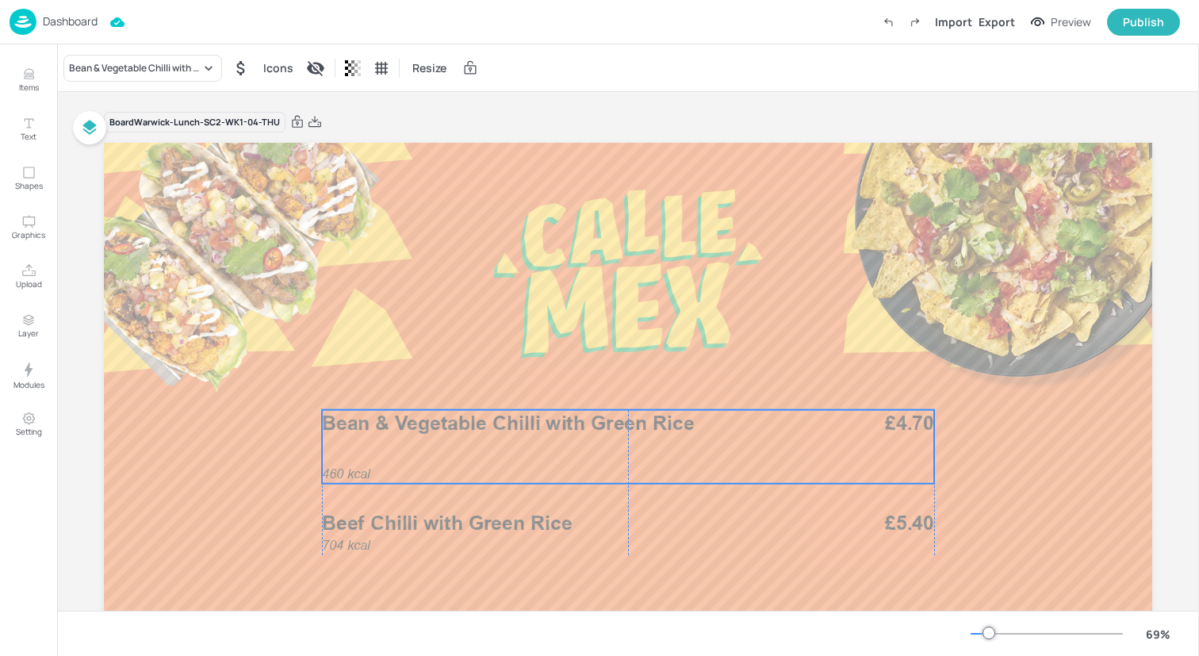
drag, startPoint x: 560, startPoint y: 448, endPoint x: 560, endPoint y: 439, distance: 8.7
click at [560, 439] on div "460 kcal Bean & Vegetable Chilli with Green Rice £4.70" at bounding box center [628, 447] width 612 height 74
click at [583, 378] on div "Ungroup" at bounding box center [576, 383] width 61 height 21
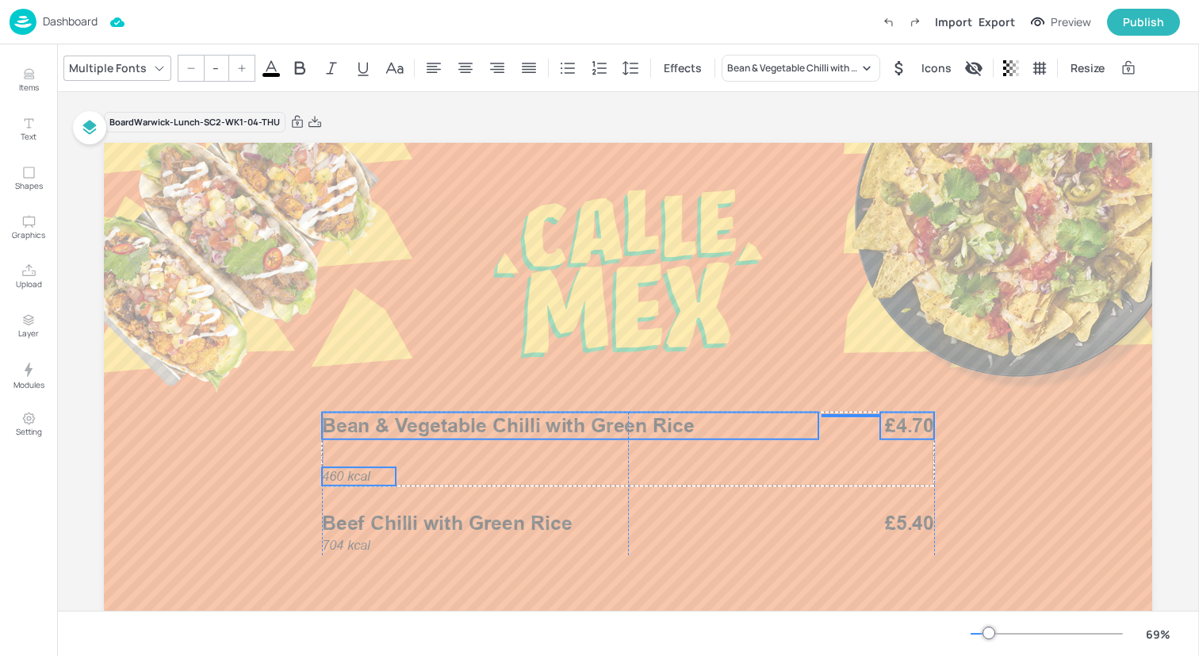
click at [359, 468] on p "460 kcal" at bounding box center [359, 476] width 74 height 18
click at [361, 475] on span "460 kcal" at bounding box center [346, 476] width 48 height 15
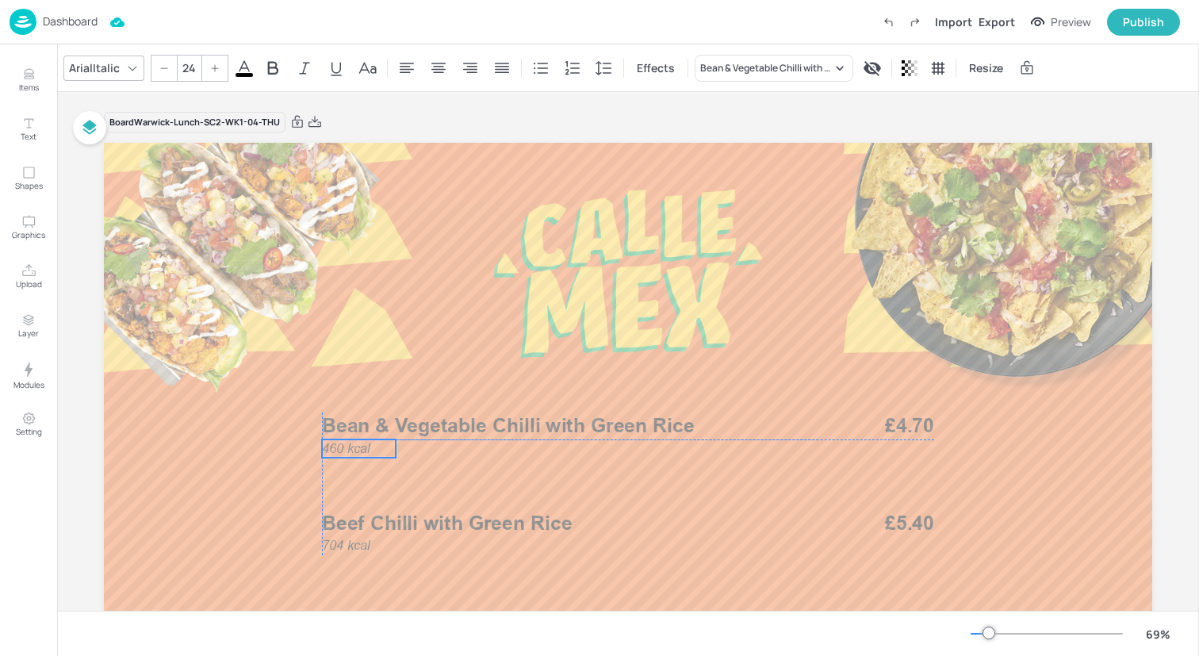
drag, startPoint x: 361, startPoint y: 475, endPoint x: 363, endPoint y: 447, distance: 27.8
click at [363, 447] on span "460 kcal" at bounding box center [346, 447] width 48 height 15
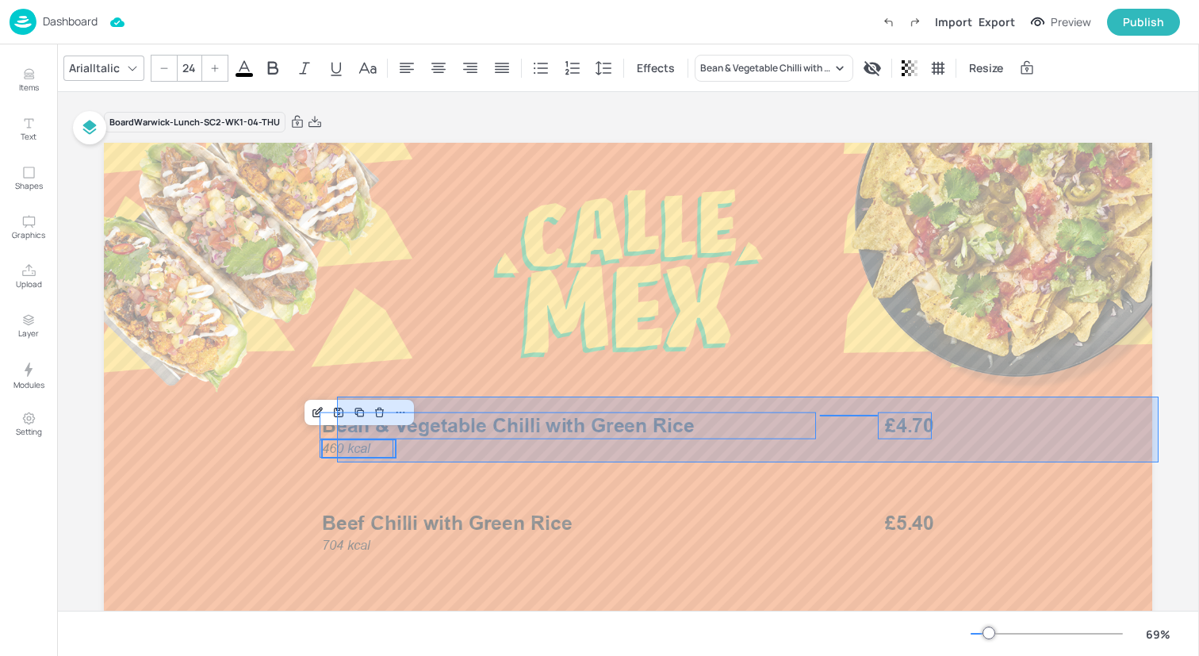
drag, startPoint x: 337, startPoint y: 462, endPoint x: 1150, endPoint y: 393, distance: 816.3
click at [1152, 395] on div "Board Warwick-Lunch-SC2-WK1-04-THU 704 kcal Beef Chilli with Green Rice £5.40 4…" at bounding box center [627, 432] width 1137 height 680
type input "--"
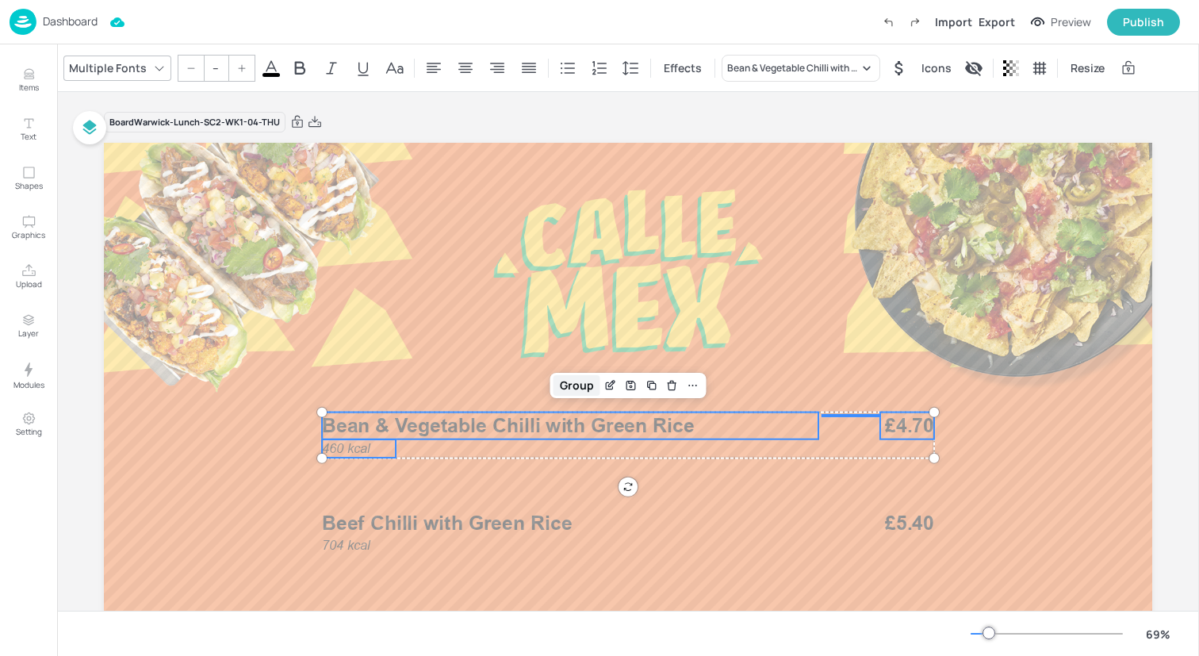
click at [575, 389] on div "Group" at bounding box center [576, 385] width 47 height 21
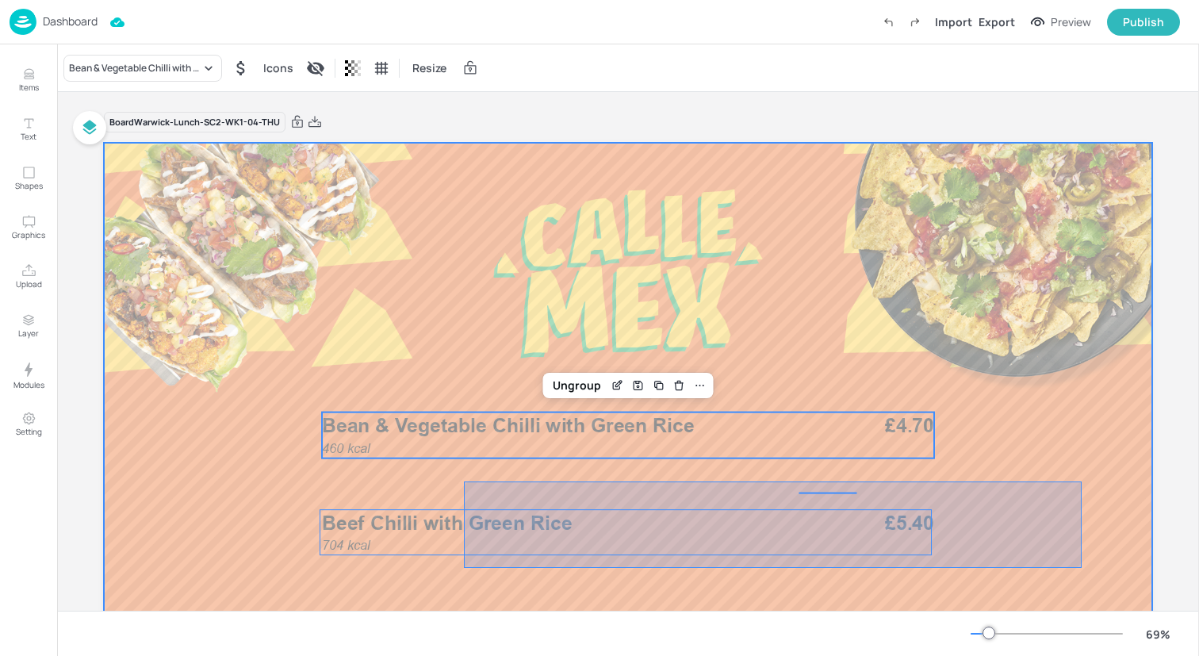
drag, startPoint x: 464, startPoint y: 567, endPoint x: 1073, endPoint y: 480, distance: 615.7
click at [1073, 480] on div at bounding box center [628, 438] width 1048 height 590
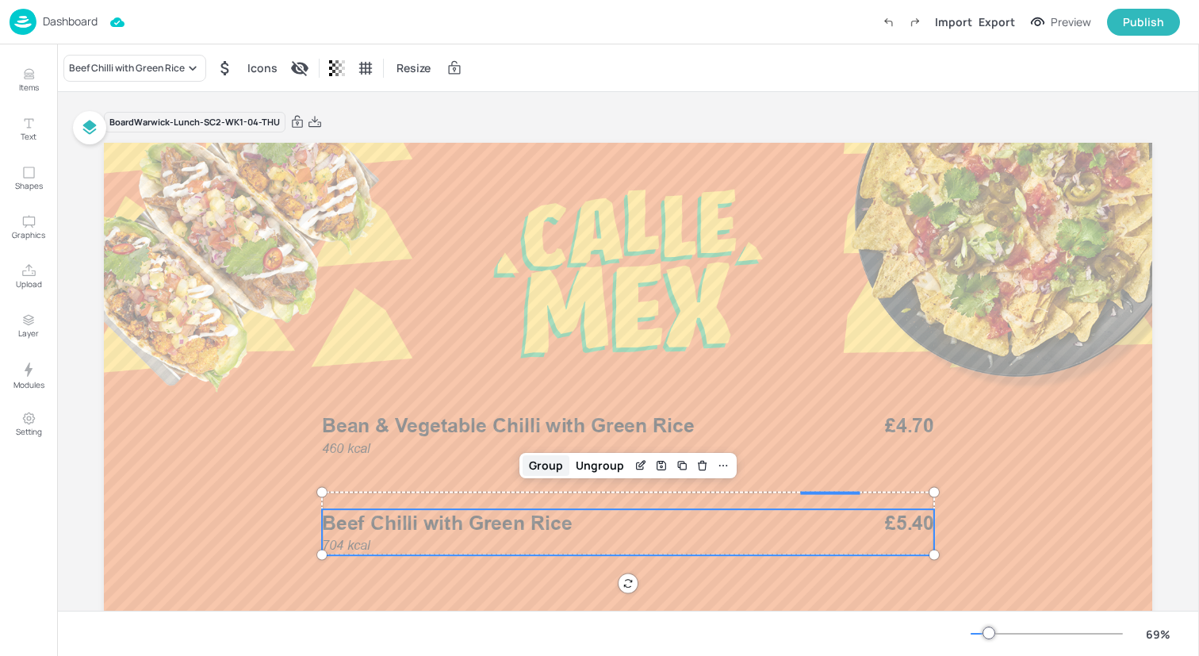
click at [545, 465] on div "Group" at bounding box center [545, 465] width 47 height 21
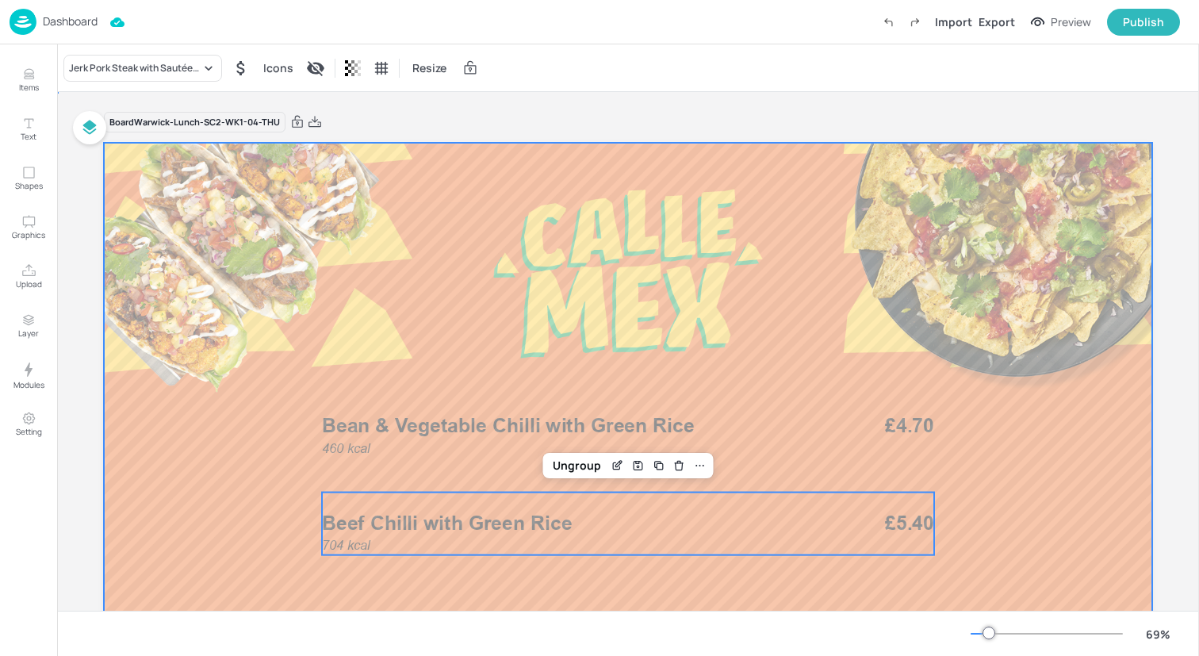
click at [311, 384] on div at bounding box center [628, 438] width 1048 height 590
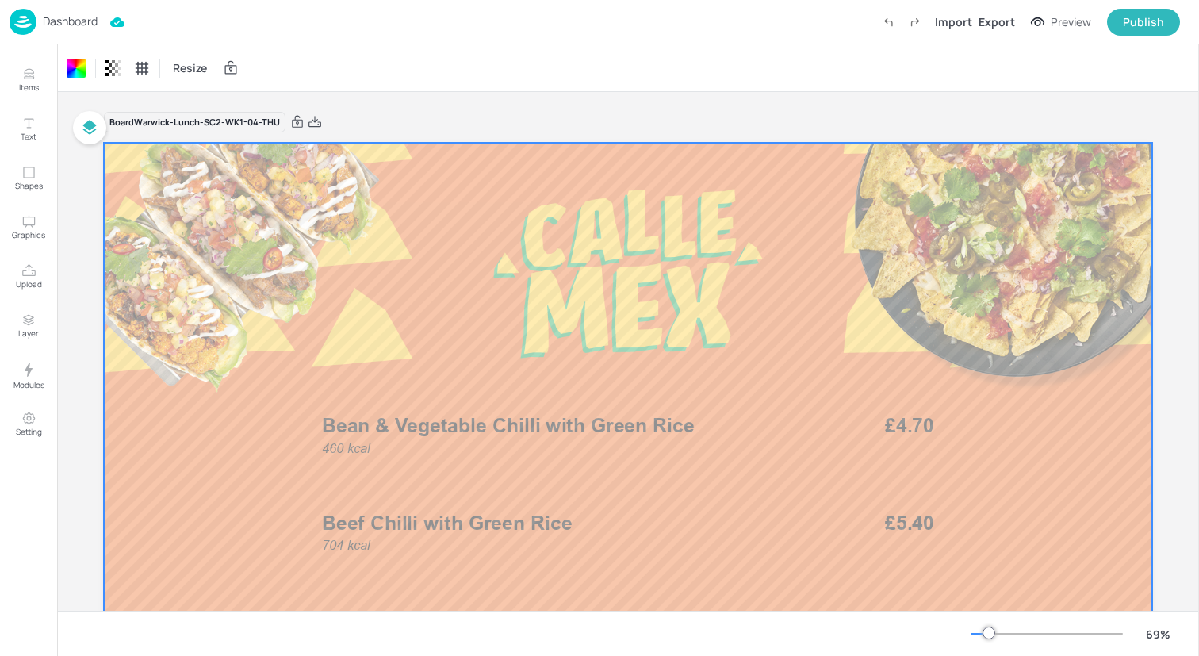
click at [251, 26] on div "Dashboard Import Export Preview Publish" at bounding box center [595, 22] width 1170 height 44
click at [27, 33] on img at bounding box center [23, 22] width 27 height 26
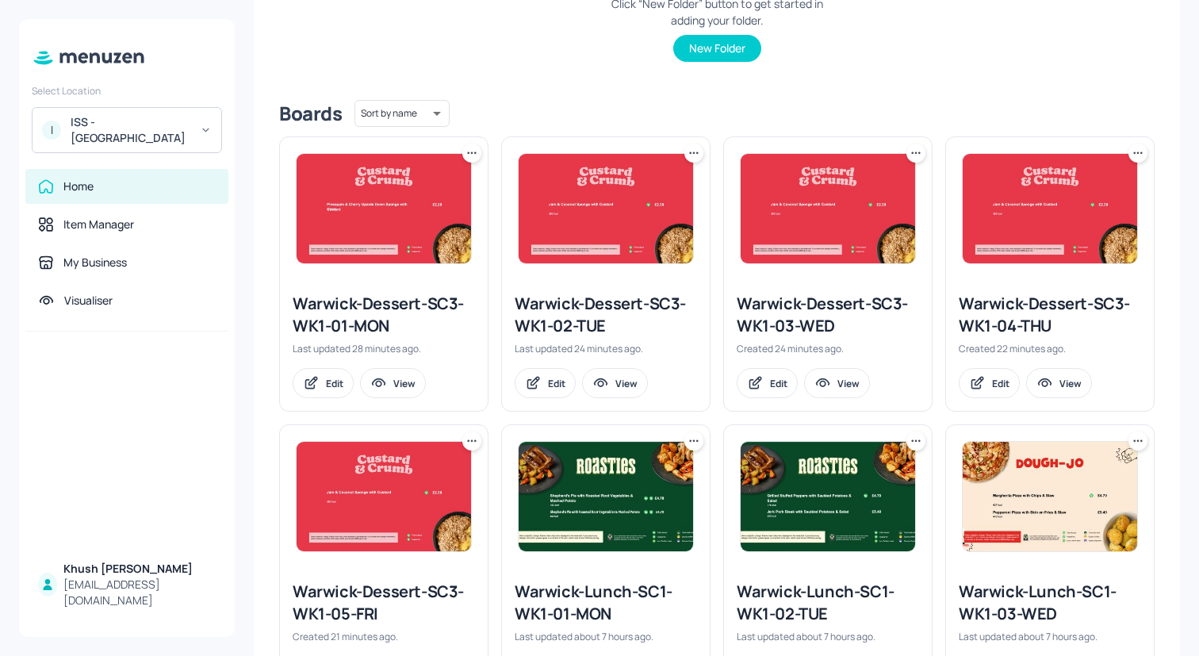
scroll to position [972, 0]
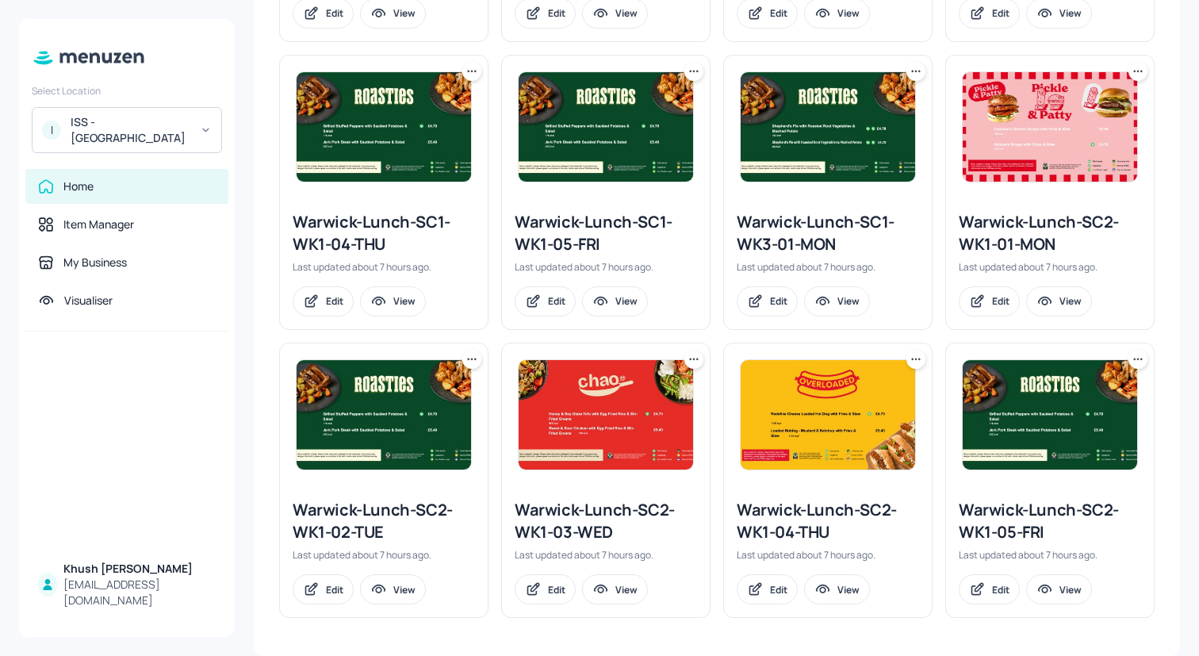
click at [994, 515] on div "Warwick-Lunch-SC2-WK1-05-FRI" at bounding box center [1049, 521] width 182 height 44
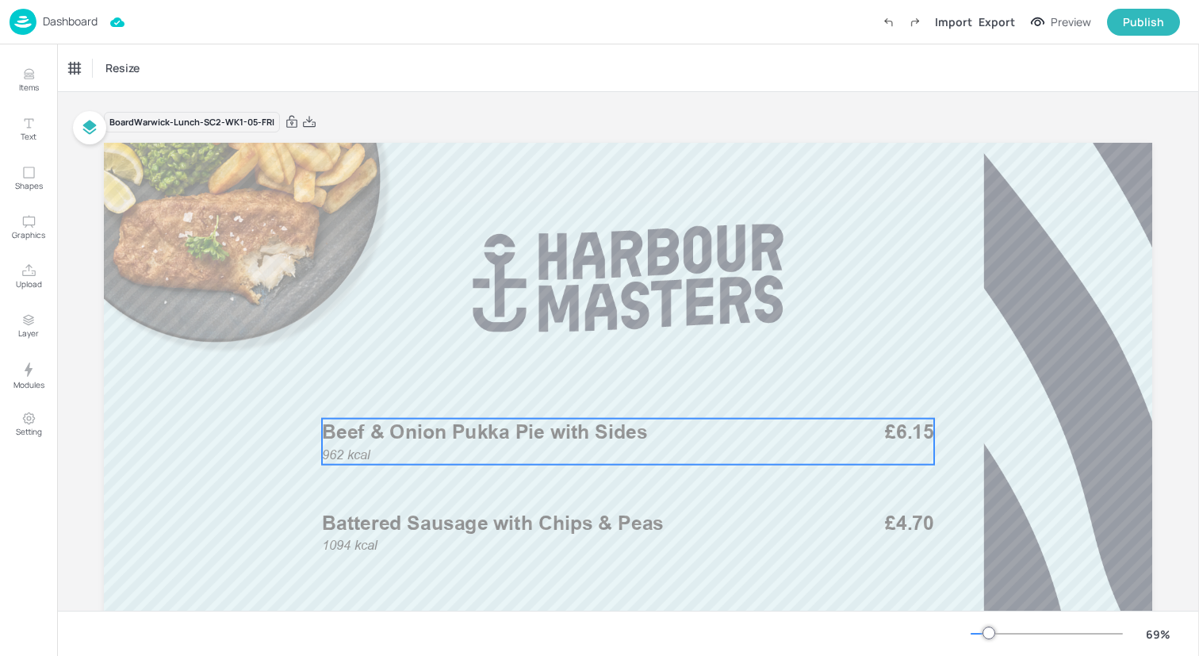
click at [610, 449] on div "962 kcal Beef & Onion Pukka Pie with Sides £6.15" at bounding box center [628, 442] width 612 height 46
click at [193, 61] on div "Beef & Onion Pukka Pie with Sides" at bounding box center [135, 68] width 132 height 14
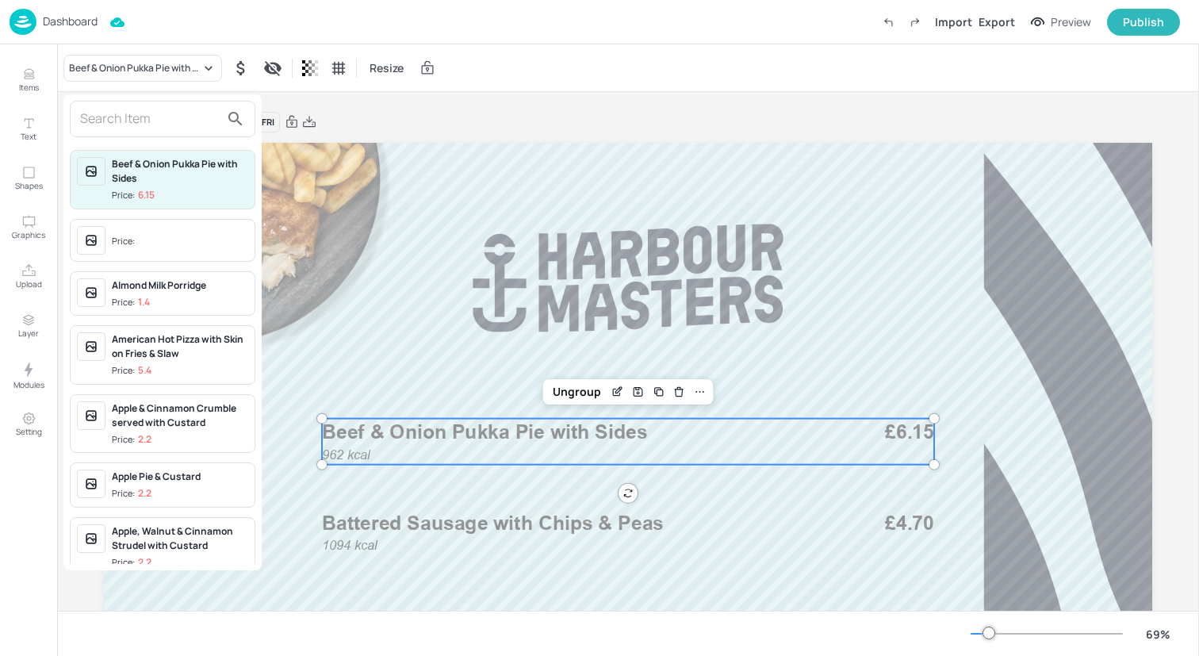
click at [196, 115] on input "text" at bounding box center [150, 118] width 140 height 25
type input "c"
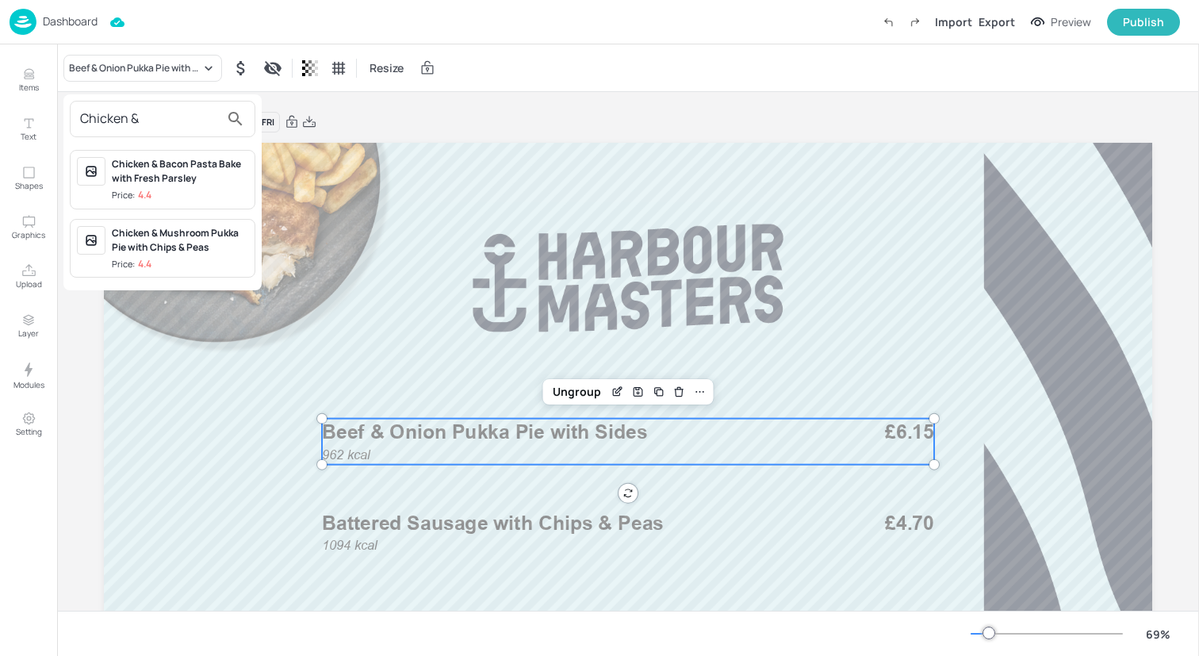
type input "Chicken &"
click at [159, 255] on div "Chicken & Mushroom Pukka Pie with Chips & Peas Price: 4.4" at bounding box center [180, 248] width 136 height 45
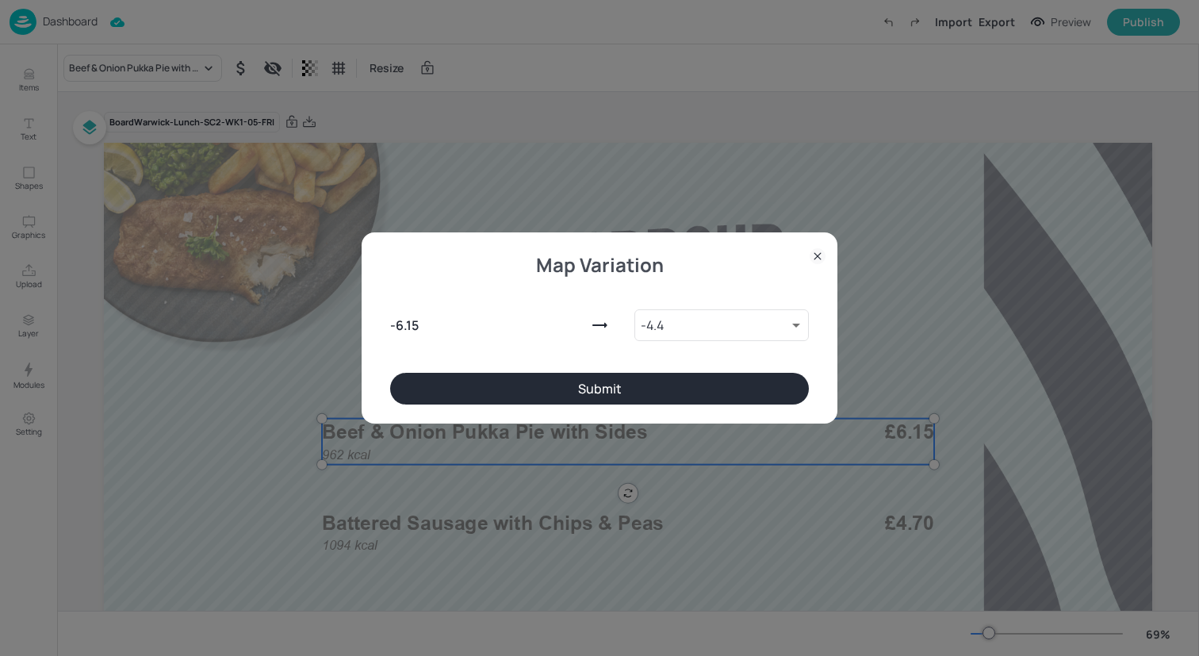
click at [476, 388] on button "Submit" at bounding box center [599, 389] width 419 height 32
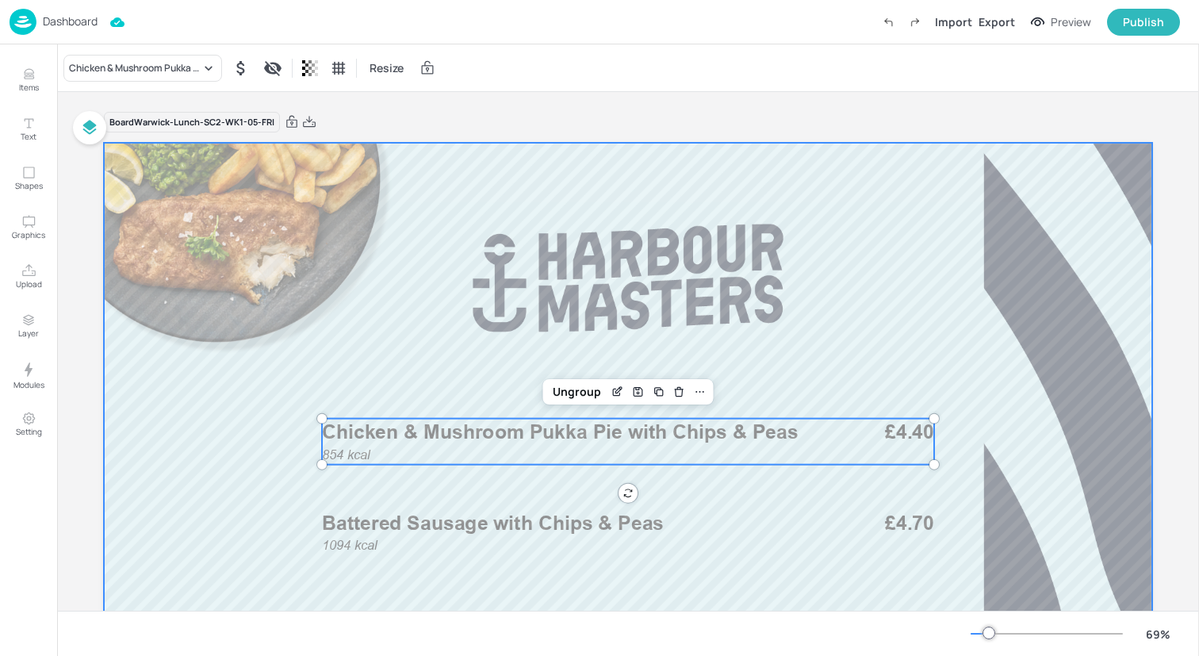
click at [293, 416] on div at bounding box center [628, 438] width 1048 height 590
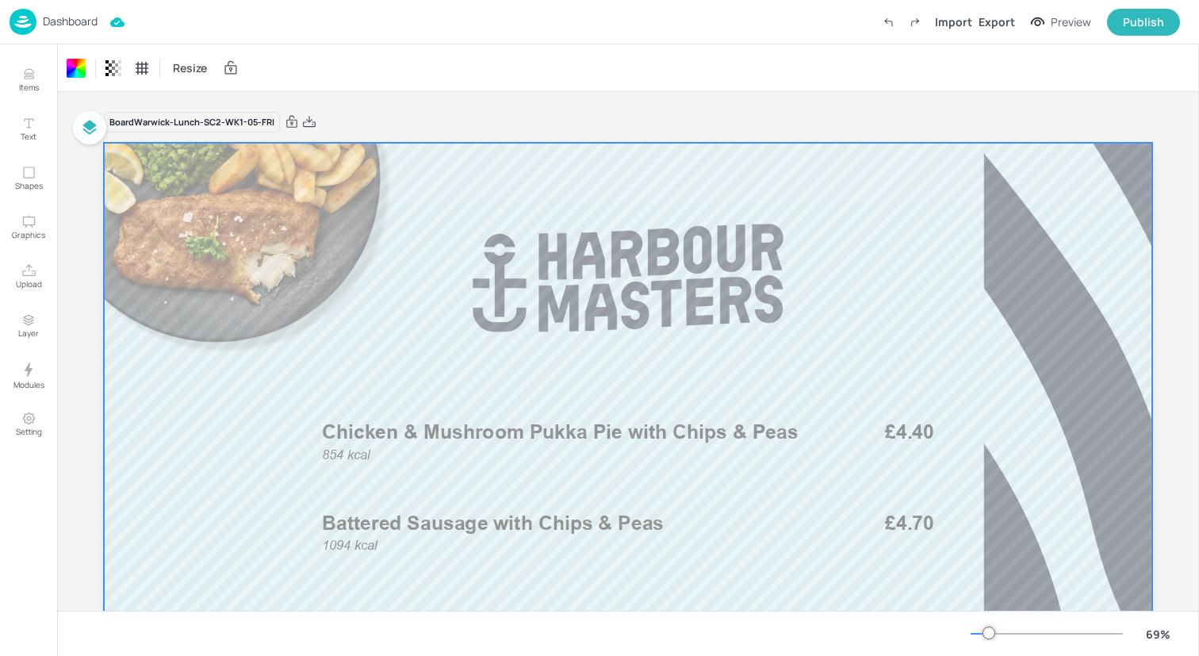
scroll to position [161, 0]
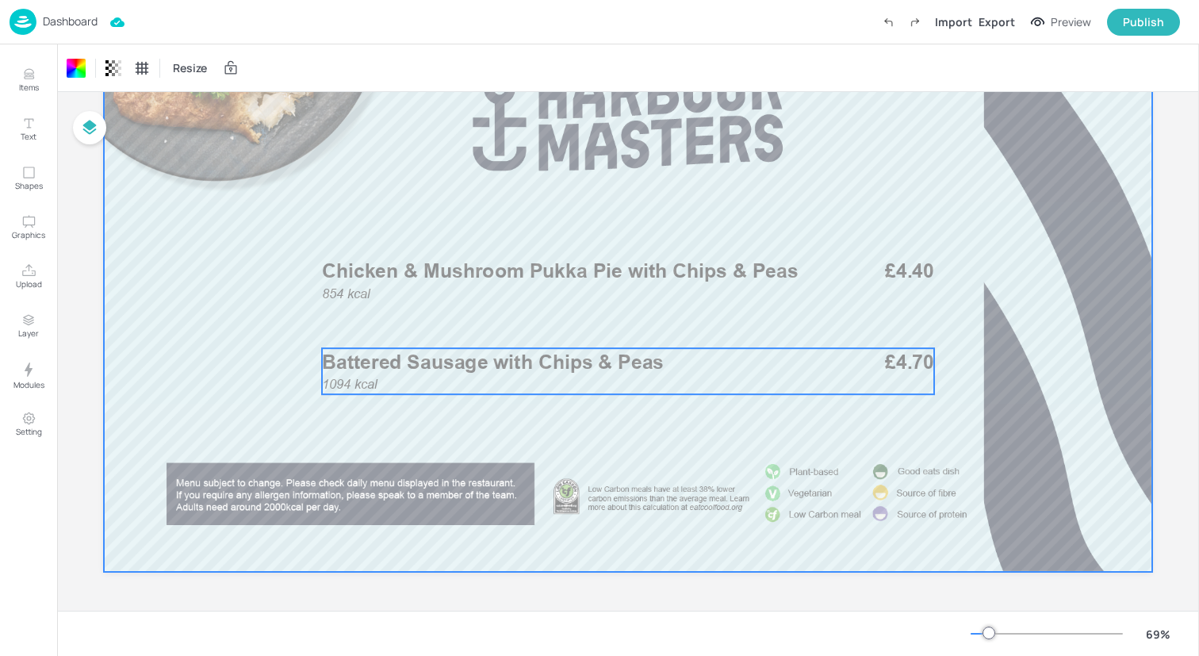
click at [590, 358] on span "Battered Sausage with Chips & Peas" at bounding box center [493, 362] width 342 height 24
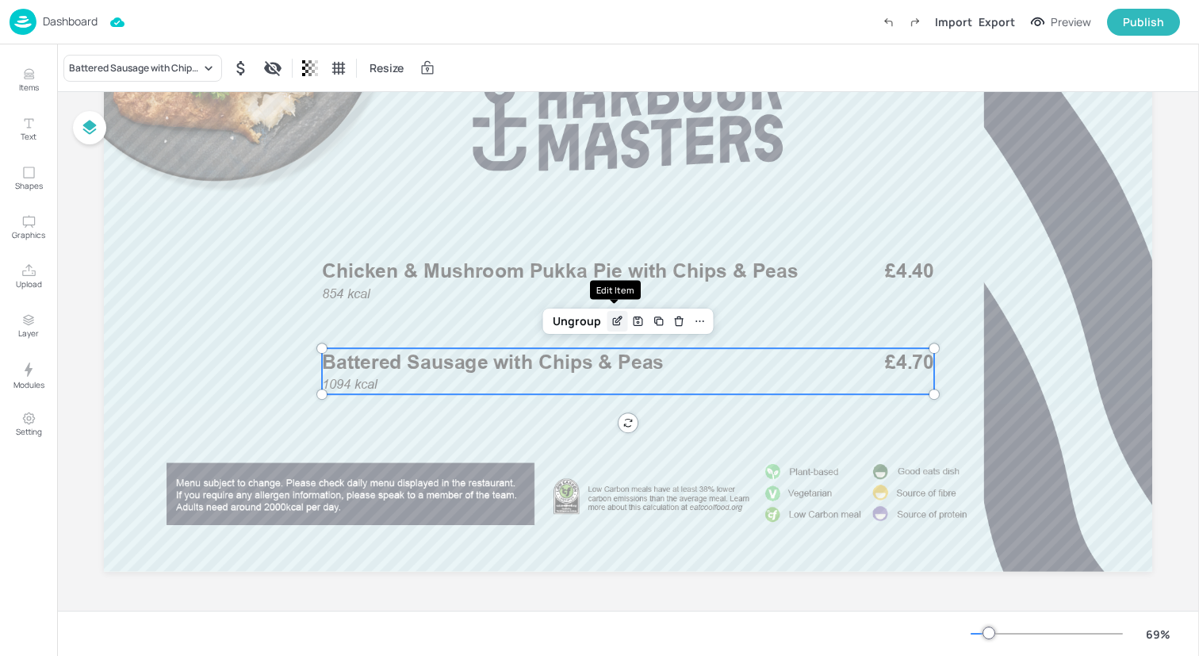
click at [617, 315] on icon "Edit Item" at bounding box center [616, 321] width 13 height 13
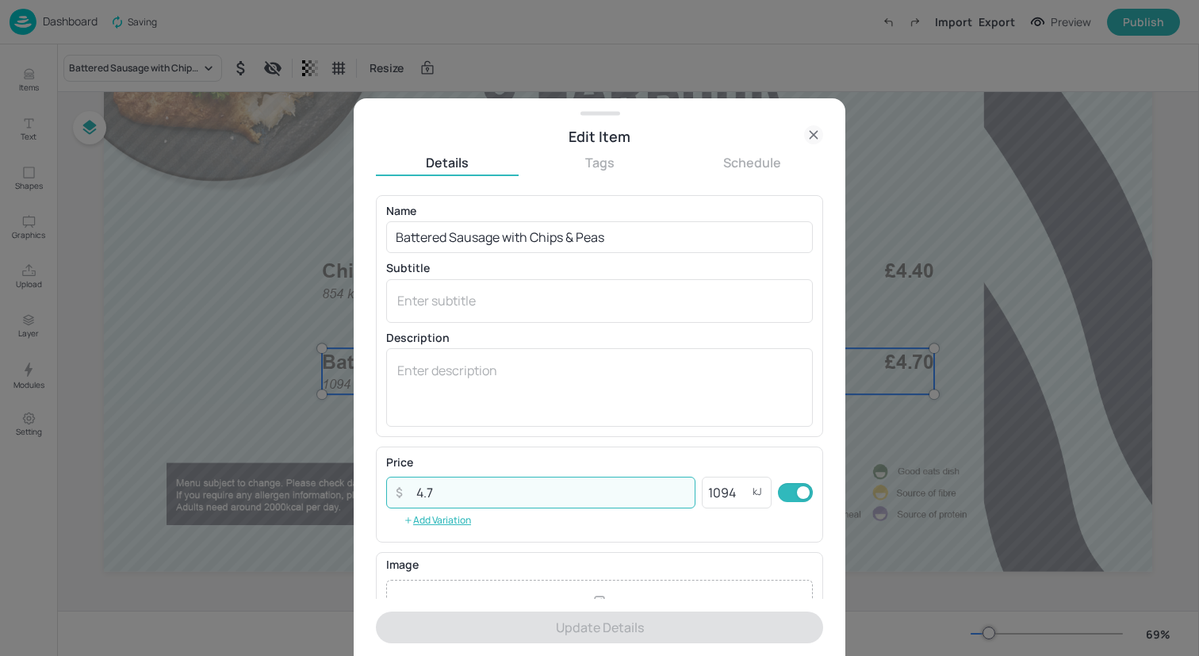
click at [518, 492] on input "4.7" at bounding box center [551, 492] width 289 height 32
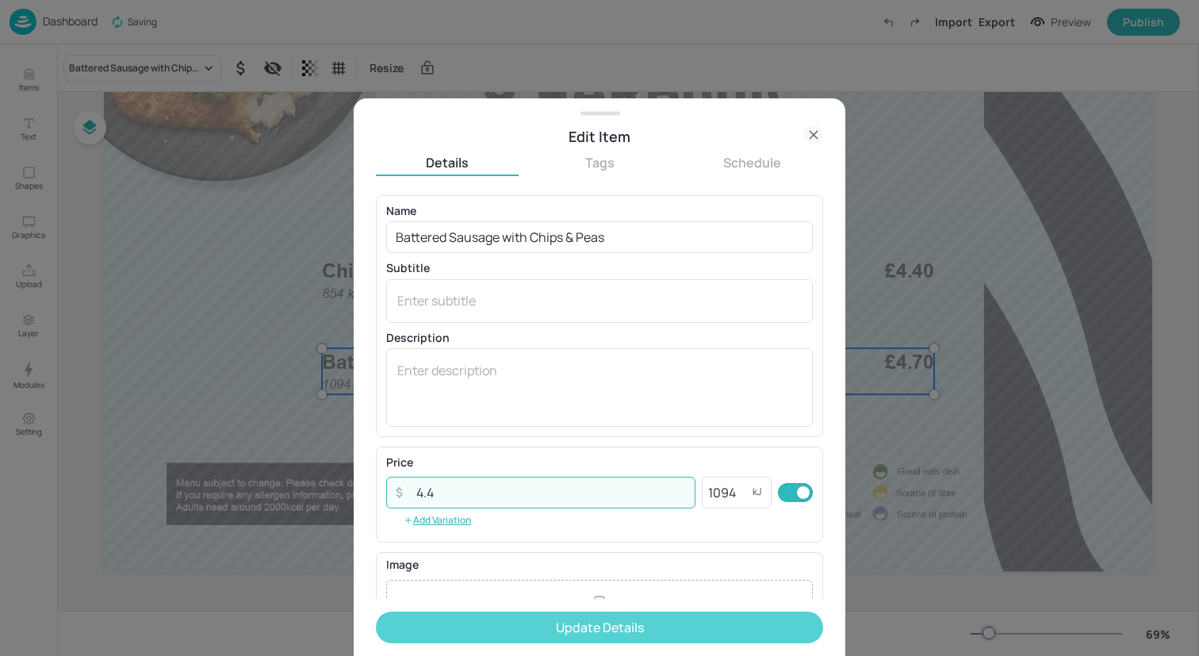
type input "4.4"
click at [593, 623] on button "Update Details" at bounding box center [599, 627] width 447 height 32
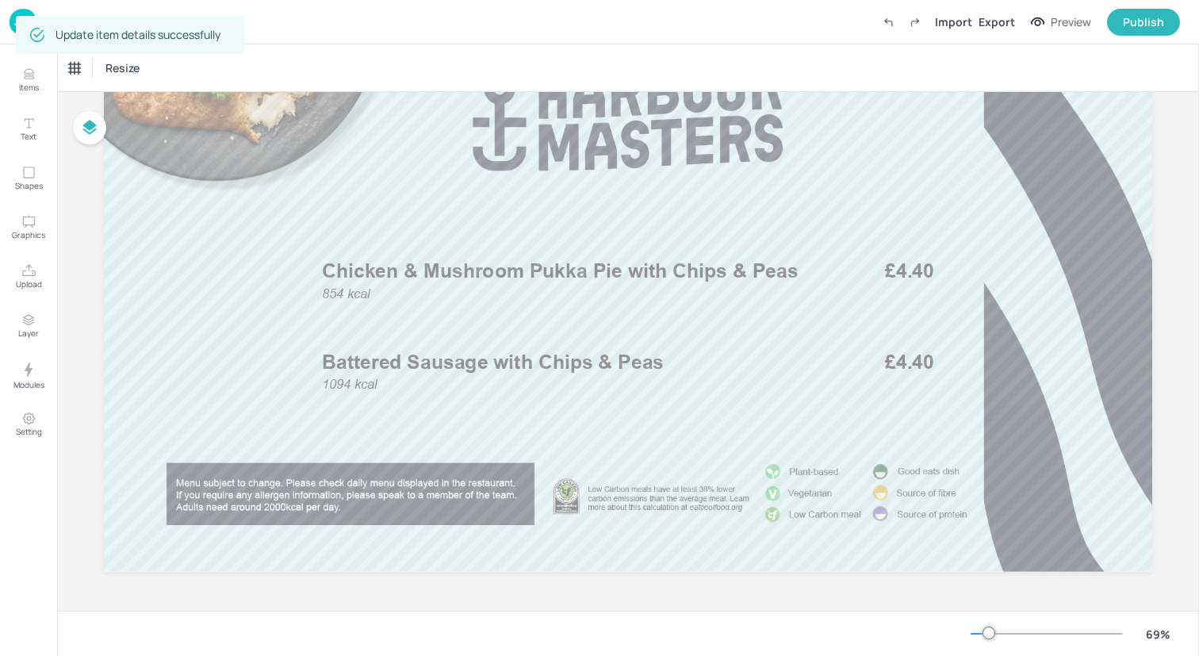
click at [10, 21] on img at bounding box center [23, 22] width 27 height 26
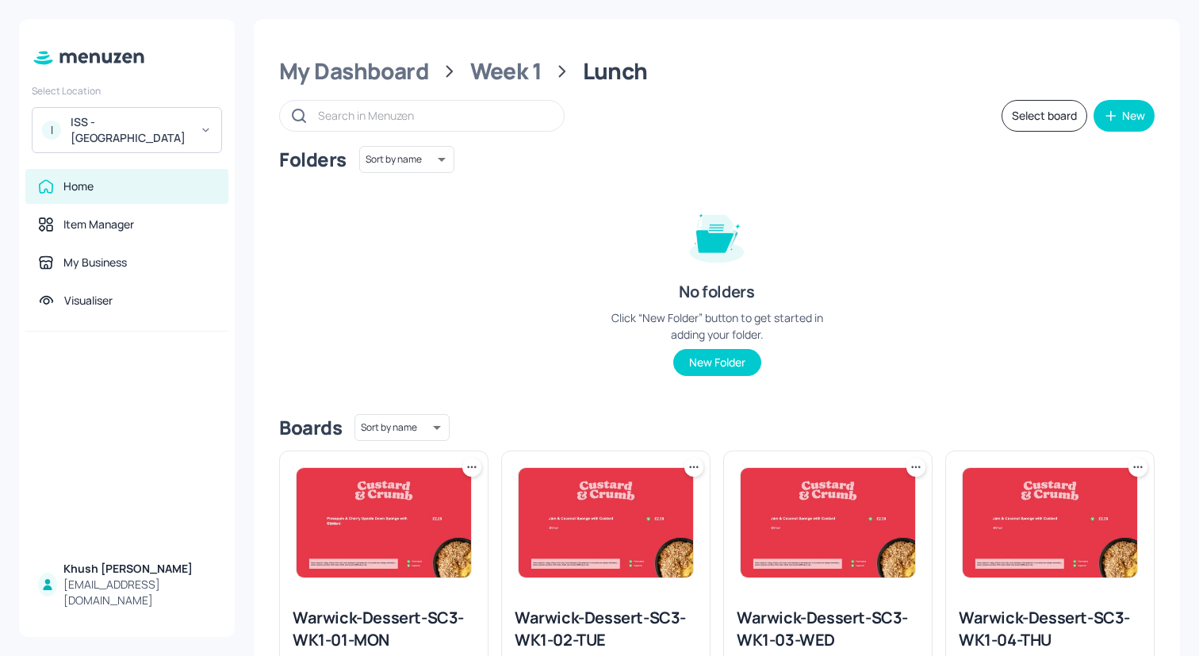
click at [1031, 118] on button "Select board" at bounding box center [1044, 116] width 86 height 32
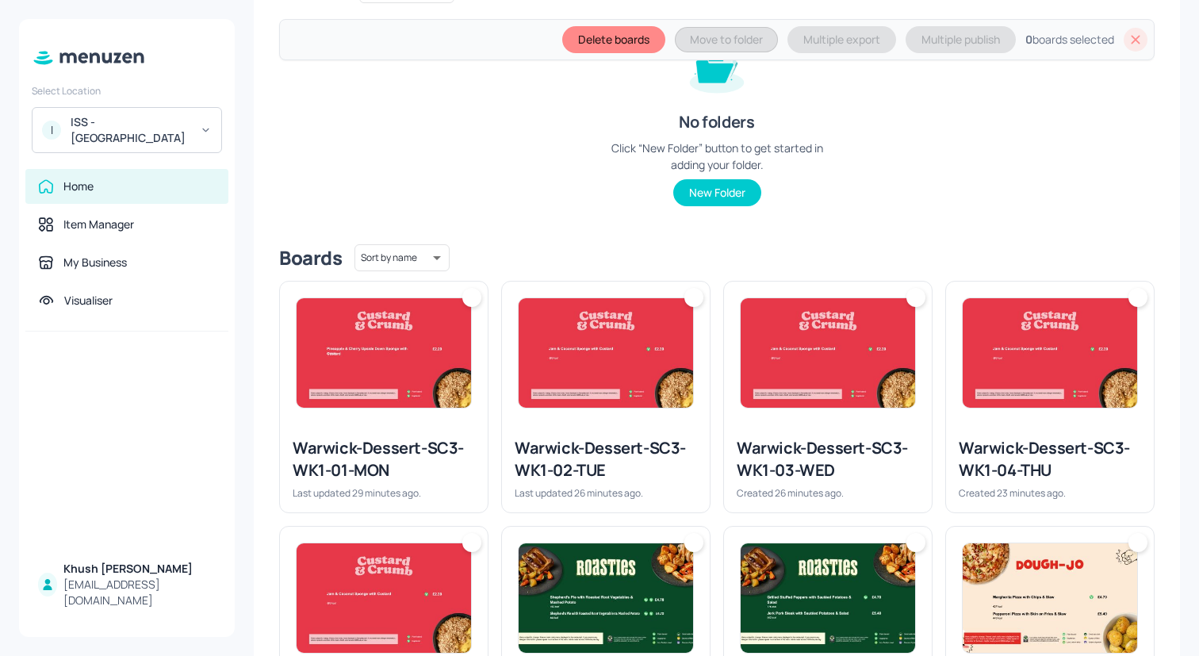
scroll to position [291, 0]
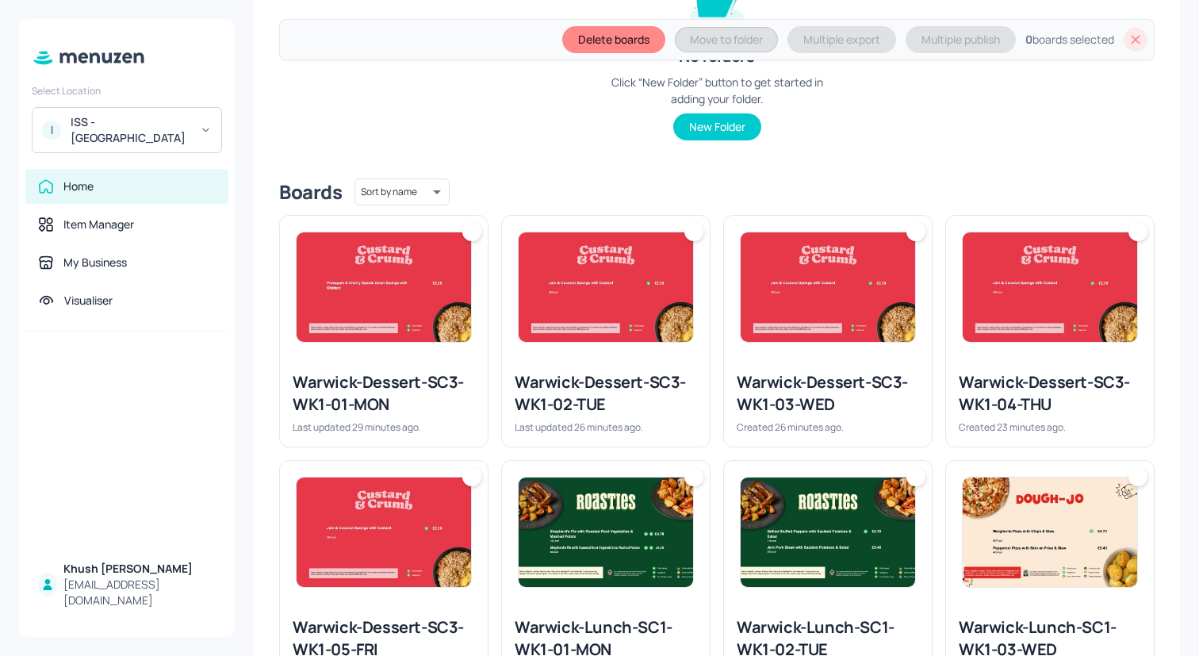
click at [1056, 400] on div "Warwick-Dessert-SC3-WK1-04-THU" at bounding box center [1049, 393] width 182 height 44
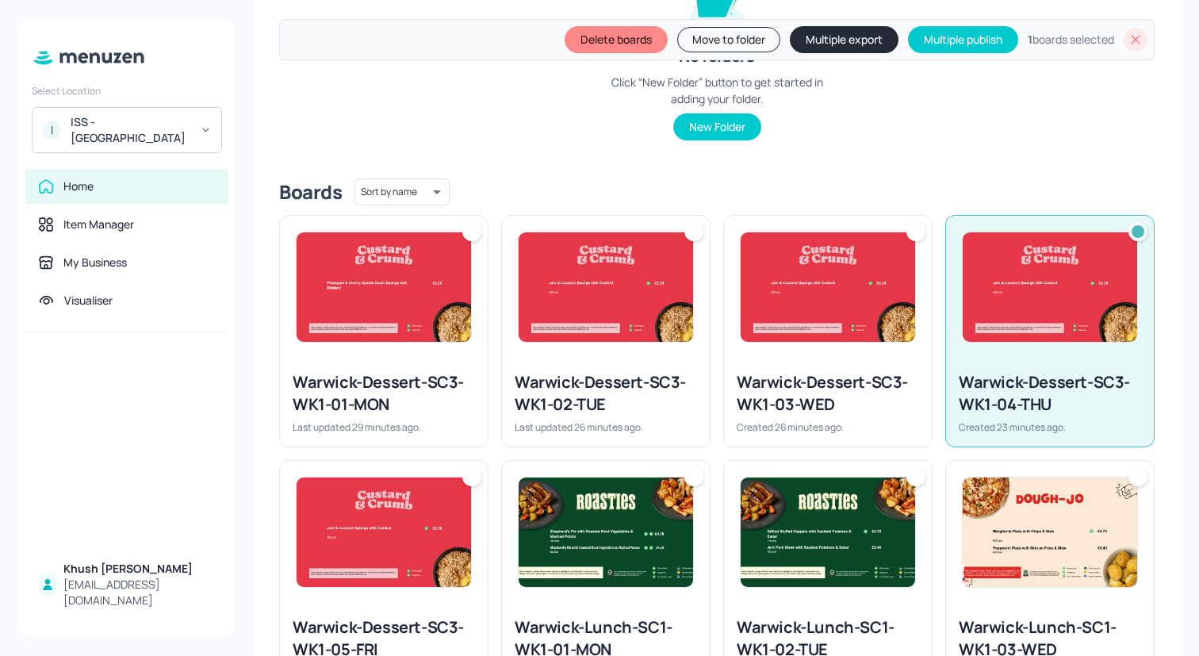
click at [909, 400] on div "Warwick-Dessert-SC3-WK1-03-WED" at bounding box center [827, 393] width 182 height 44
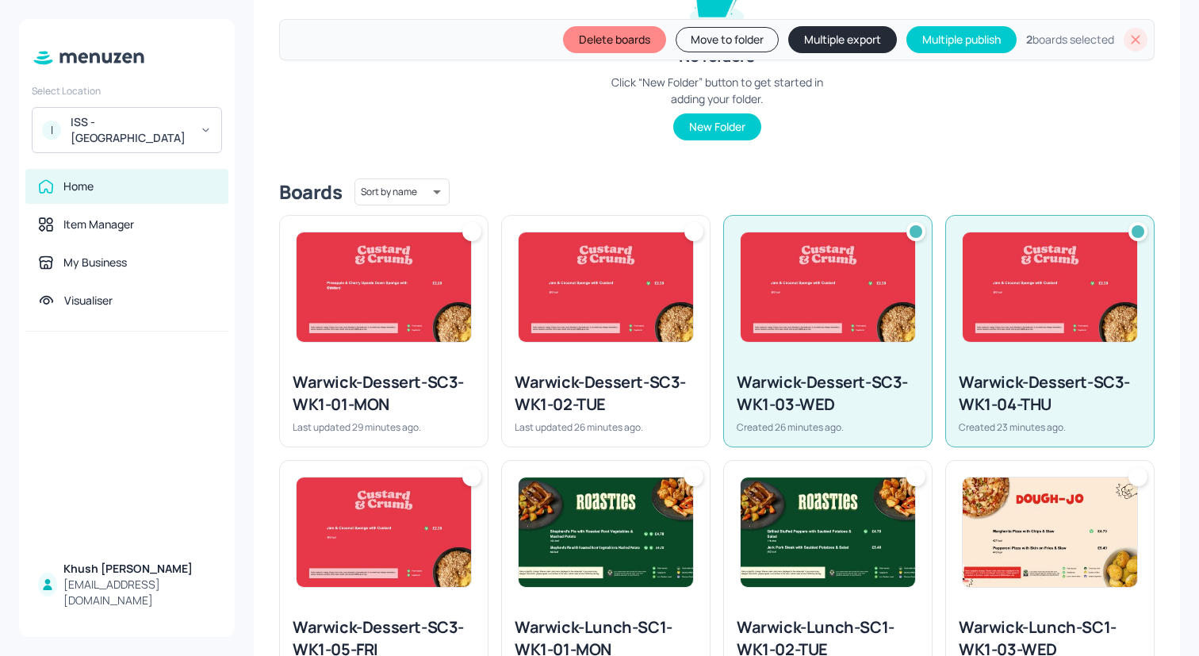
click at [698, 400] on div "Warwick-Dessert-SC3-WK1-02-TUE Last updated 26 minutes ago." at bounding box center [606, 402] width 208 height 88
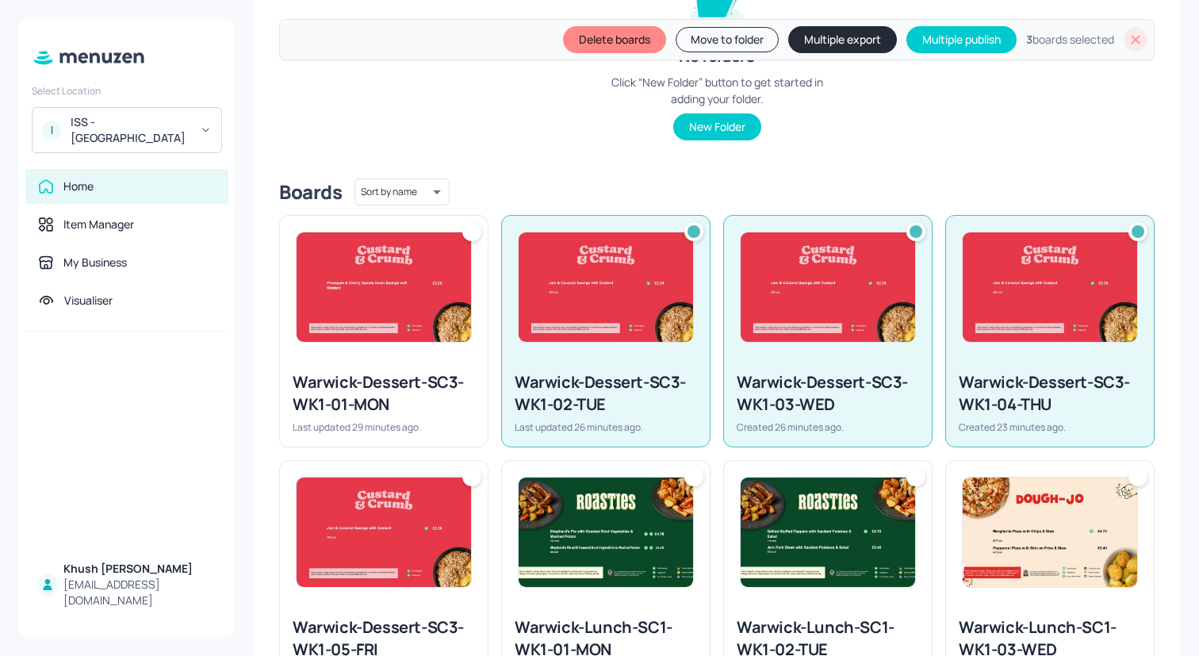
click at [462, 381] on div "Warwick-Dessert-SC3-WK1-01-MON" at bounding box center [384, 393] width 182 height 44
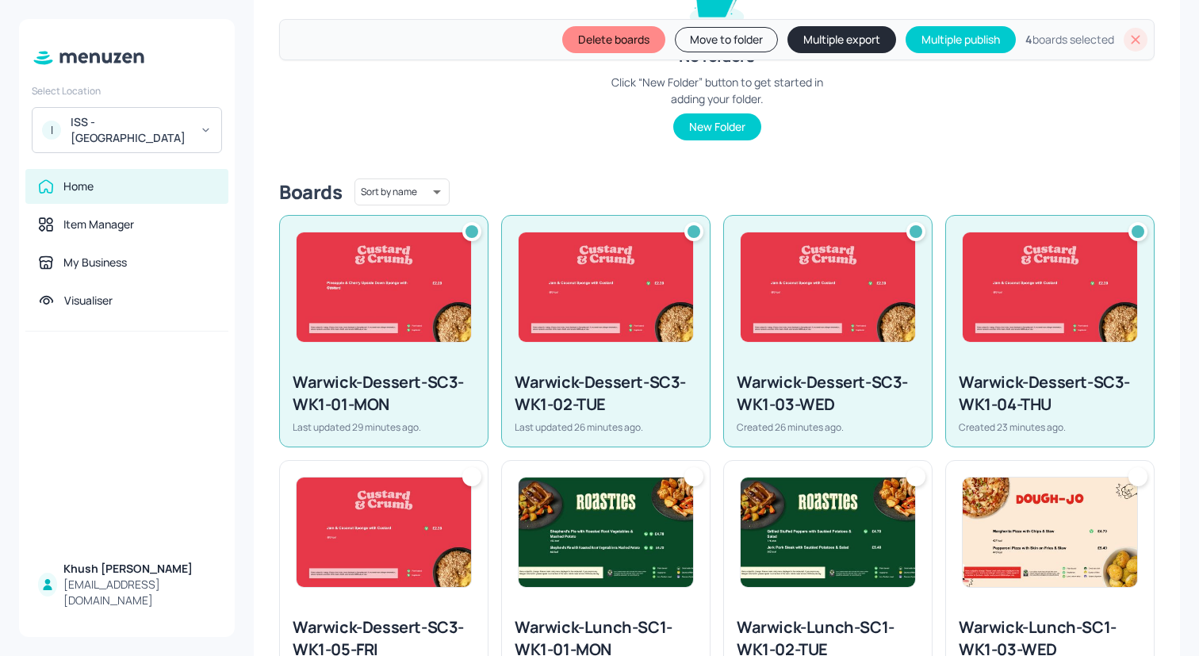
click at [451, 577] on img at bounding box center [383, 531] width 174 height 109
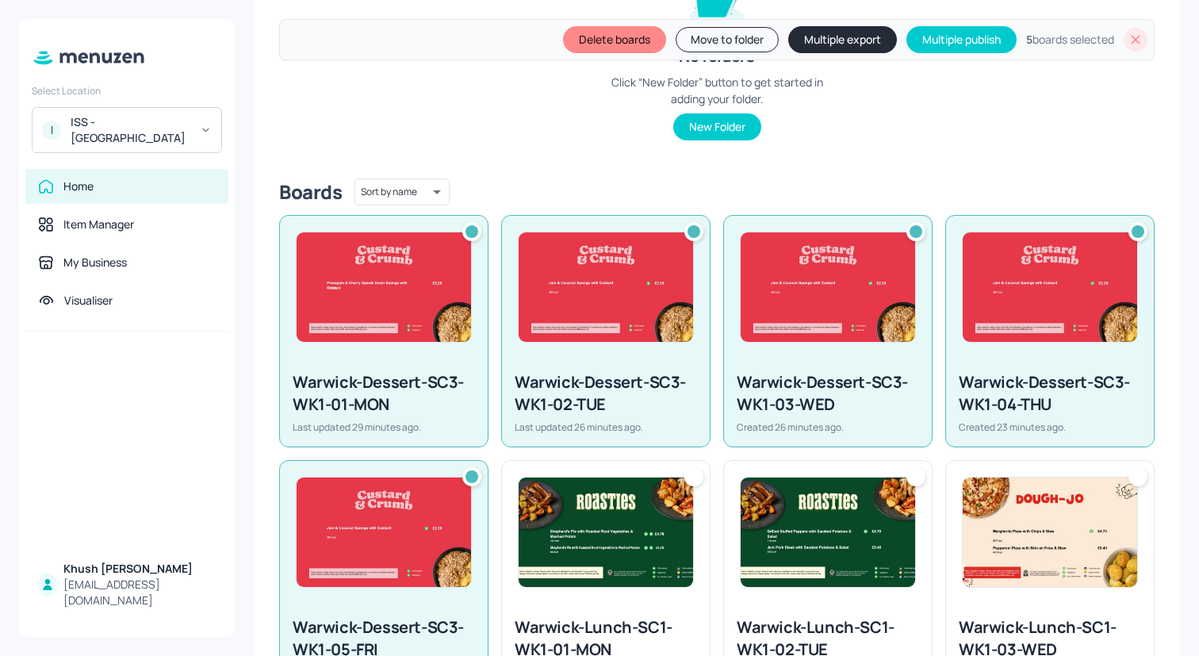
click at [614, 577] on img at bounding box center [605, 531] width 174 height 109
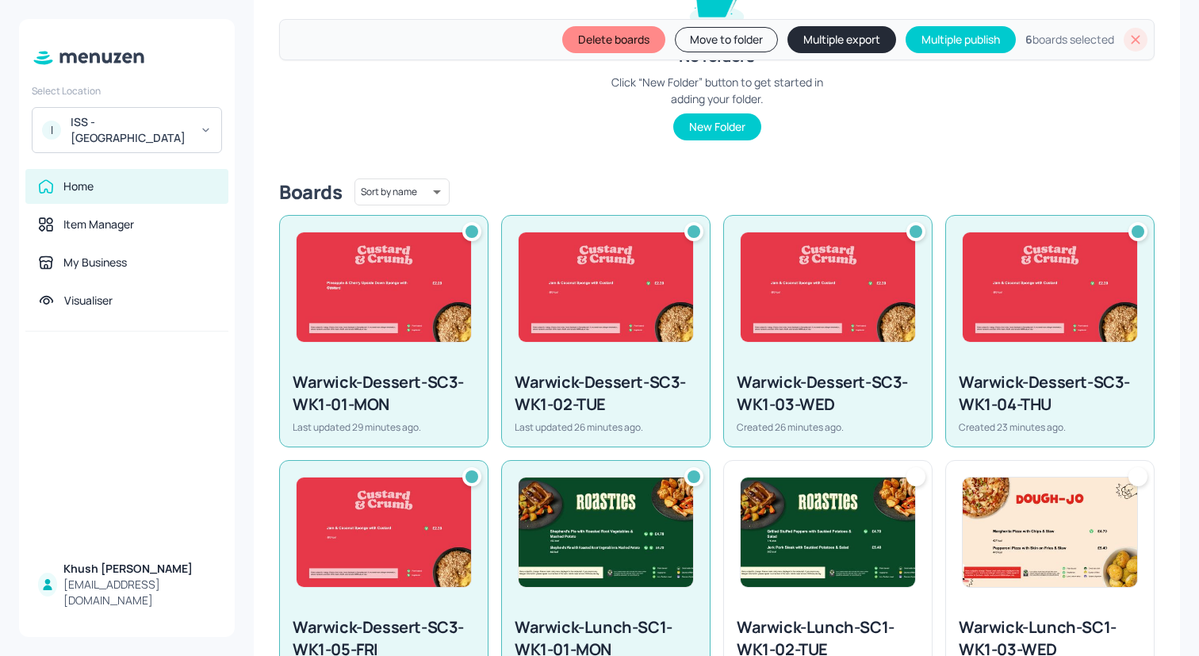
click at [830, 580] on img at bounding box center [827, 531] width 174 height 109
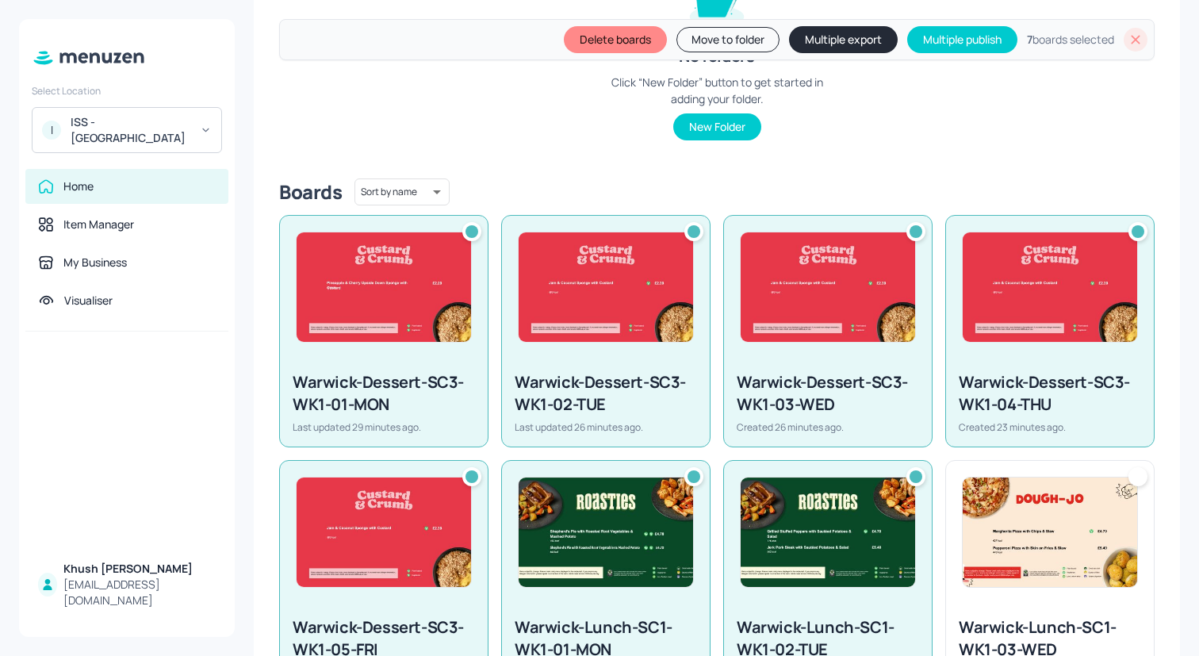
click at [989, 563] on img at bounding box center [1049, 531] width 174 height 109
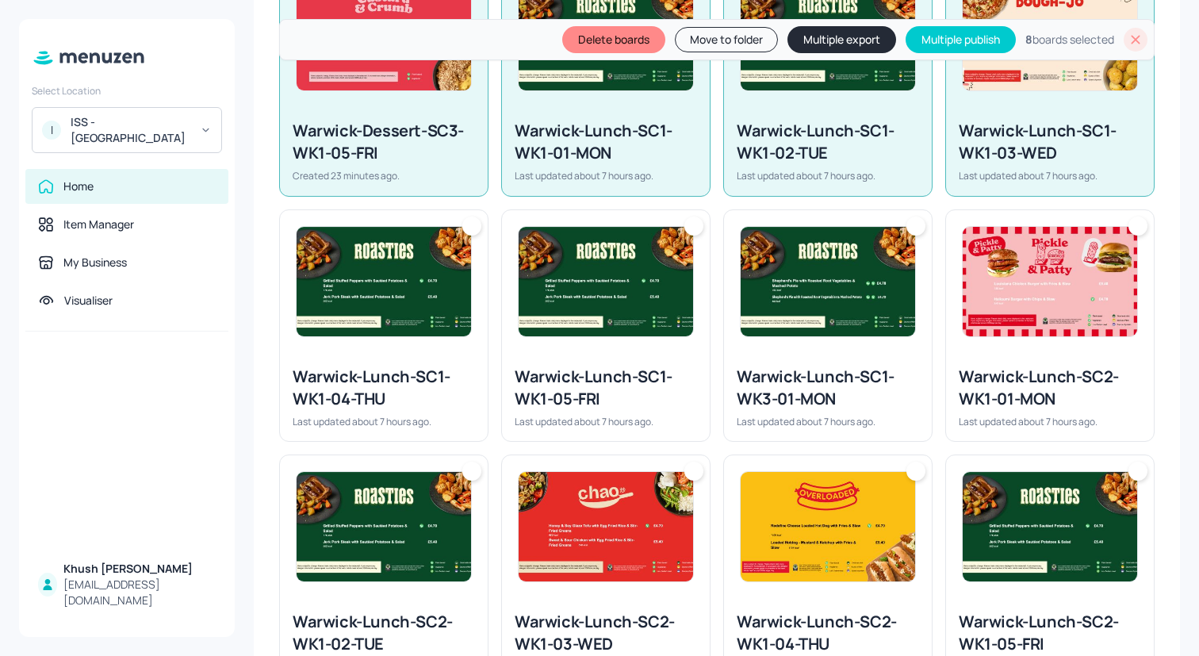
scroll to position [821, 0]
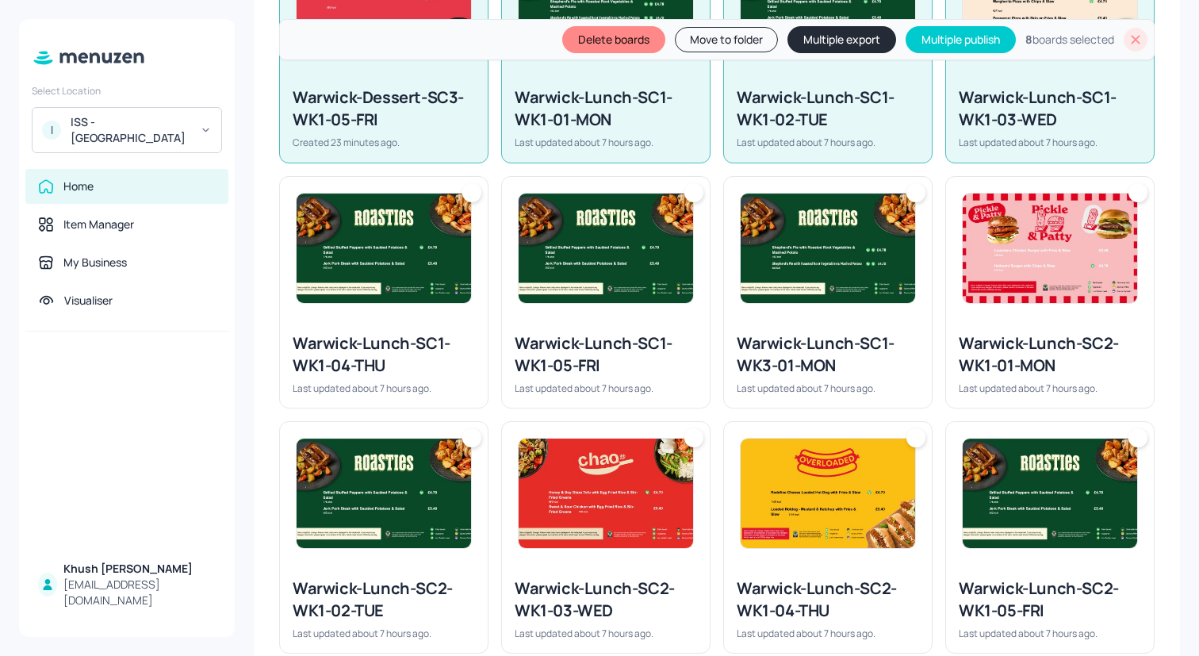
click at [1041, 257] on img at bounding box center [1049, 247] width 174 height 109
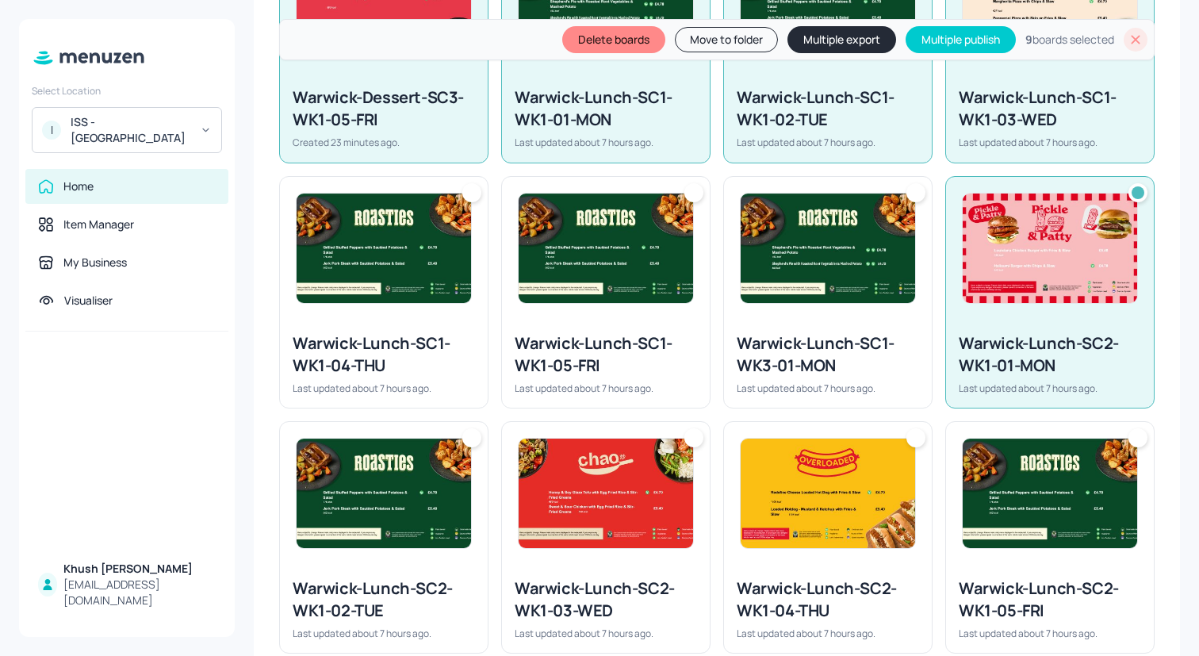
click at [1041, 476] on img at bounding box center [1049, 492] width 174 height 109
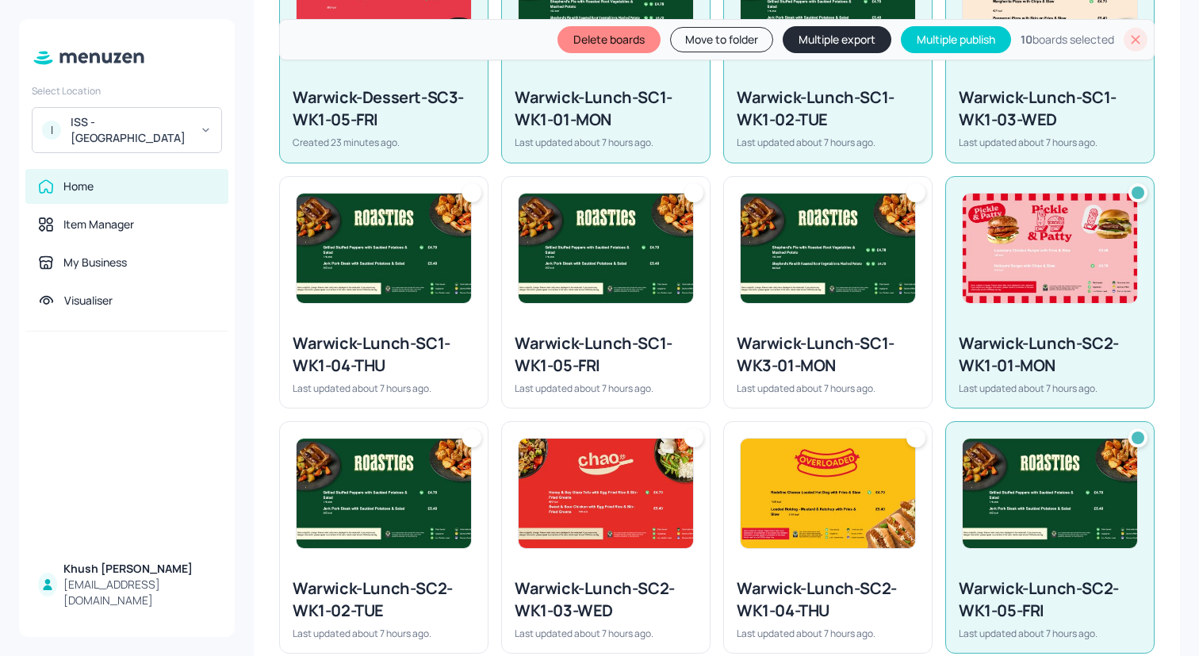
click at [808, 480] on img at bounding box center [827, 492] width 174 height 109
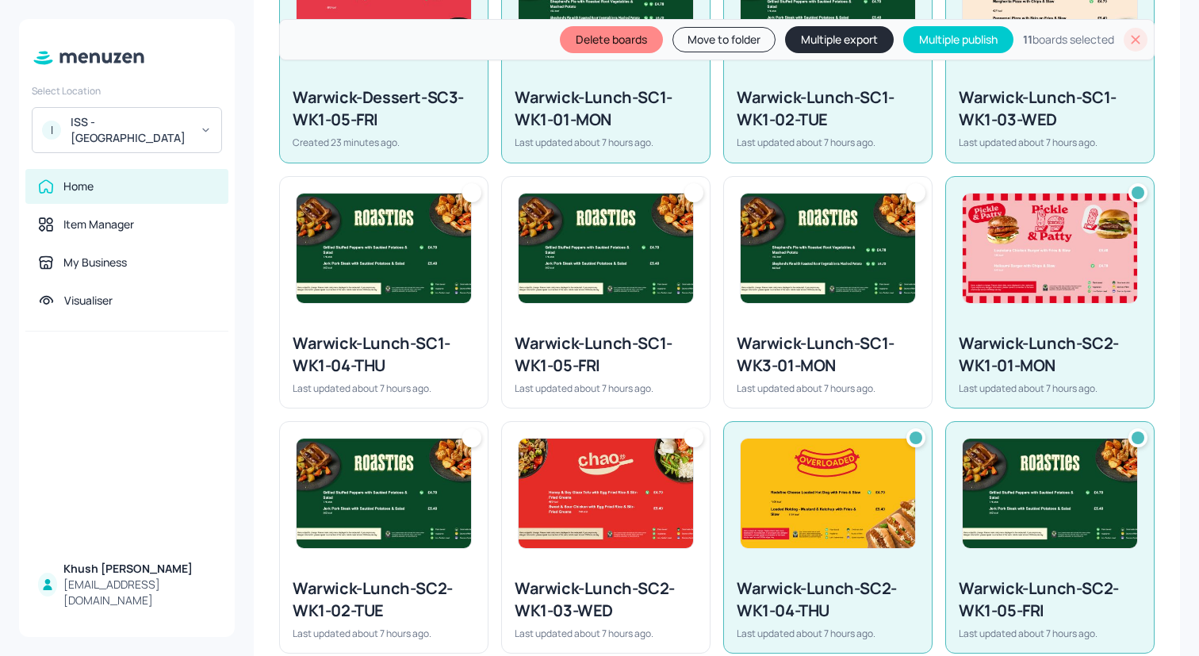
click at [808, 297] on img at bounding box center [827, 247] width 174 height 109
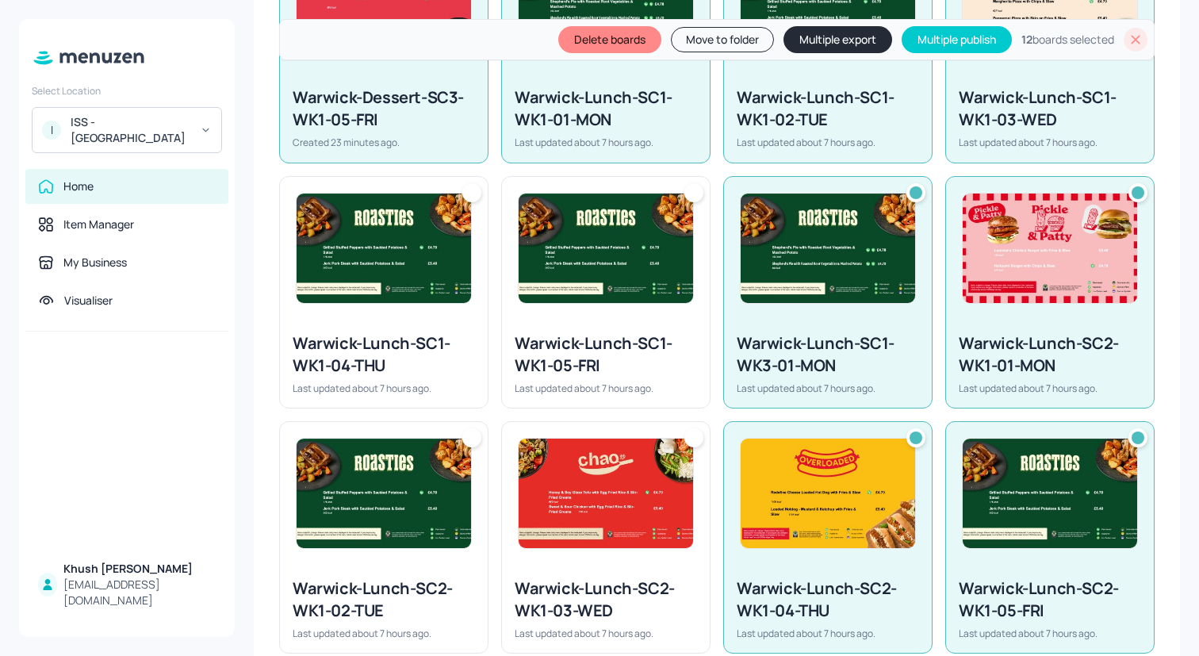
click at [597, 304] on div at bounding box center [606, 248] width 208 height 143
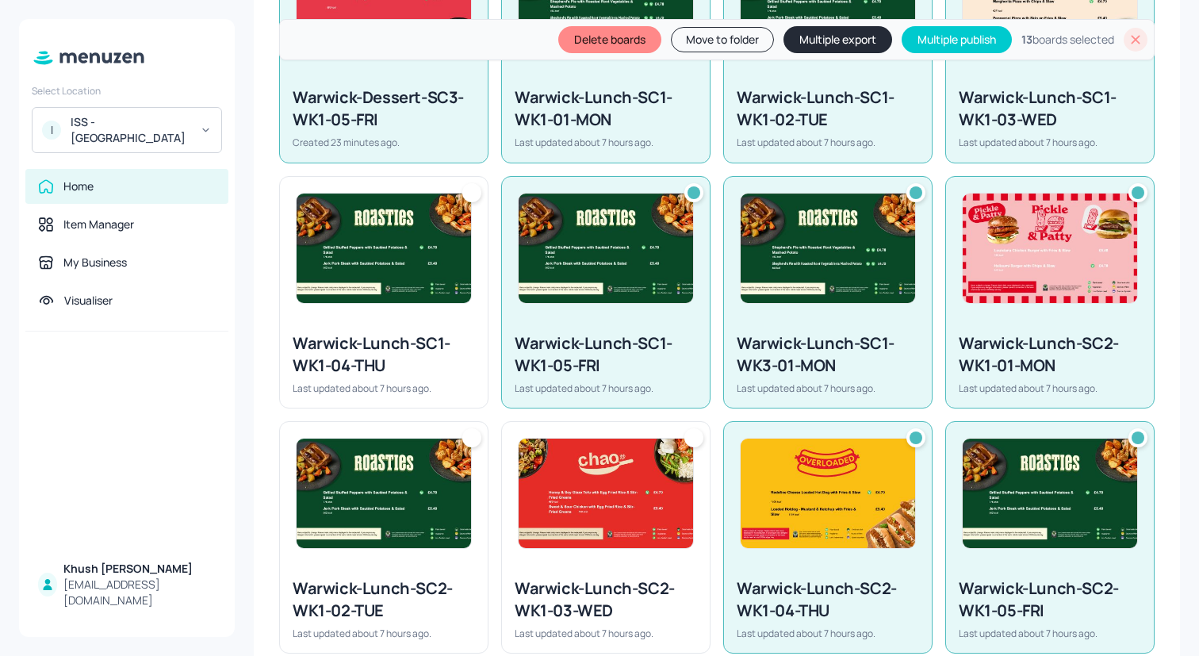
click at [605, 484] on img at bounding box center [605, 492] width 174 height 109
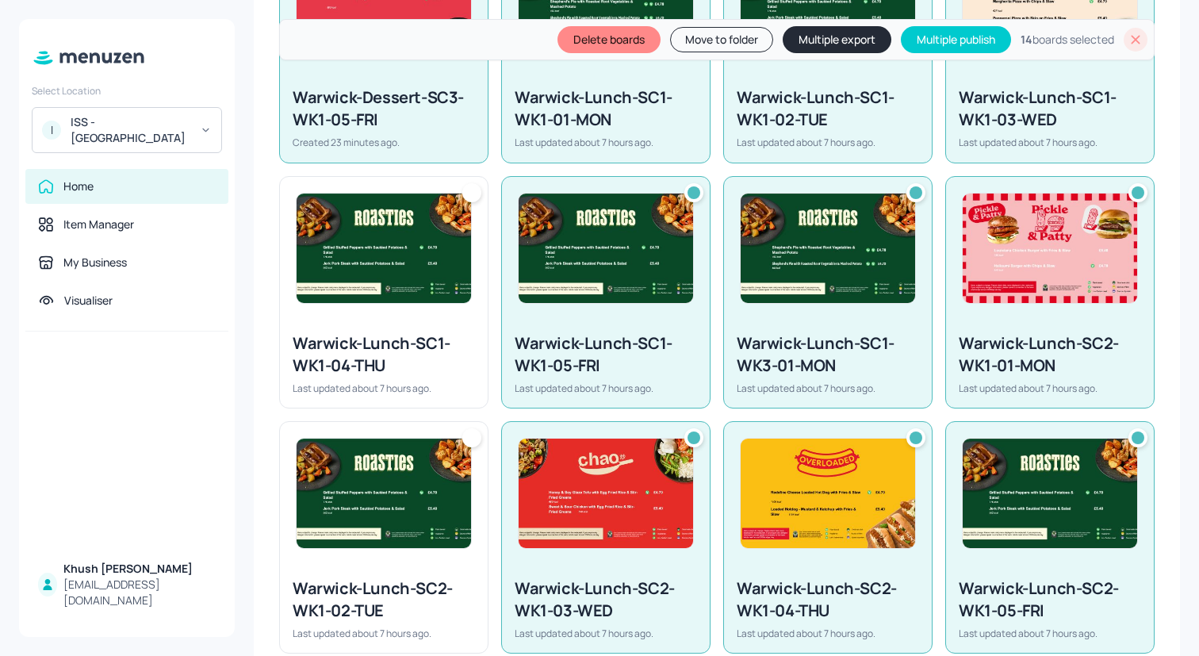
click at [453, 467] on img at bounding box center [383, 492] width 174 height 109
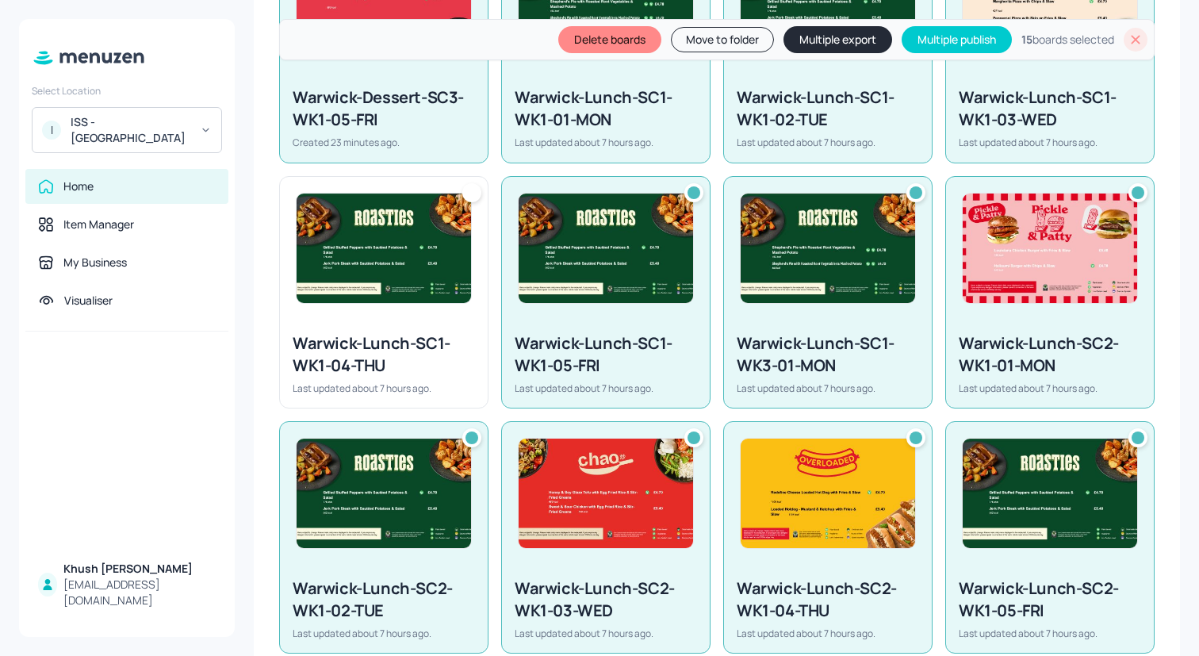
click at [445, 374] on div "Warwick-Lunch-SC1-WK1-04-THU" at bounding box center [384, 354] width 182 height 44
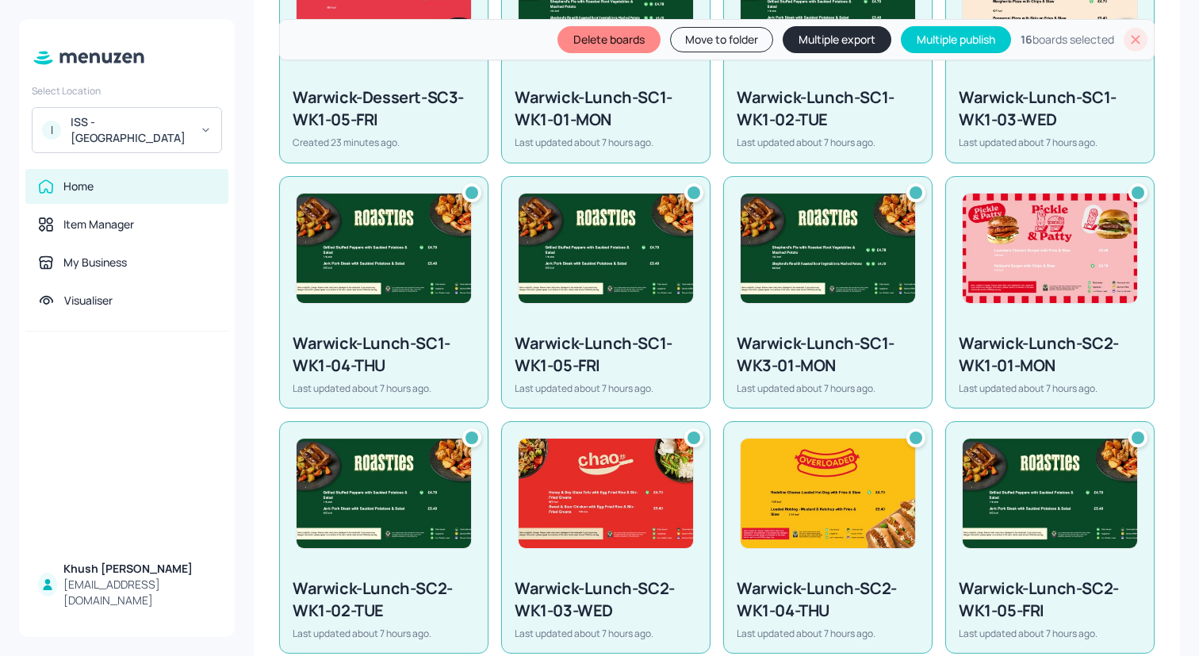
scroll to position [856, 0]
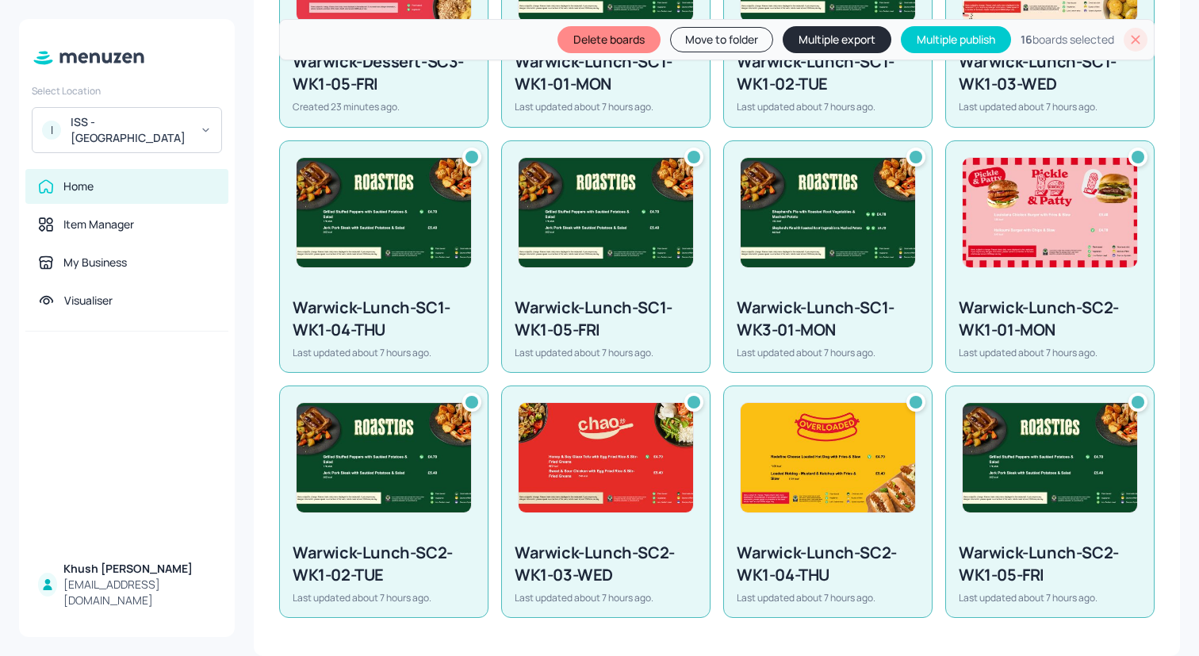
click at [832, 39] on button "Multiple export" at bounding box center [836, 39] width 109 height 27
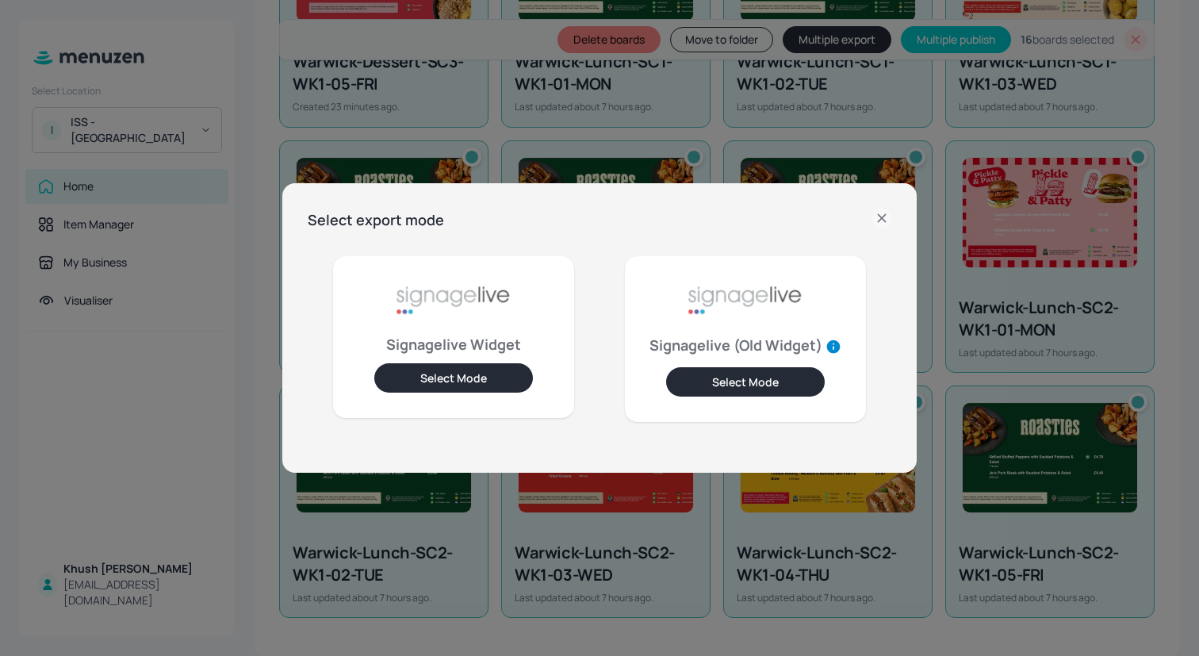
click at [478, 382] on button "Select Mode" at bounding box center [453, 377] width 159 height 29
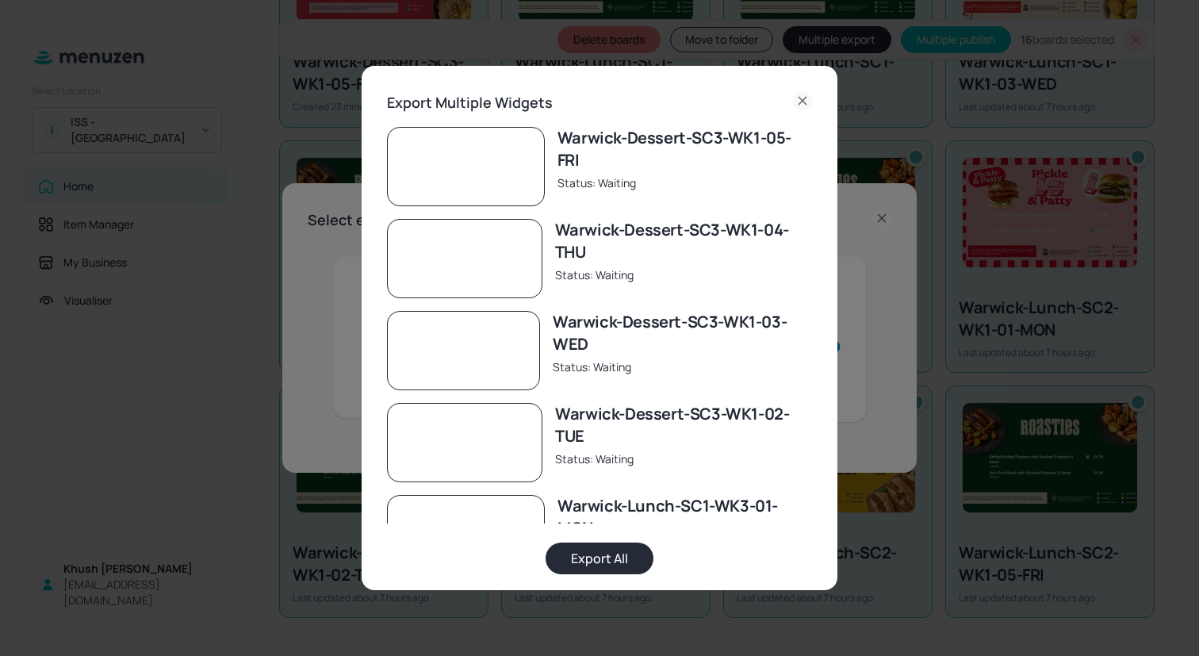
click at [630, 552] on button "Export All" at bounding box center [599, 558] width 108 height 32
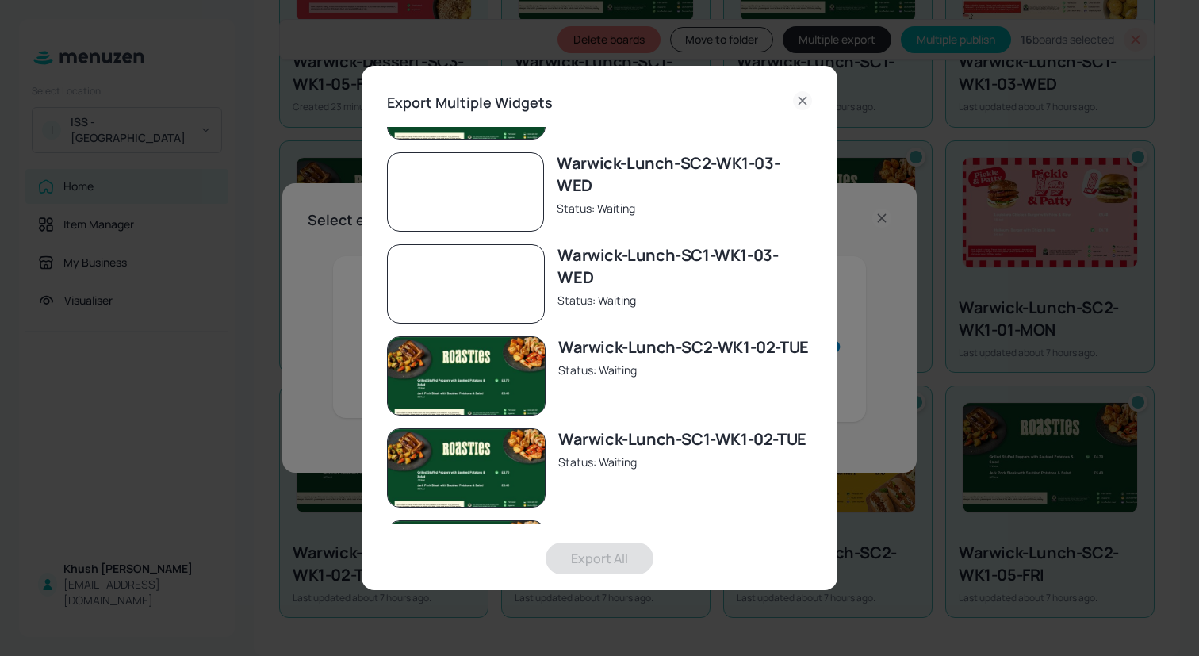
scroll to position [1062, 0]
